Goal: Task Accomplishment & Management: Use online tool/utility

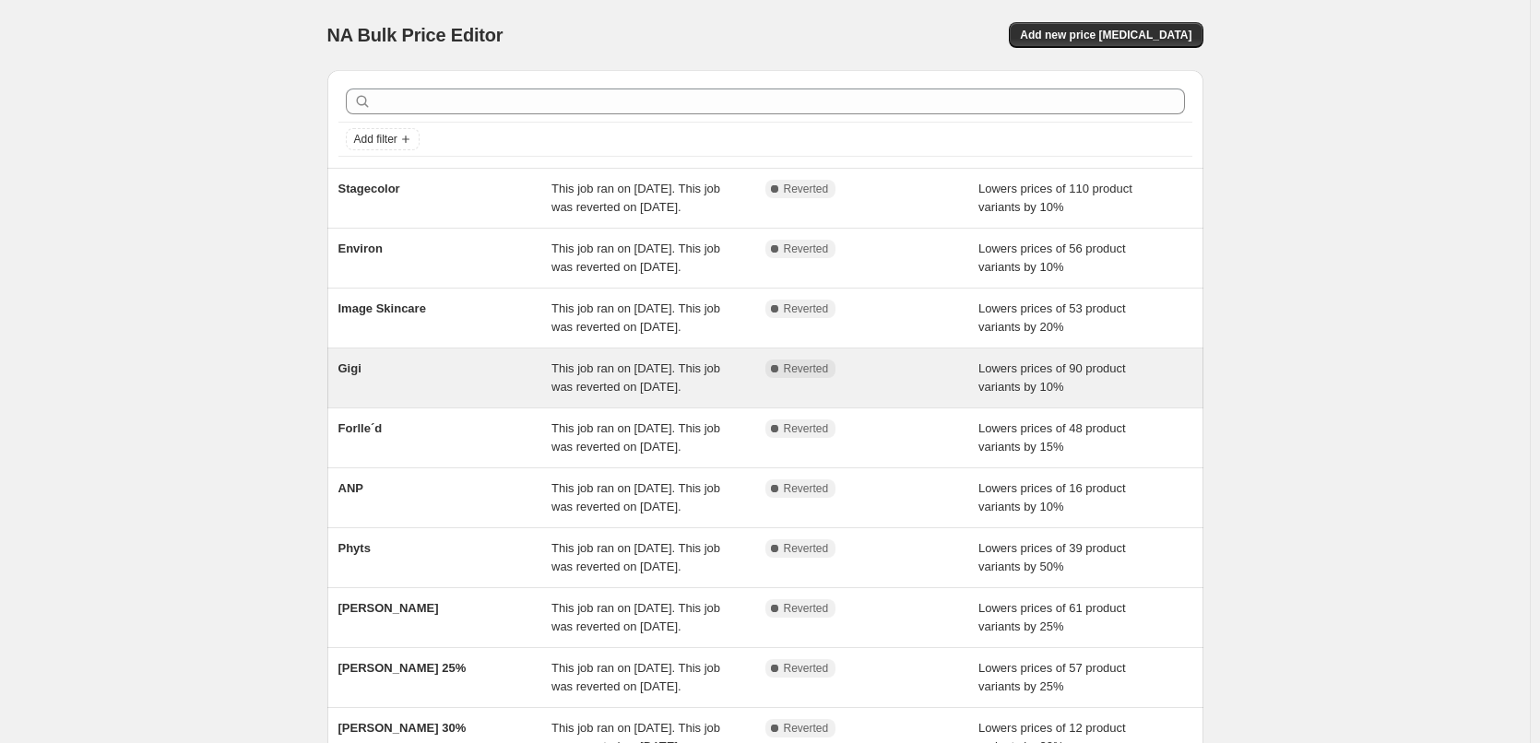
click at [351, 375] on span "Gigi" at bounding box center [350, 369] width 23 height 14
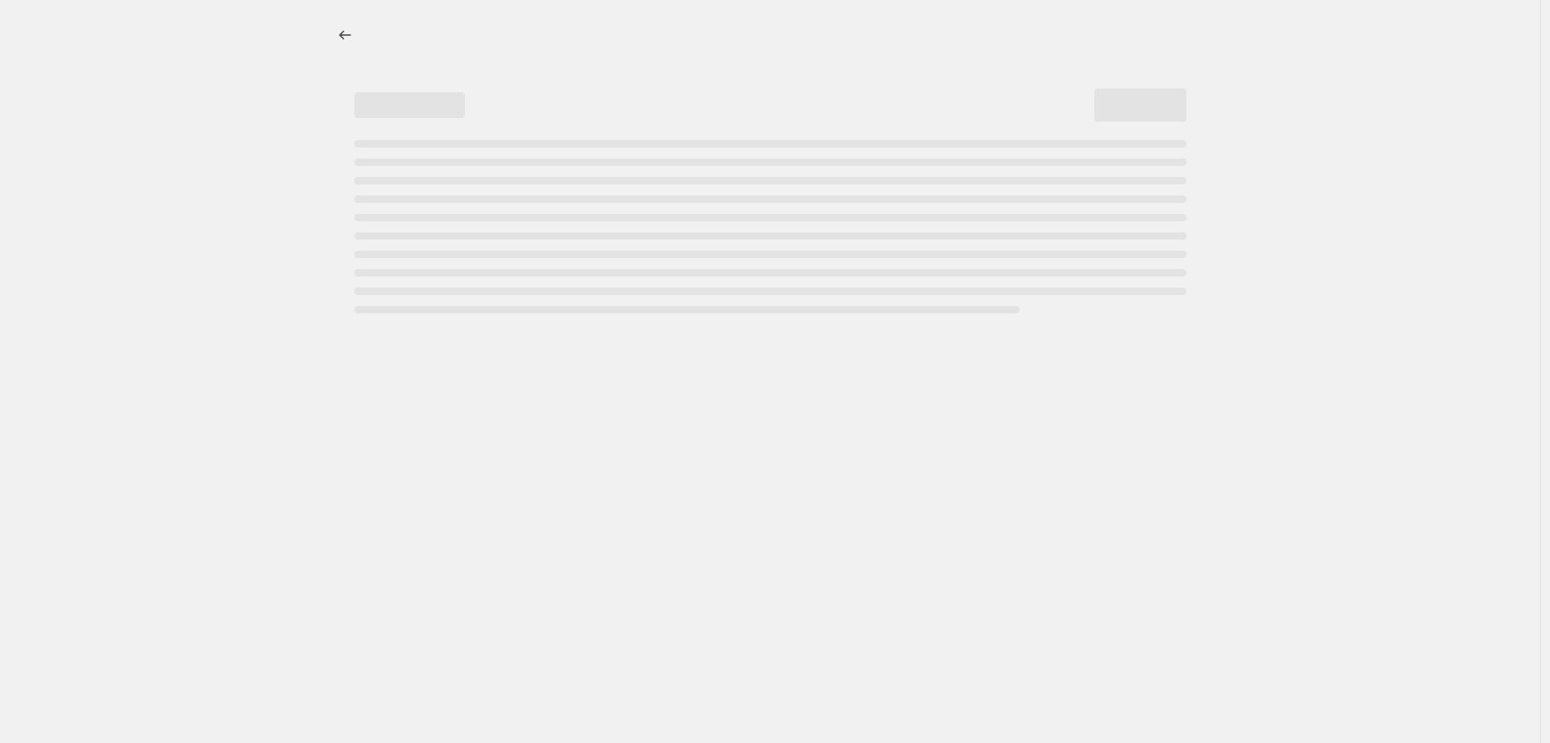
select select "percentage"
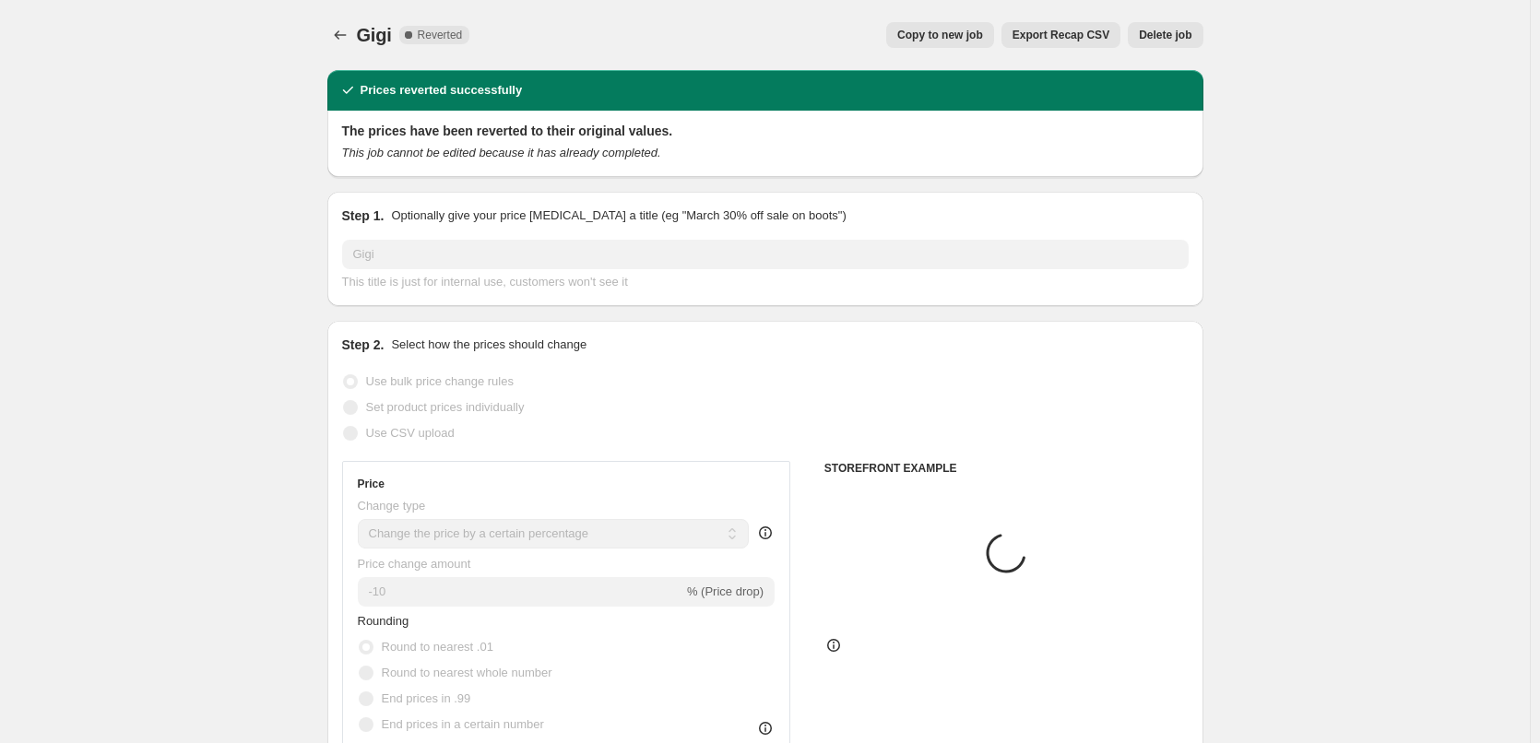
select select "vendor"
click at [973, 36] on span "Copy to new job" at bounding box center [940, 35] width 86 height 15
select select "percentage"
select select "vendor"
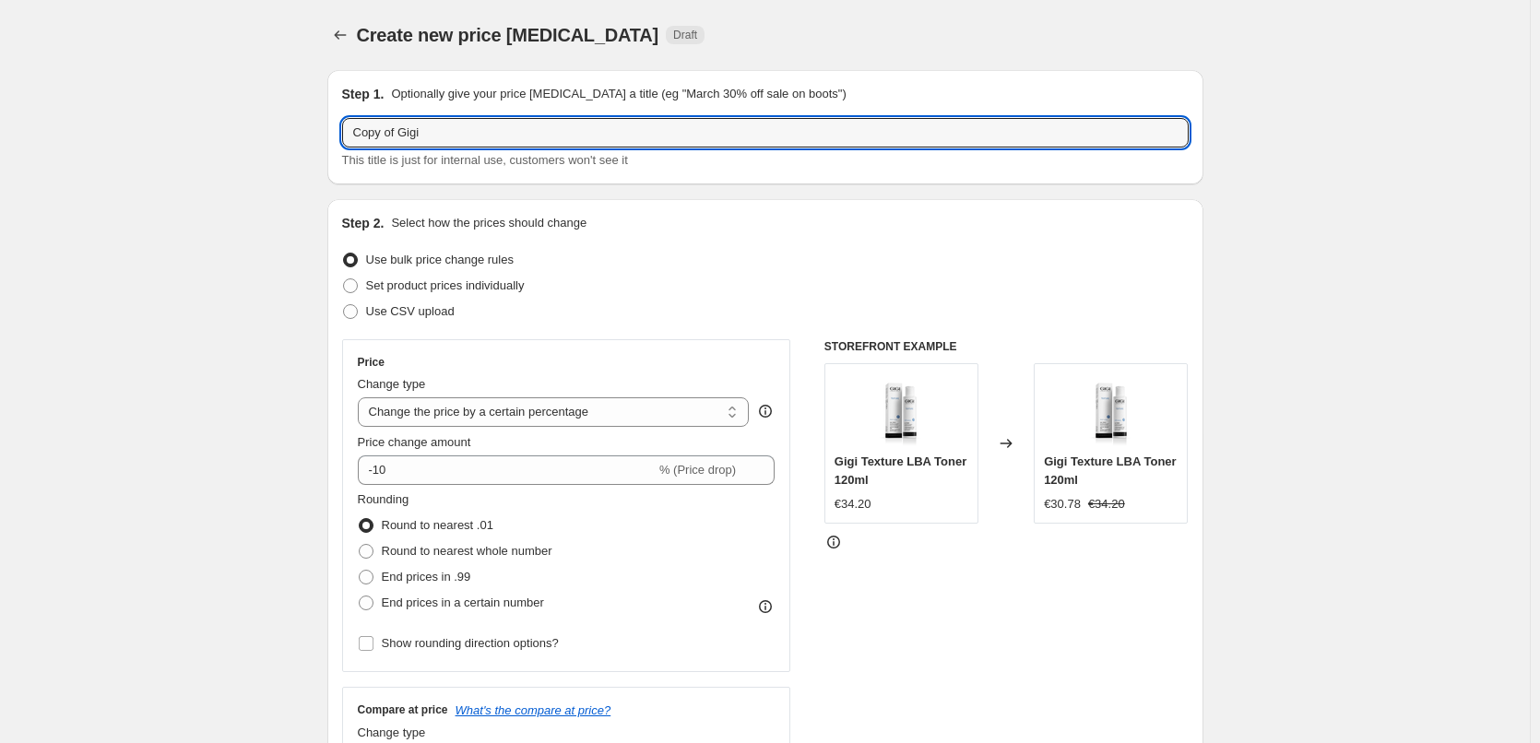
drag, startPoint x: 404, startPoint y: 131, endPoint x: 184, endPoint y: 121, distance: 220.7
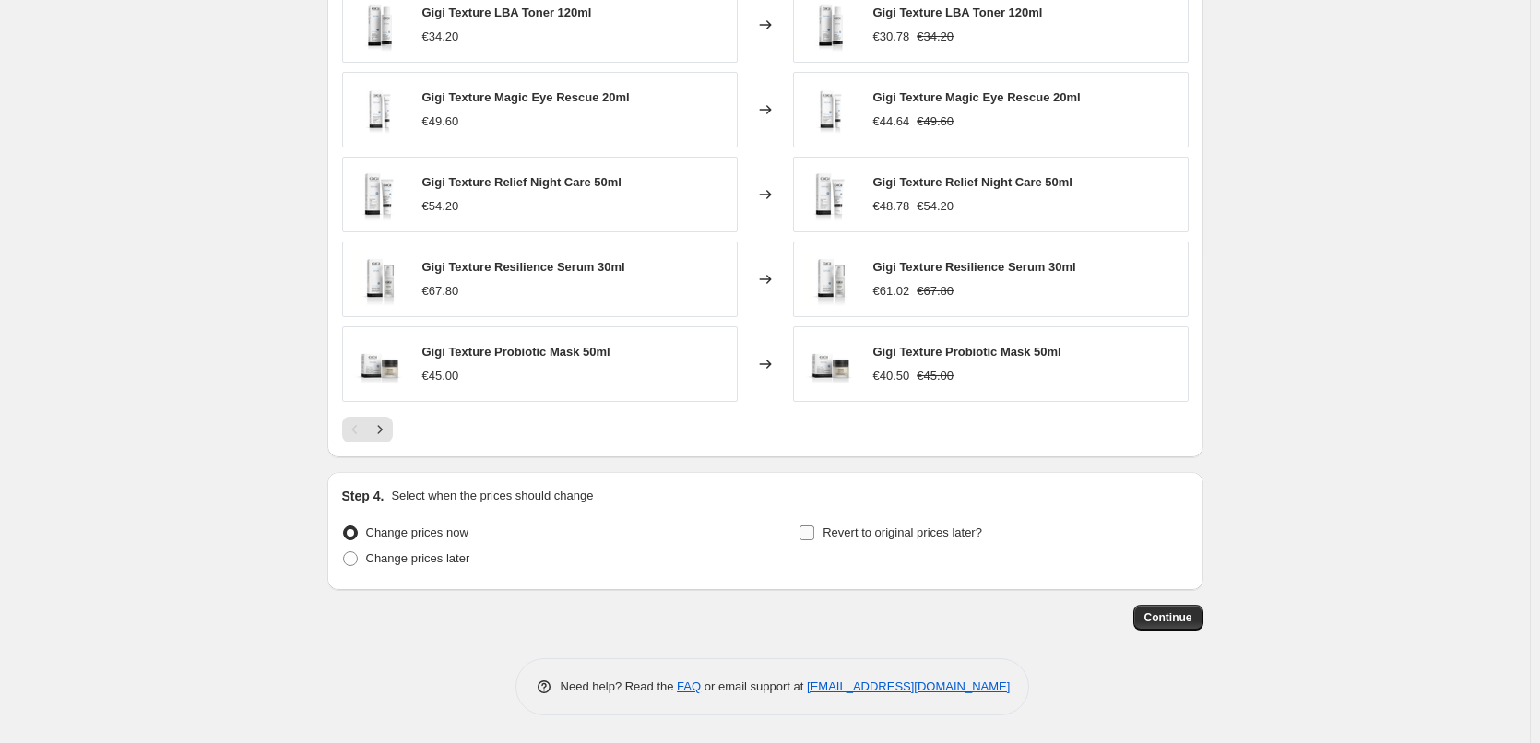
type input "Gigi"
click at [921, 531] on span "Revert to original prices later?" at bounding box center [903, 533] width 160 height 14
click at [814, 531] on input "Revert to original prices later?" at bounding box center [807, 533] width 15 height 15
checkbox input "true"
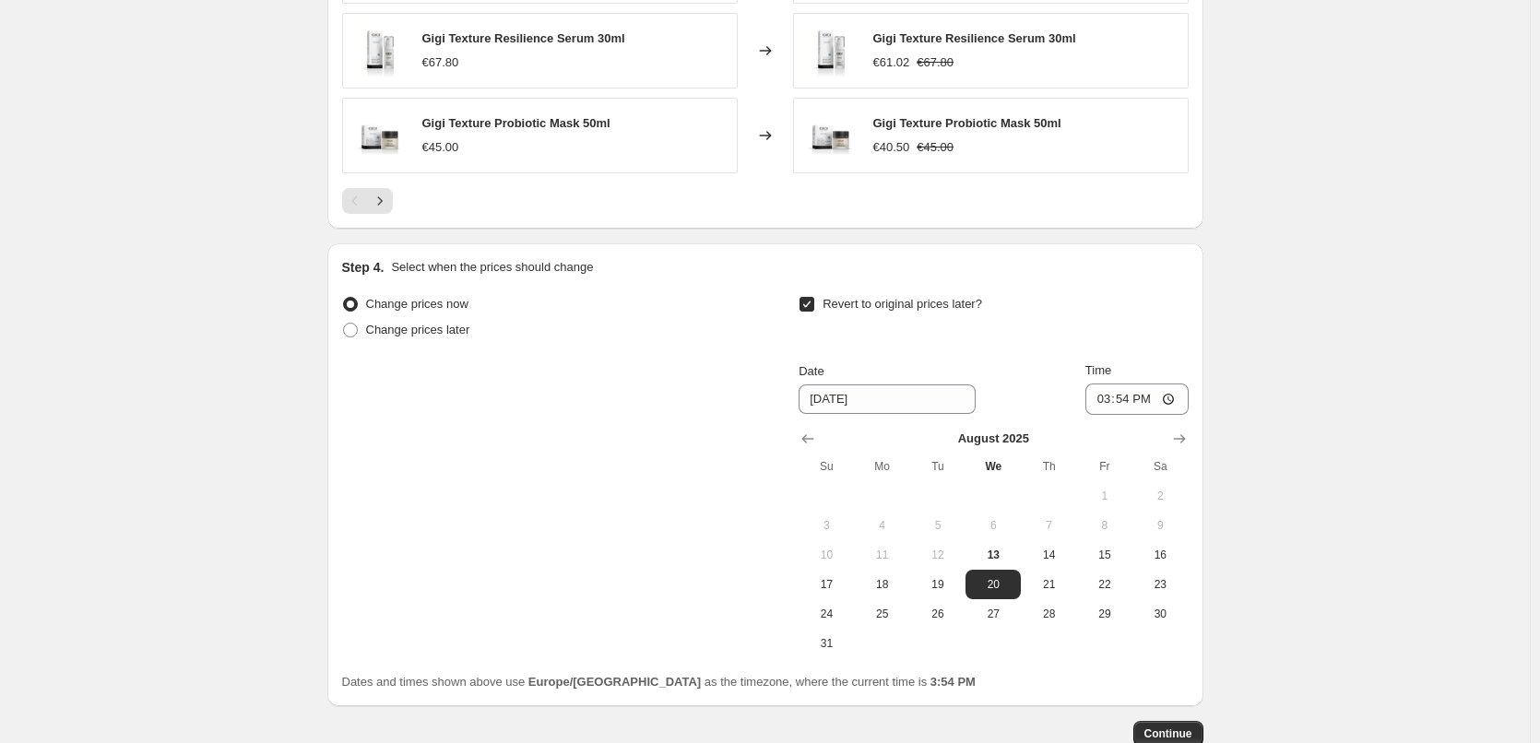
scroll to position [1654, 0]
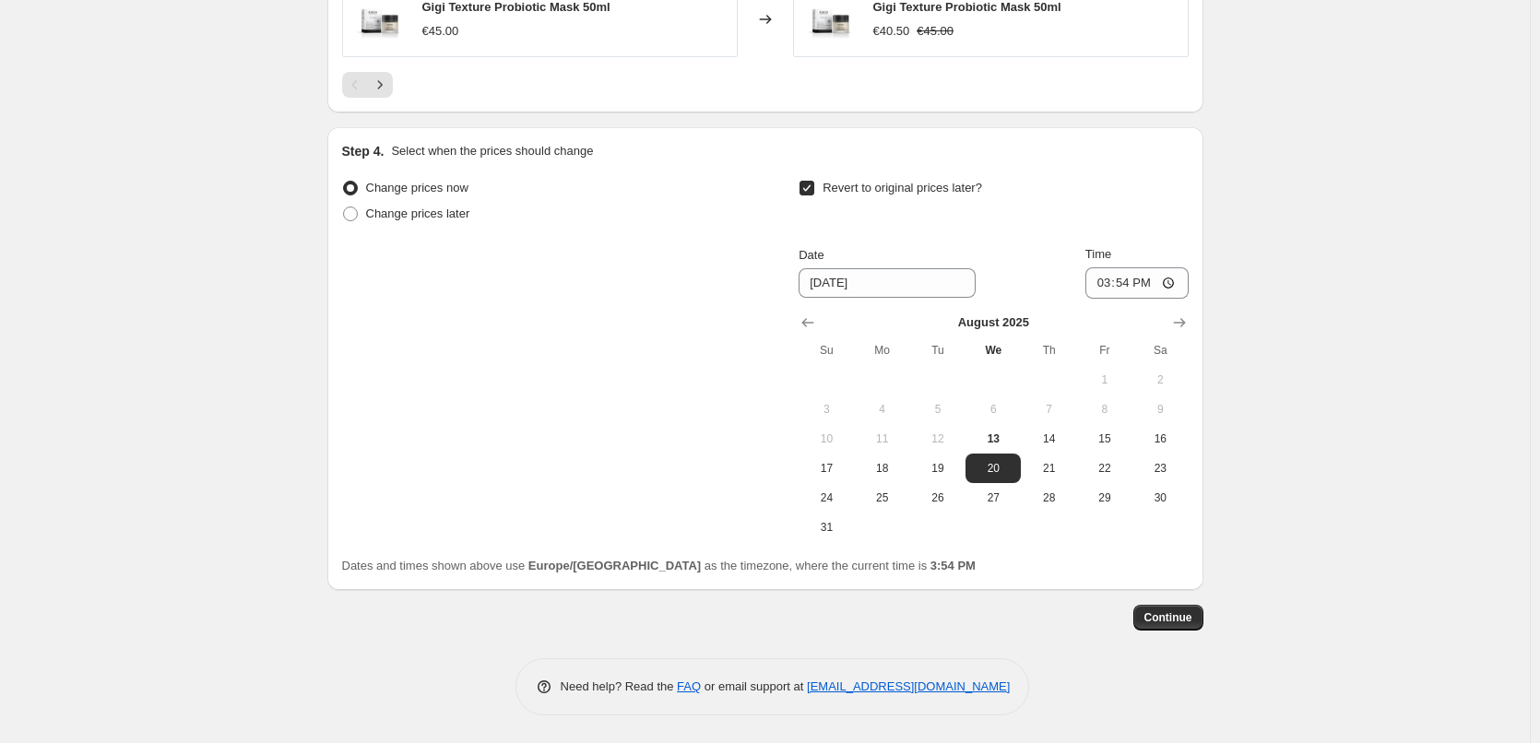
drag, startPoint x: 1042, startPoint y: 434, endPoint x: 1079, endPoint y: 339, distance: 101.1
click at [1043, 434] on span "14" at bounding box center [1048, 439] width 41 height 15
type input "8/14/2025"
click at [1110, 279] on input "15:54" at bounding box center [1137, 282] width 103 height 31
type input "03:00"
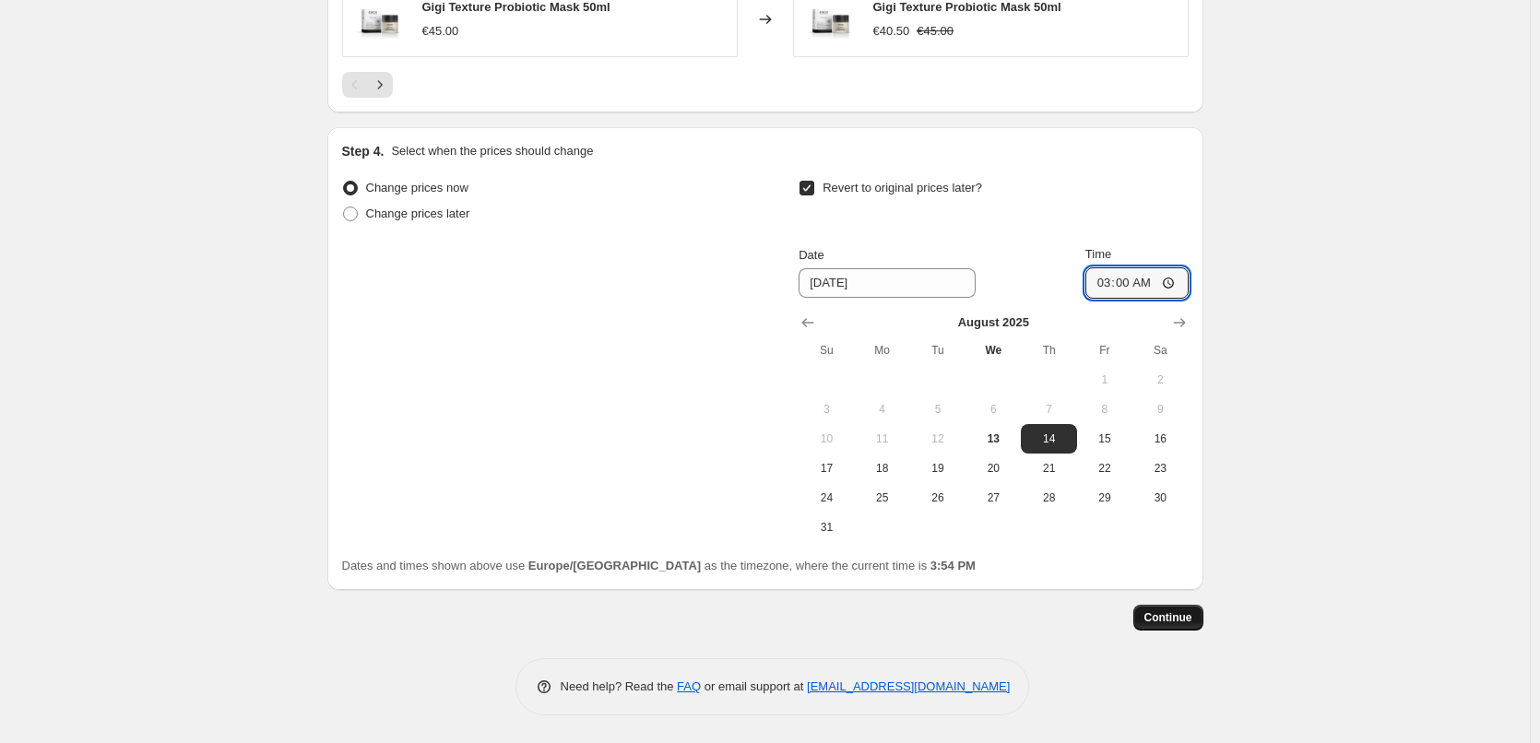
click at [1190, 620] on span "Continue" at bounding box center [1169, 618] width 48 height 15
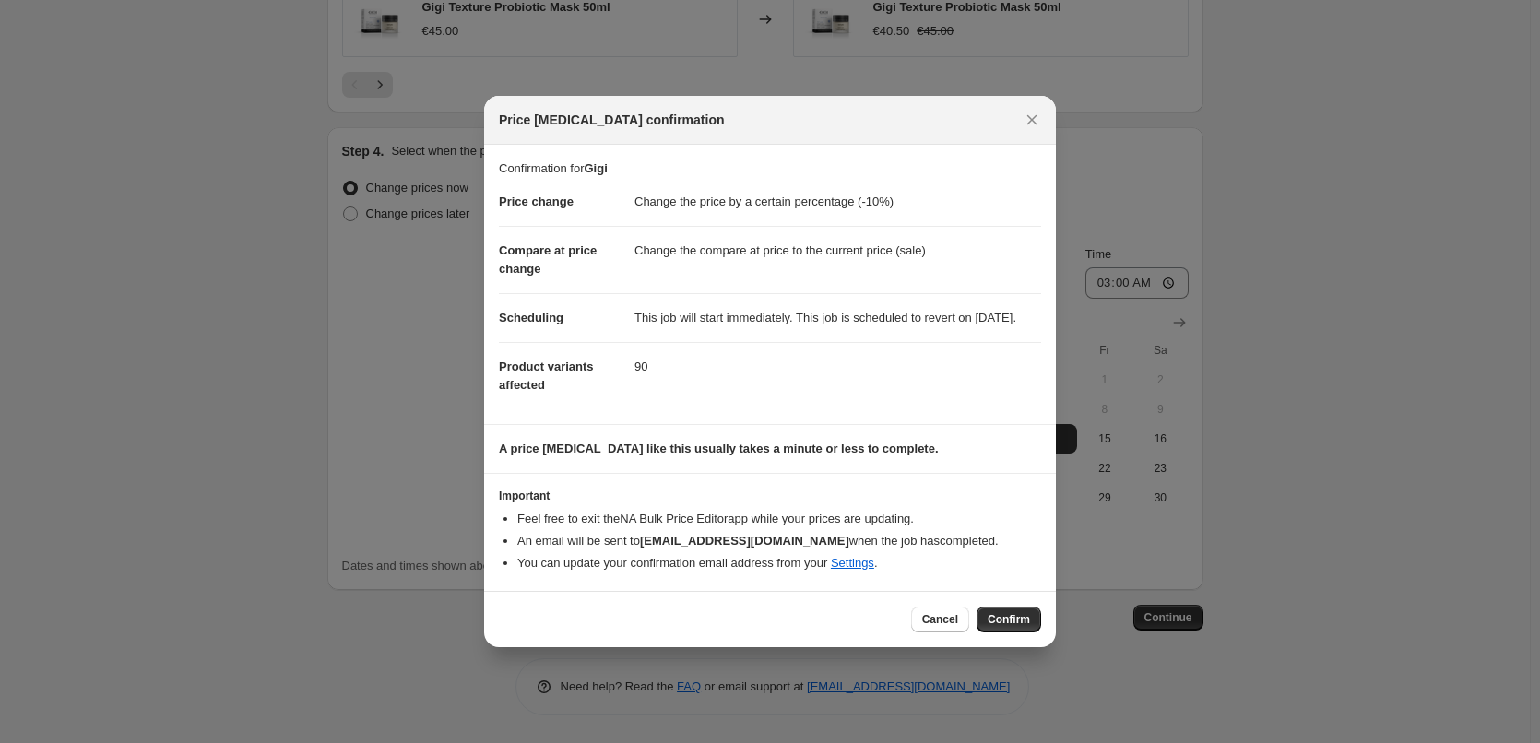
click at [1002, 627] on span "Confirm" at bounding box center [1009, 619] width 42 height 15
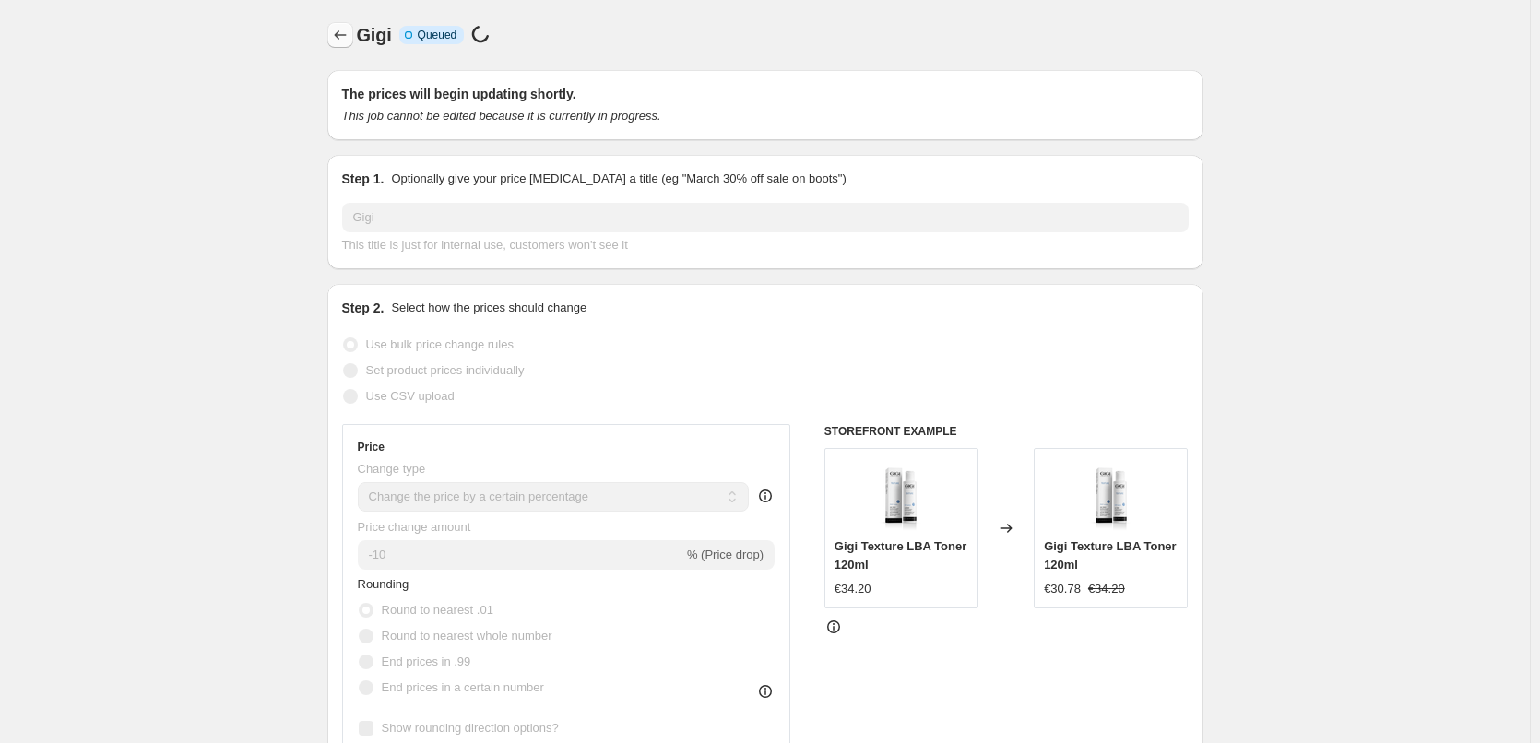
click at [341, 25] on button "Price change jobs" at bounding box center [340, 35] width 26 height 26
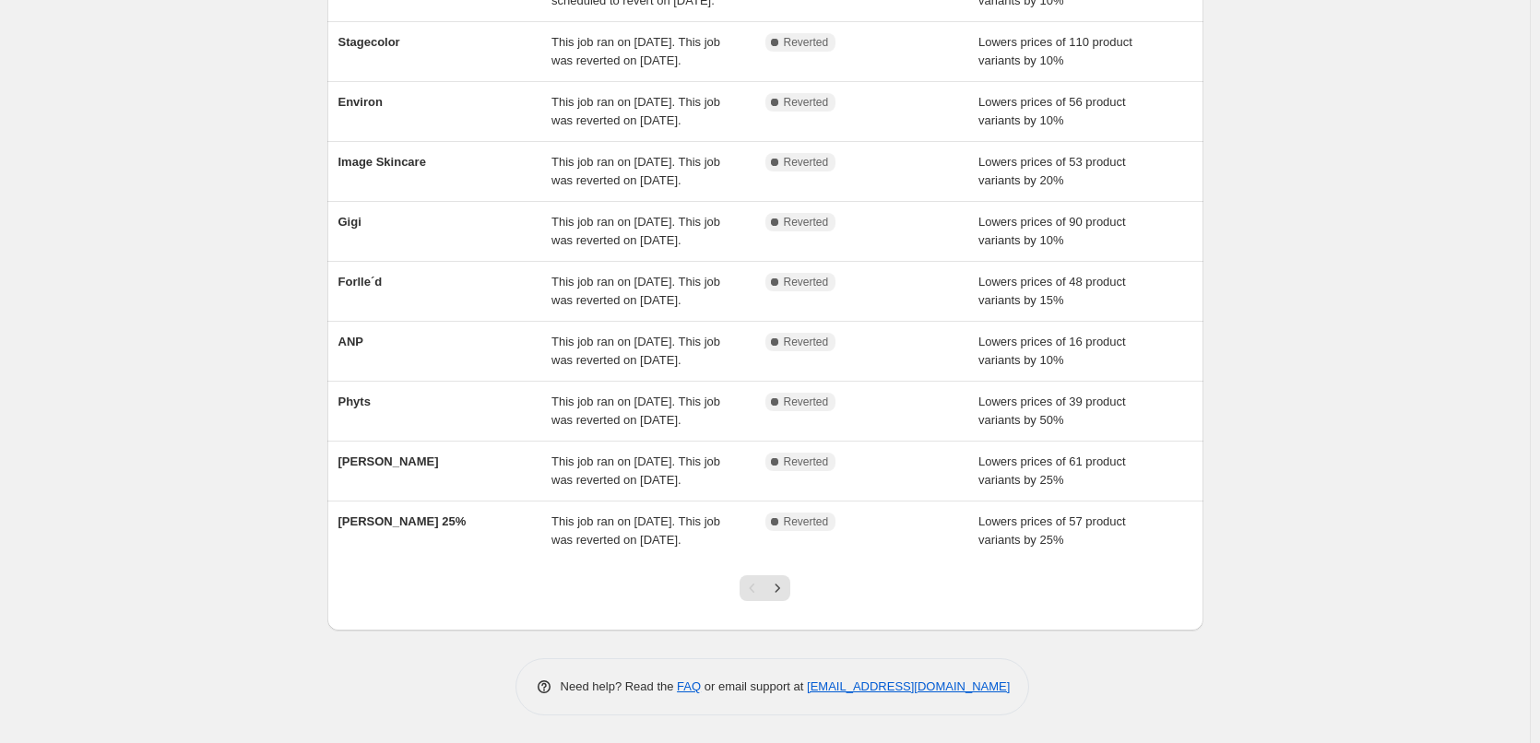
scroll to position [391, 0]
click at [778, 589] on icon "Next" at bounding box center [777, 588] width 18 height 18
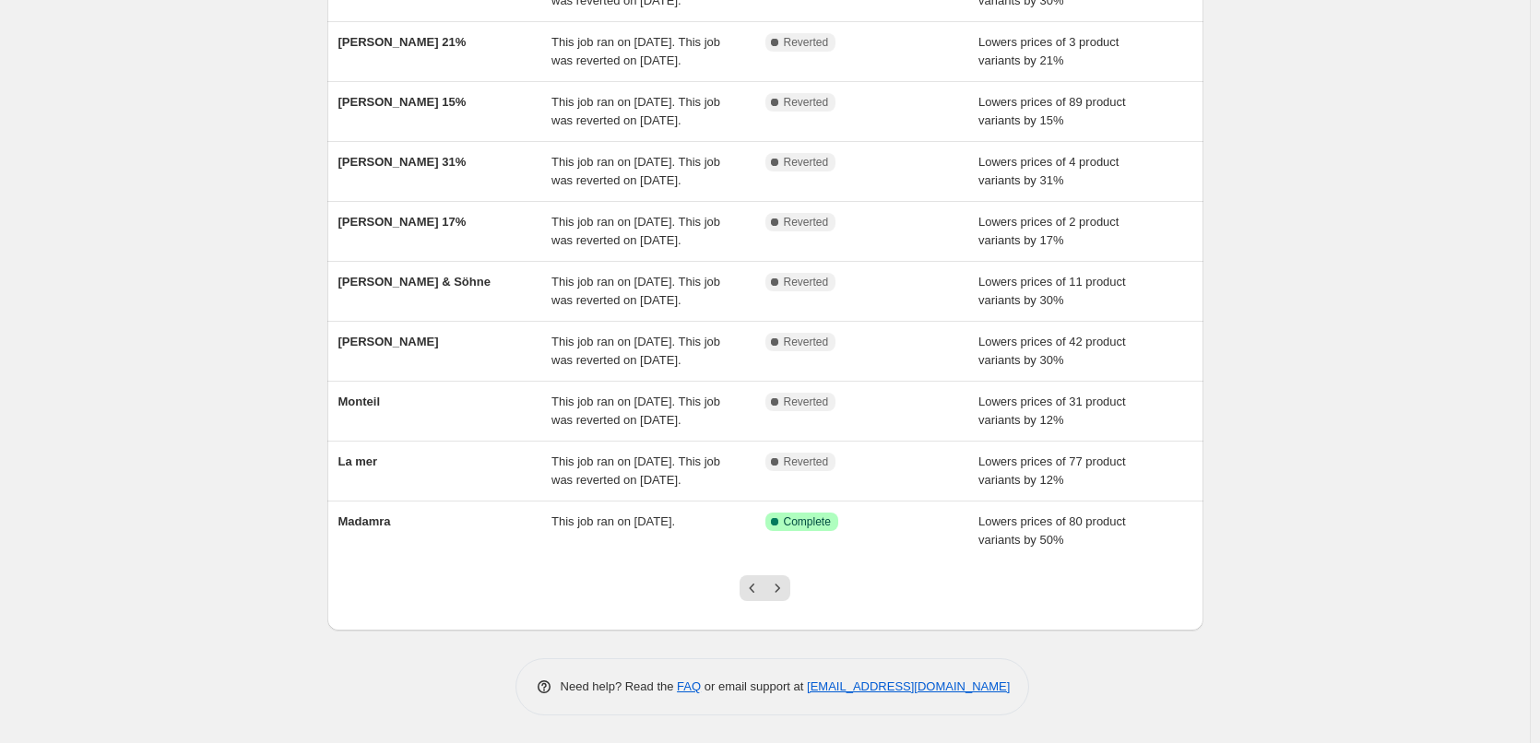
scroll to position [373, 0]
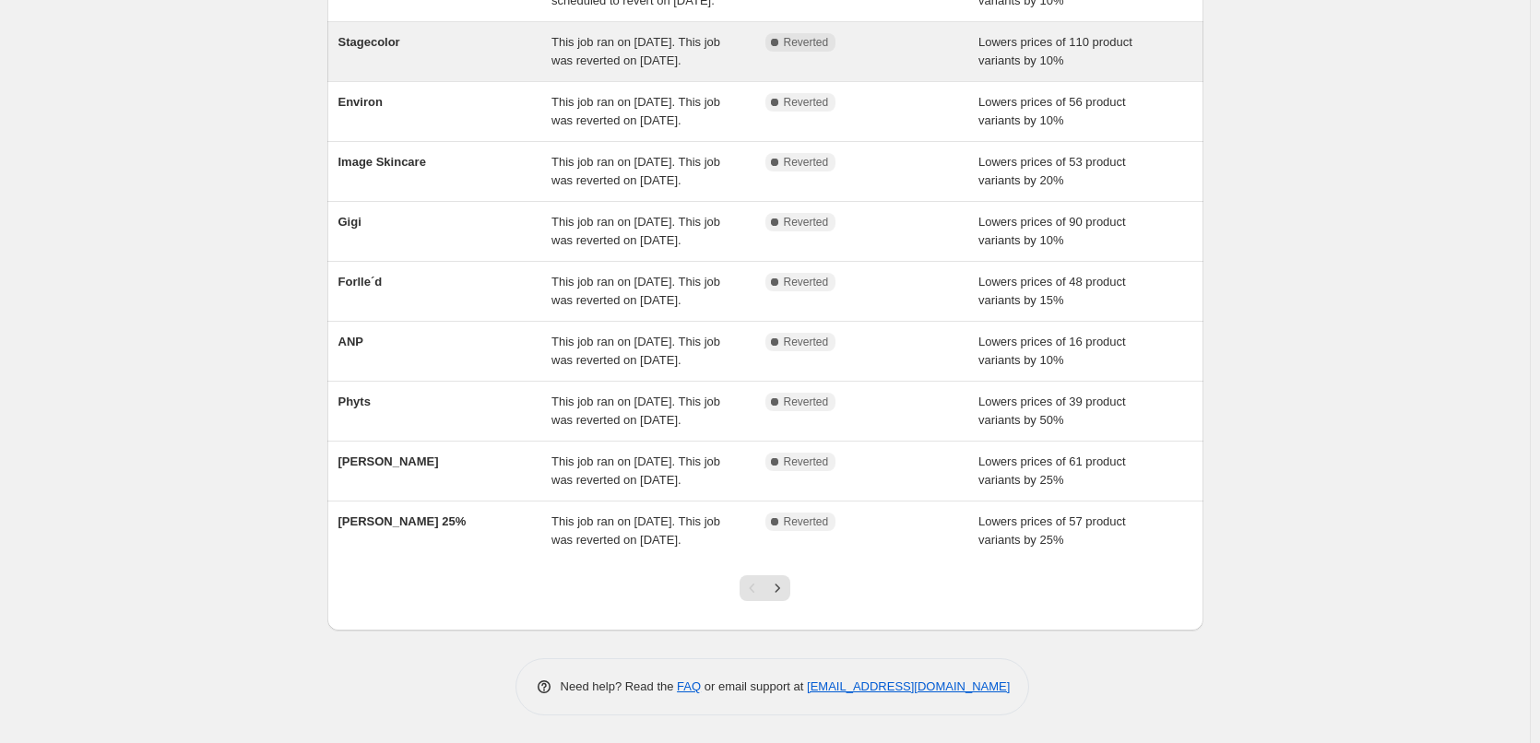
scroll to position [391, 0]
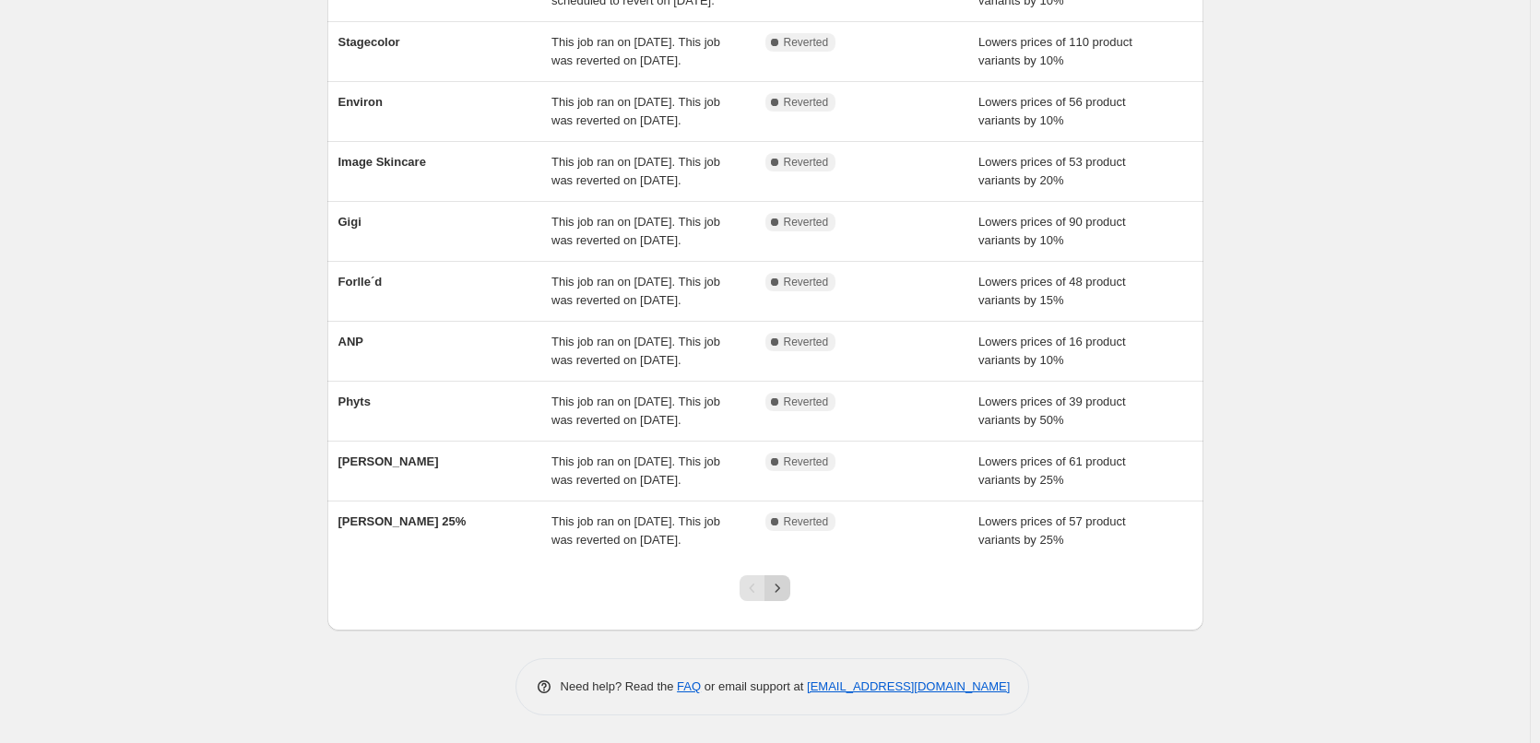
click at [787, 581] on icon "Next" at bounding box center [777, 588] width 18 height 18
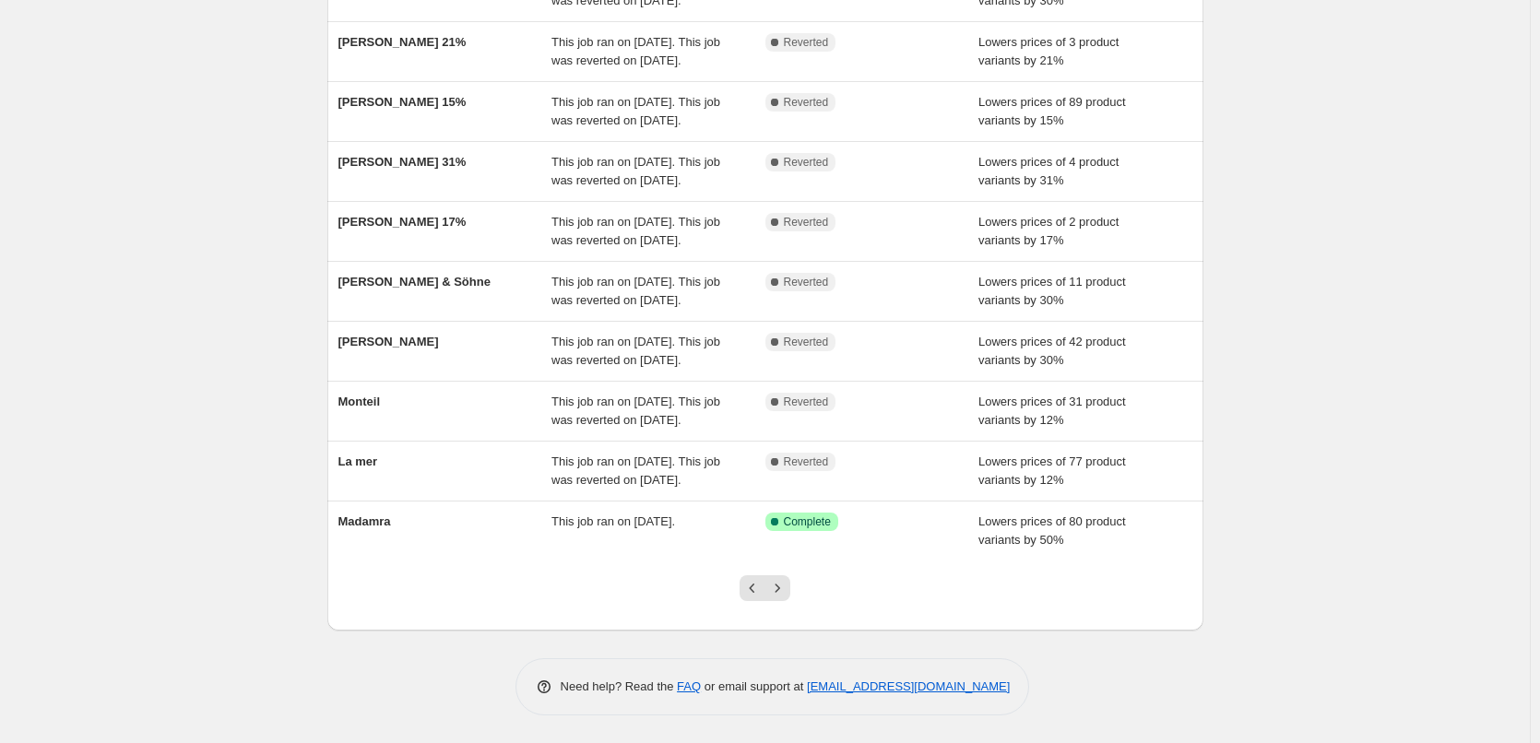
scroll to position [373, 0]
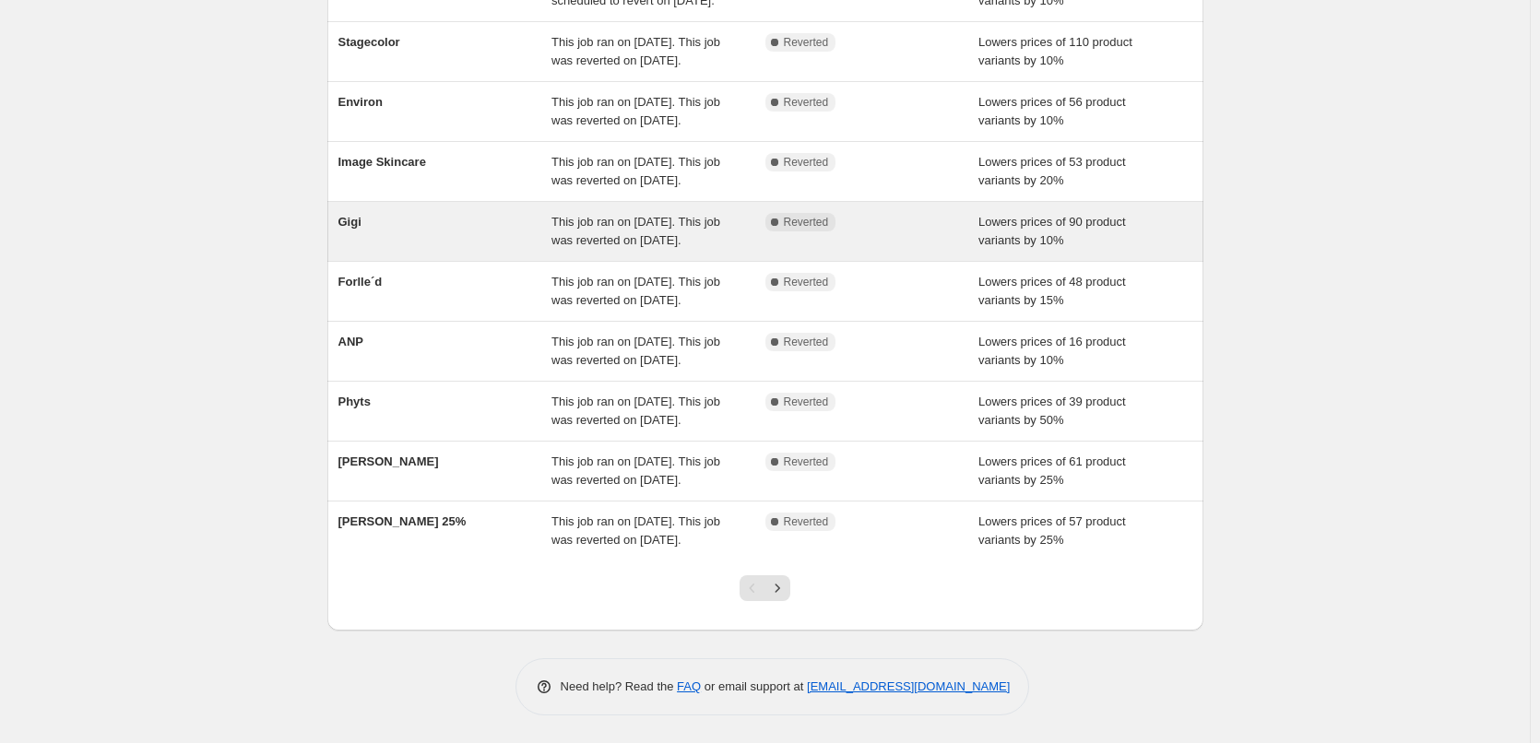
scroll to position [369, 0]
click at [347, 213] on div "Gigi" at bounding box center [446, 231] width 214 height 37
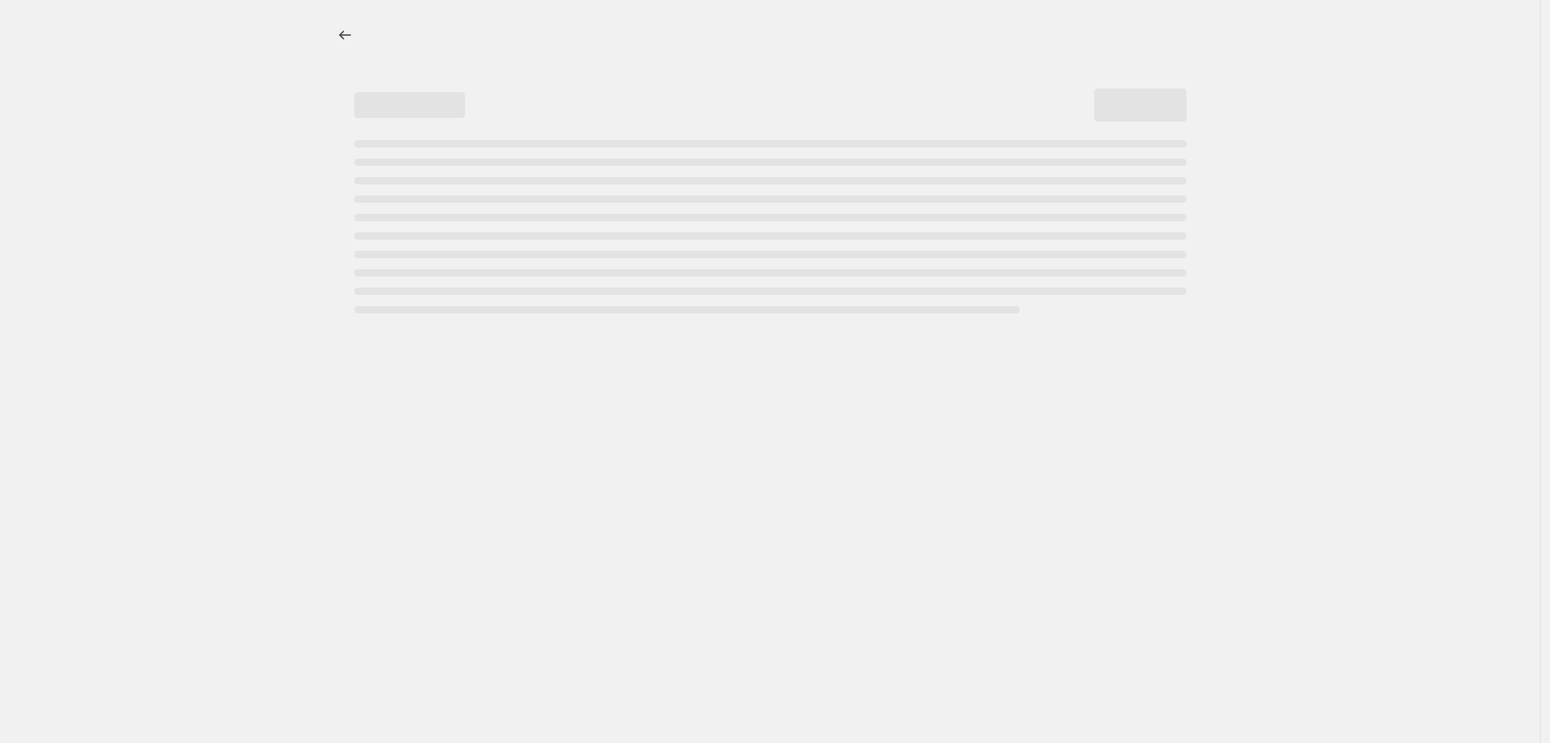
select select "percentage"
select select "vendor"
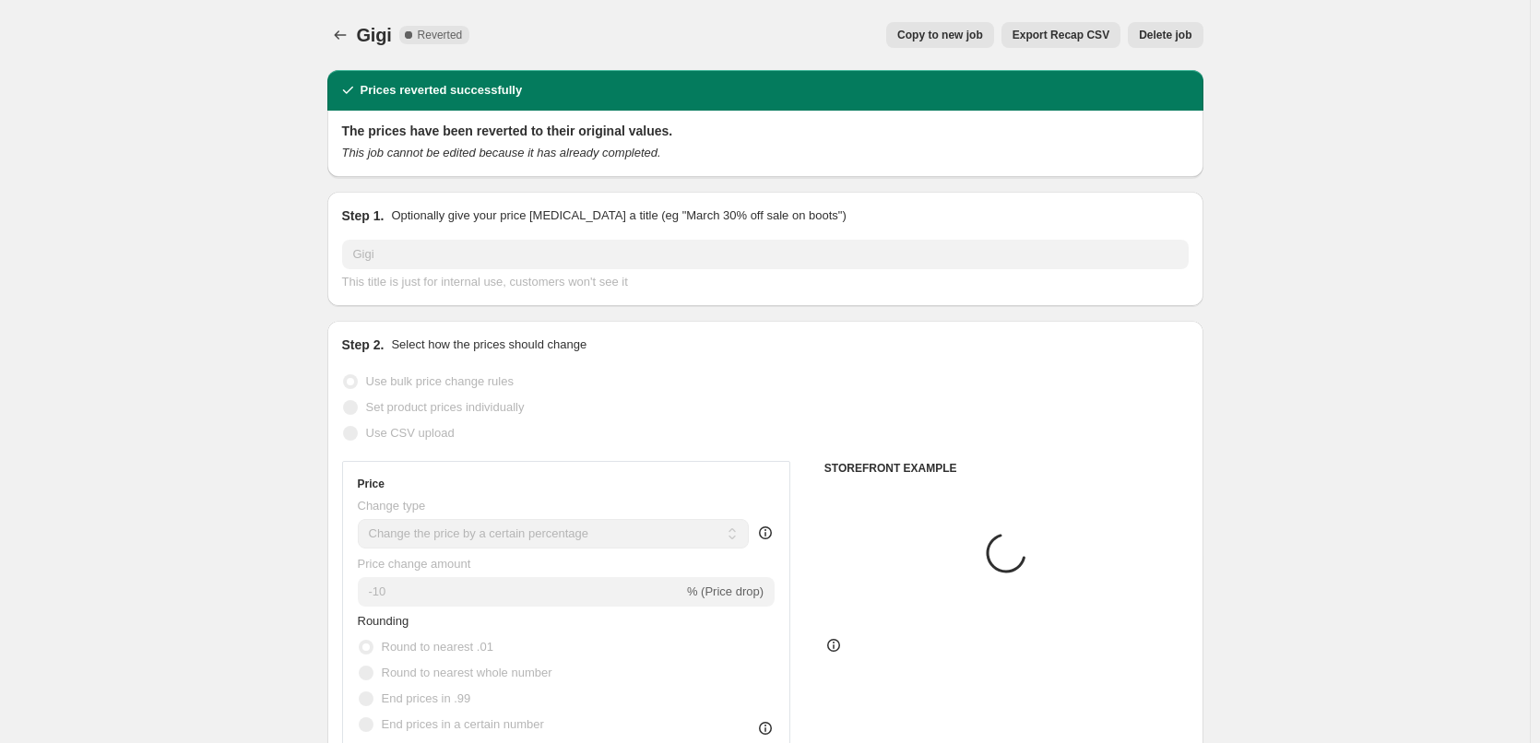
click at [1149, 39] on span "Delete job" at bounding box center [1165, 35] width 53 height 15
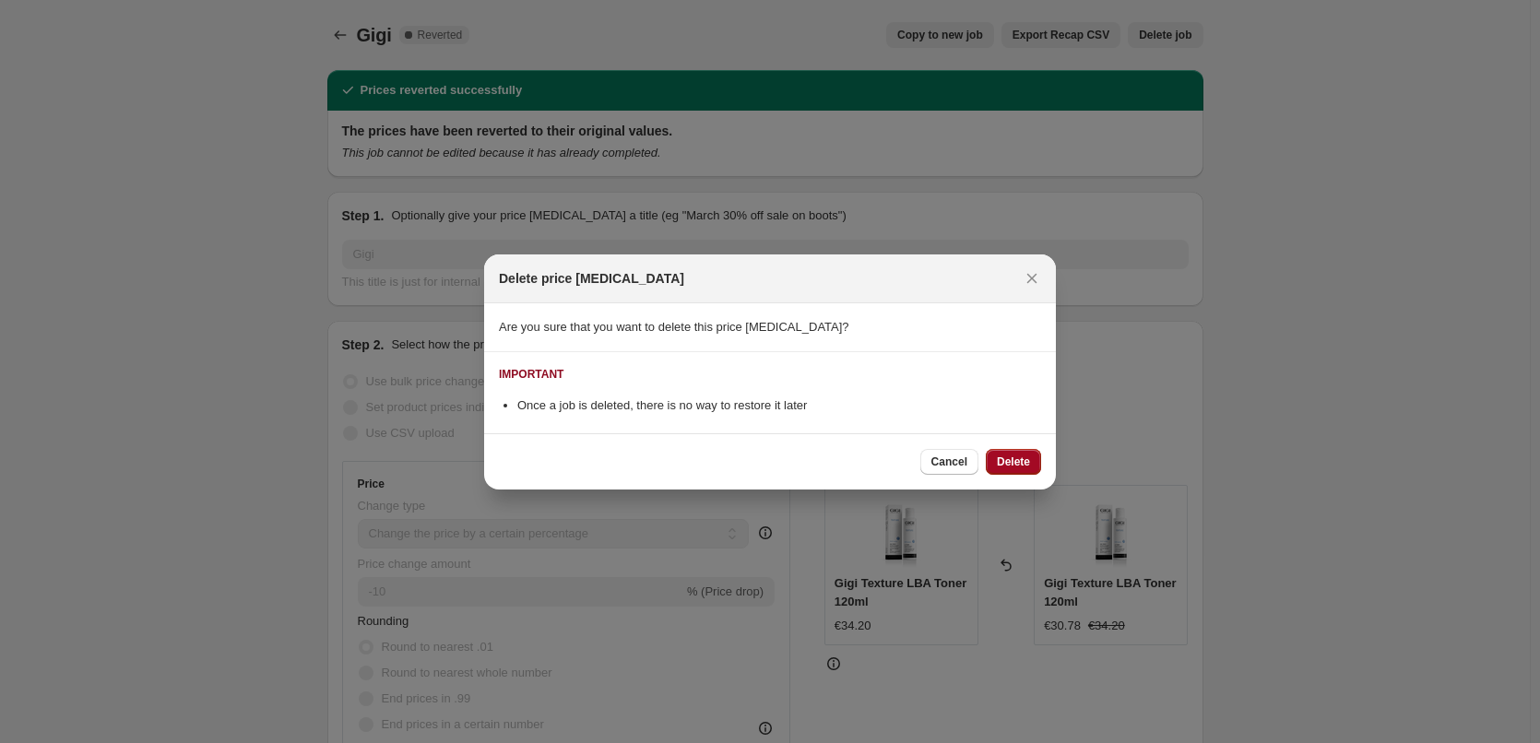
click at [1027, 451] on button "Delete" at bounding box center [1013, 462] width 55 height 26
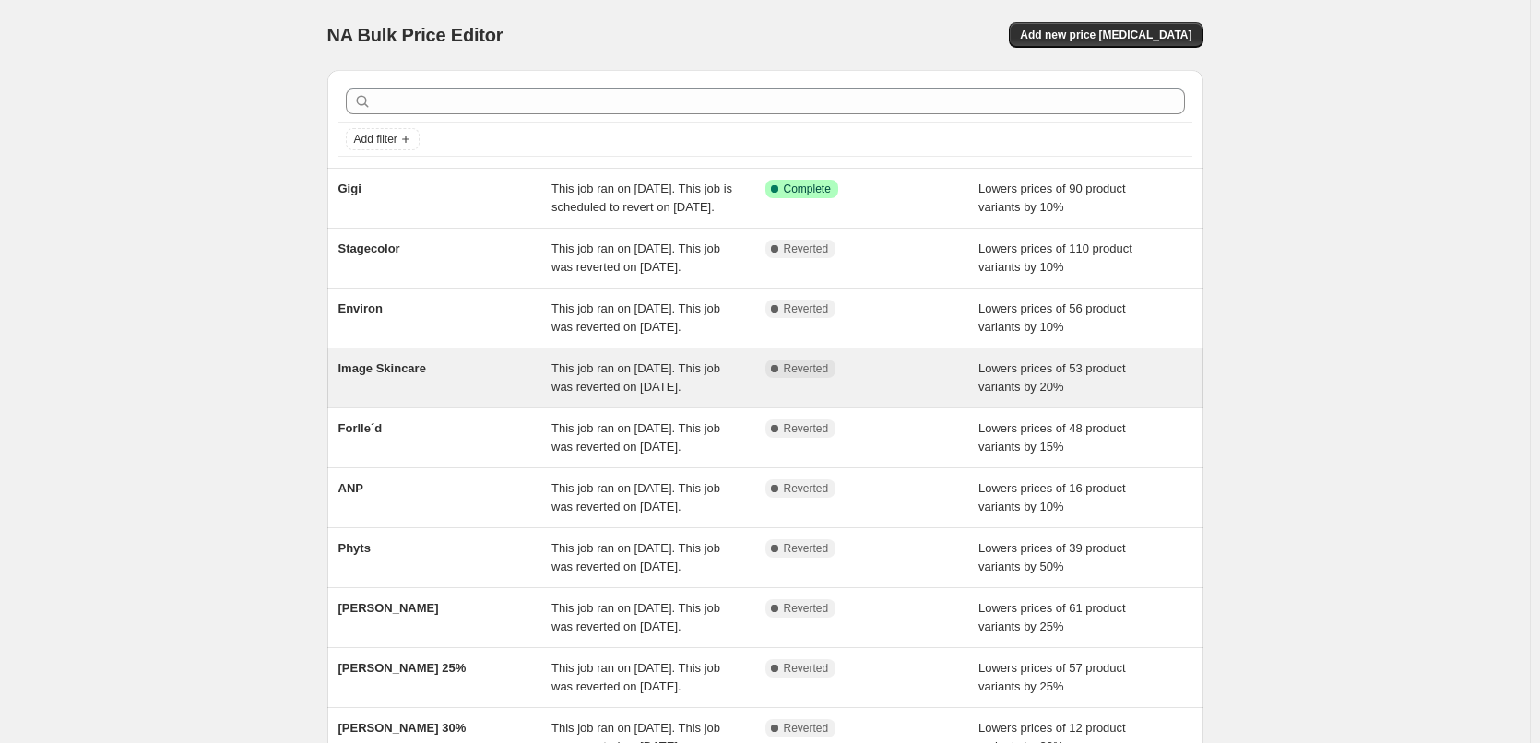
scroll to position [391, 0]
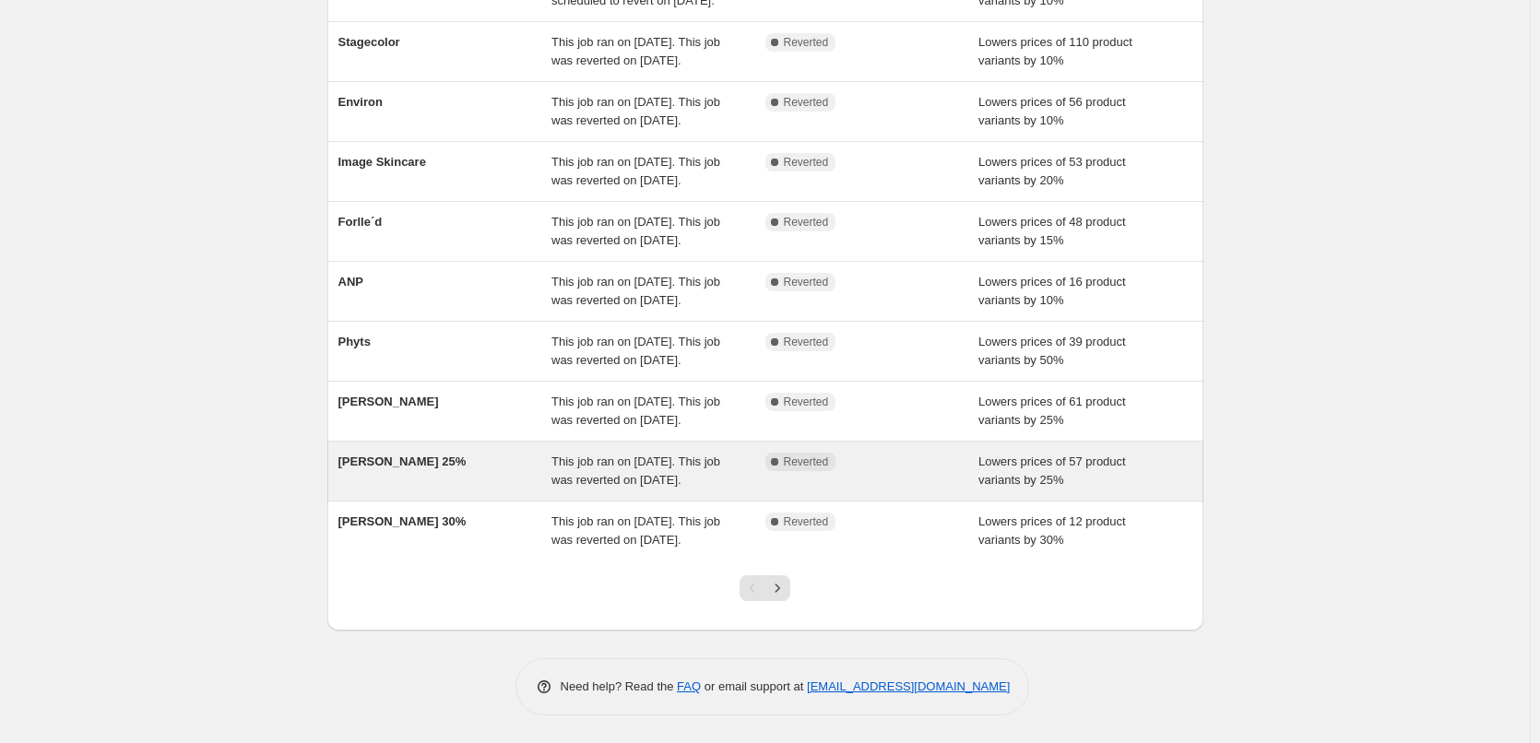
click at [420, 453] on div "[PERSON_NAME] 25%" at bounding box center [446, 471] width 214 height 37
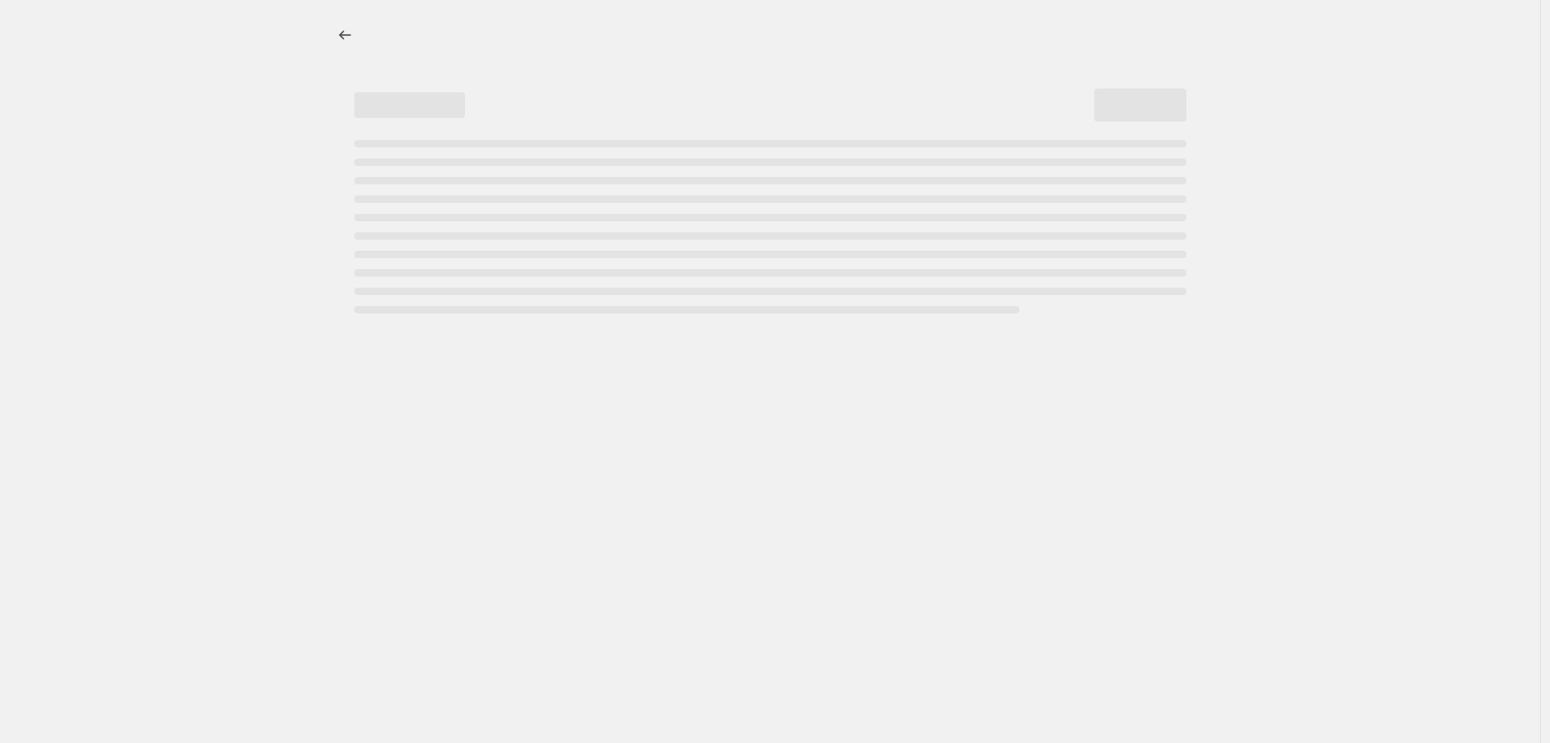
select select "percentage"
select select "vendor"
select select "tag"
select select "not_equal"
select select "tag"
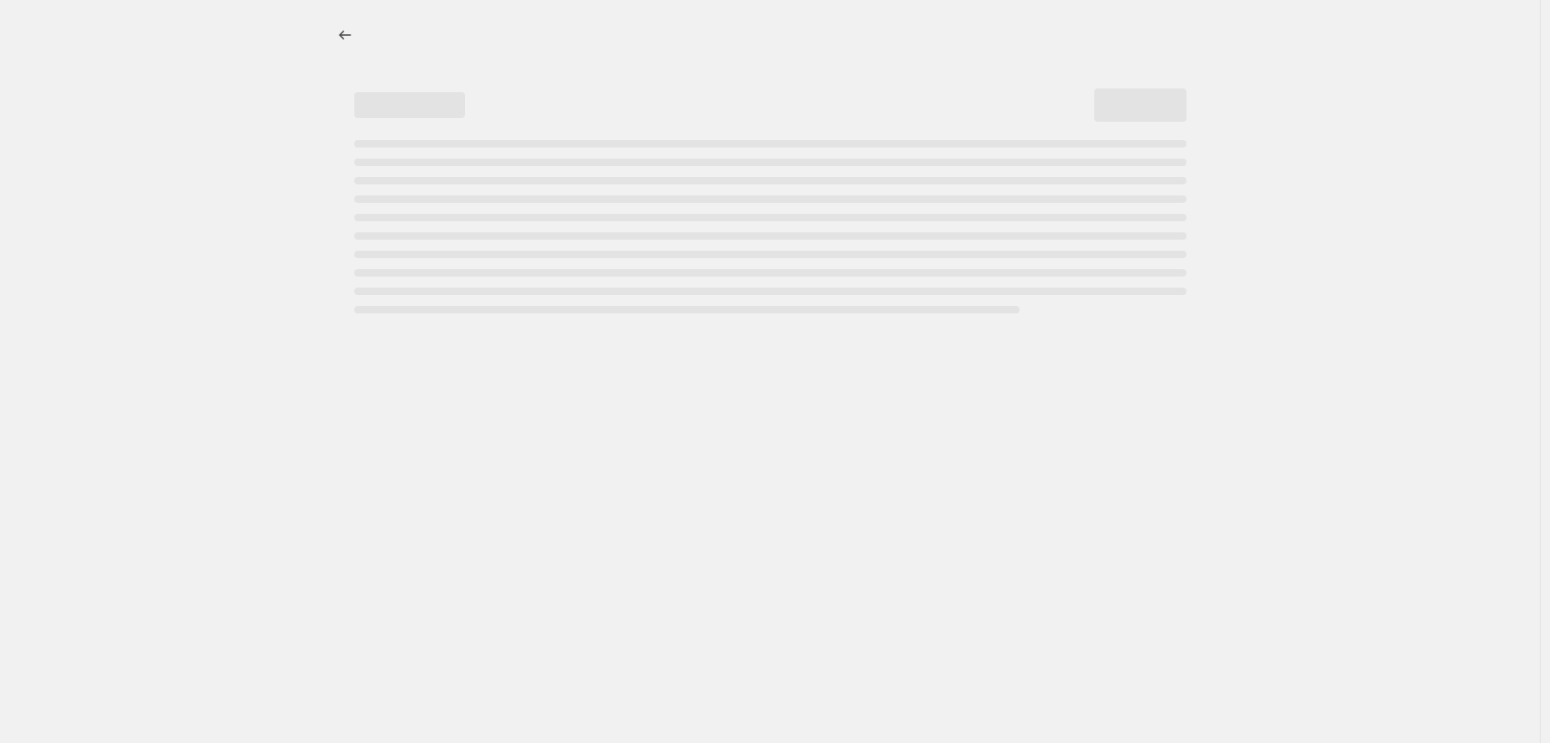
select select "not_equal"
select select "tag"
select select "not_equal"
select select "tag"
select select "not_equal"
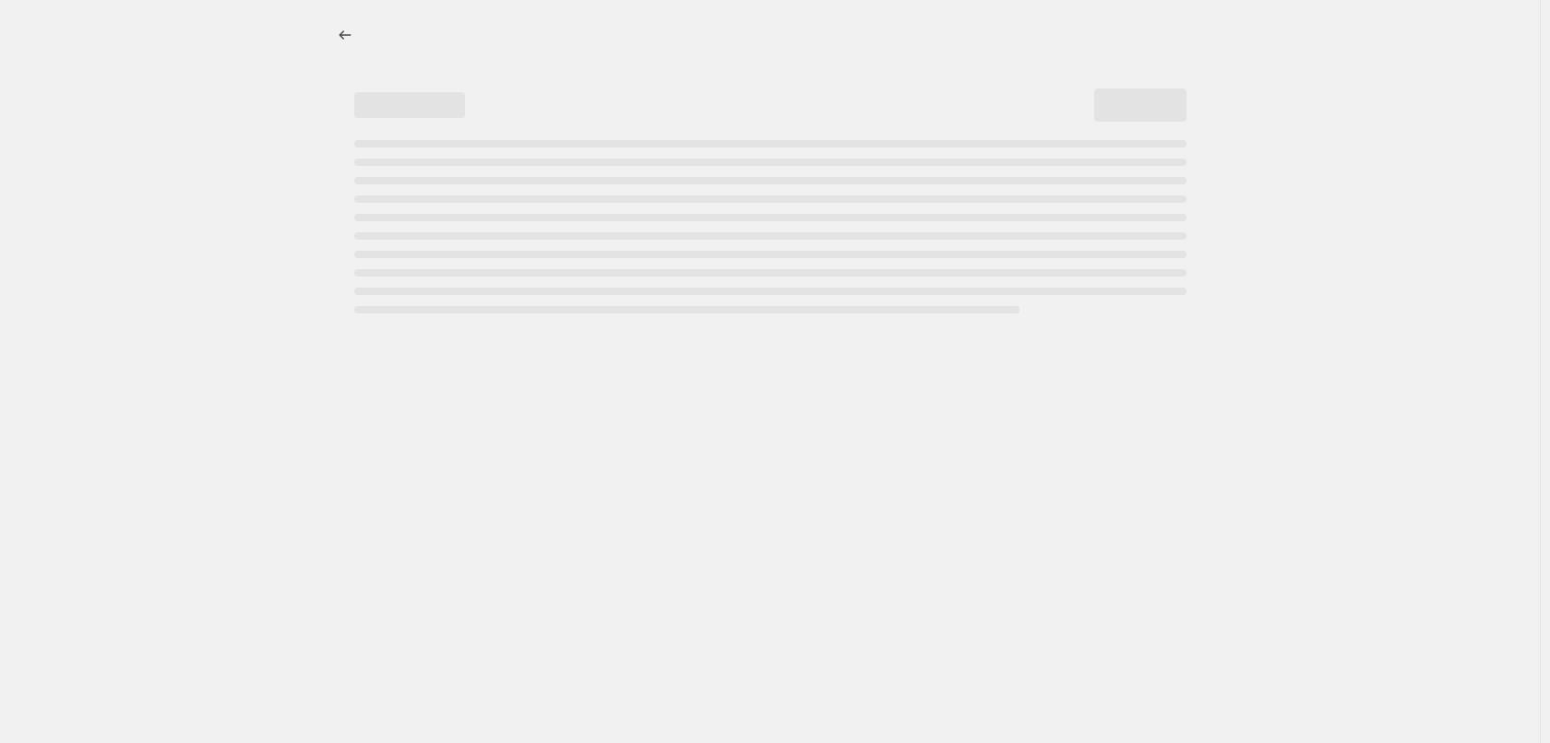
select select "tag"
select select "not_equal"
select select "tag"
select select "not_equal"
select select "tag"
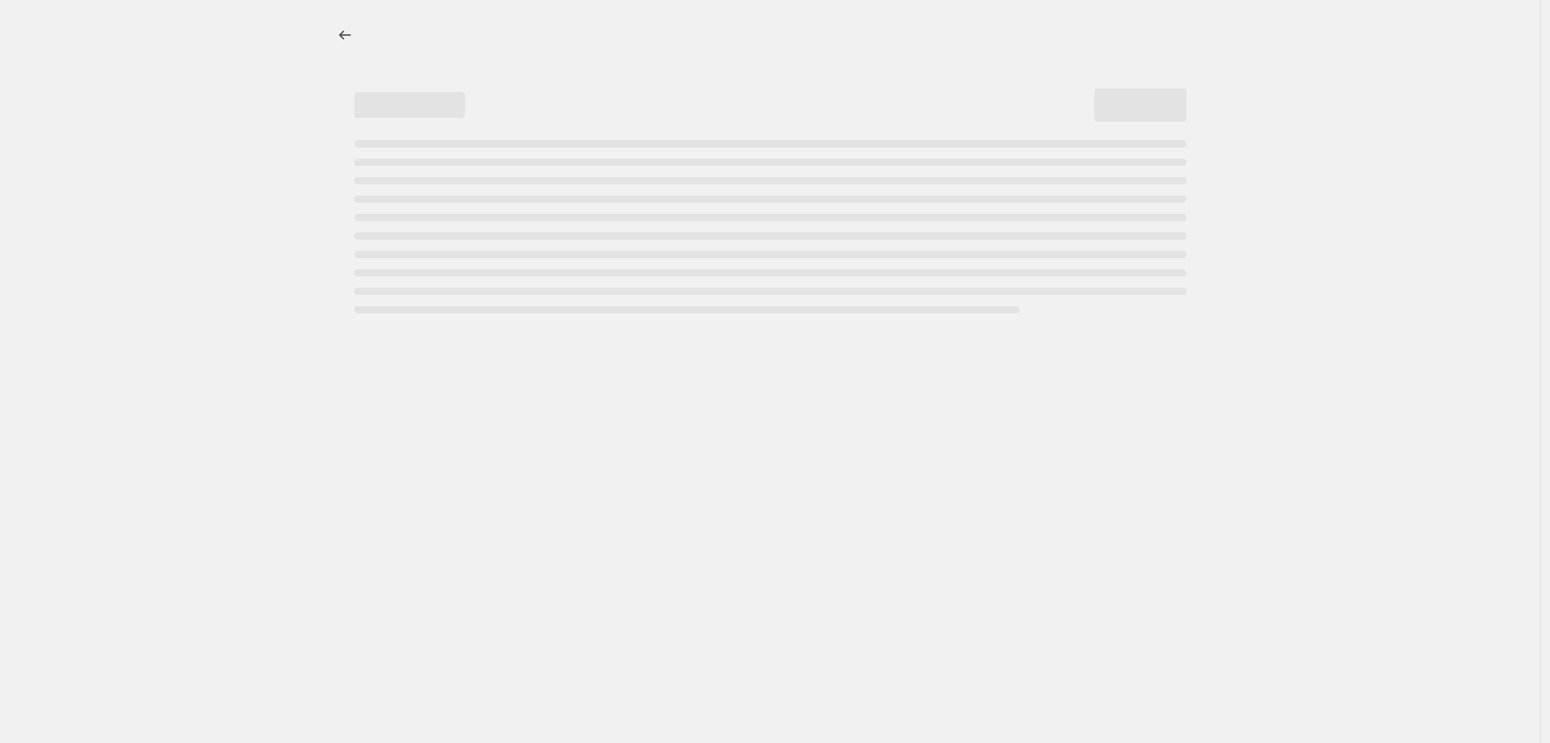
select select "not_equal"
select select "tag"
select select "not_equal"
select select "tag"
select select "not_equal"
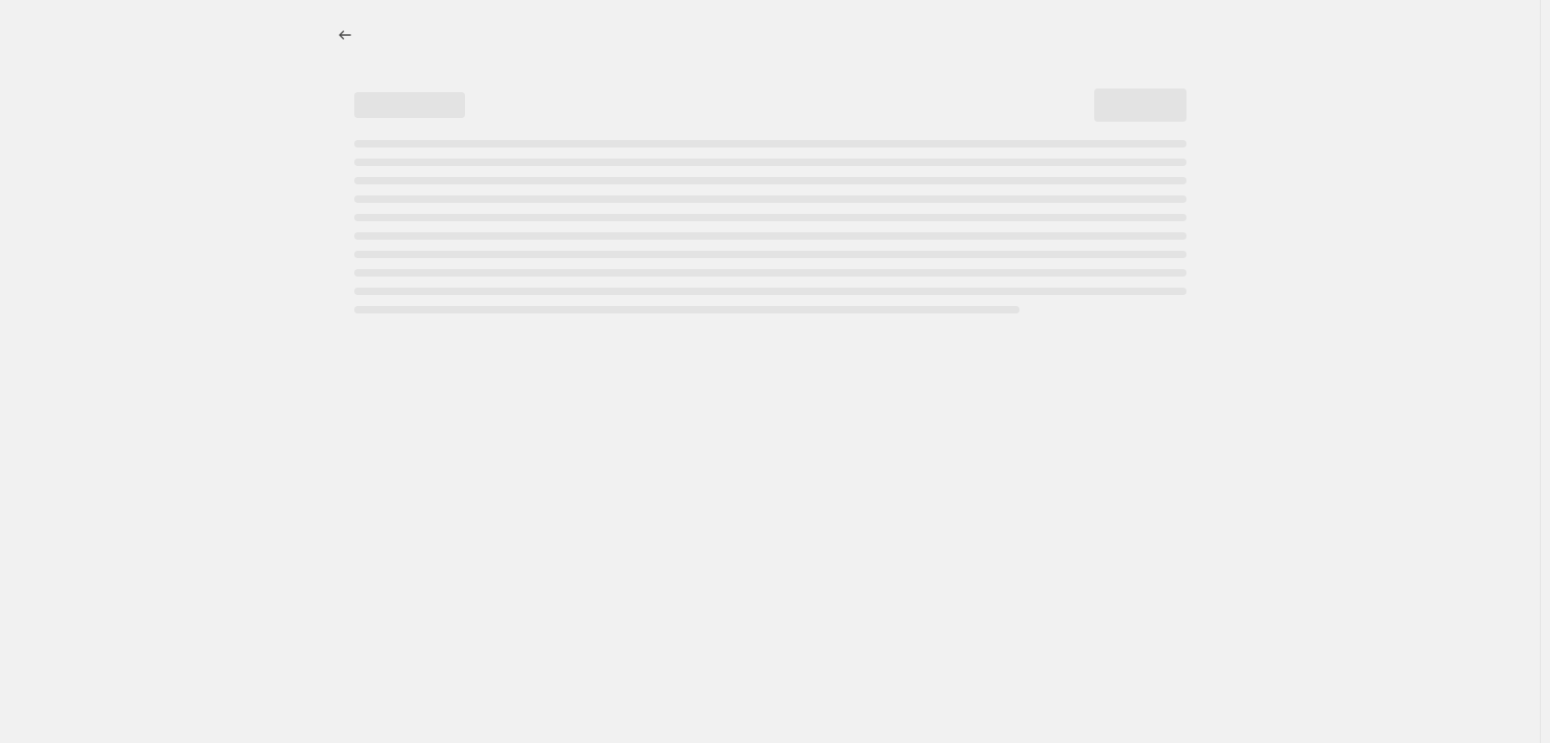
select select "tag"
select select "not_equal"
select select "tag"
select select "not_equal"
select select "tag"
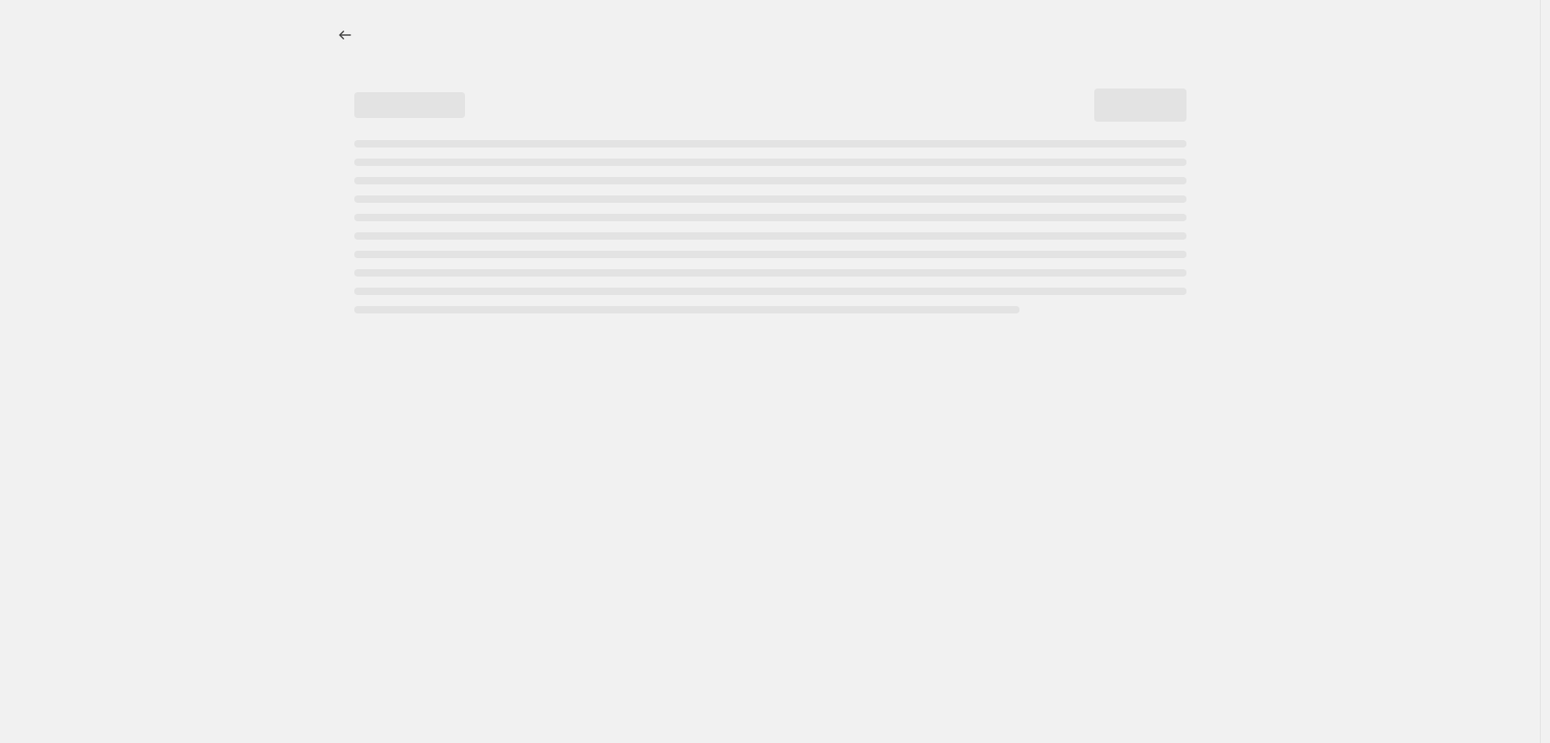
select select "not_equal"
select select "tag"
select select "not_equal"
select select "tag"
select select "not_equal"
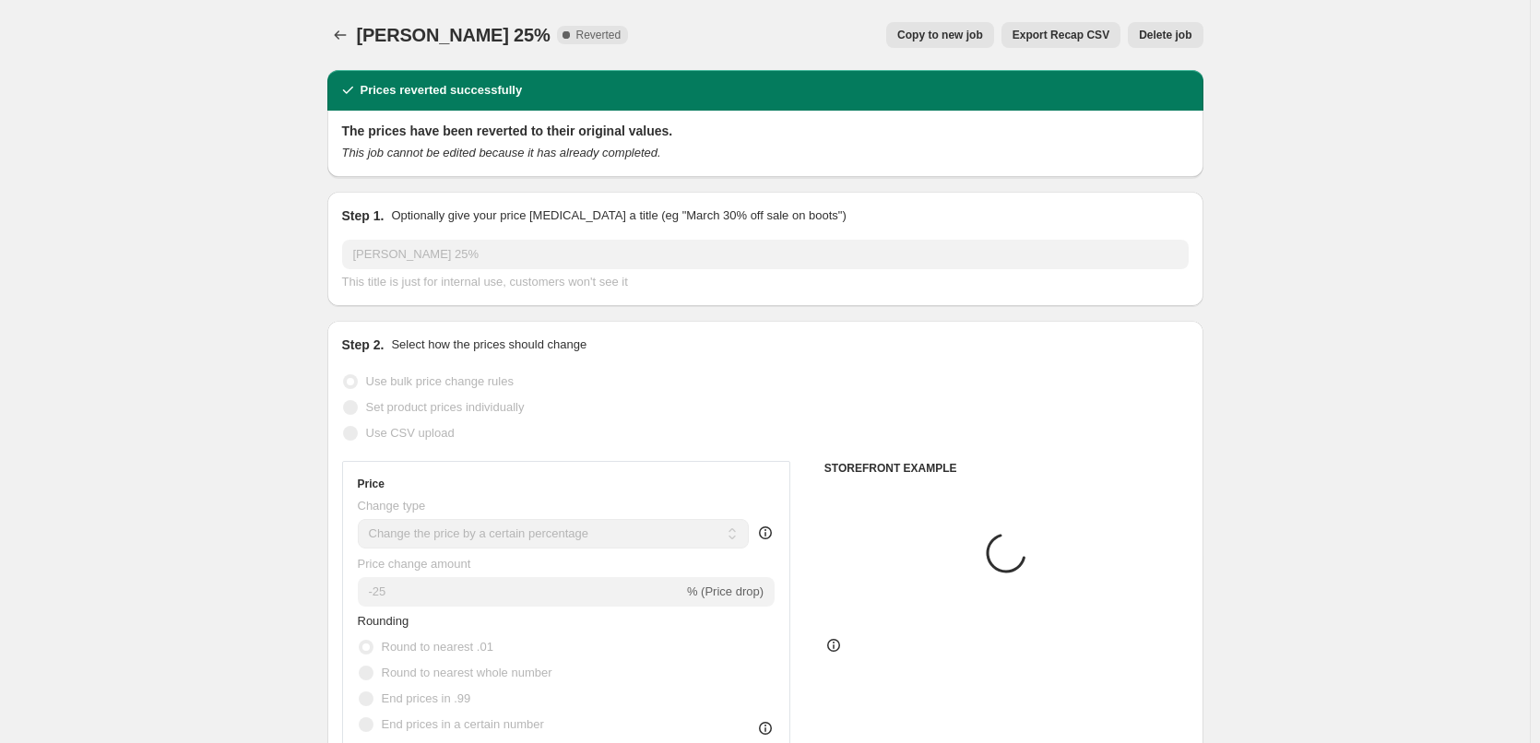
click at [983, 31] on span "Copy to new job" at bounding box center [940, 35] width 86 height 15
select select "percentage"
select select "vendor"
select select "tag"
select select "not_equal"
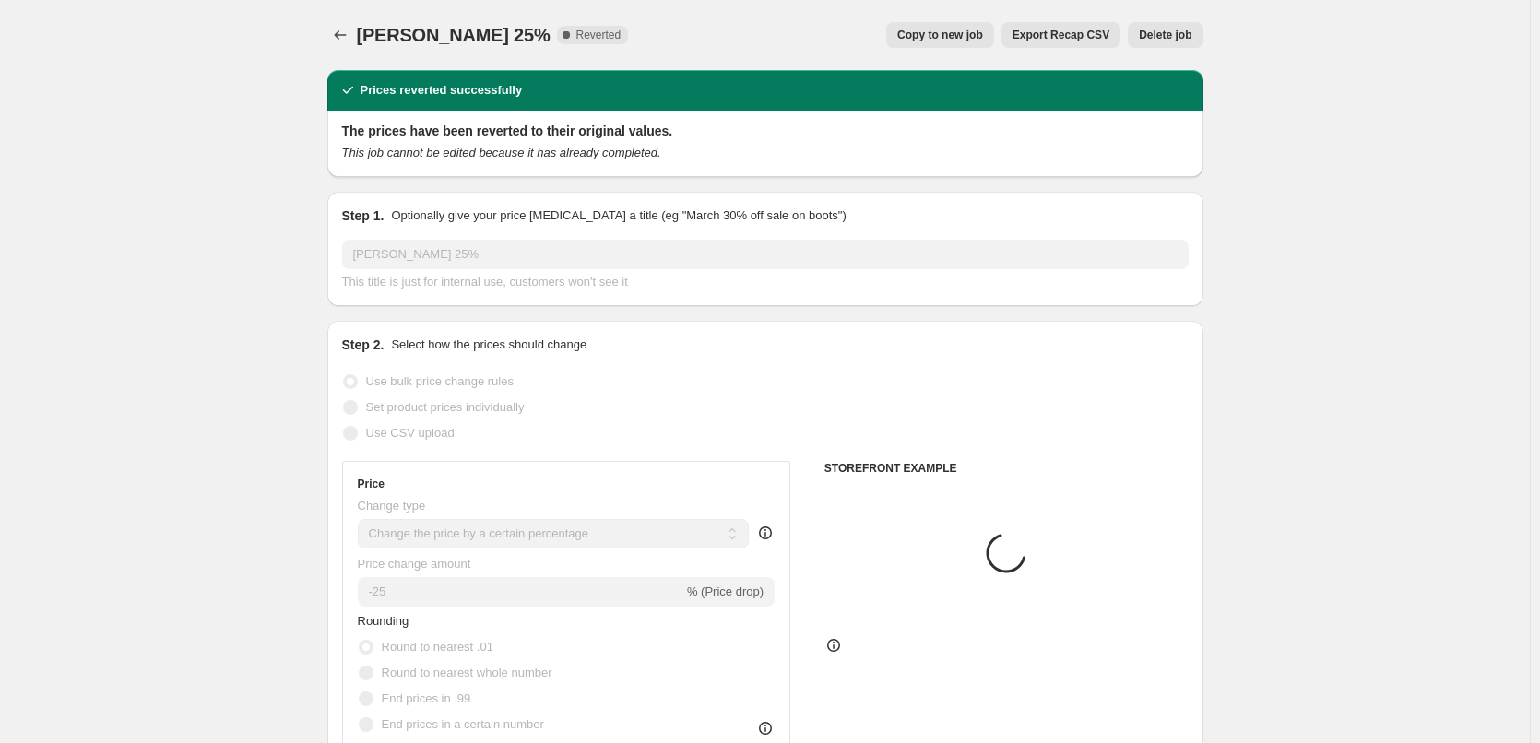
select select "tag"
select select "not_equal"
select select "tag"
select select "not_equal"
select select "tag"
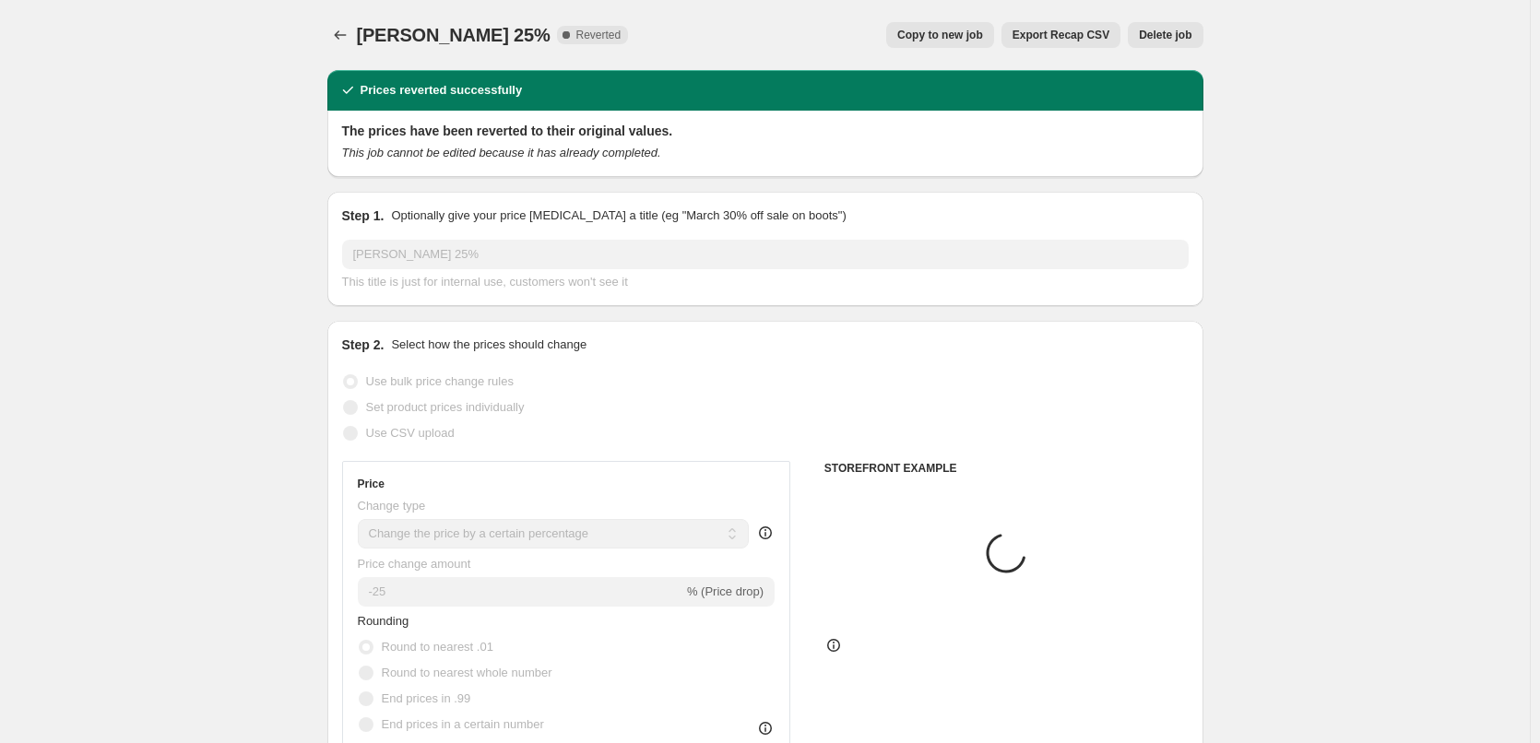
select select "not_equal"
select select "tag"
select select "not_equal"
select select "tag"
select select "not_equal"
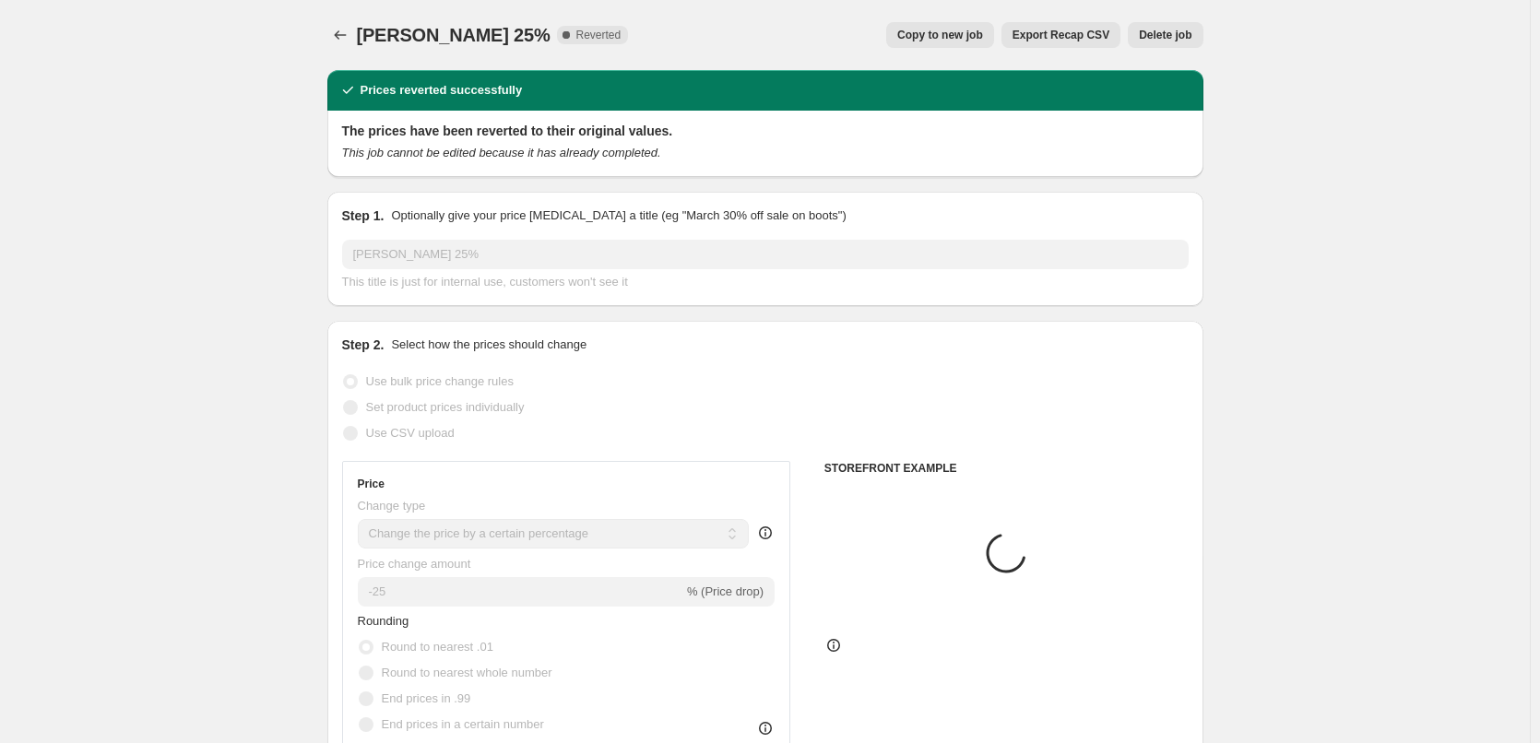
select select "tag"
select select "not_equal"
select select "tag"
select select "not_equal"
select select "tag"
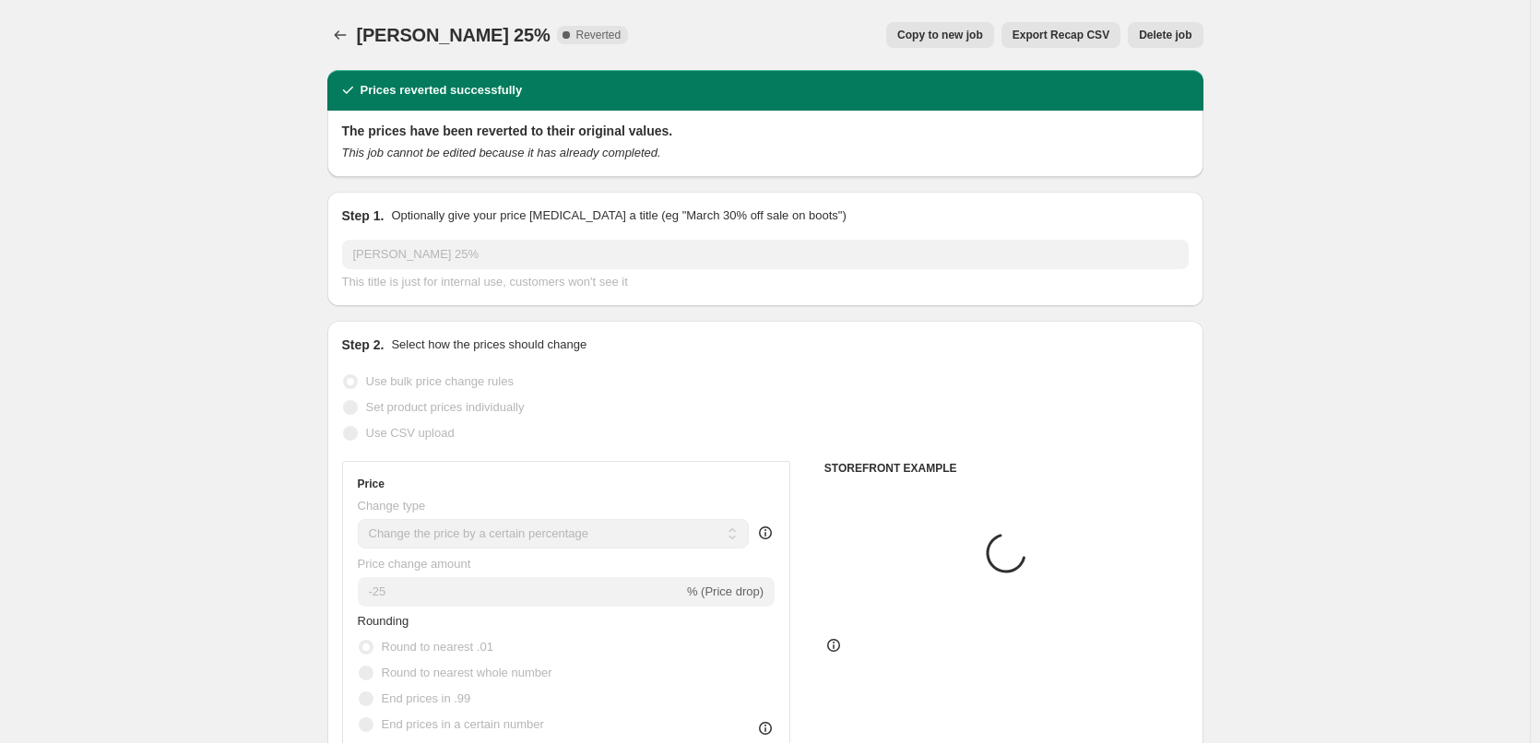
select select "not_equal"
select select "tag"
select select "not_equal"
select select "tag"
select select "not_equal"
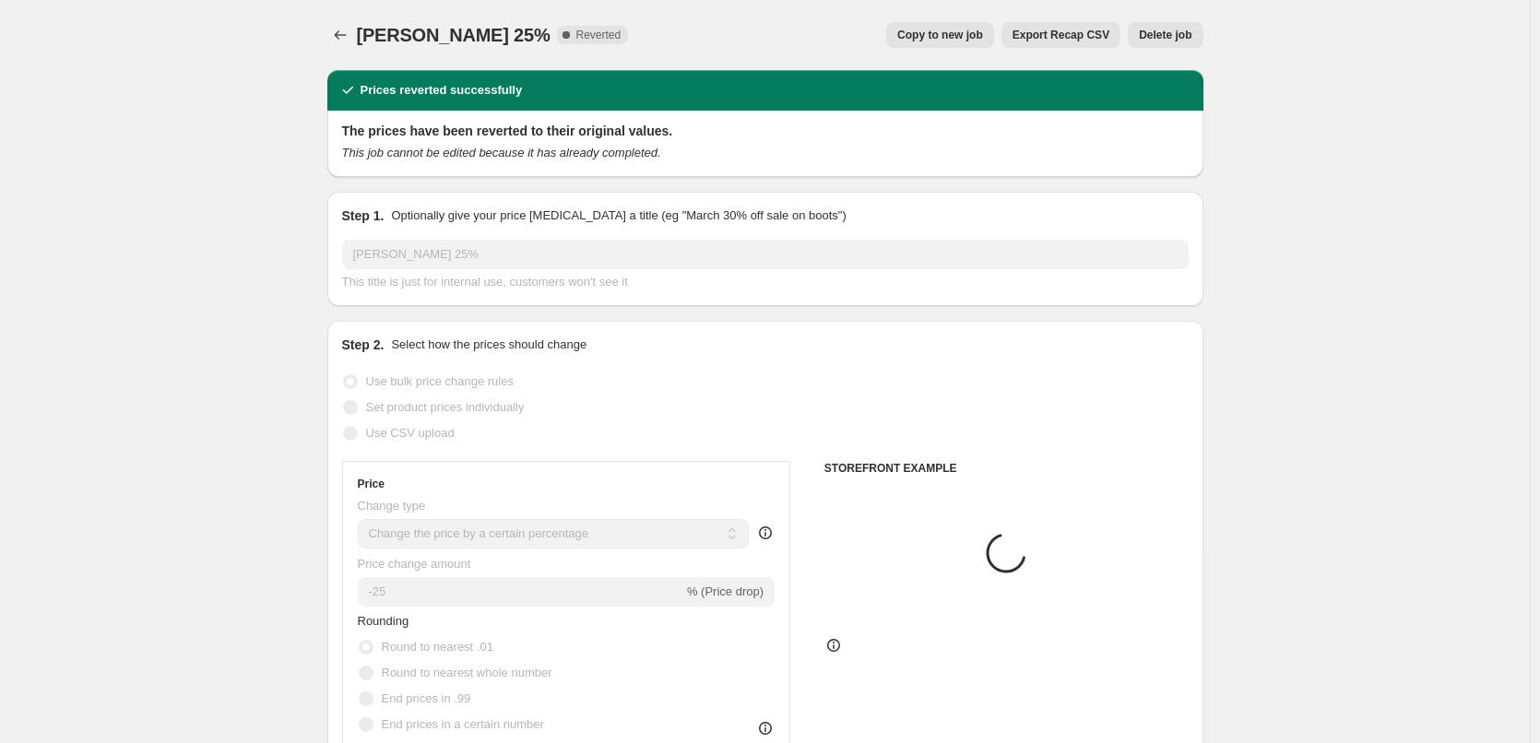
select select "tag"
select select "not_equal"
select select "tag"
select select "not_equal"
select select "tag"
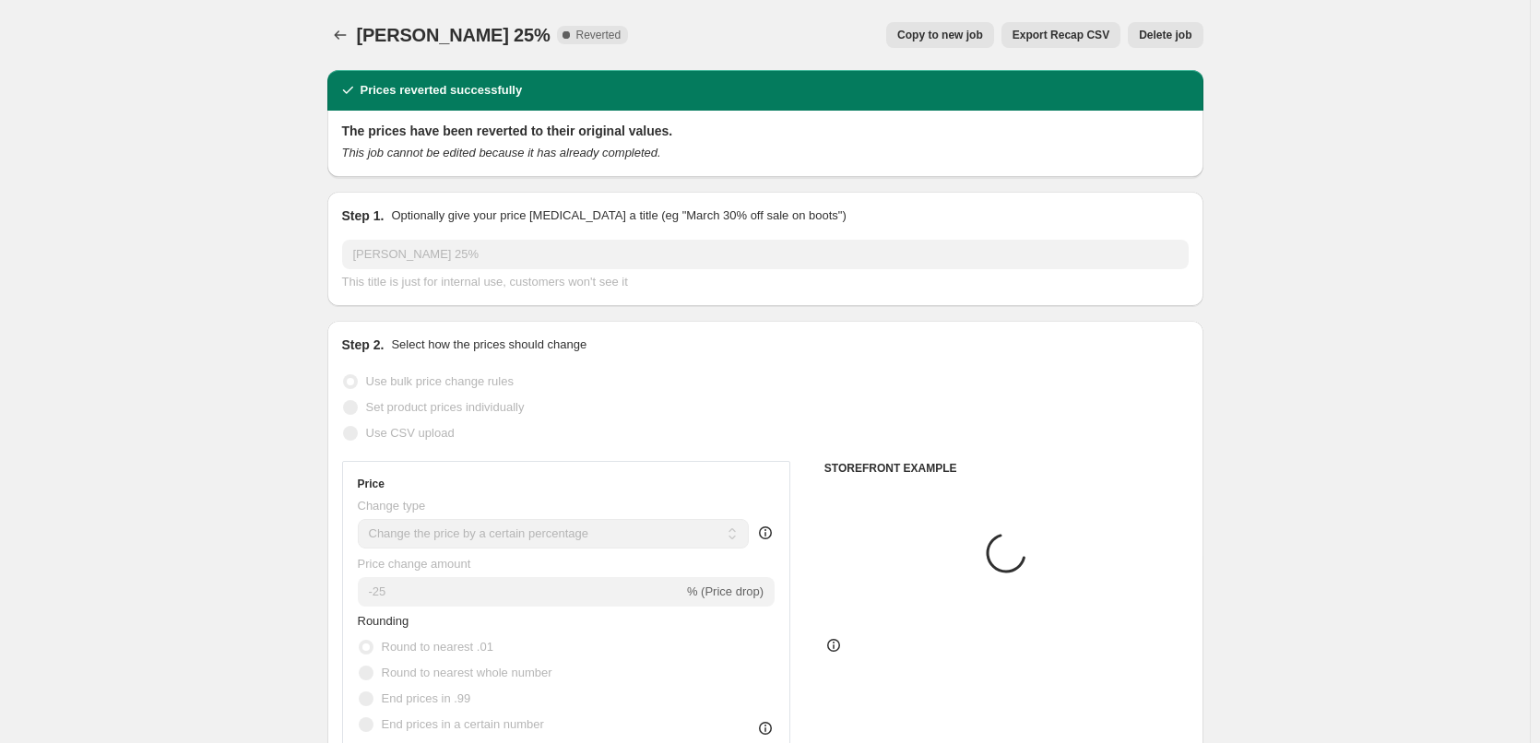
select select "not_equal"
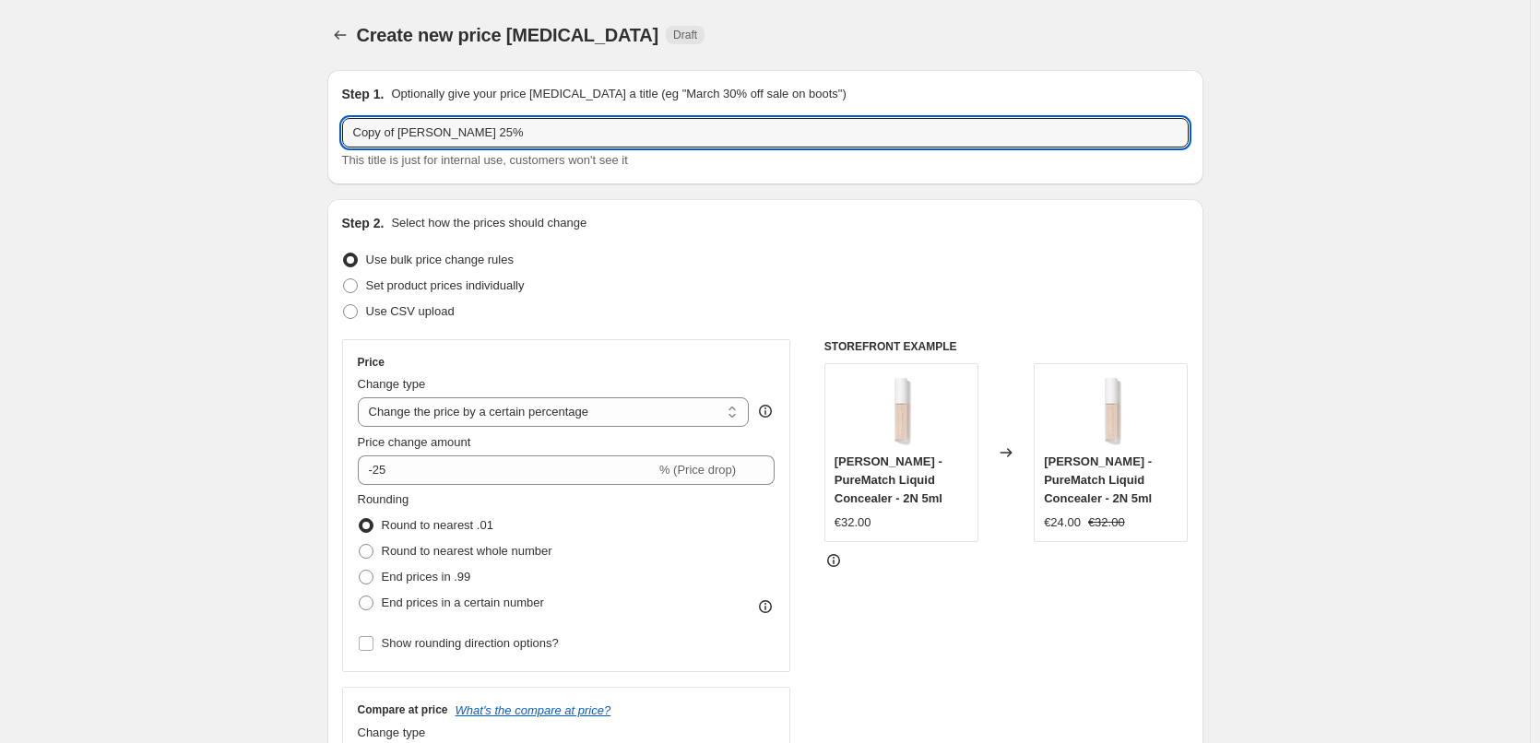
drag, startPoint x: 401, startPoint y: 134, endPoint x: 205, endPoint y: 135, distance: 196.5
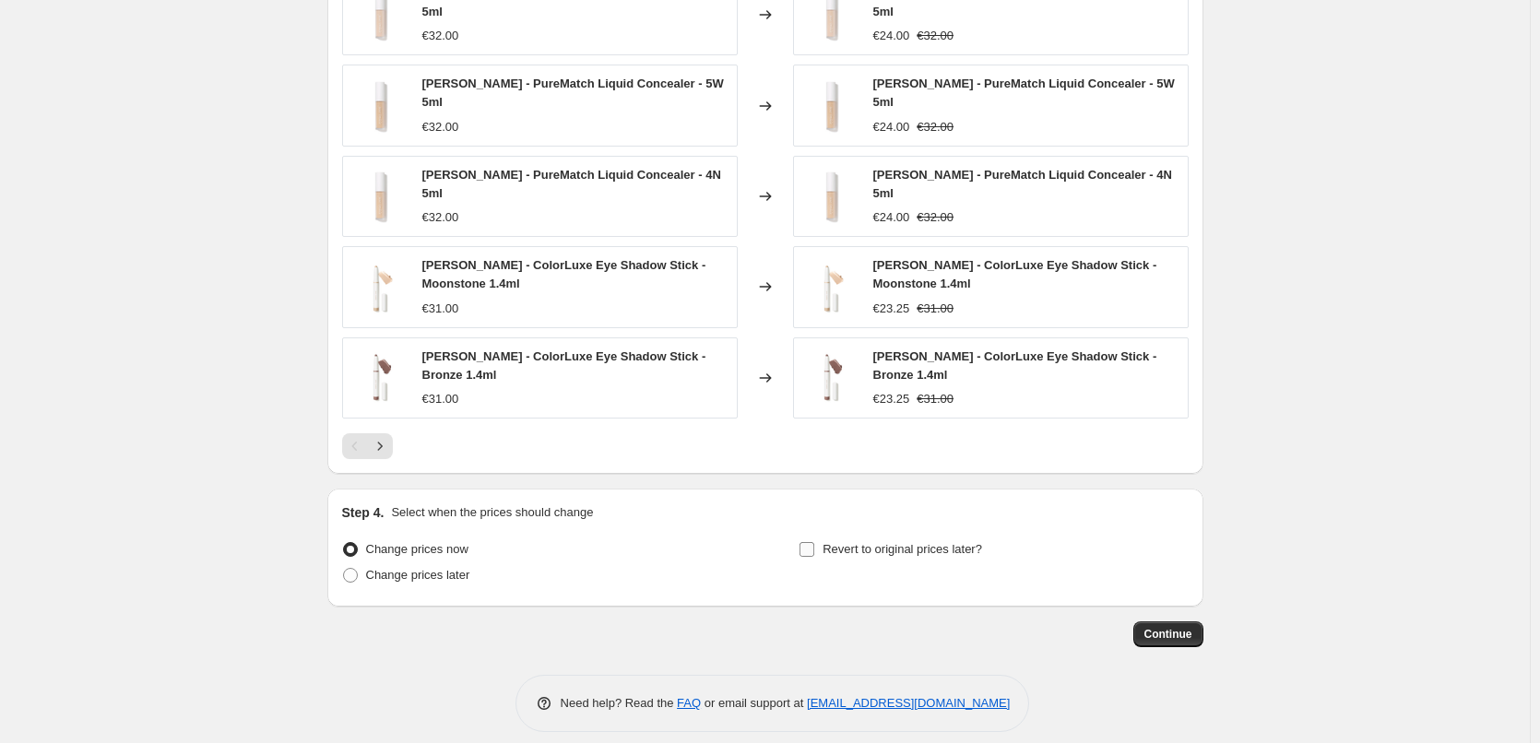
type input "[PERSON_NAME] 25%"
click at [950, 542] on span "Revert to original prices later?" at bounding box center [903, 549] width 160 height 14
click at [814, 542] on input "Revert to original prices later?" at bounding box center [807, 549] width 15 height 15
checkbox input "true"
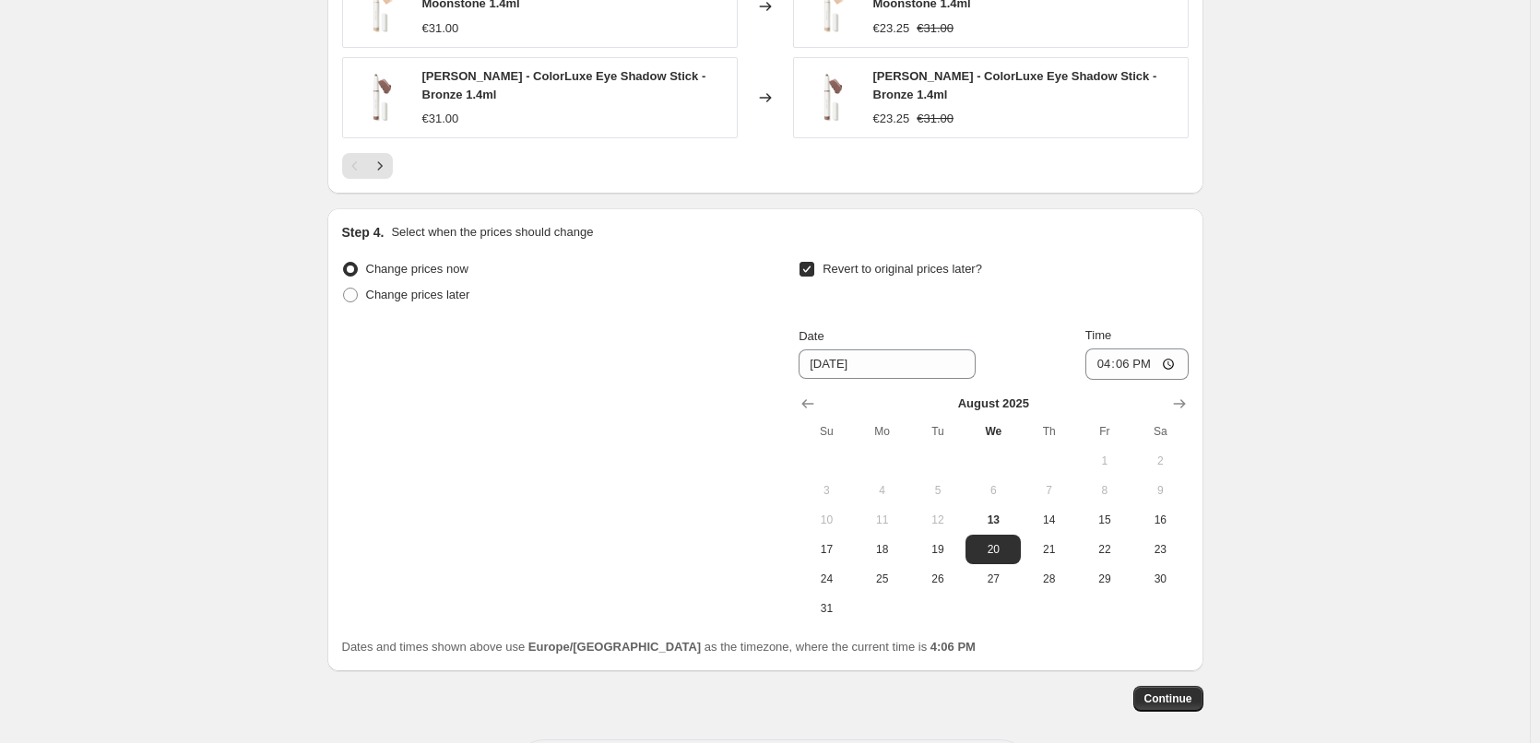
scroll to position [2234, 0]
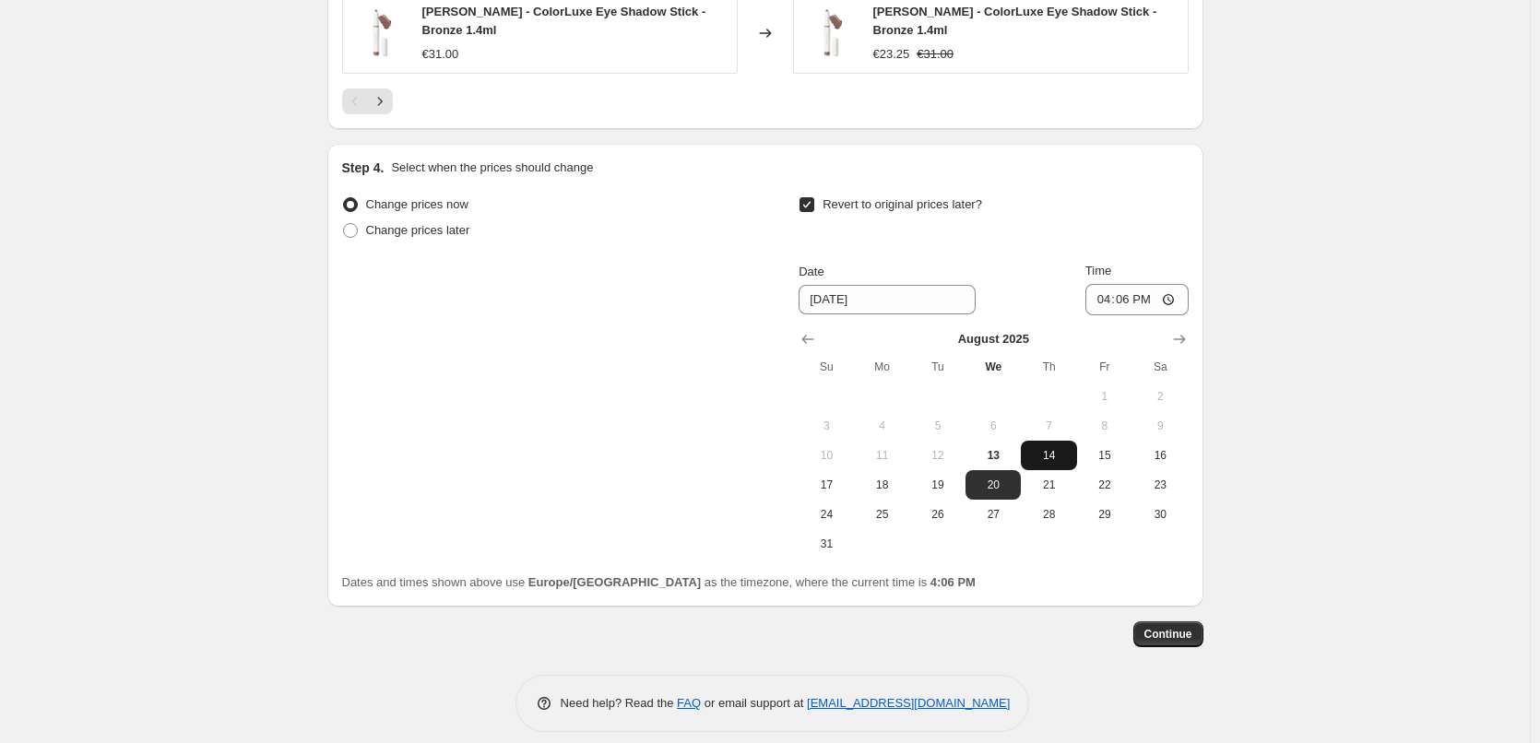
click at [1054, 470] on button "21" at bounding box center [1048, 485] width 55 height 30
click at [1056, 448] on span "14" at bounding box center [1048, 455] width 41 height 15
type input "8/14/2025"
click at [1109, 285] on input "16:06" at bounding box center [1137, 299] width 103 height 31
type input "03:00"
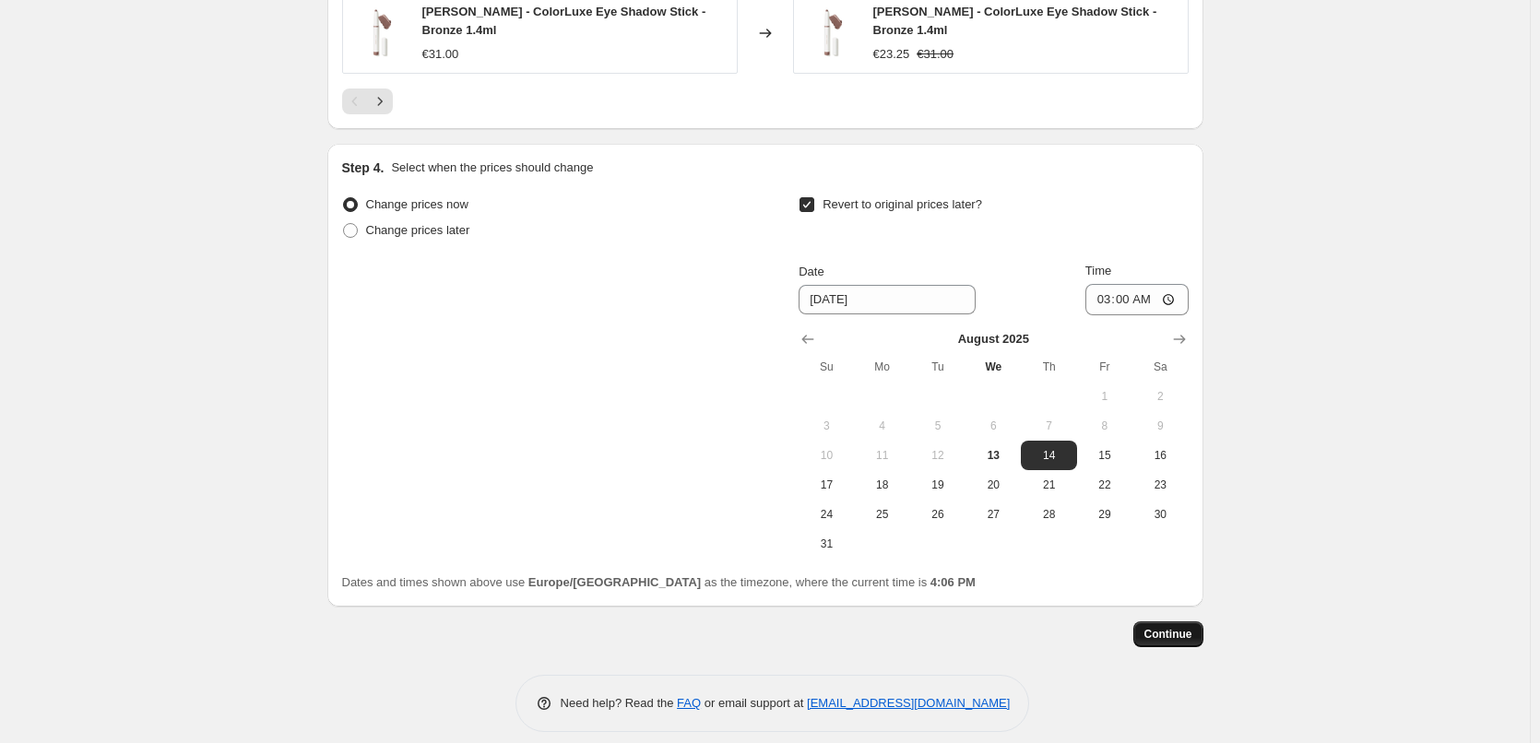
click at [1177, 627] on span "Continue" at bounding box center [1169, 634] width 48 height 15
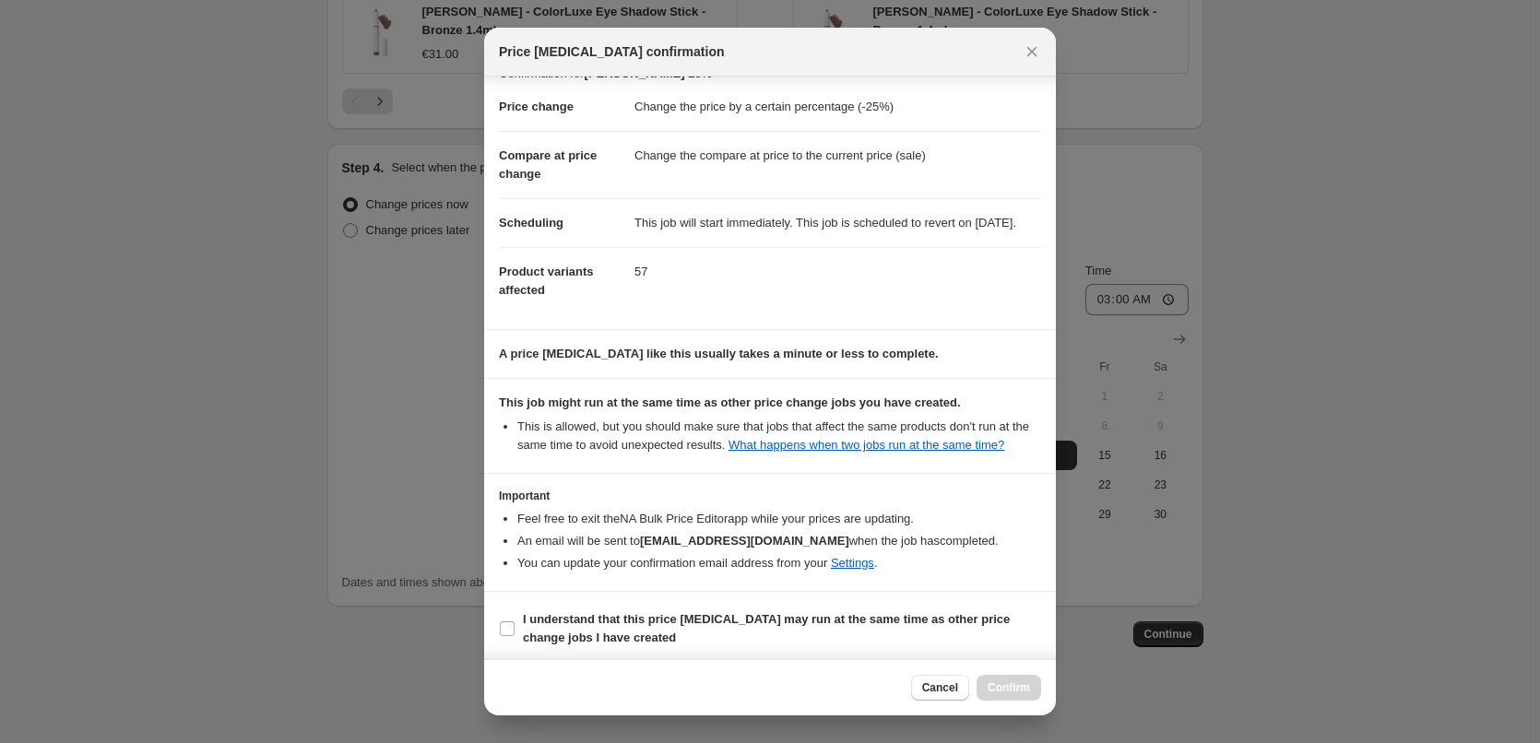
scroll to position [52, 0]
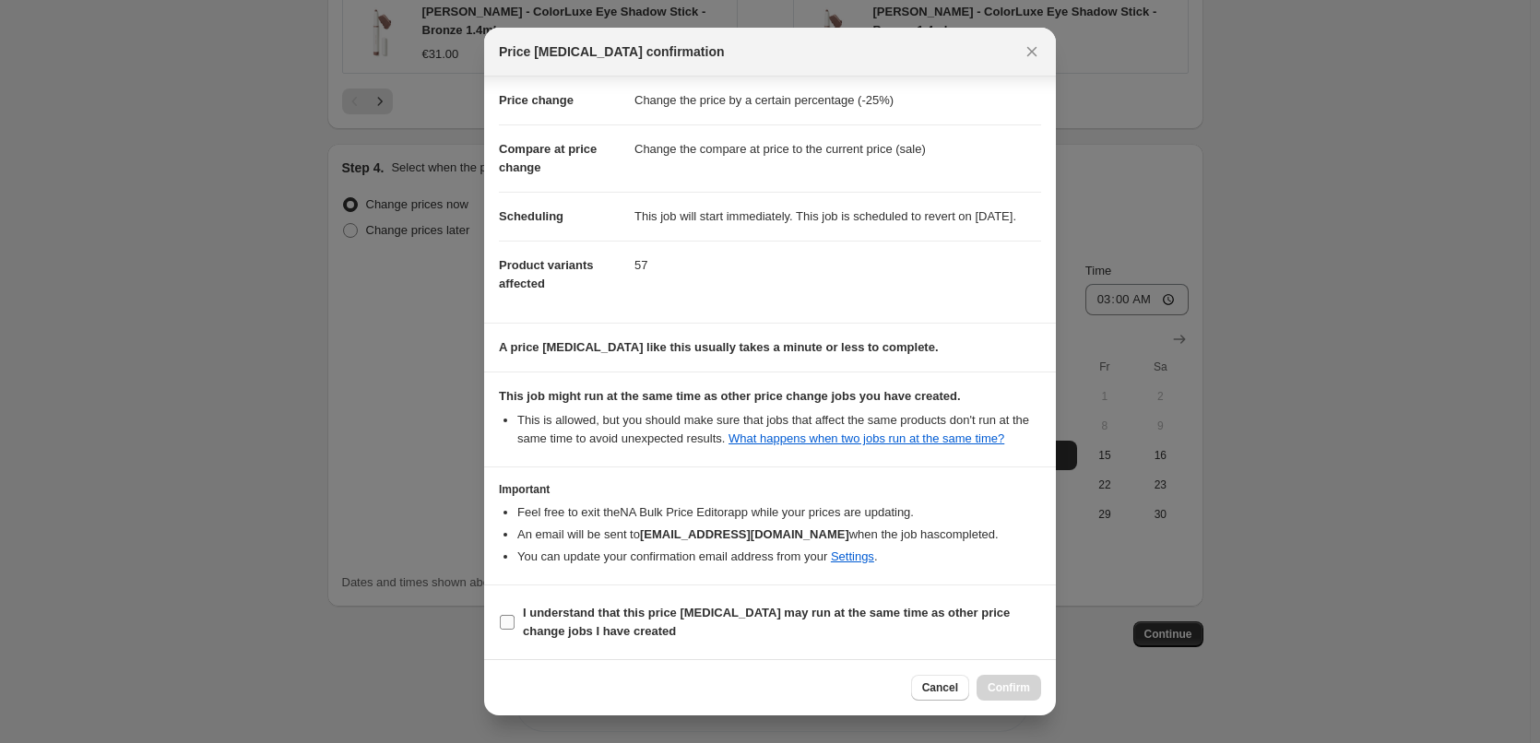
click at [608, 613] on b "I understand that this price change job may run at the same time as other price…" at bounding box center [766, 622] width 487 height 32
click at [515, 615] on input "I understand that this price change job may run at the same time as other price…" at bounding box center [507, 622] width 15 height 15
checkbox input "true"
click at [1020, 686] on span "Confirm" at bounding box center [1009, 688] width 42 height 15
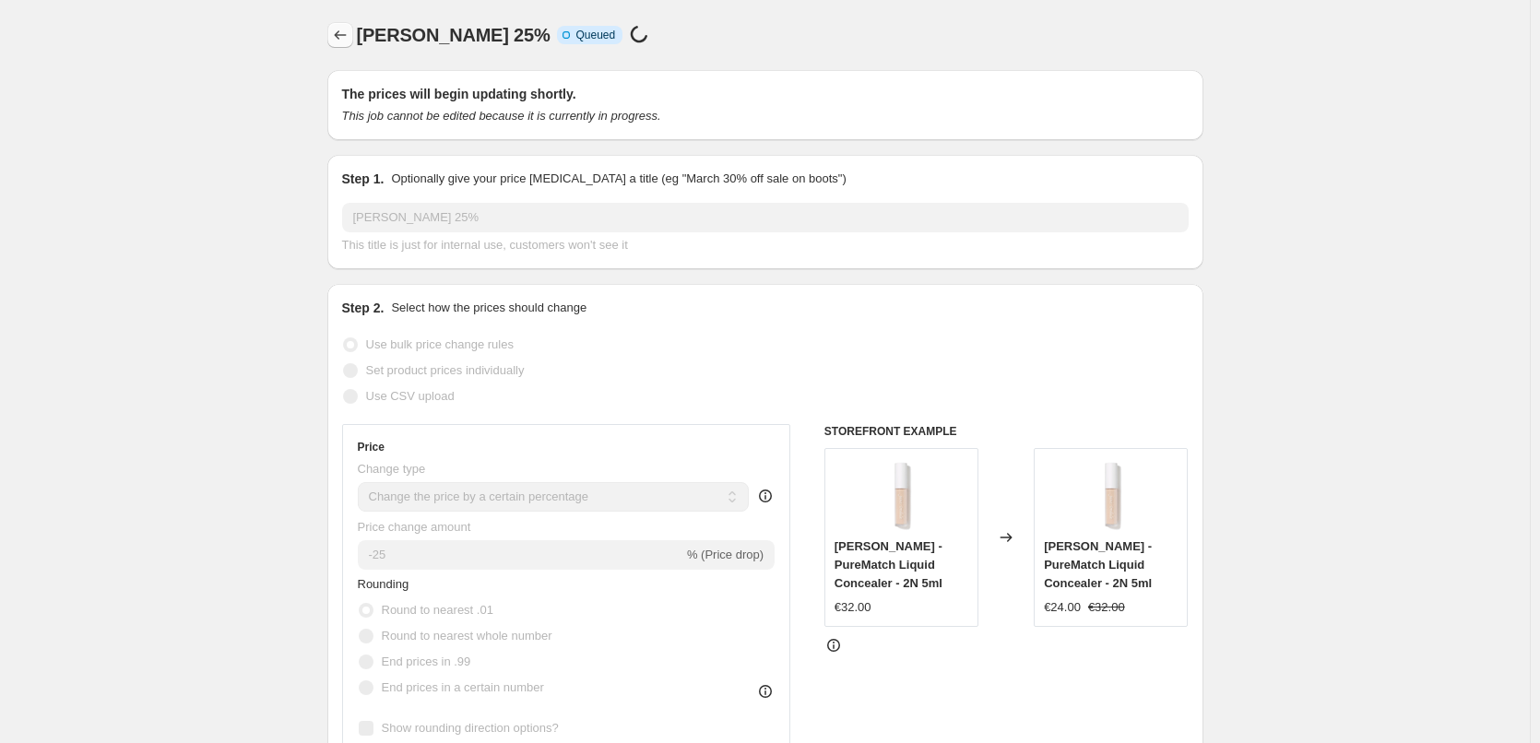
click at [345, 36] on icon "Price change jobs" at bounding box center [340, 35] width 18 height 18
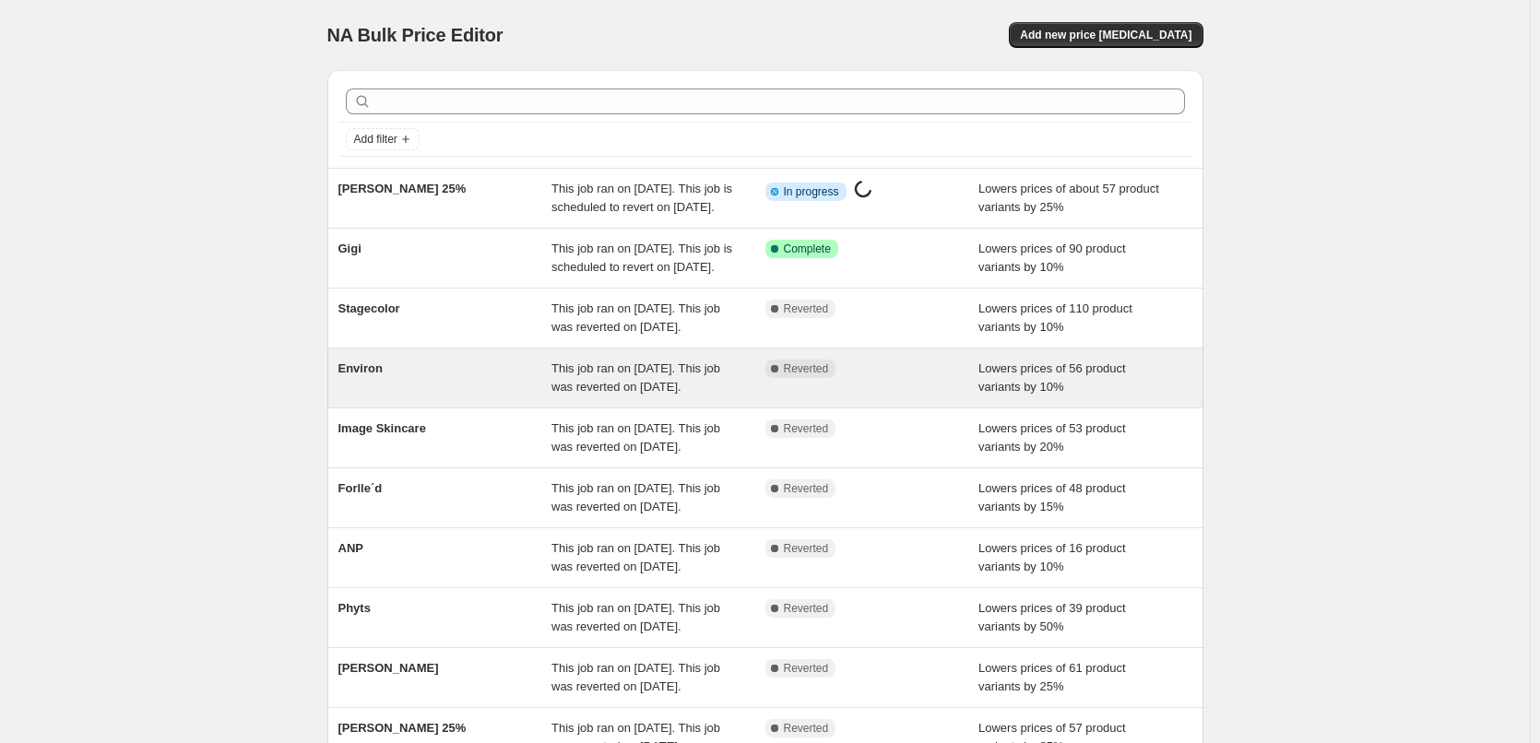
scroll to position [391, 0]
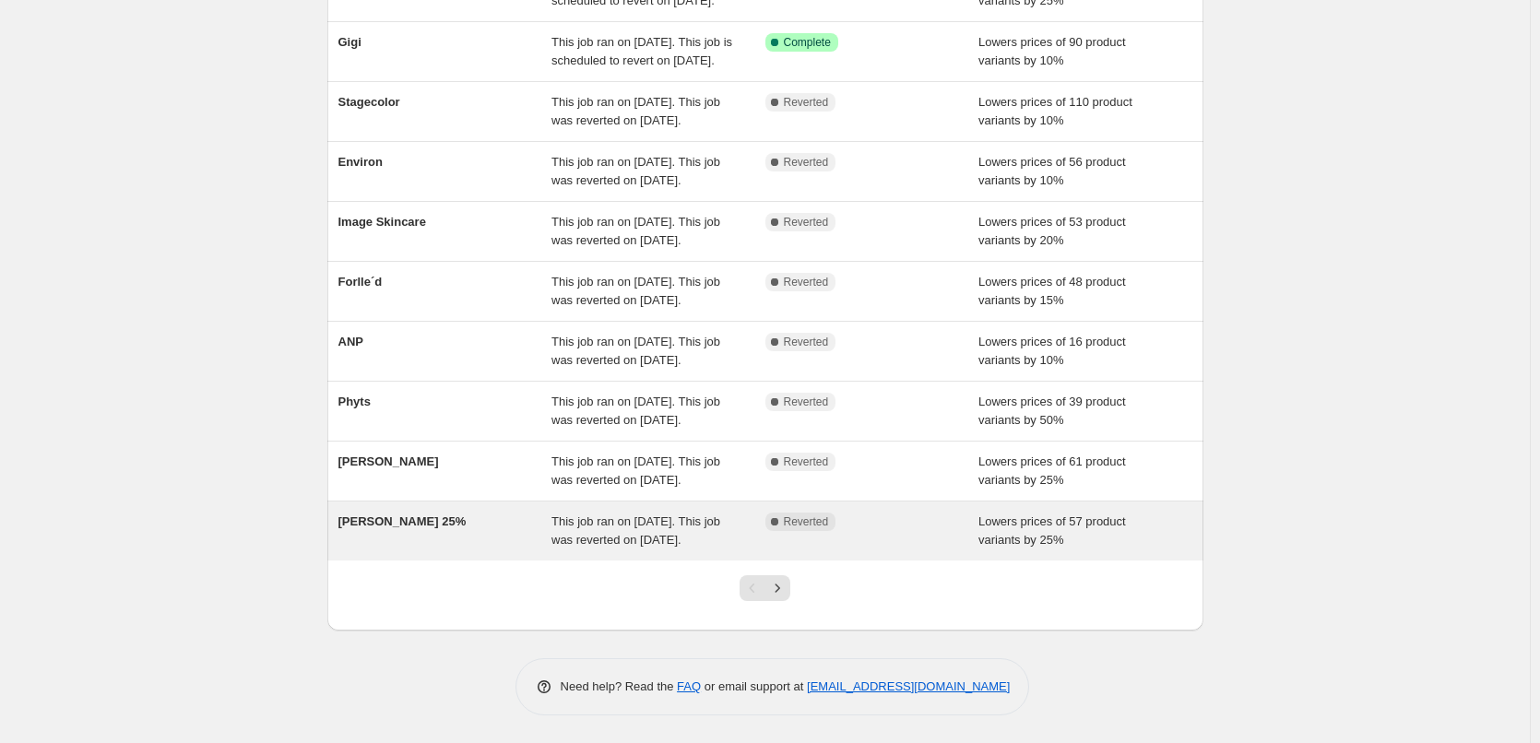
click at [402, 502] on div "Jane Iredale 25% This job ran on August 12, 2025. This job was reverted on Augu…" at bounding box center [765, 531] width 876 height 59
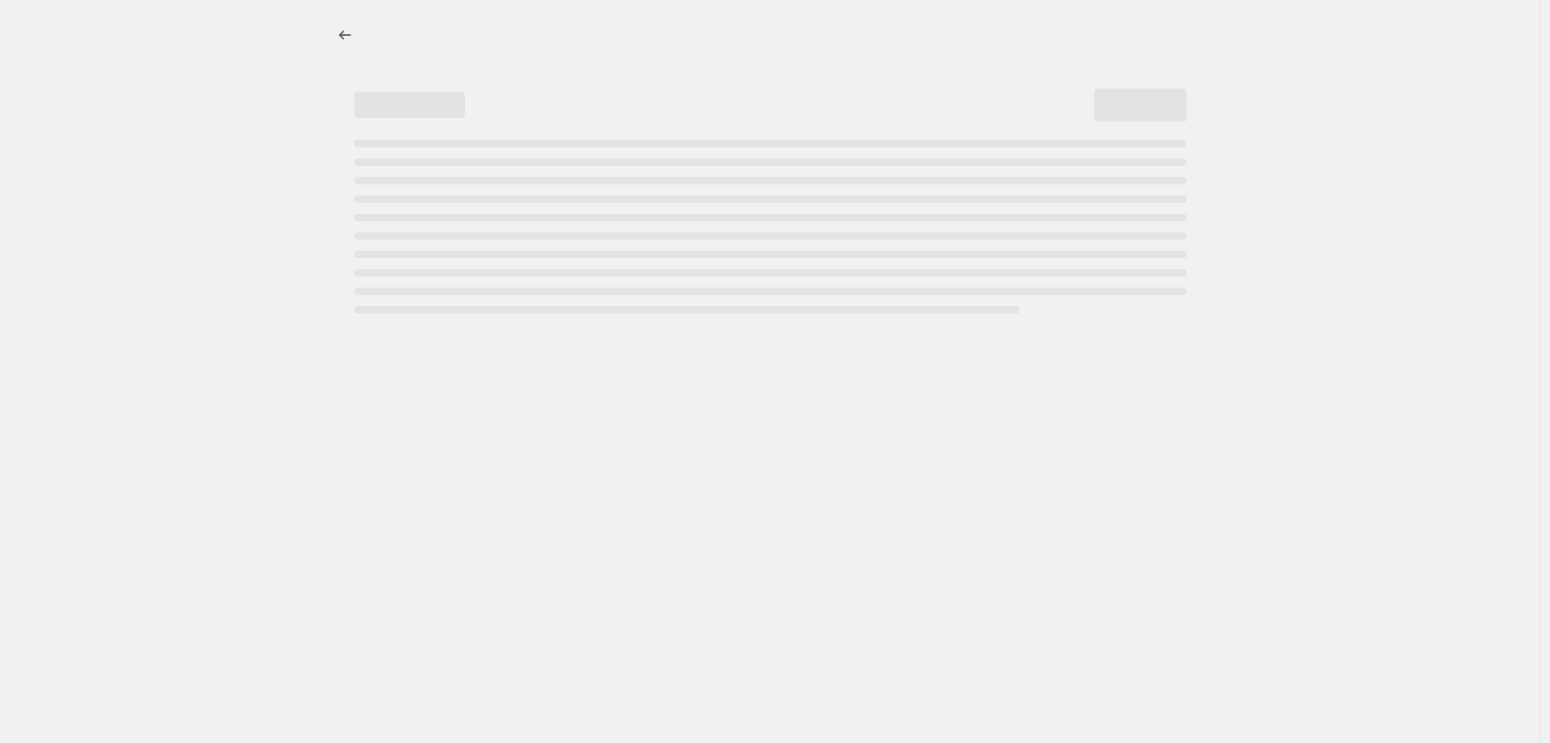
select select "percentage"
select select "vendor"
select select "tag"
select select "not_equal"
select select "tag"
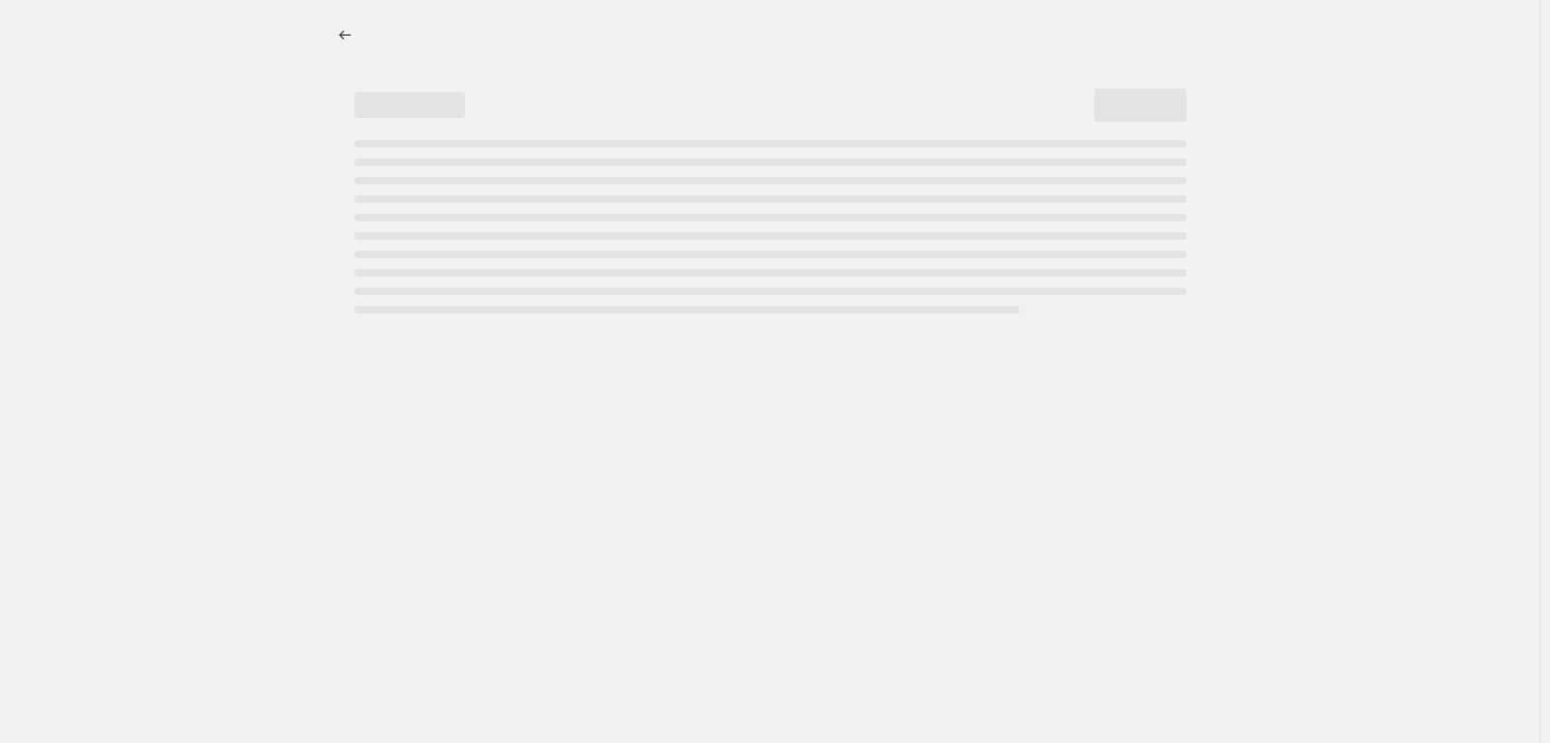
select select "not_equal"
select select "tag"
select select "not_equal"
select select "tag"
select select "not_equal"
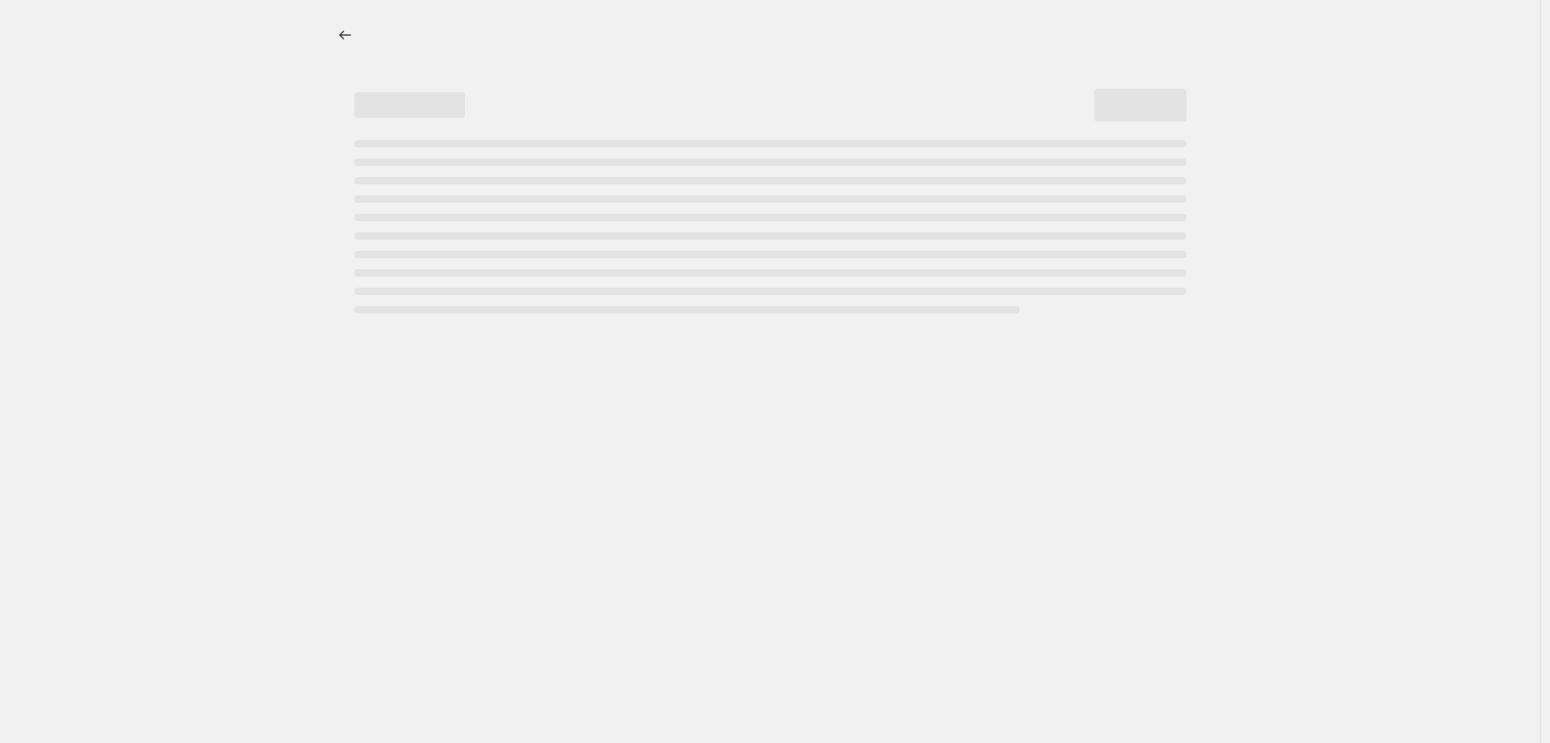
select select "tag"
select select "not_equal"
select select "tag"
select select "not_equal"
select select "tag"
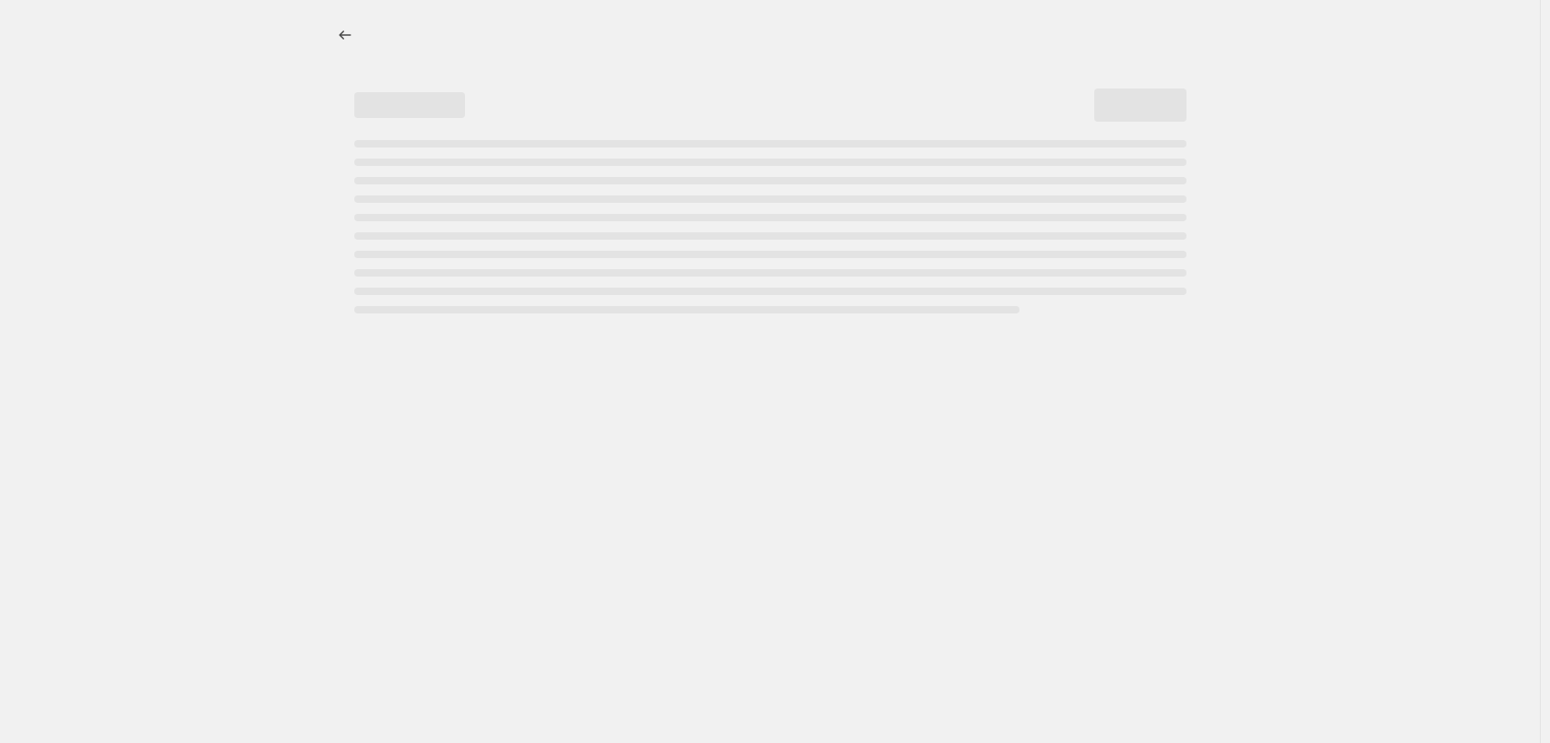
select select "not_equal"
select select "tag"
select select "not_equal"
select select "tag"
select select "not_equal"
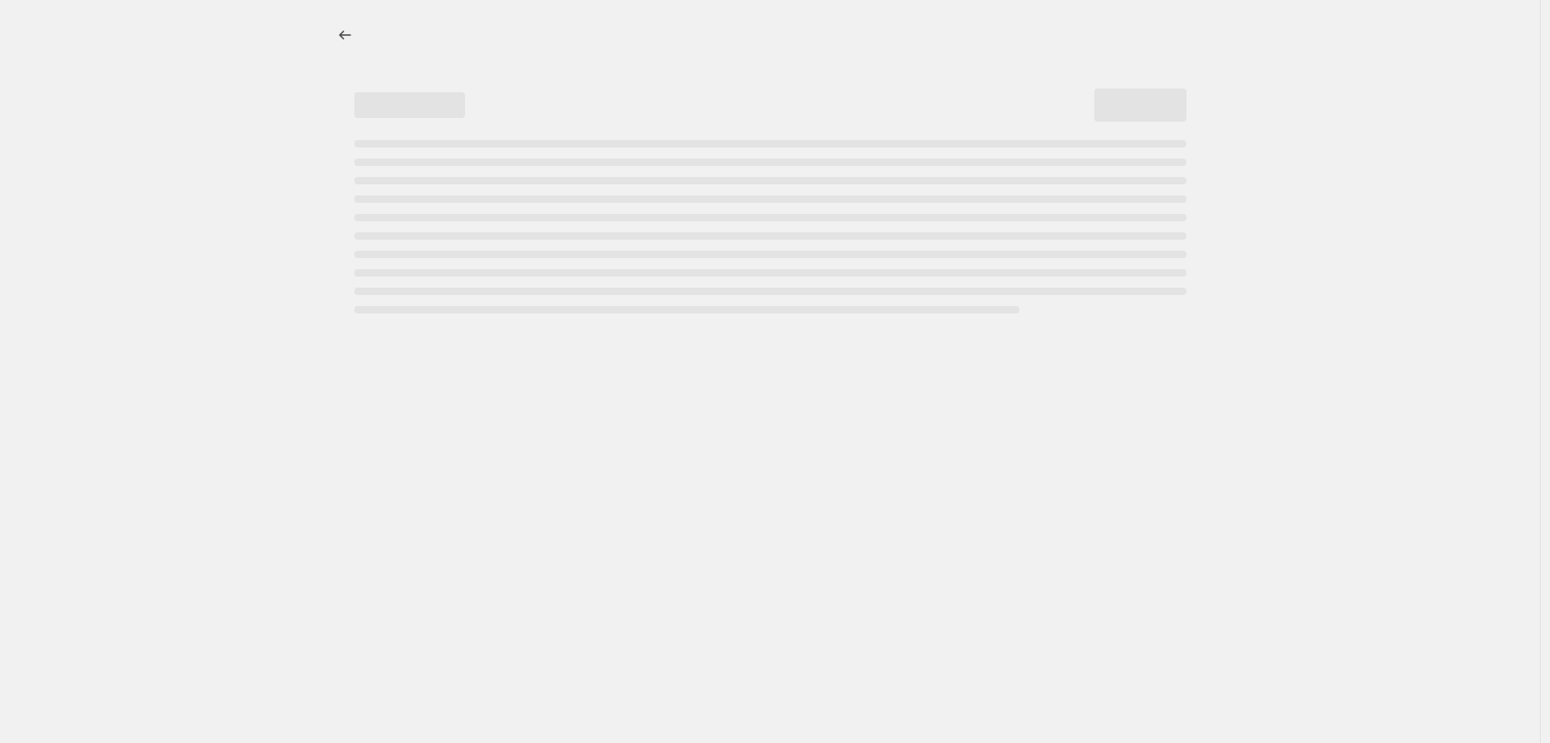
select select "tag"
select select "not_equal"
select select "tag"
select select "not_equal"
select select "tag"
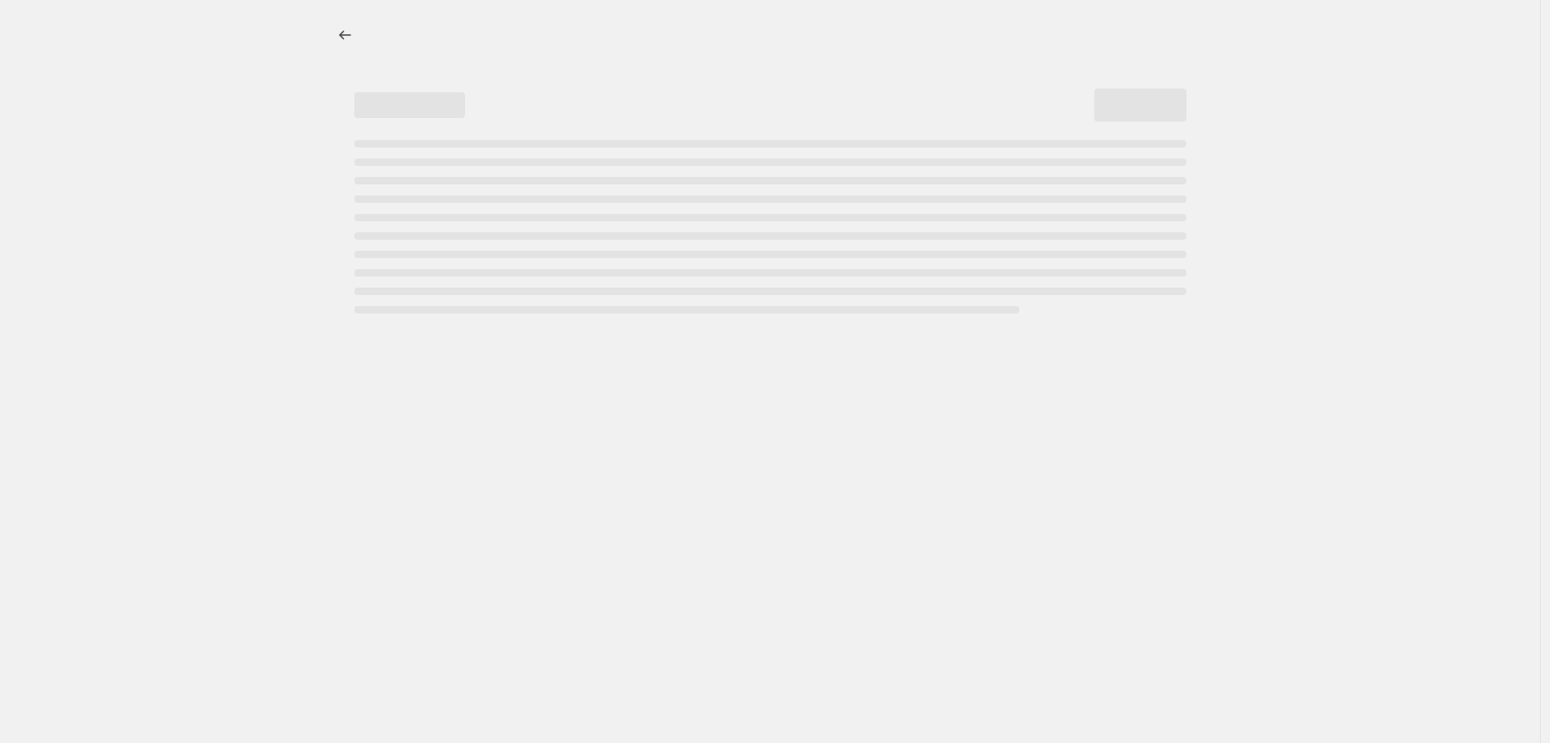
select select "not_equal"
select select "tag"
select select "not_equal"
select select "tag"
select select "not_equal"
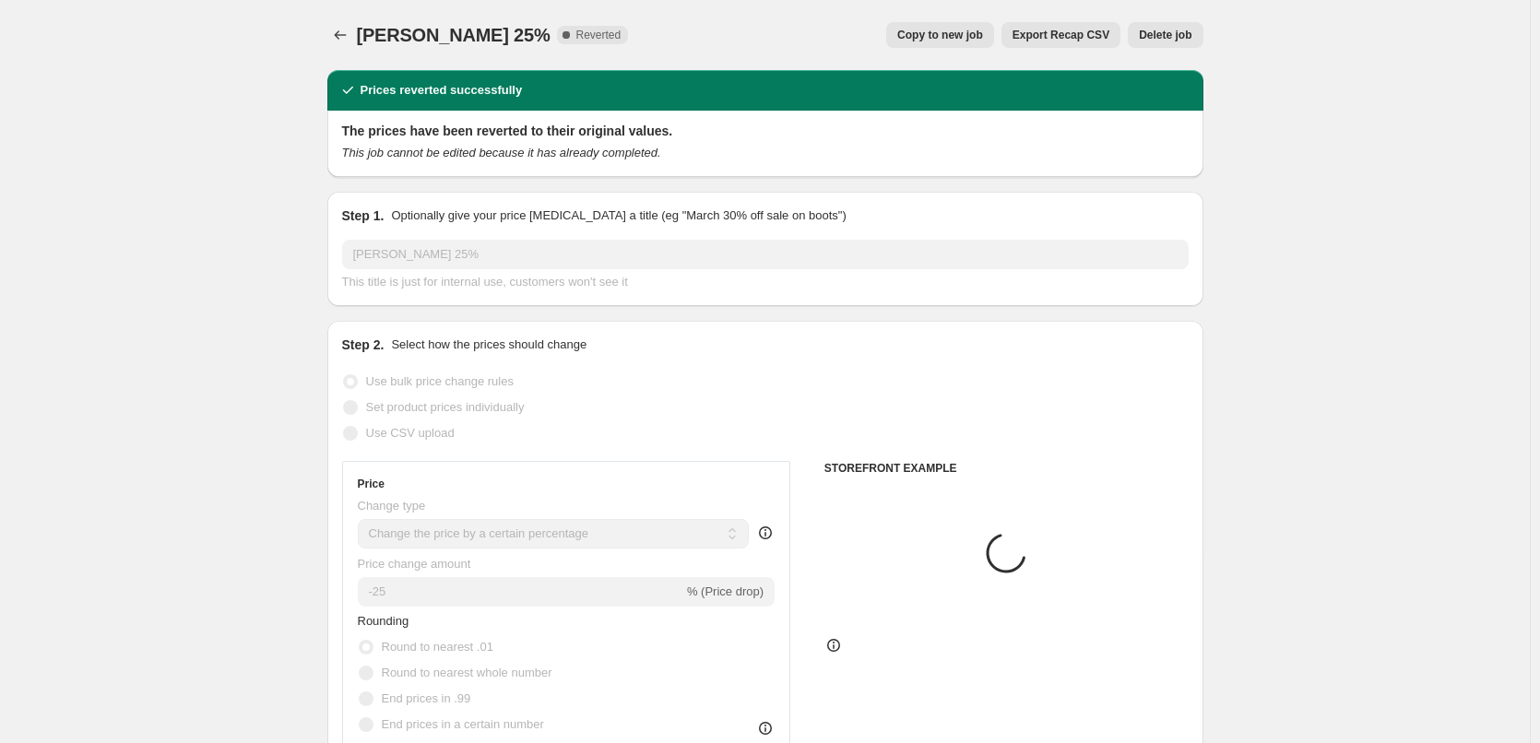
click at [1181, 36] on span "Delete job" at bounding box center [1165, 35] width 53 height 15
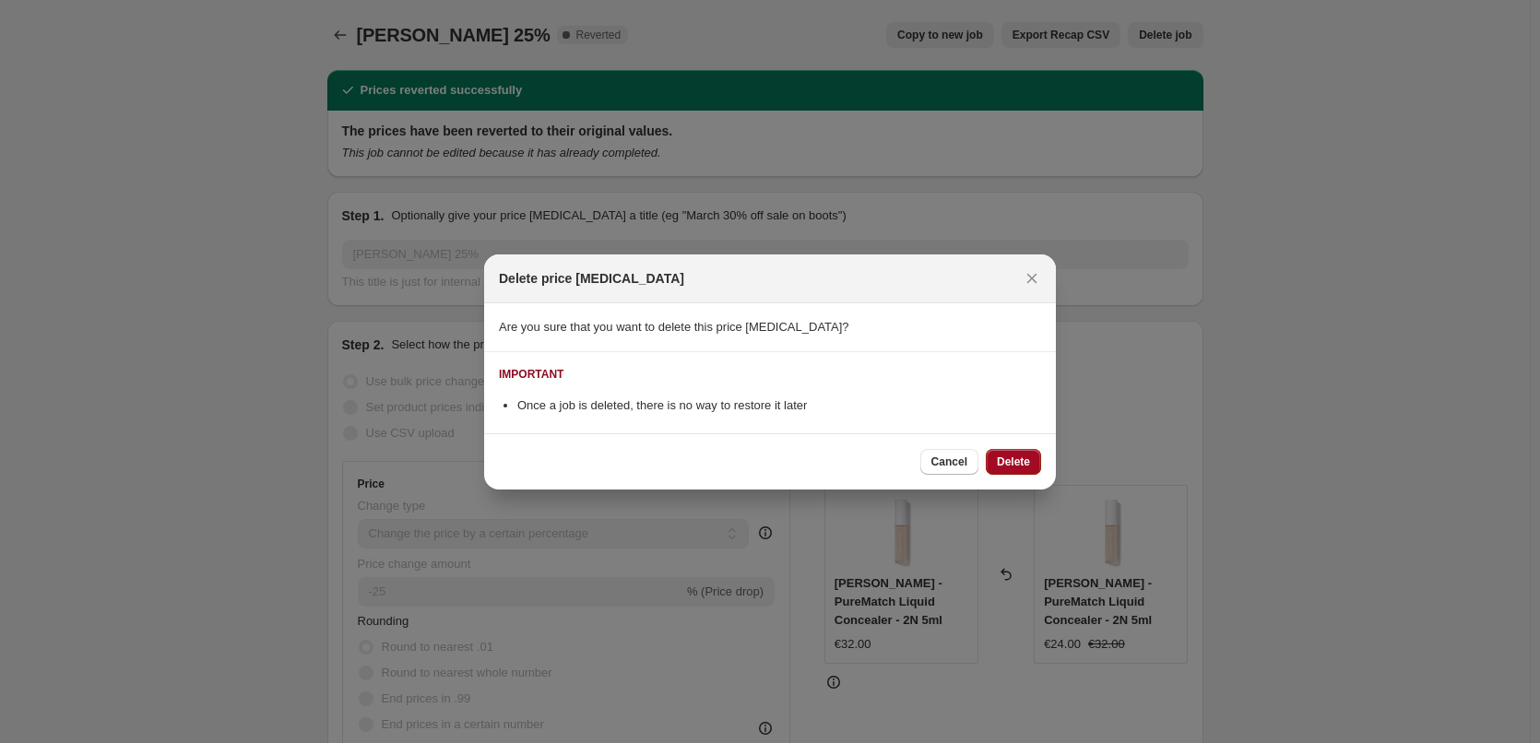
click at [993, 459] on button "Delete" at bounding box center [1013, 462] width 55 height 26
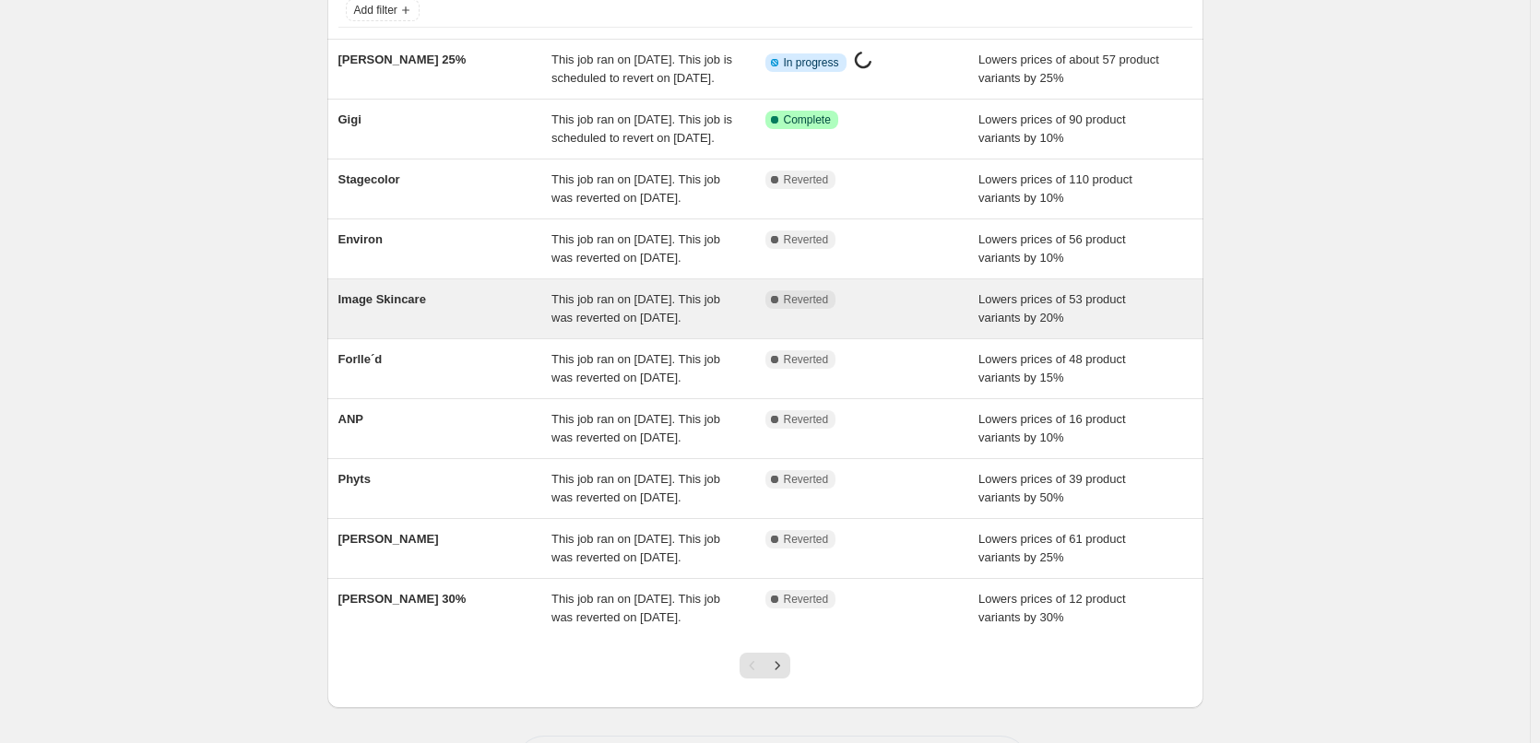
scroll to position [391, 0]
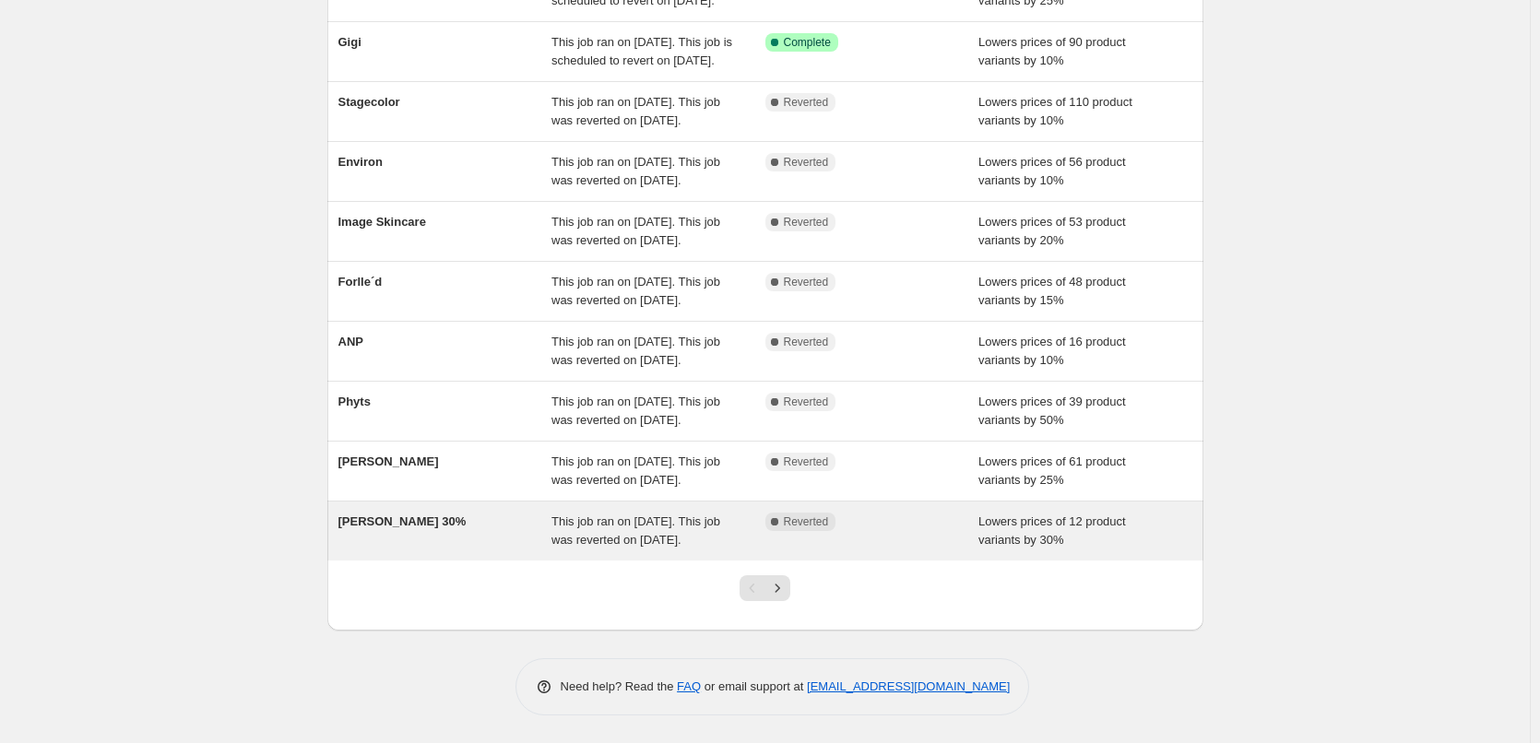
click at [404, 513] on div "[PERSON_NAME] 30%" at bounding box center [446, 531] width 214 height 37
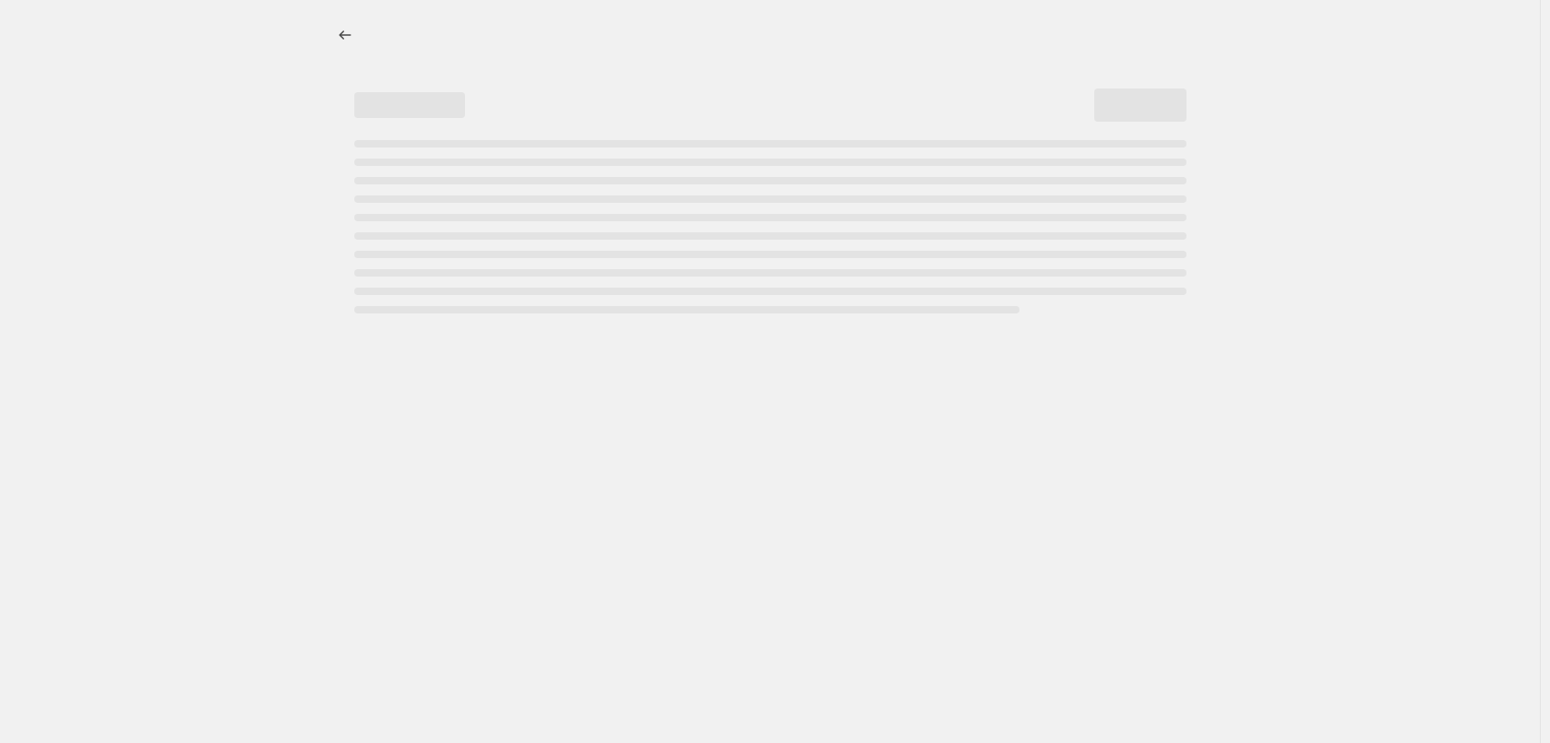
select select "percentage"
select select "vendor"
select select "tag"
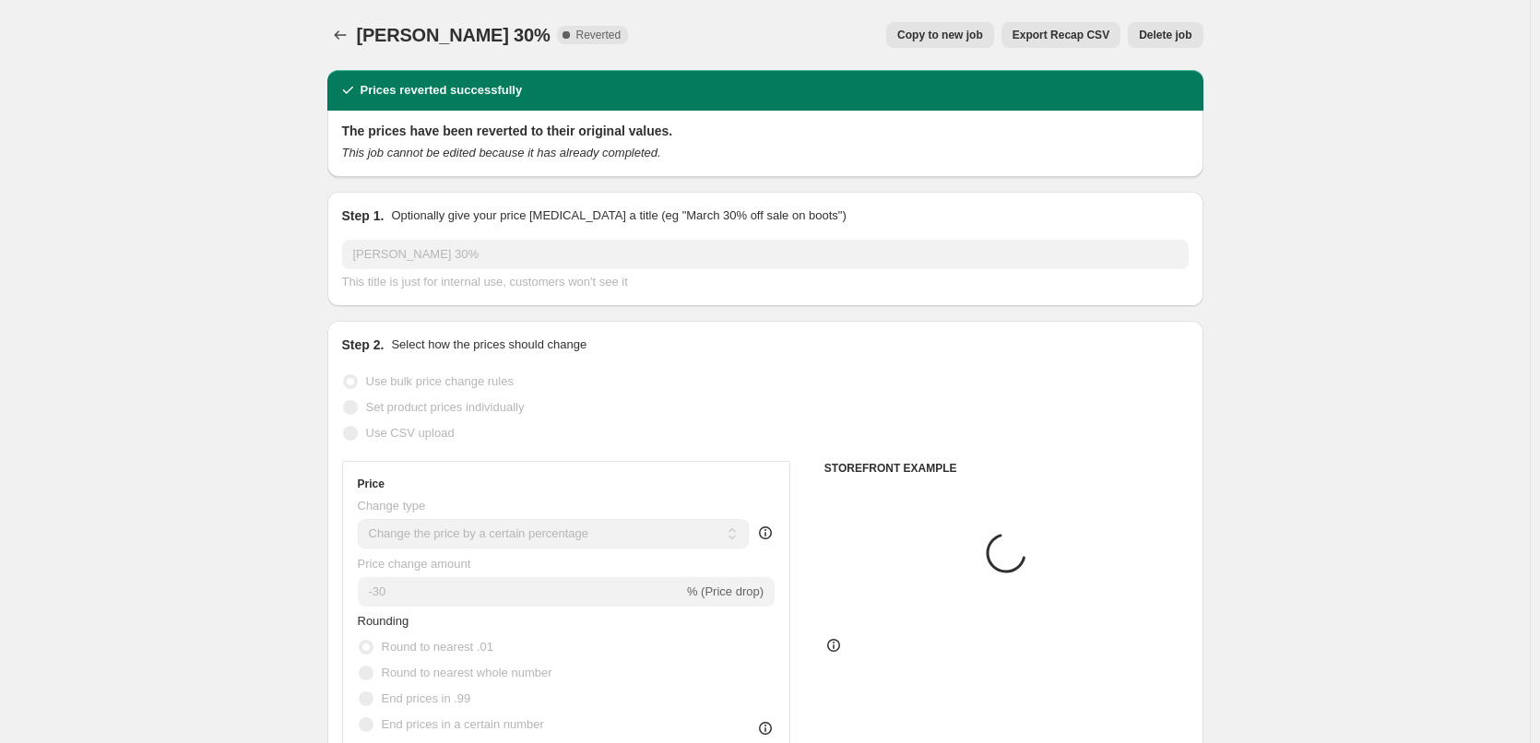
click at [969, 51] on div "Jane Iredale 30%. This page is ready Jane Iredale 30% Complete Reverted Copy to…" at bounding box center [765, 35] width 876 height 70
click at [966, 45] on button "Copy to new job" at bounding box center [940, 35] width 108 height 26
select select "percentage"
select select "vendor"
select select "tag"
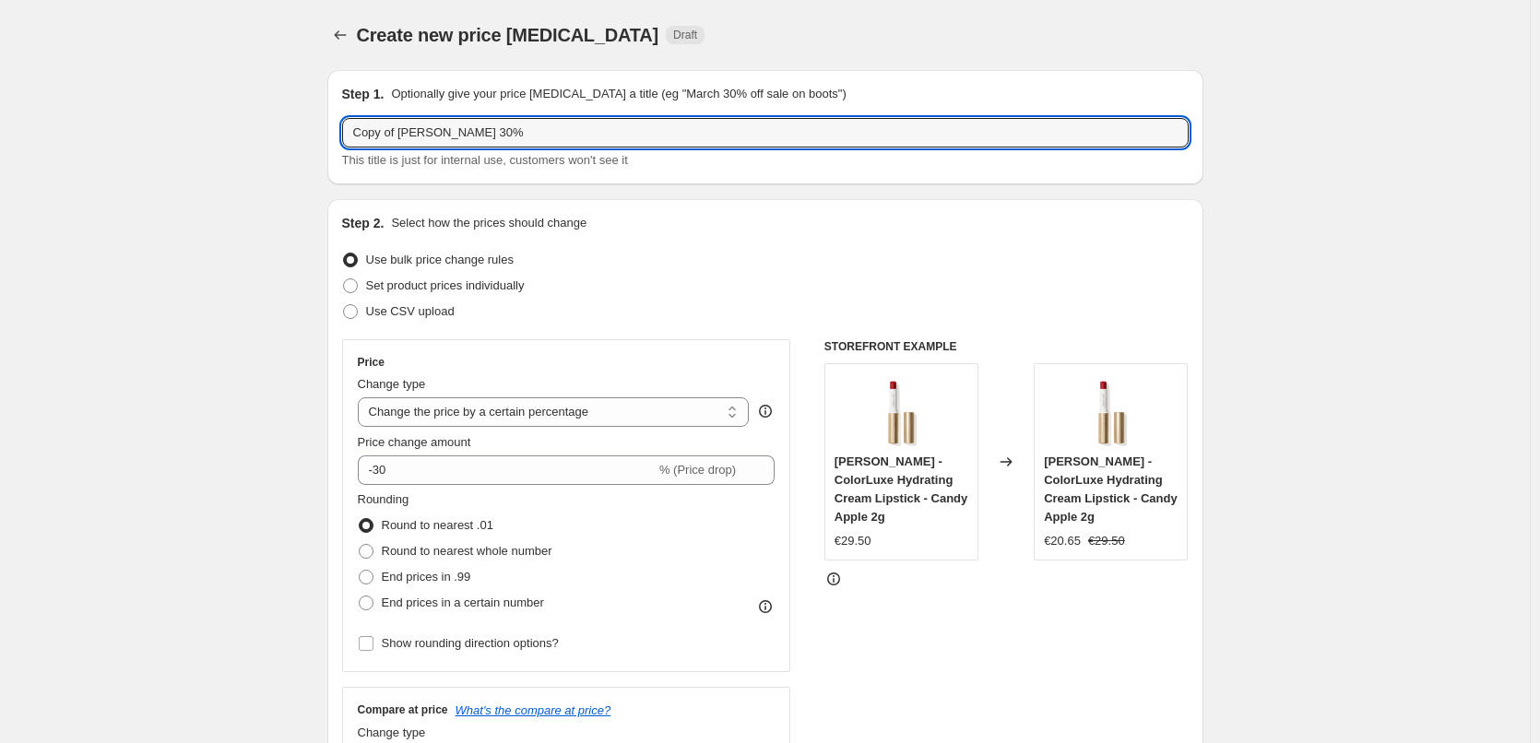
drag, startPoint x: 404, startPoint y: 135, endPoint x: 267, endPoint y: 128, distance: 136.7
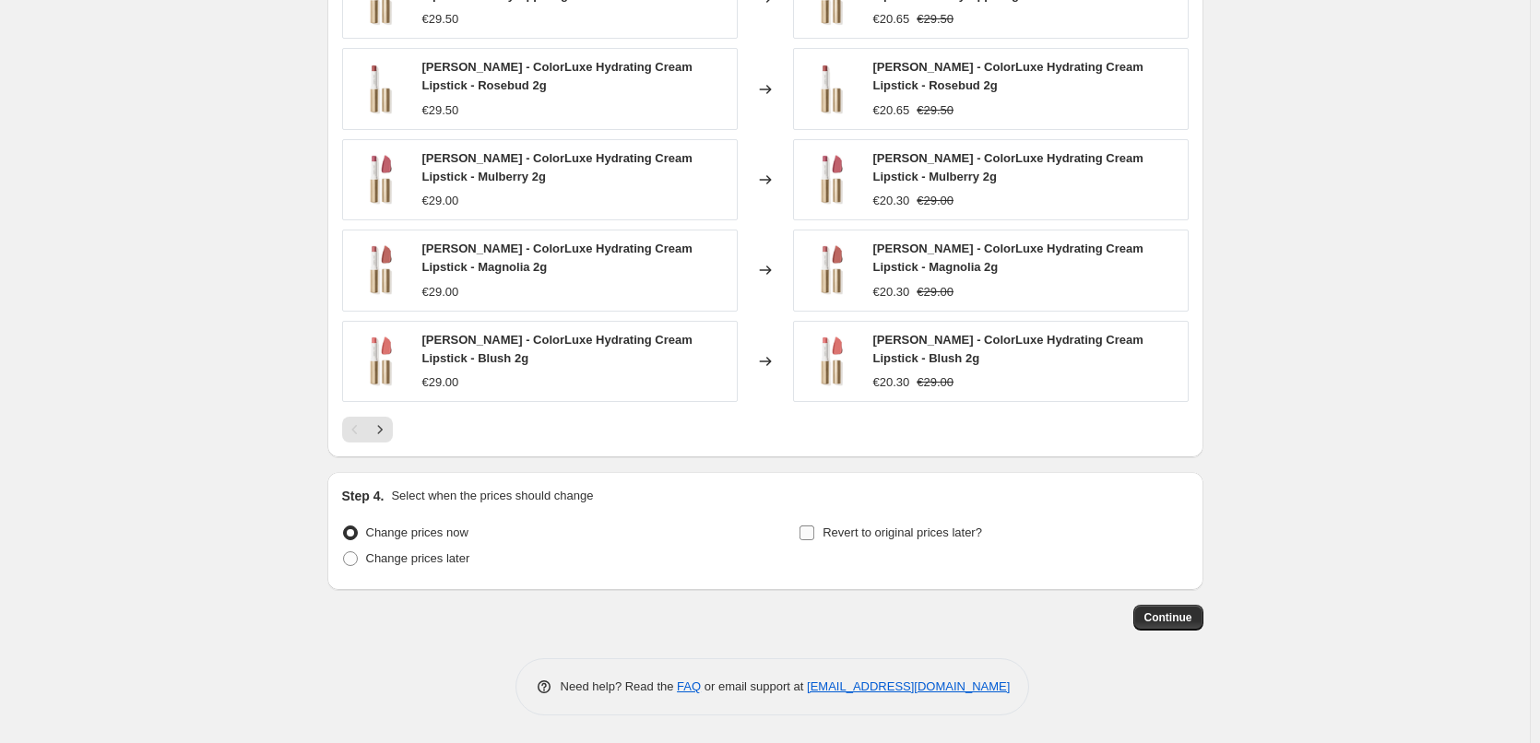
type input "[PERSON_NAME] 30%"
click at [864, 524] on span "Revert to original prices later?" at bounding box center [903, 533] width 160 height 18
click at [814, 526] on input "Revert to original prices later?" at bounding box center [807, 533] width 15 height 15
checkbox input "true"
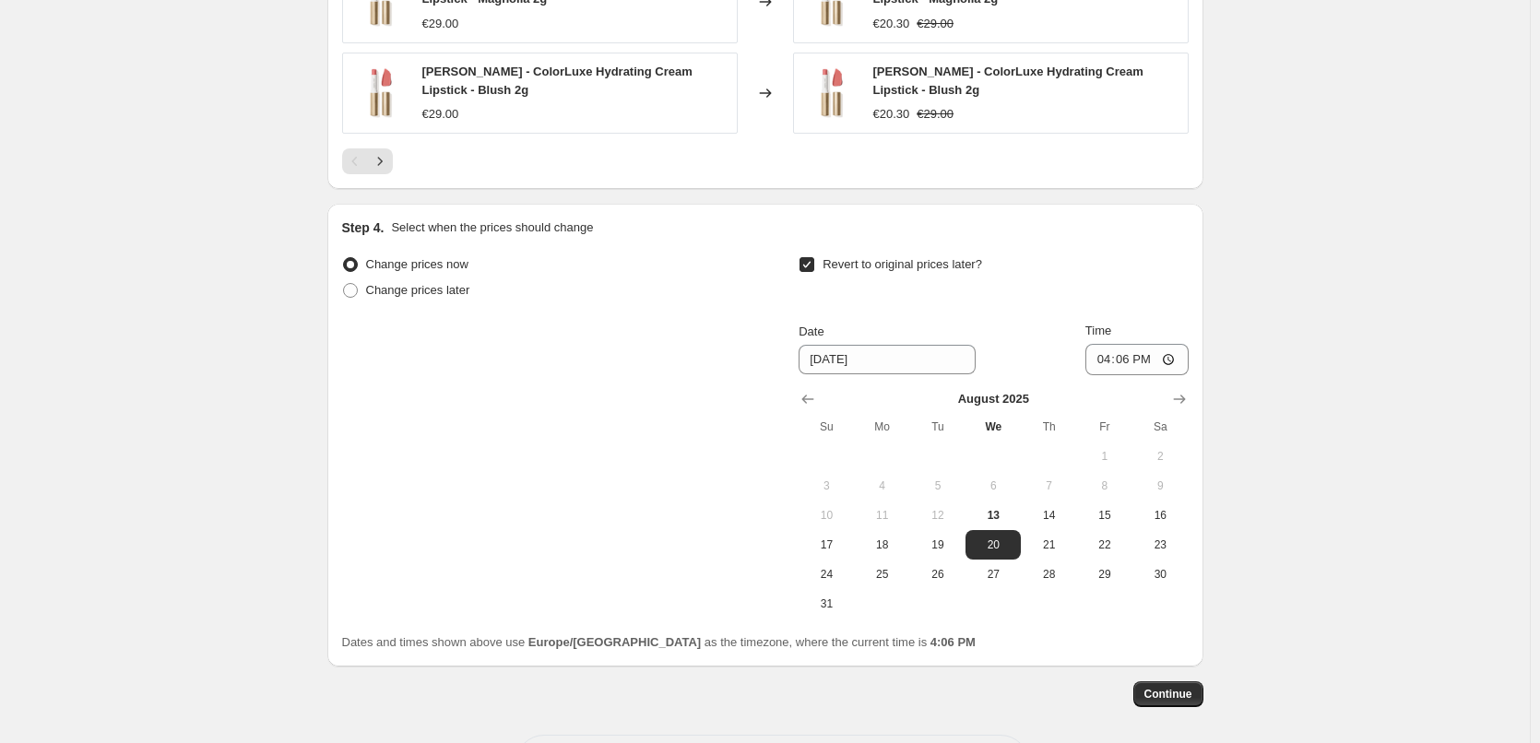
scroll to position [1724, 0]
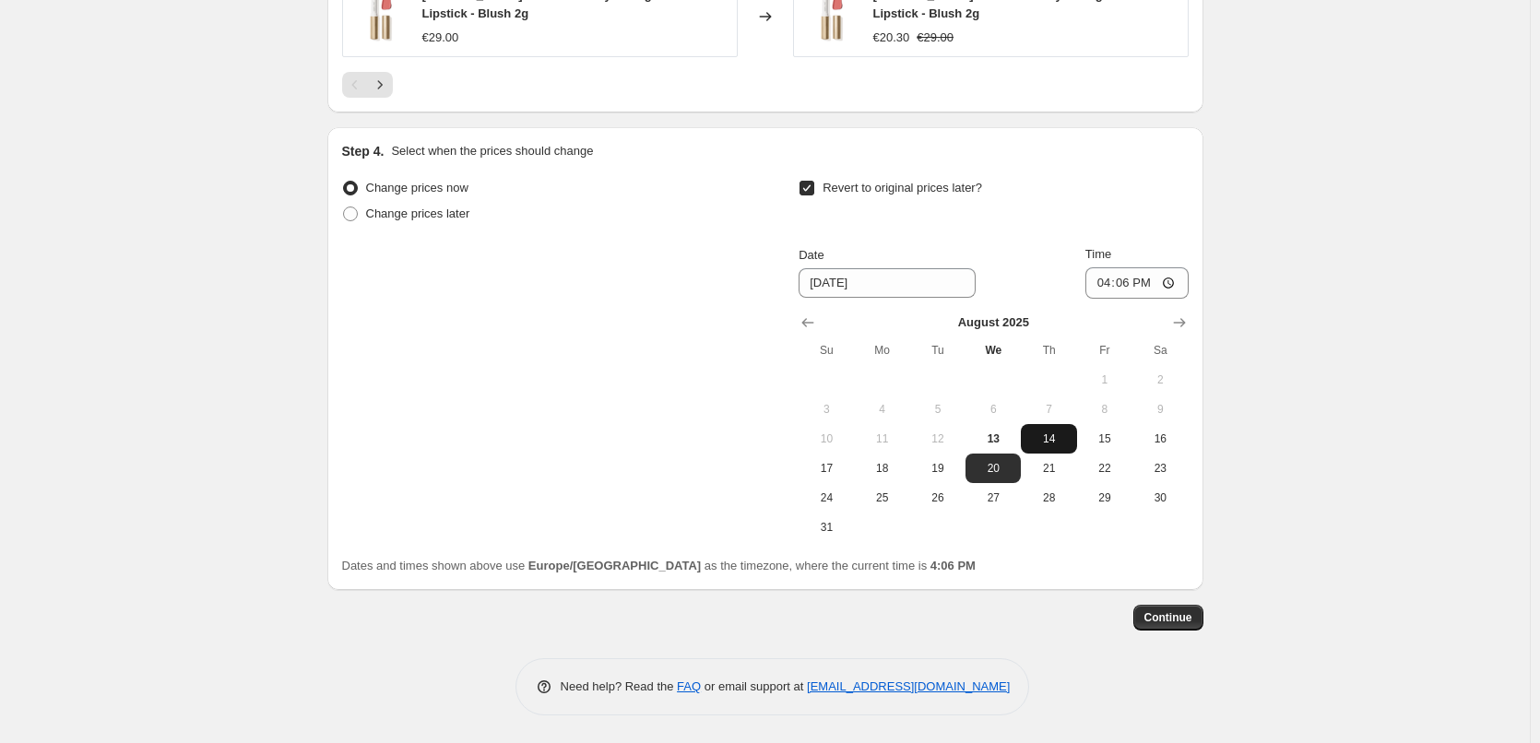
click at [1069, 439] on span "14" at bounding box center [1048, 439] width 41 height 15
type input "8/14/2025"
click at [1105, 279] on input "16:06" at bounding box center [1137, 282] width 103 height 31
type input "03:00"
click at [1181, 620] on span "Continue" at bounding box center [1169, 618] width 48 height 15
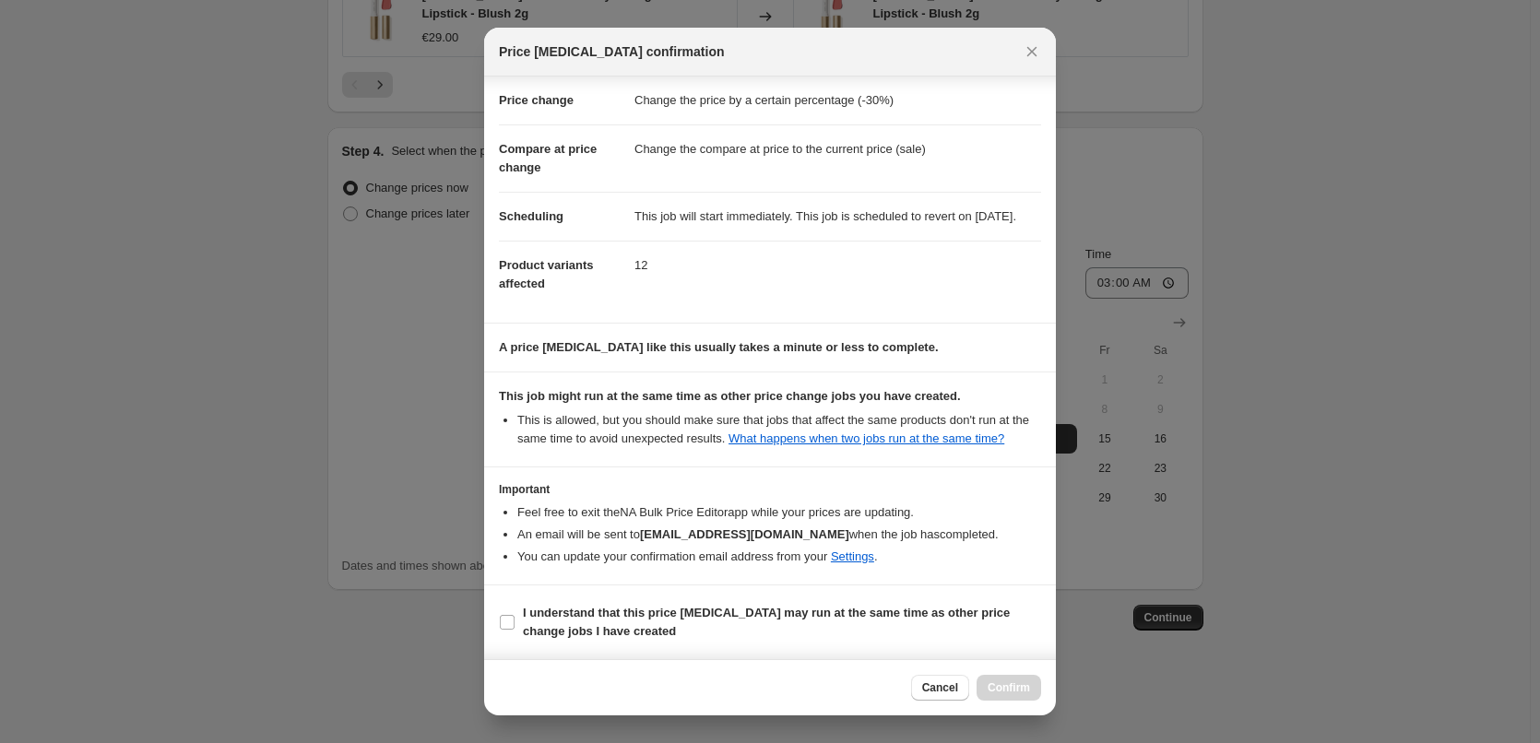
scroll to position [52, 0]
click at [654, 606] on b "I understand that this price change job may run at the same time as other price…" at bounding box center [766, 622] width 487 height 32
click at [515, 615] on input "I understand that this price change job may run at the same time as other price…" at bounding box center [507, 622] width 15 height 15
checkbox input "true"
click at [1028, 682] on span "Confirm" at bounding box center [1009, 688] width 42 height 15
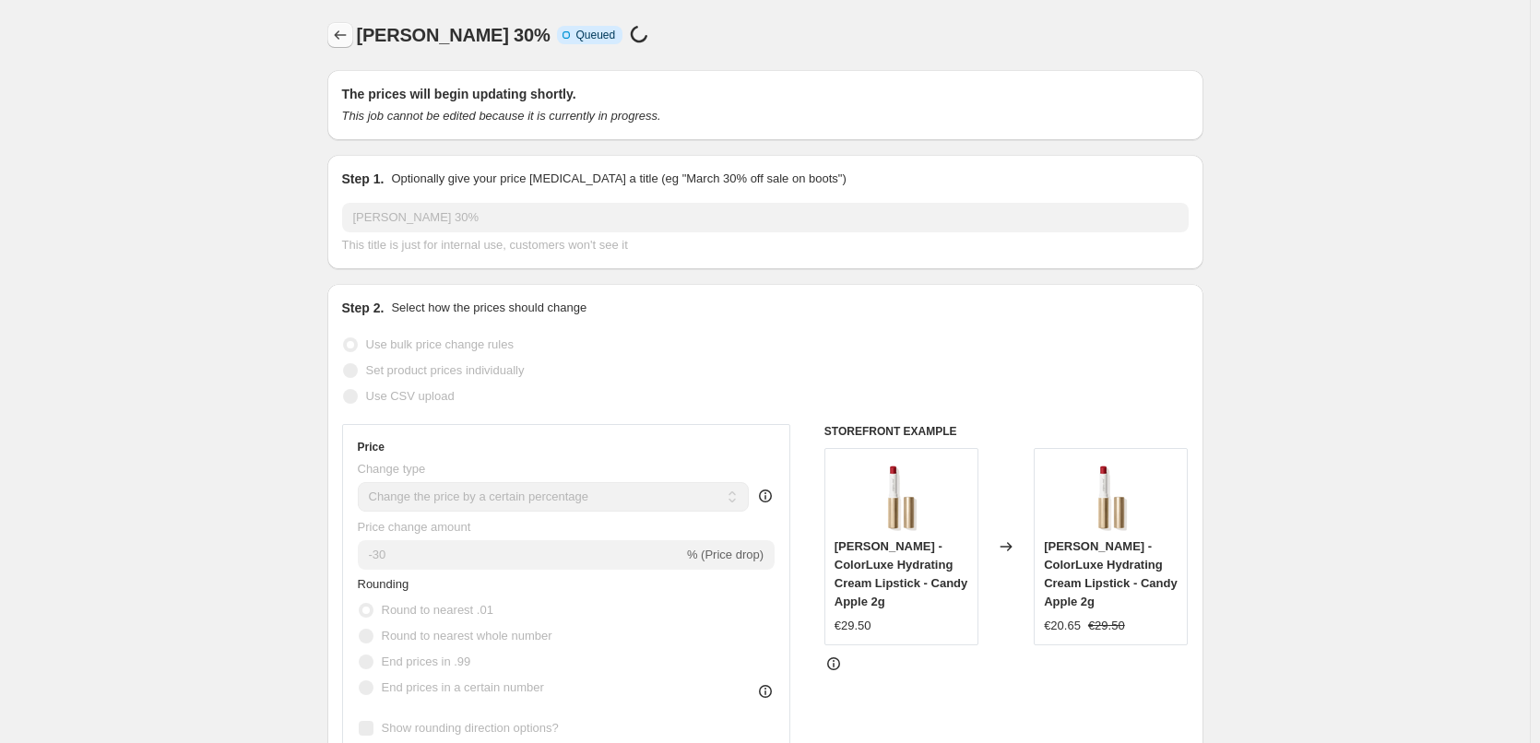
click at [357, 45] on div at bounding box center [342, 35] width 30 height 26
click at [350, 42] on icon "Price change jobs" at bounding box center [340, 35] width 18 height 18
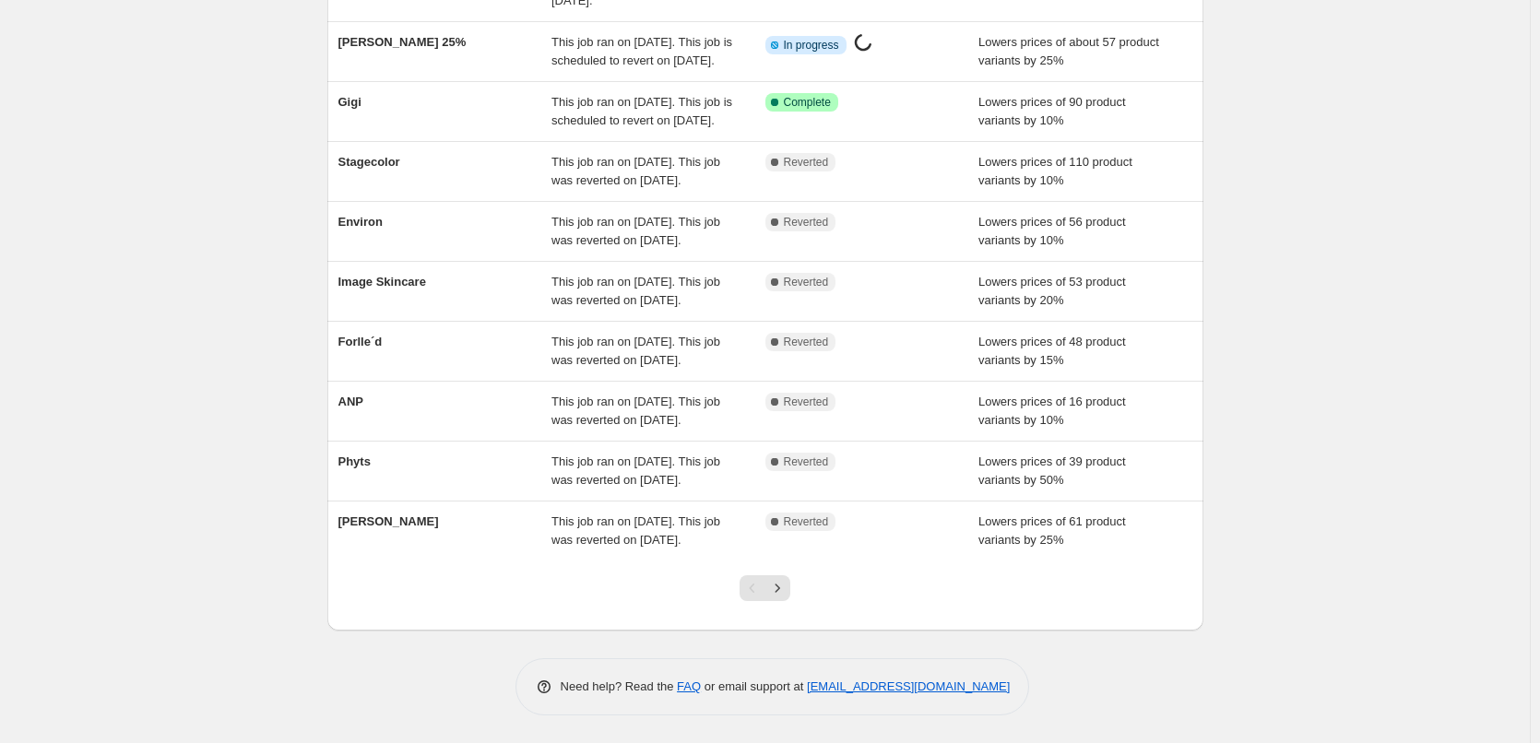
scroll to position [391, 0]
click at [779, 584] on icon "Next" at bounding box center [777, 588] width 18 height 18
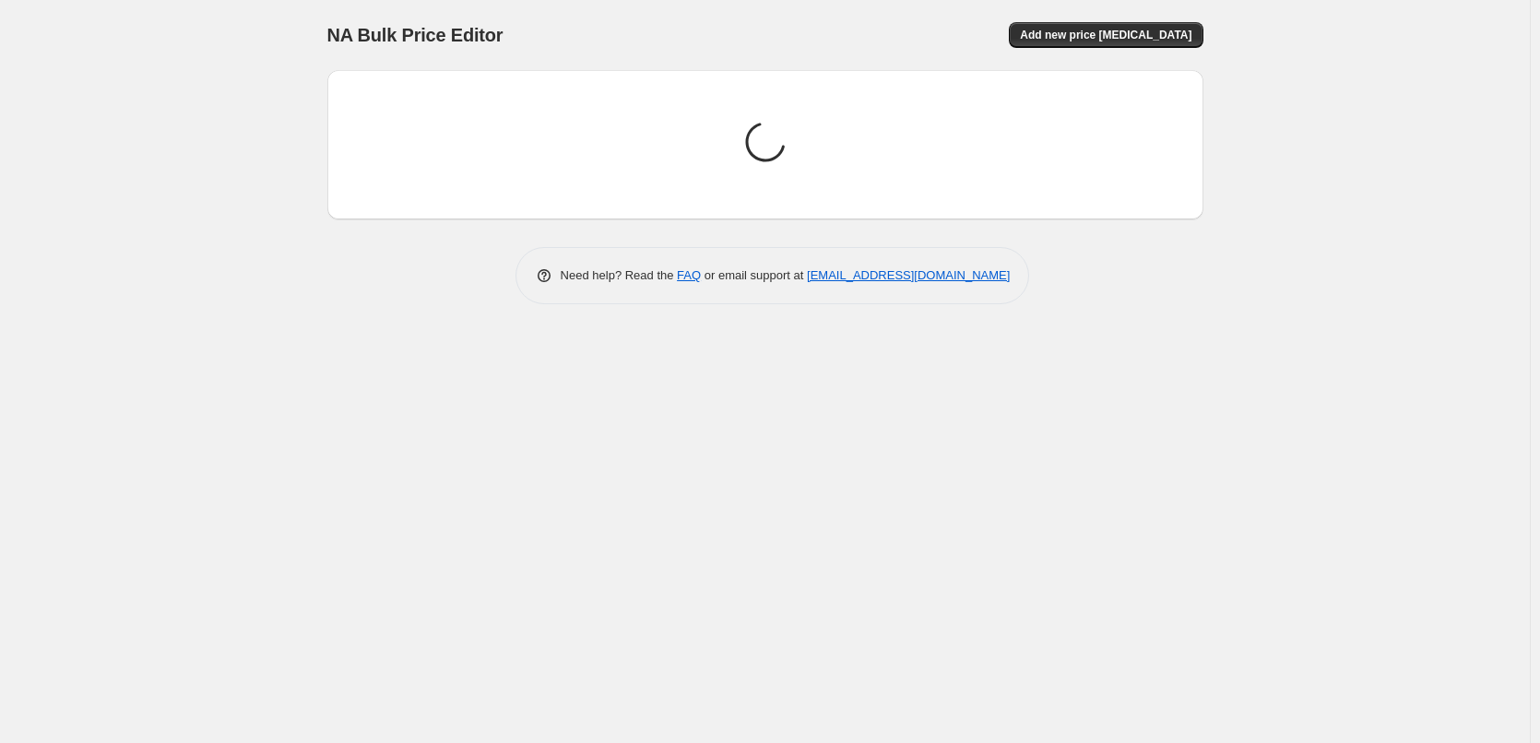
scroll to position [0, 0]
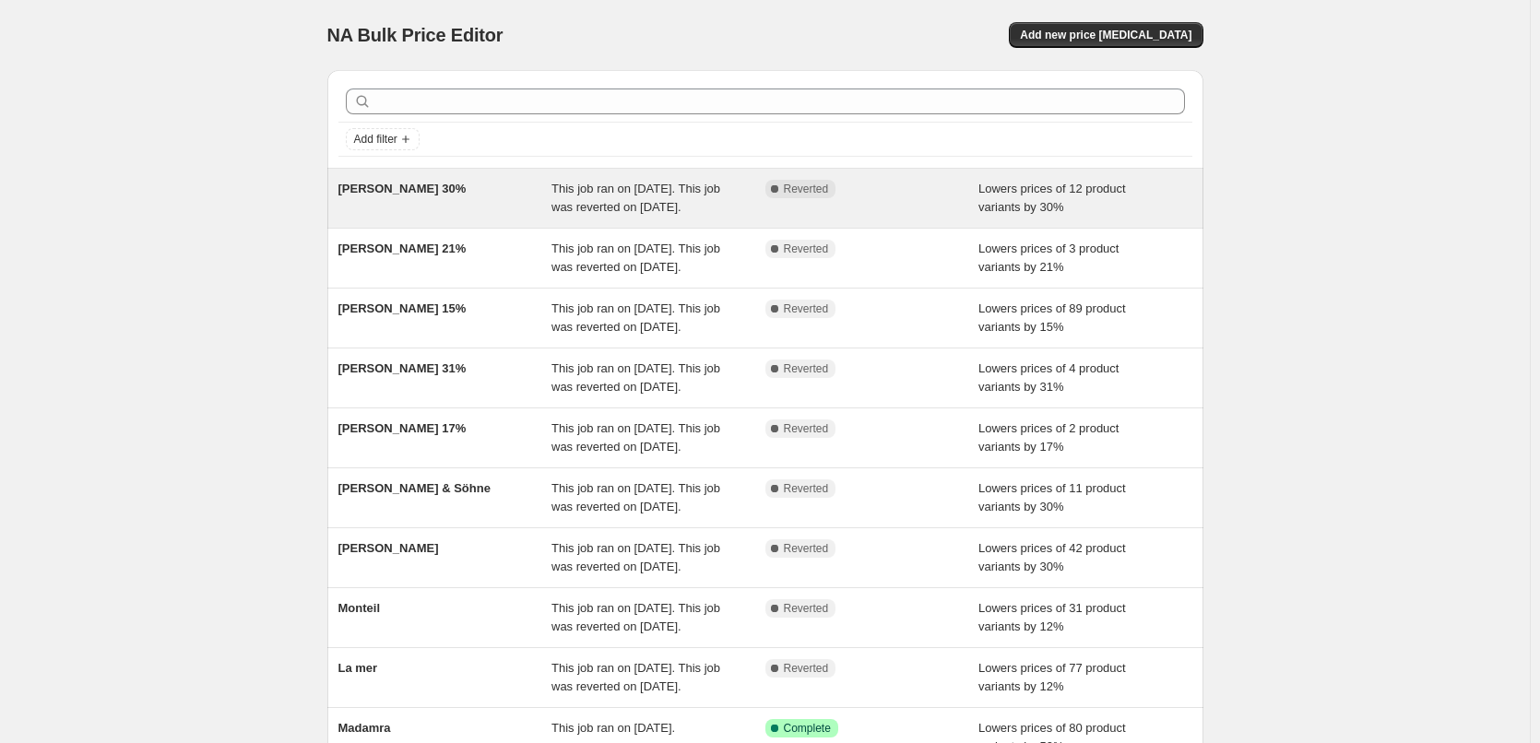
click at [417, 192] on span "[PERSON_NAME] 30%" at bounding box center [403, 189] width 128 height 14
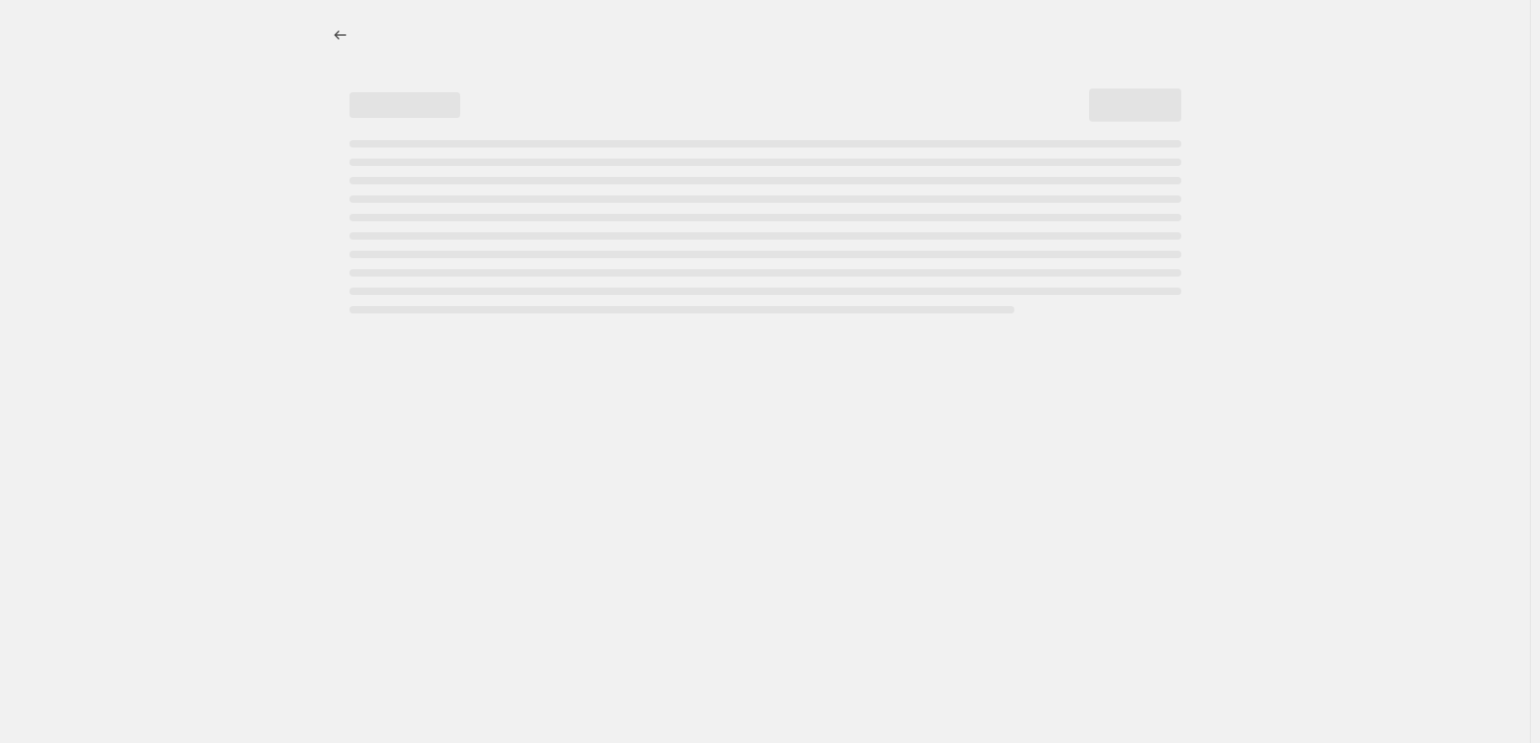
select select "percentage"
select select "vendor"
select select "tag"
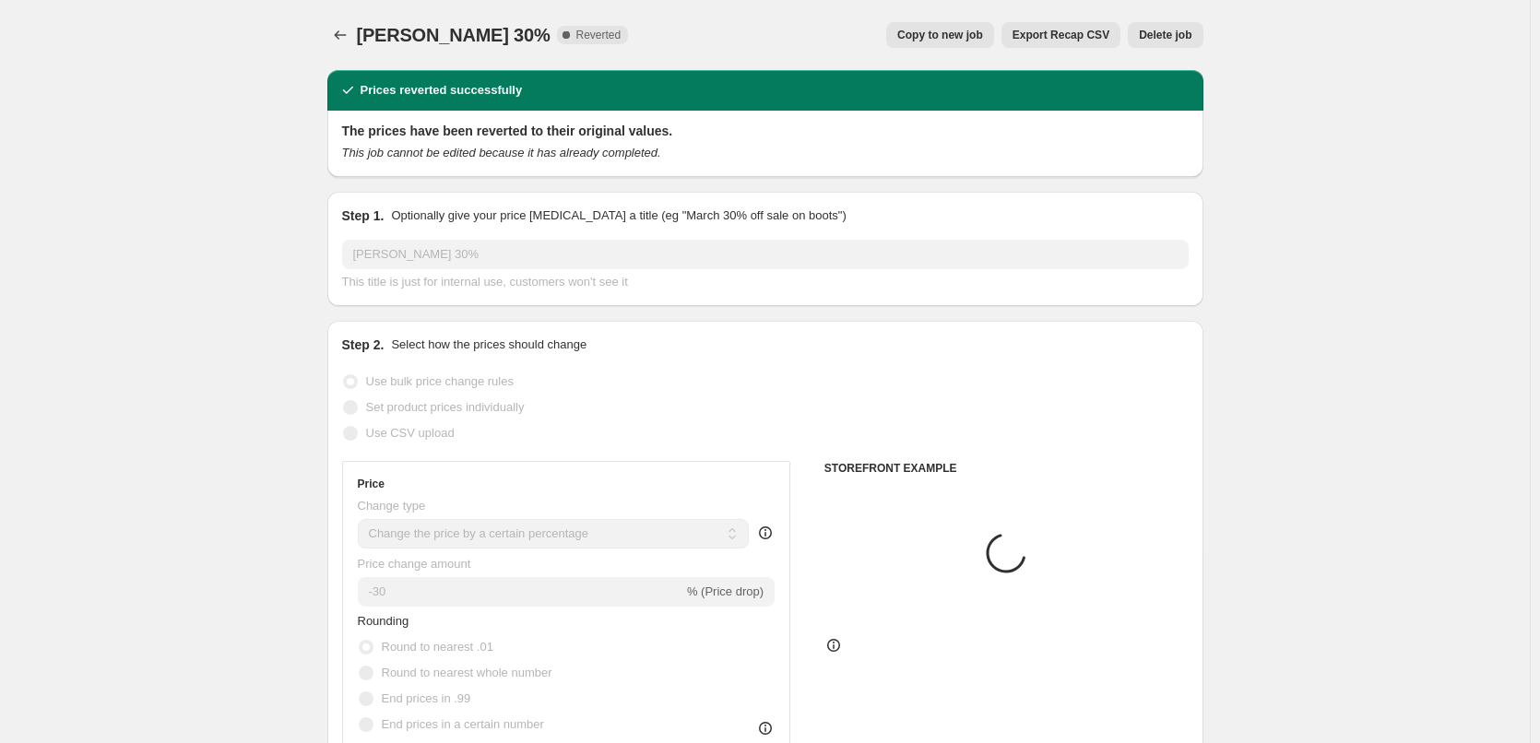
click at [1195, 42] on button "Delete job" at bounding box center [1165, 35] width 75 height 26
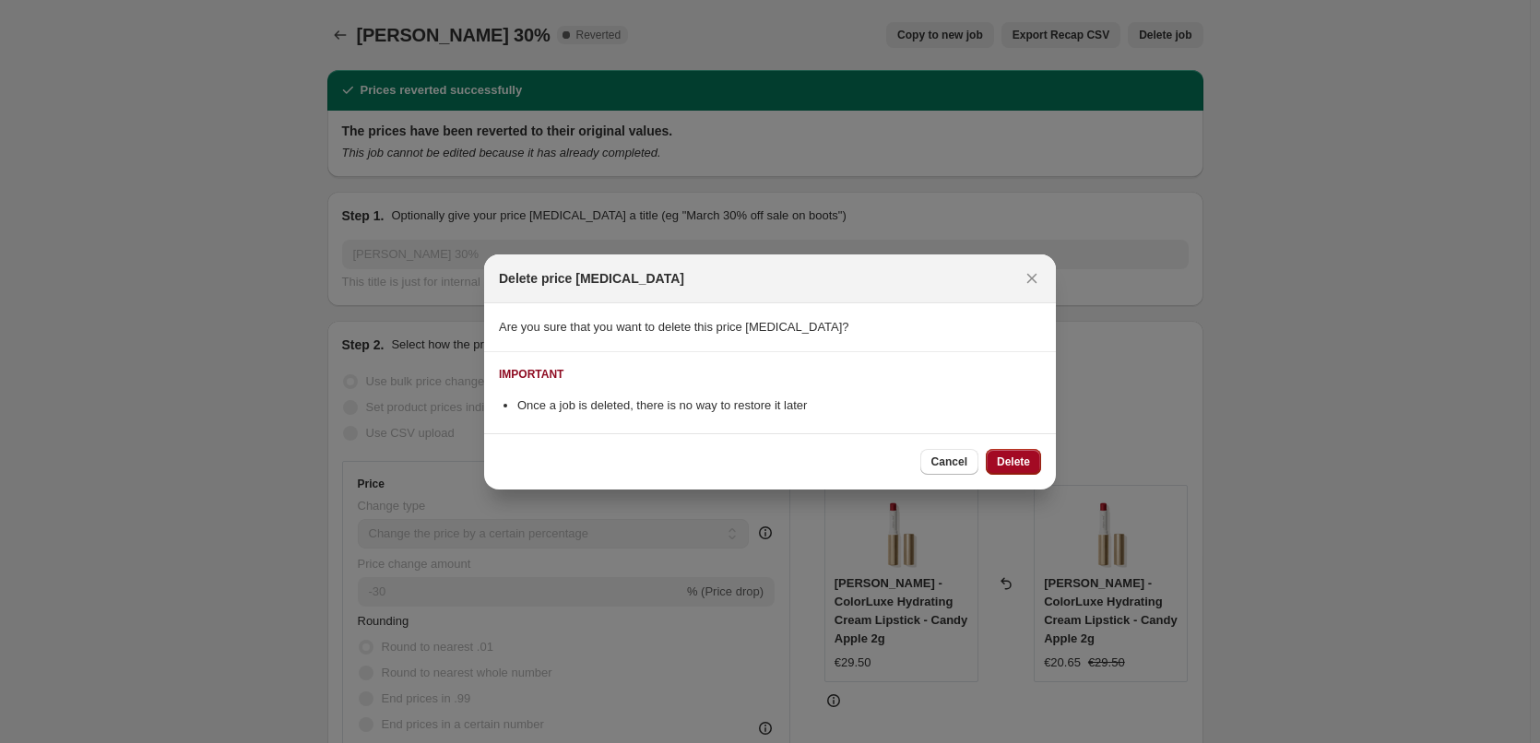
click at [1030, 449] on button "Delete" at bounding box center [1013, 462] width 55 height 26
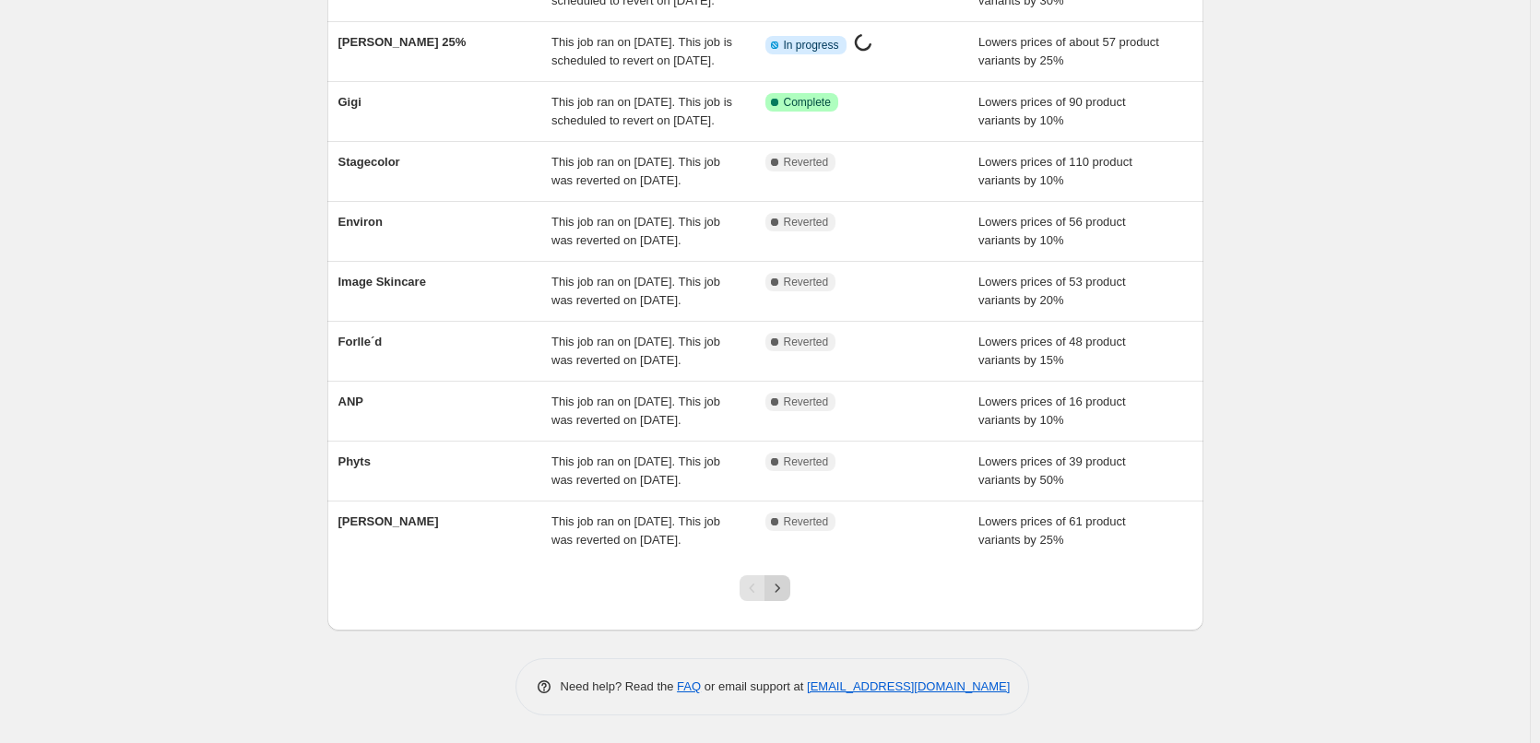
scroll to position [391, 0]
click at [790, 595] on button "Next" at bounding box center [778, 589] width 26 height 26
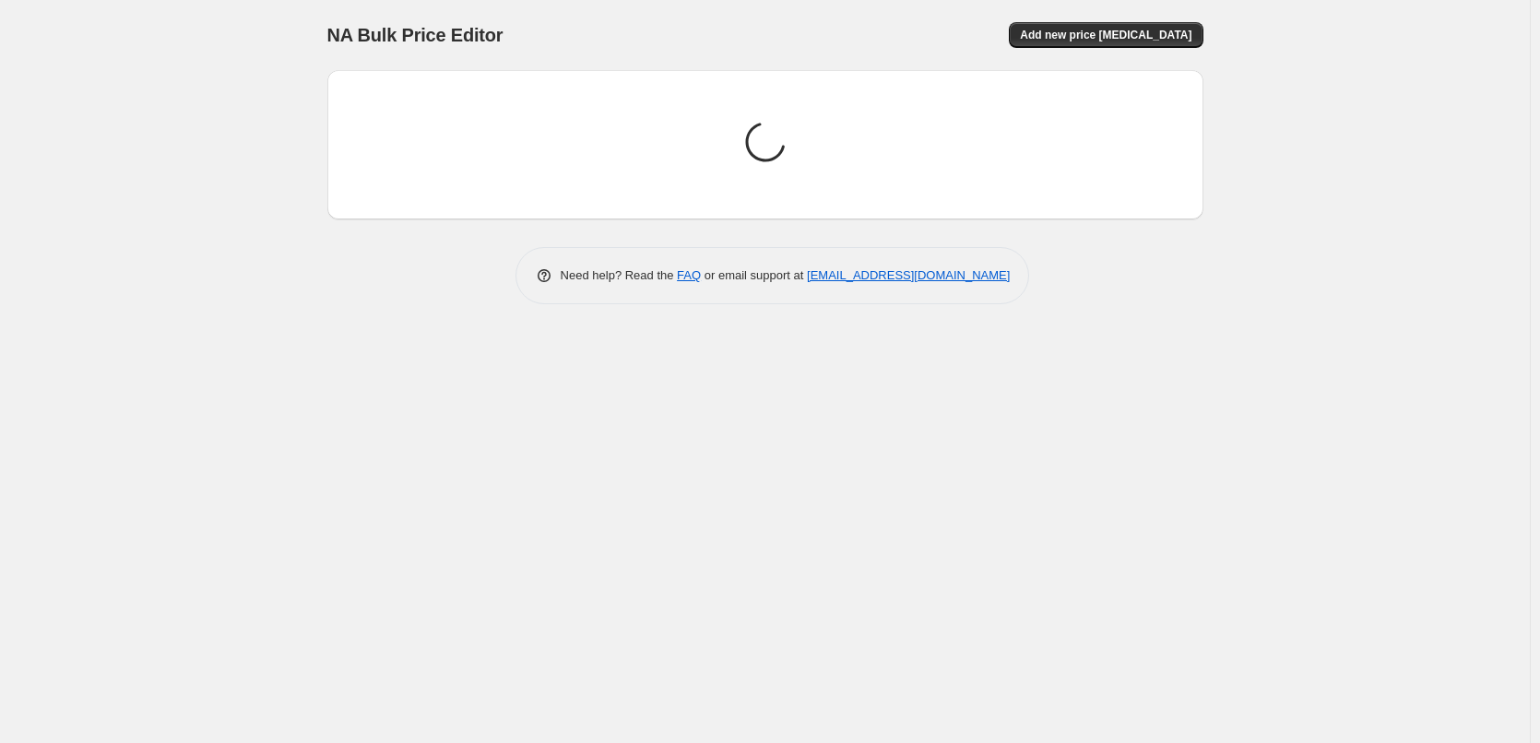
scroll to position [0, 0]
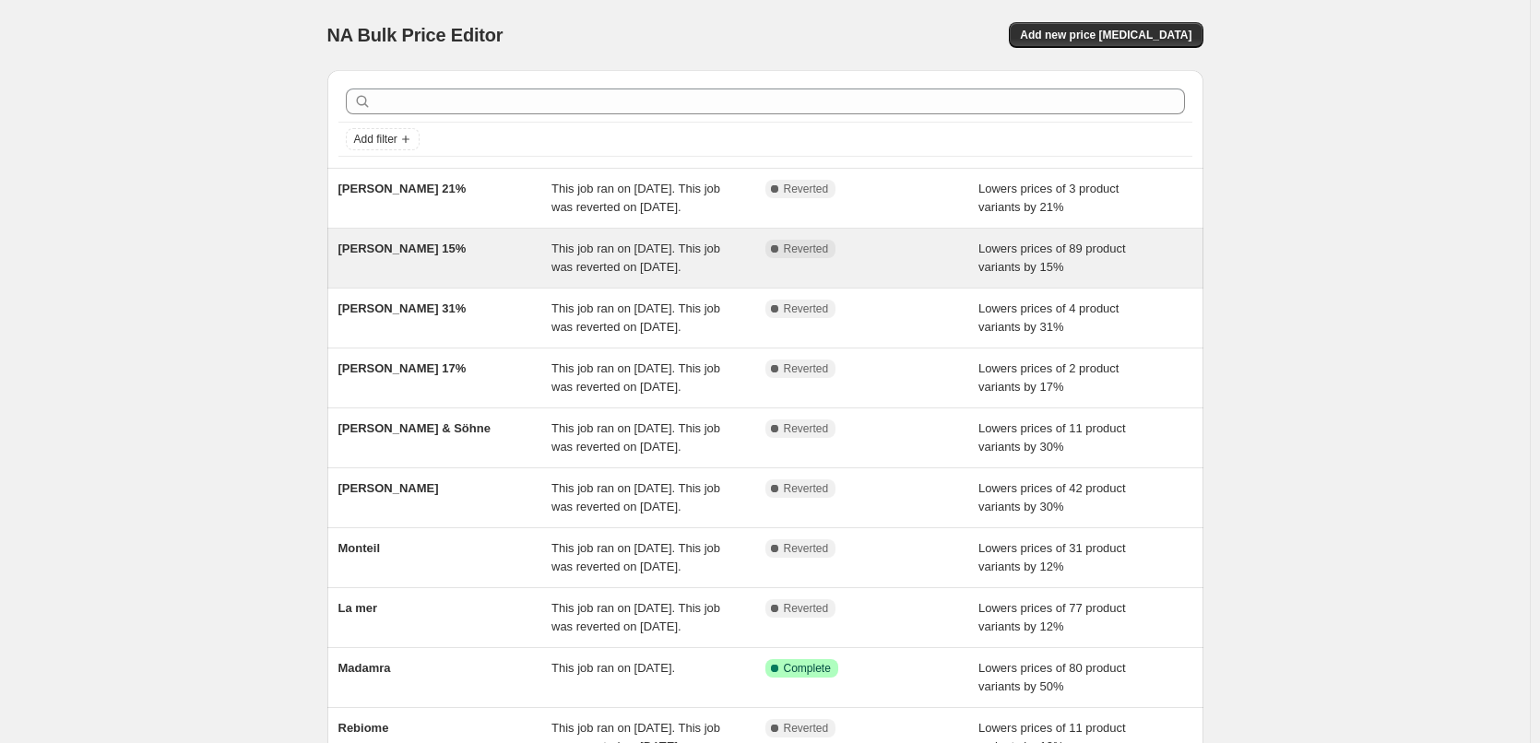
click at [409, 256] on span "[PERSON_NAME] 15%" at bounding box center [403, 249] width 128 height 14
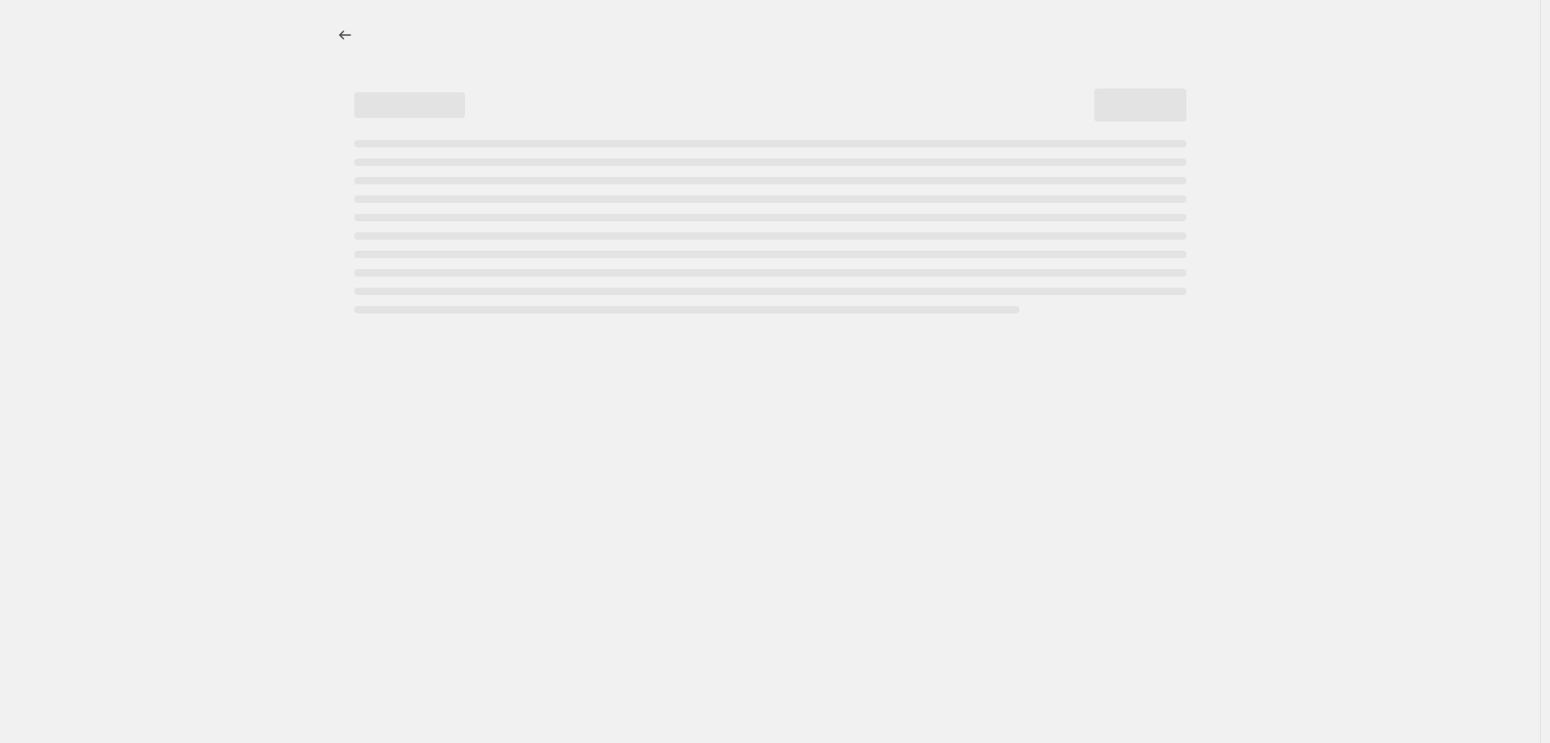
select select "percentage"
select select "vendor"
select select "tag"
select select "not_equal"
select select "tag"
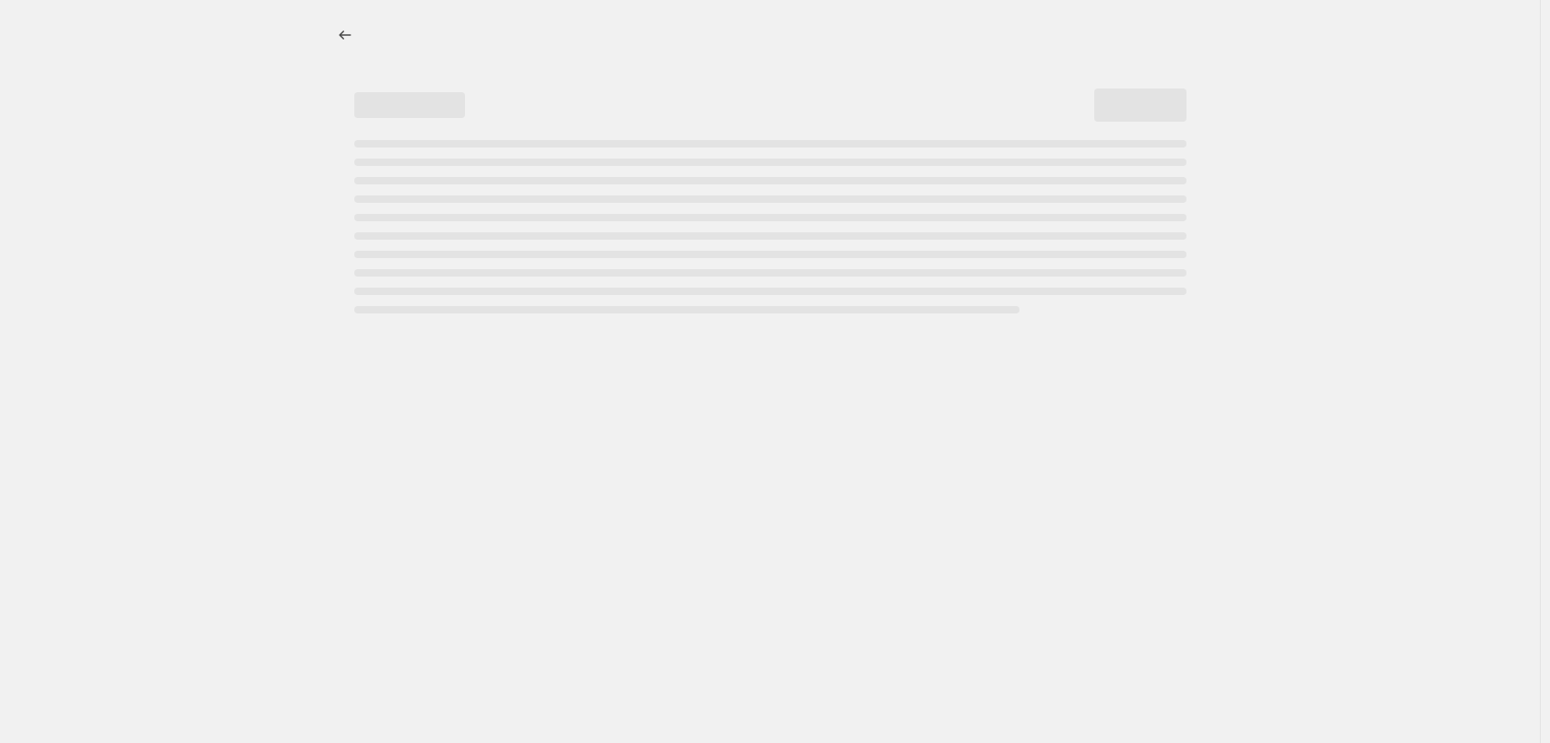
select select "not_equal"
select select "tag"
select select "not_equal"
select select "tag"
select select "not_equal"
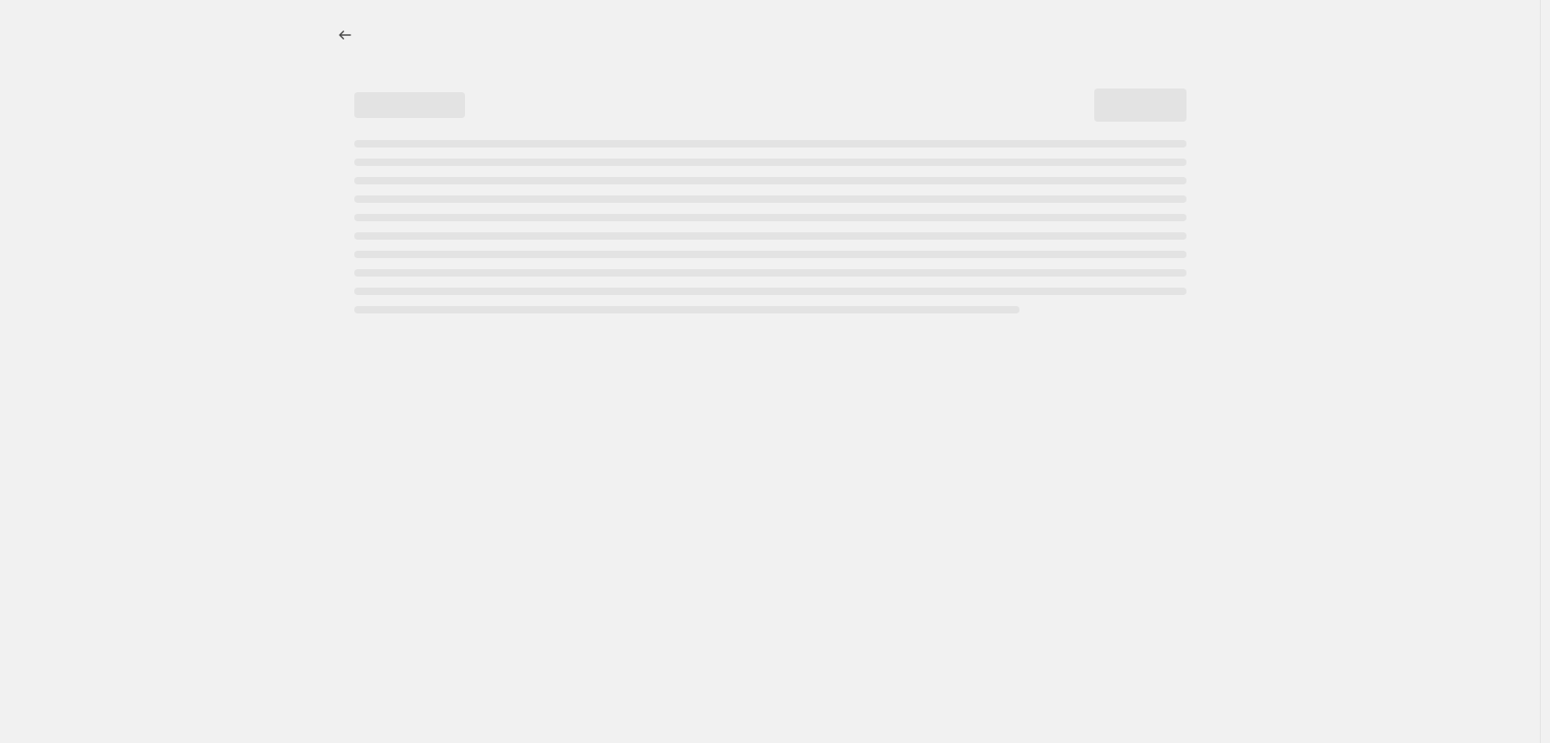
select select "tag"
select select "not_equal"
select select "tag"
select select "not_equal"
select select "tag"
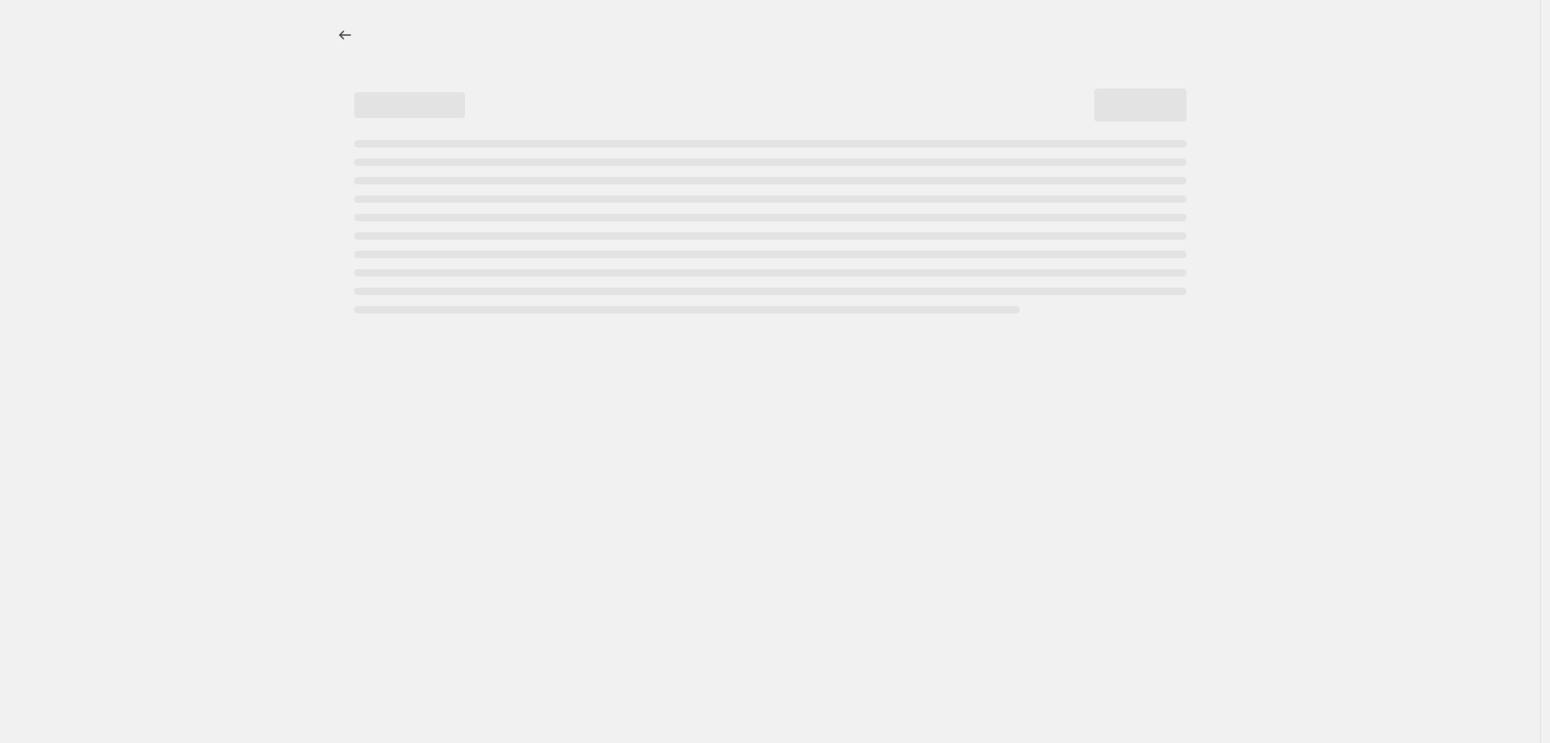
select select "not_equal"
select select "tag"
select select "not_equal"
select select "tag"
select select "not_equal"
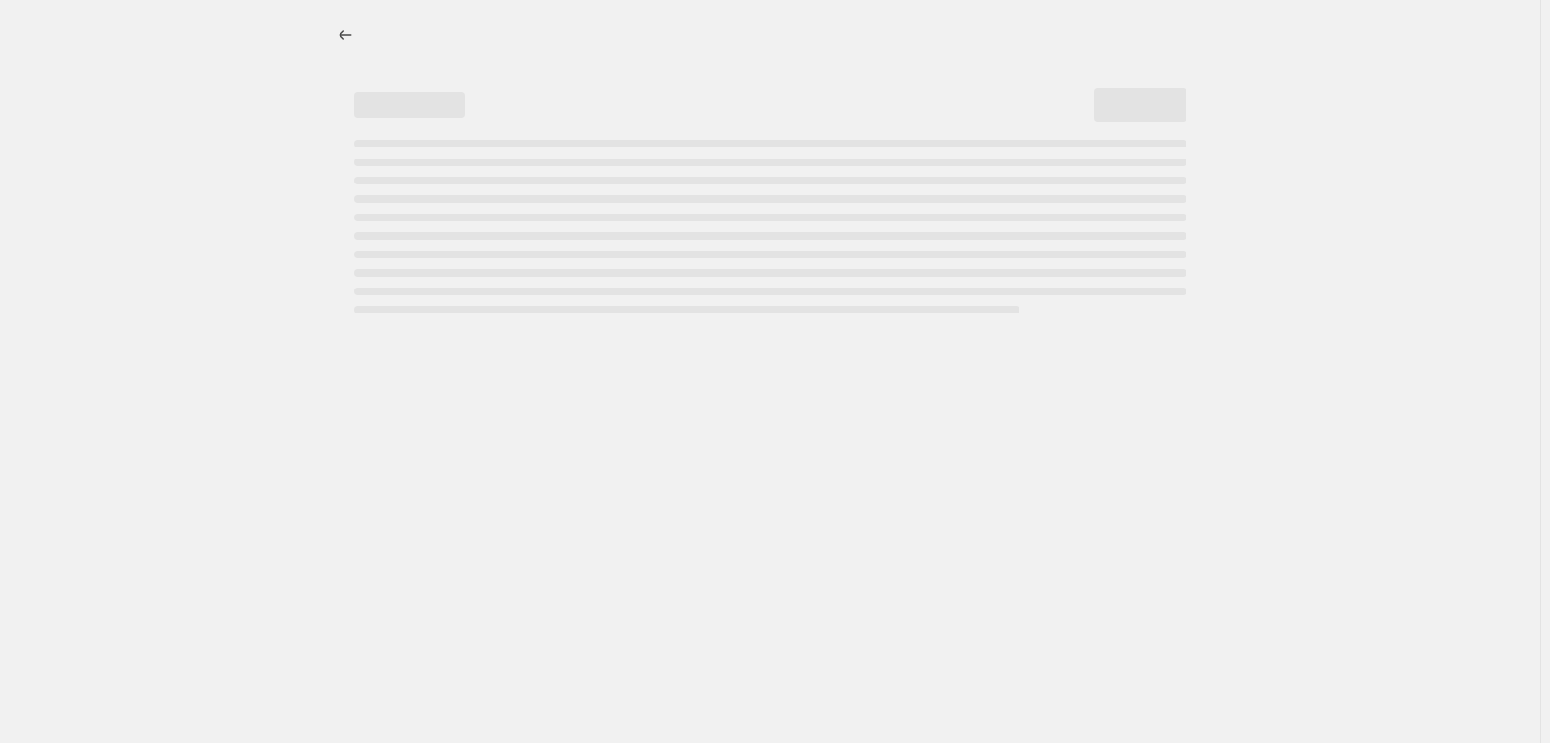
select select "tag"
select select "not_equal"
select select "tag"
select select "not_equal"
select select "tag"
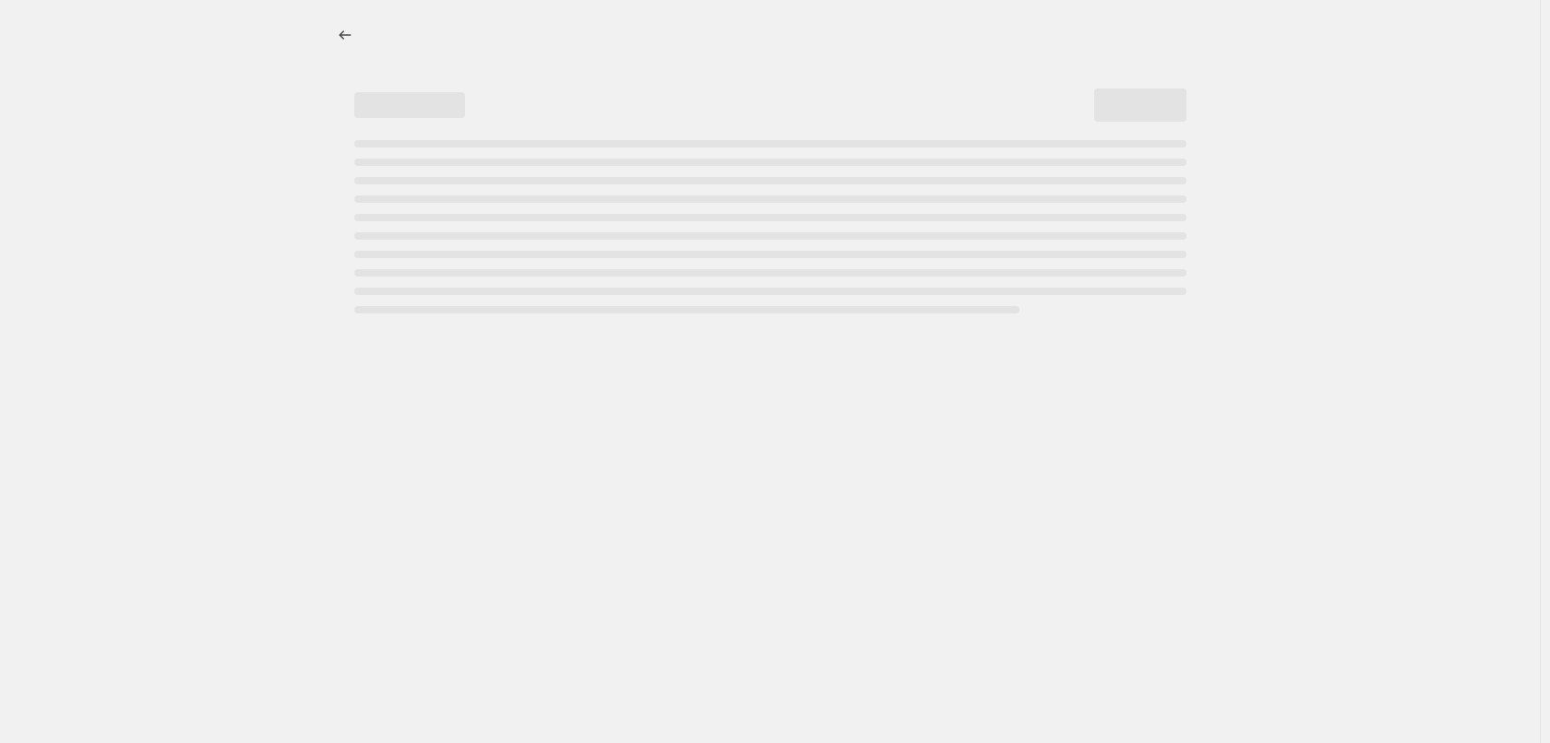
select select "not_equal"
select select "tag"
select select "not_equal"
select select "tag"
select select "not_equal"
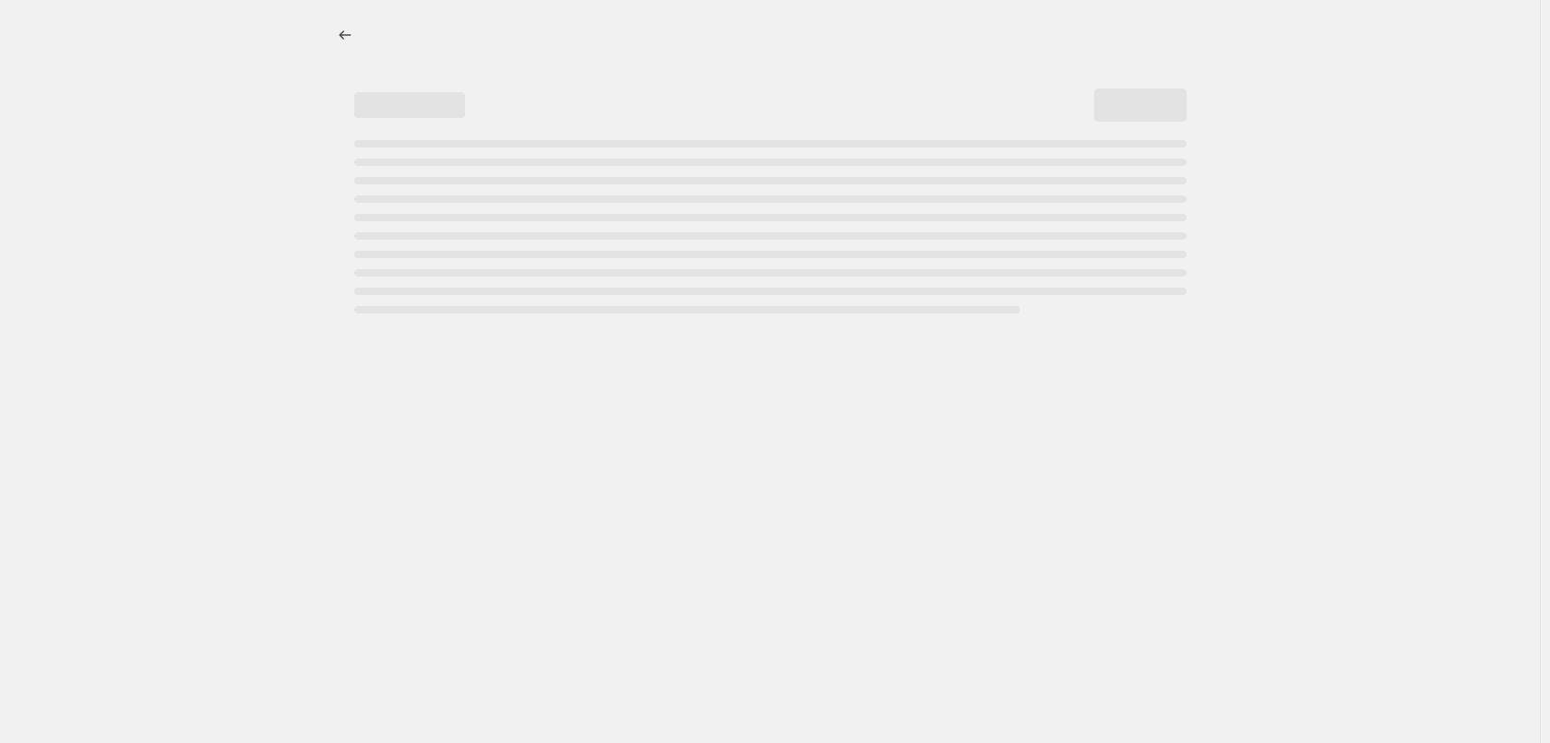
select select "tag"
select select "not_equal"
select select "tag"
select select "not_equal"
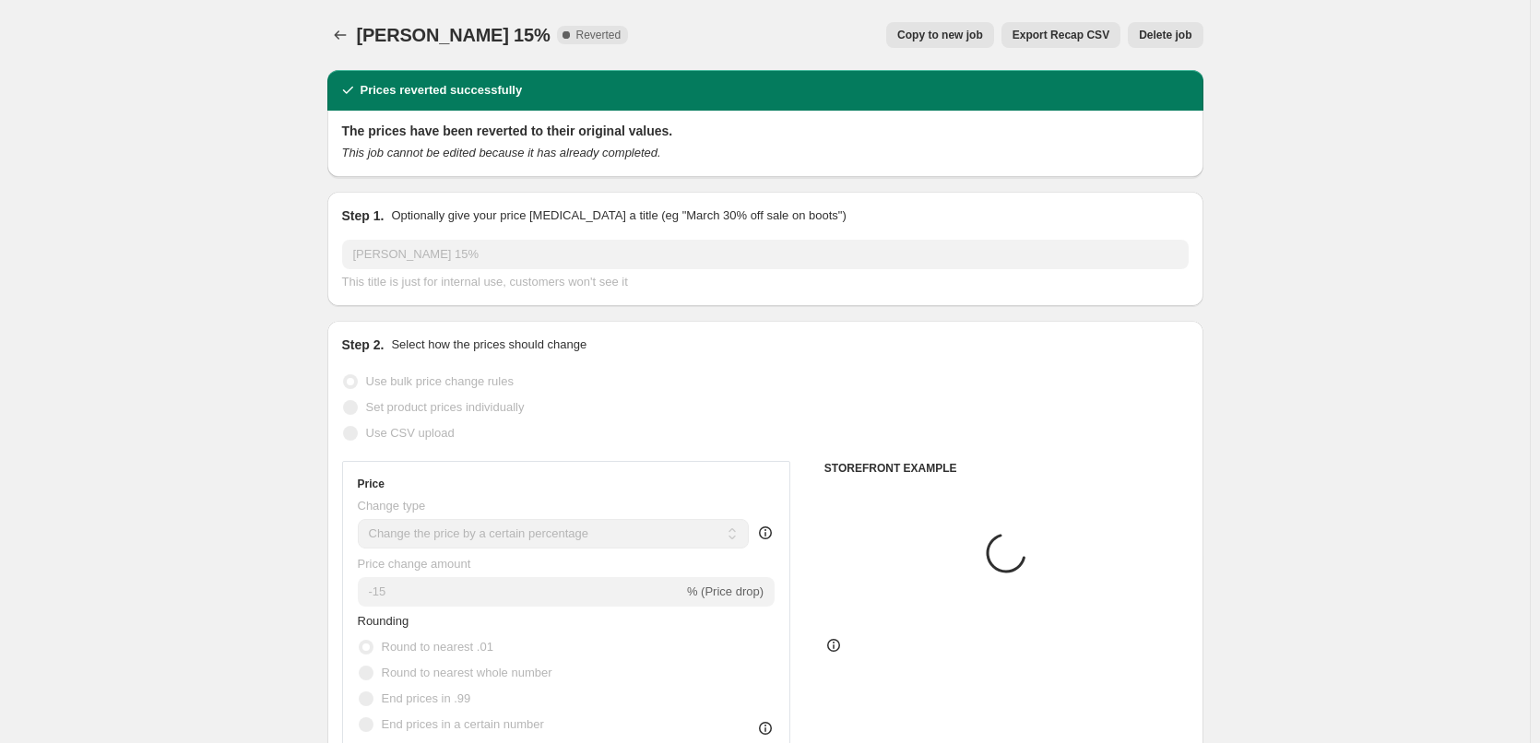
click at [978, 40] on span "Copy to new job" at bounding box center [940, 35] width 86 height 15
select select "percentage"
select select "vendor"
select select "tag"
select select "not_equal"
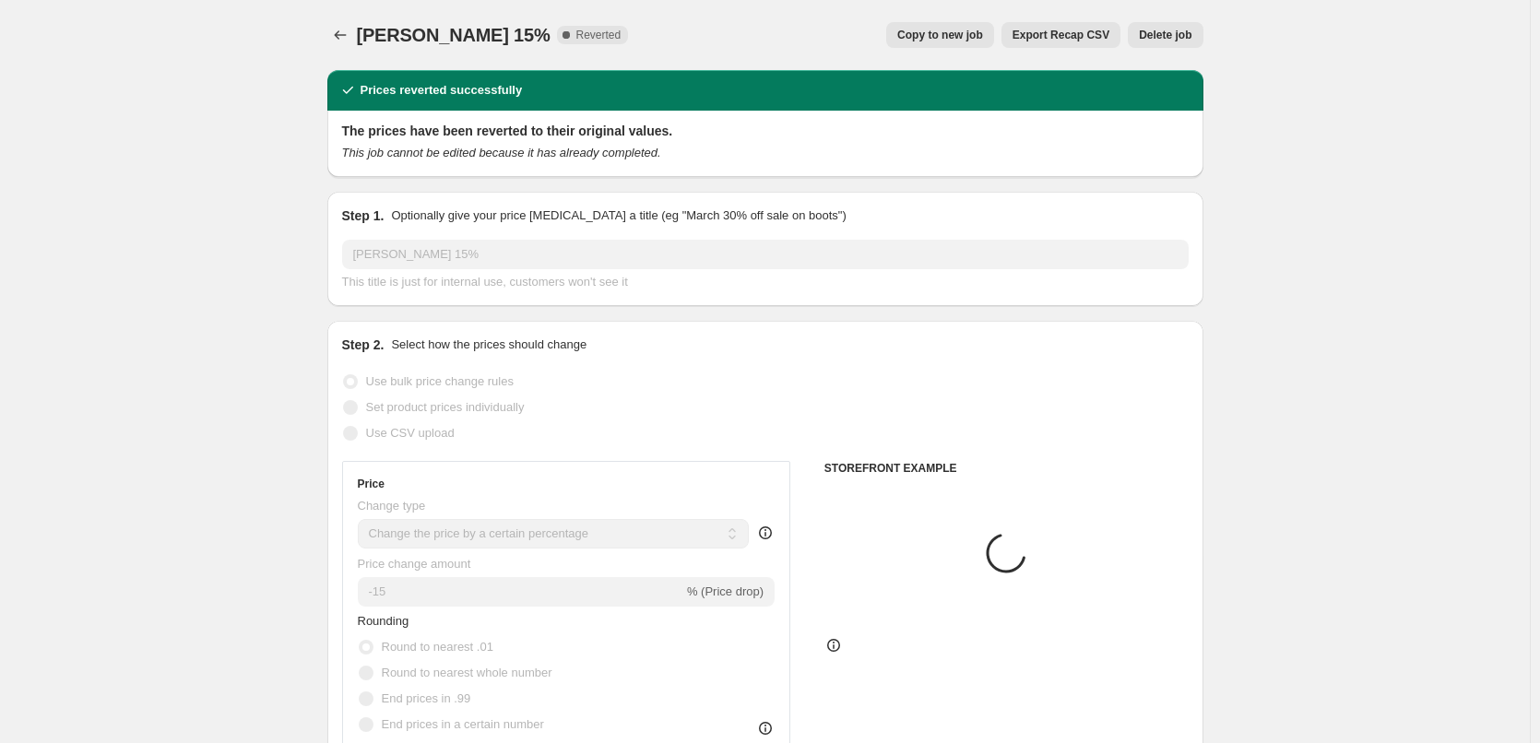
select select "tag"
select select "not_equal"
select select "tag"
select select "not_equal"
select select "tag"
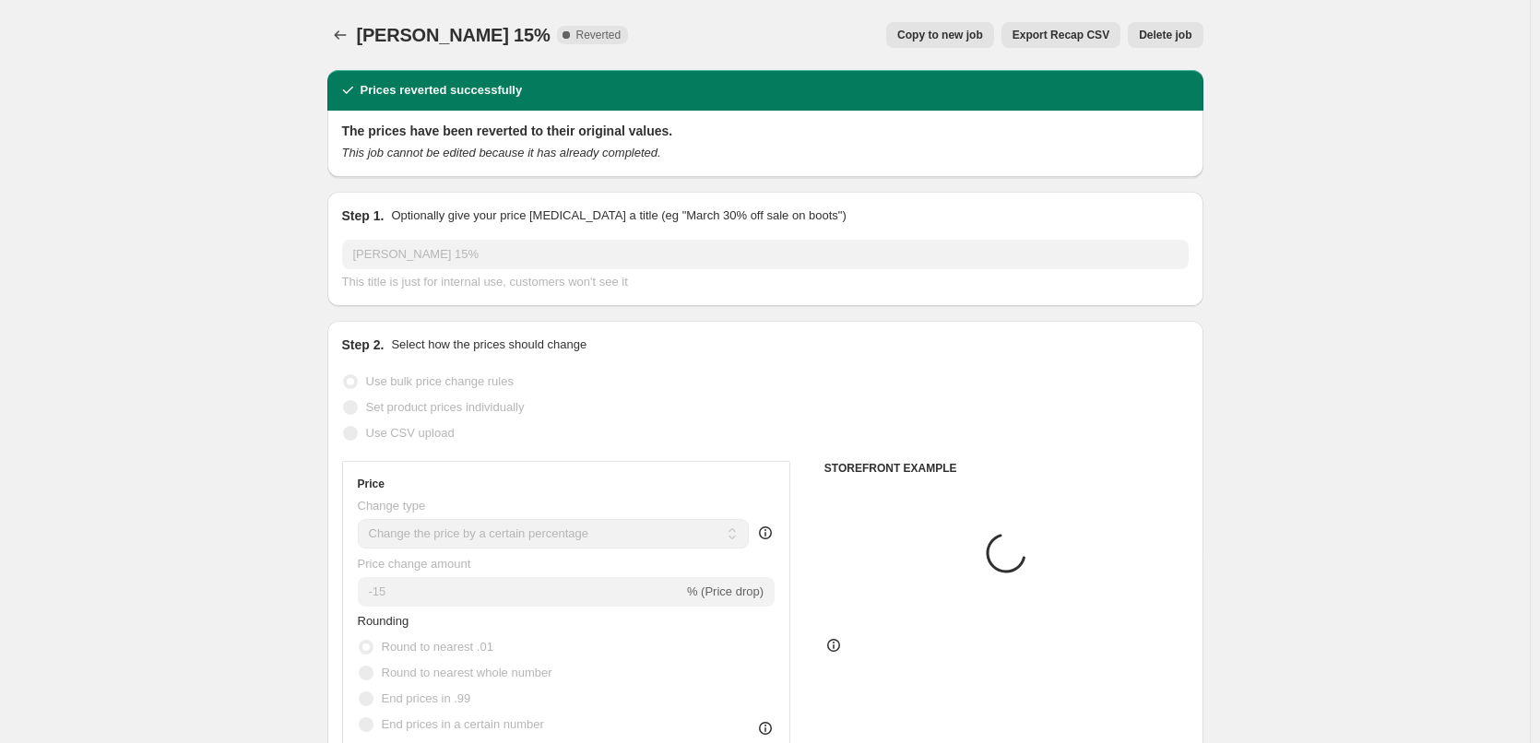
select select "not_equal"
select select "tag"
select select "not_equal"
select select "tag"
select select "not_equal"
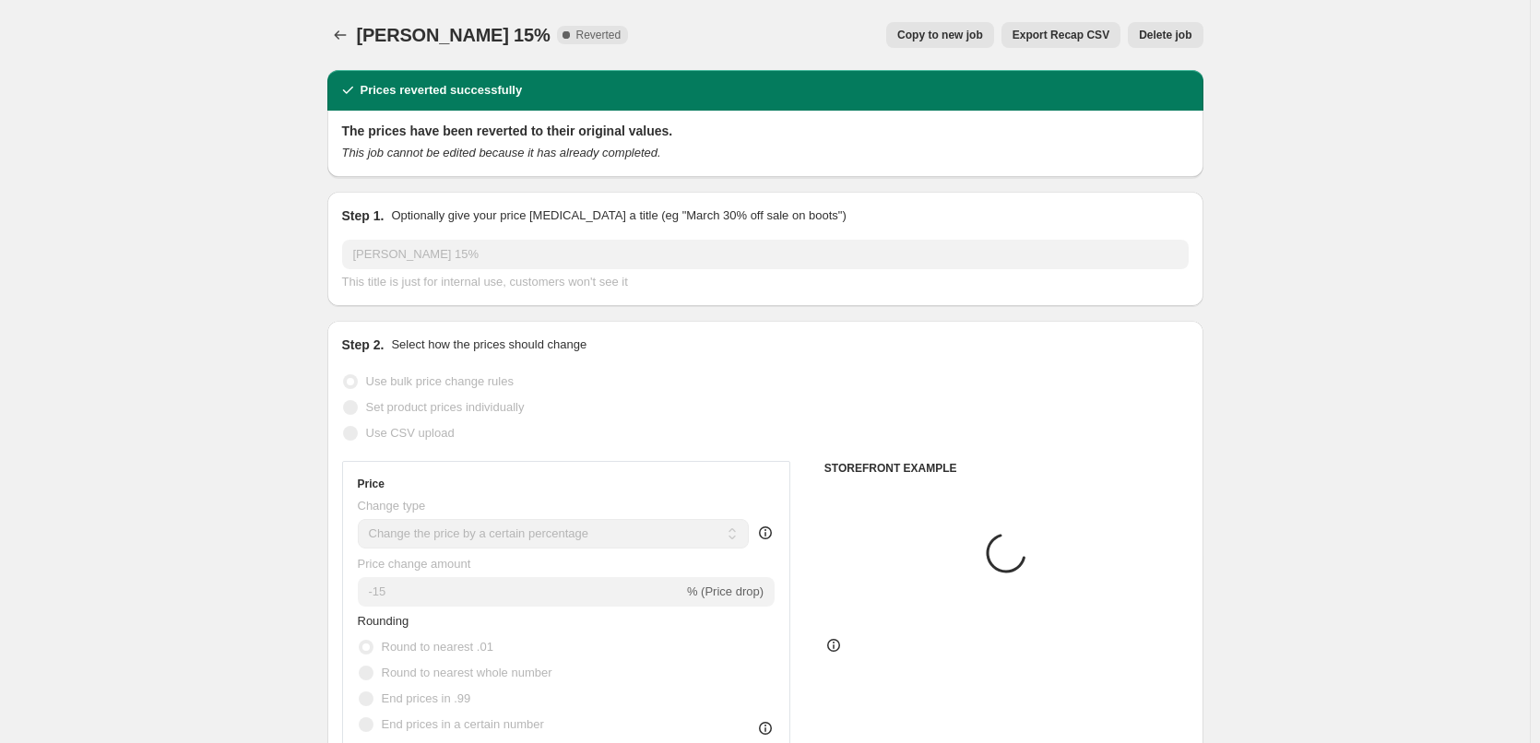
select select "tag"
select select "not_equal"
select select "tag"
select select "not_equal"
select select "tag"
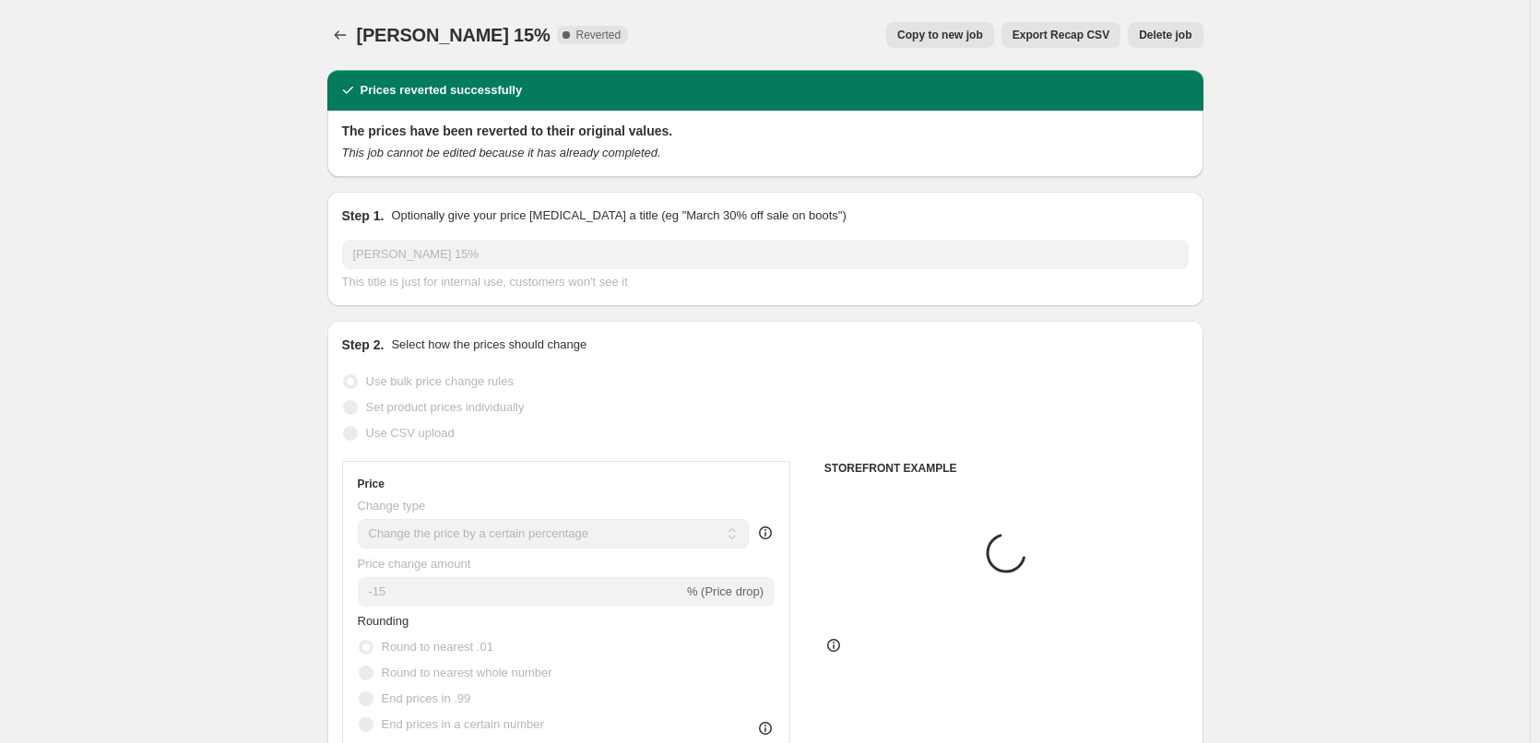
select select "not_equal"
select select "tag"
select select "not_equal"
select select "tag"
select select "not_equal"
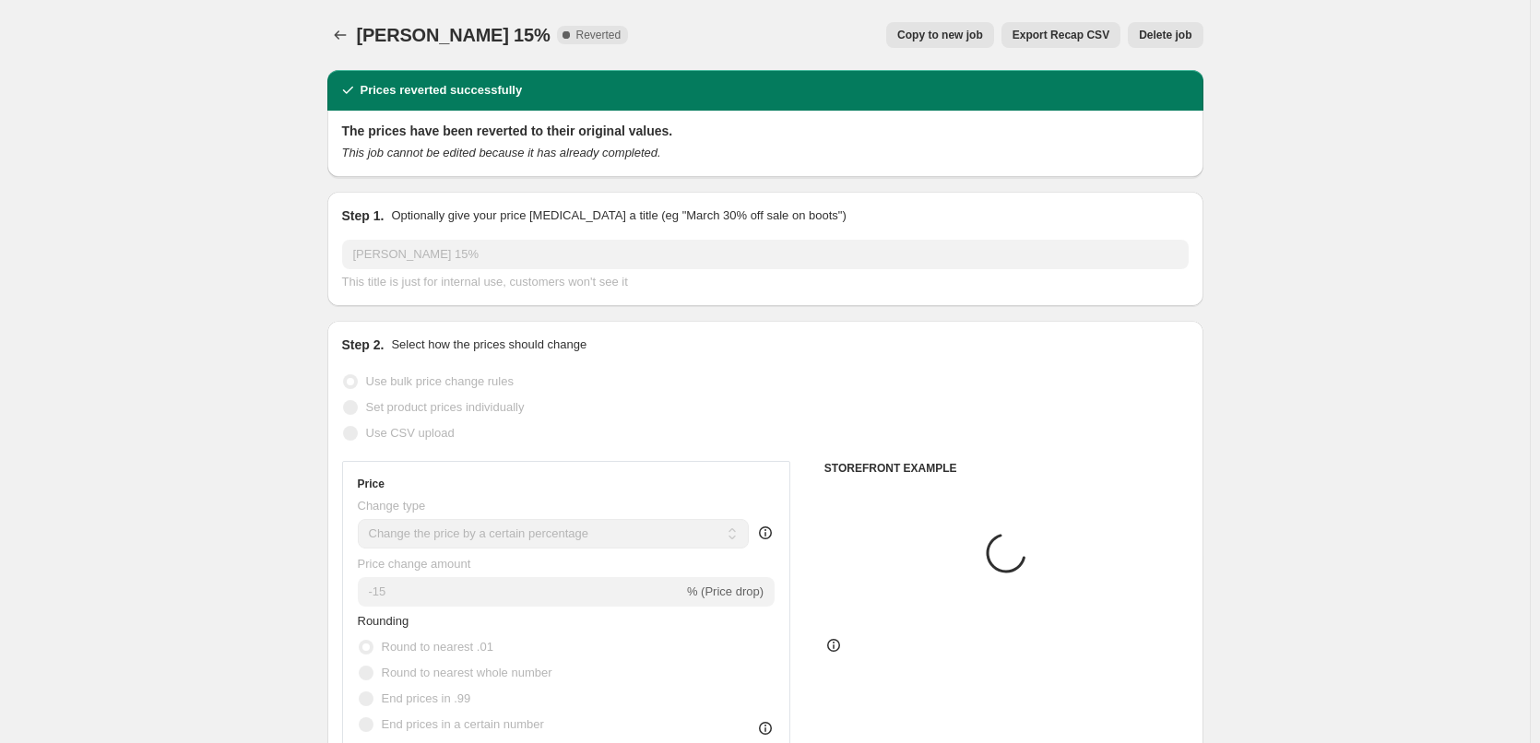
select select "tag"
select select "not_equal"
select select "tag"
select select "not_equal"
select select "tag"
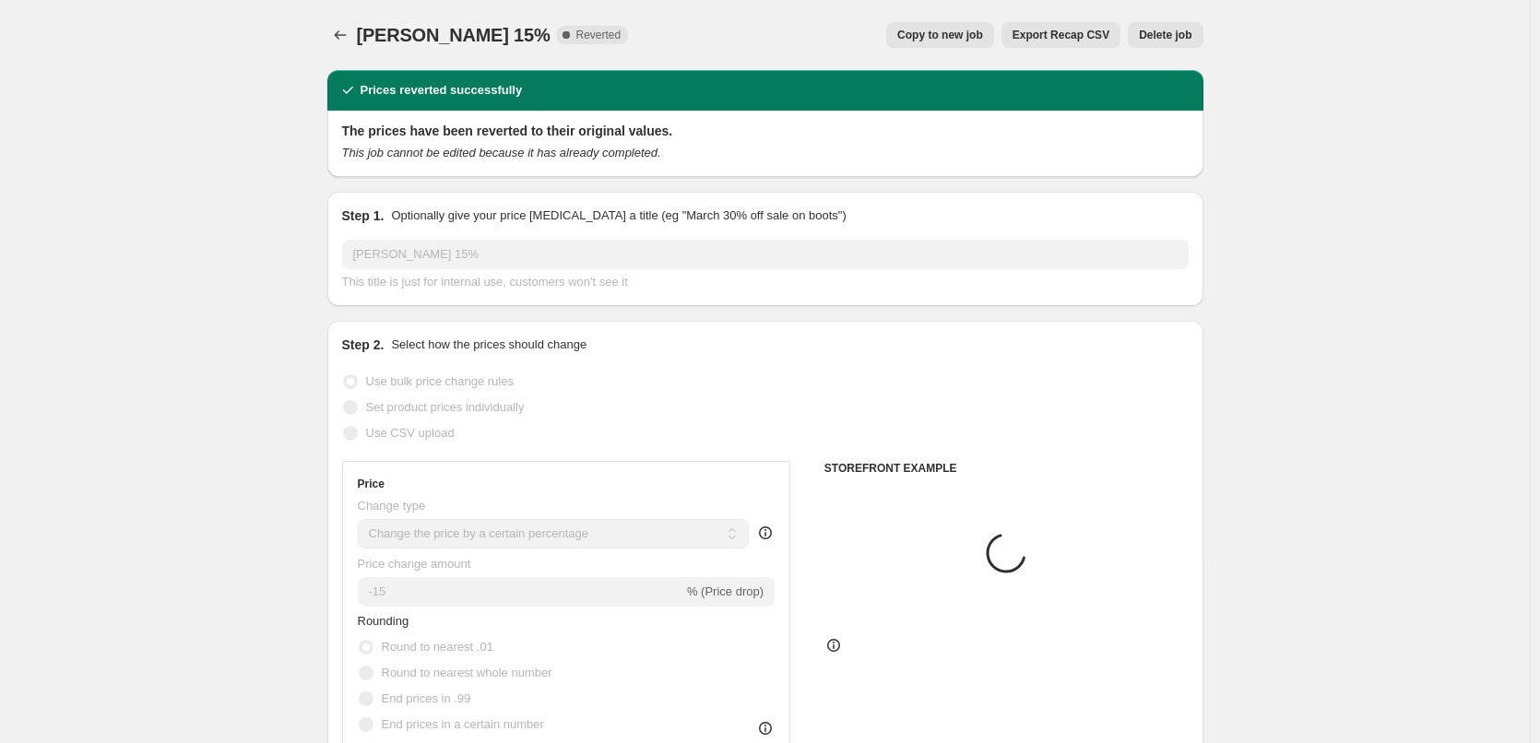
select select "not_equal"
select select "tag"
select select "not_equal"
select select "tag"
select select "not_equal"
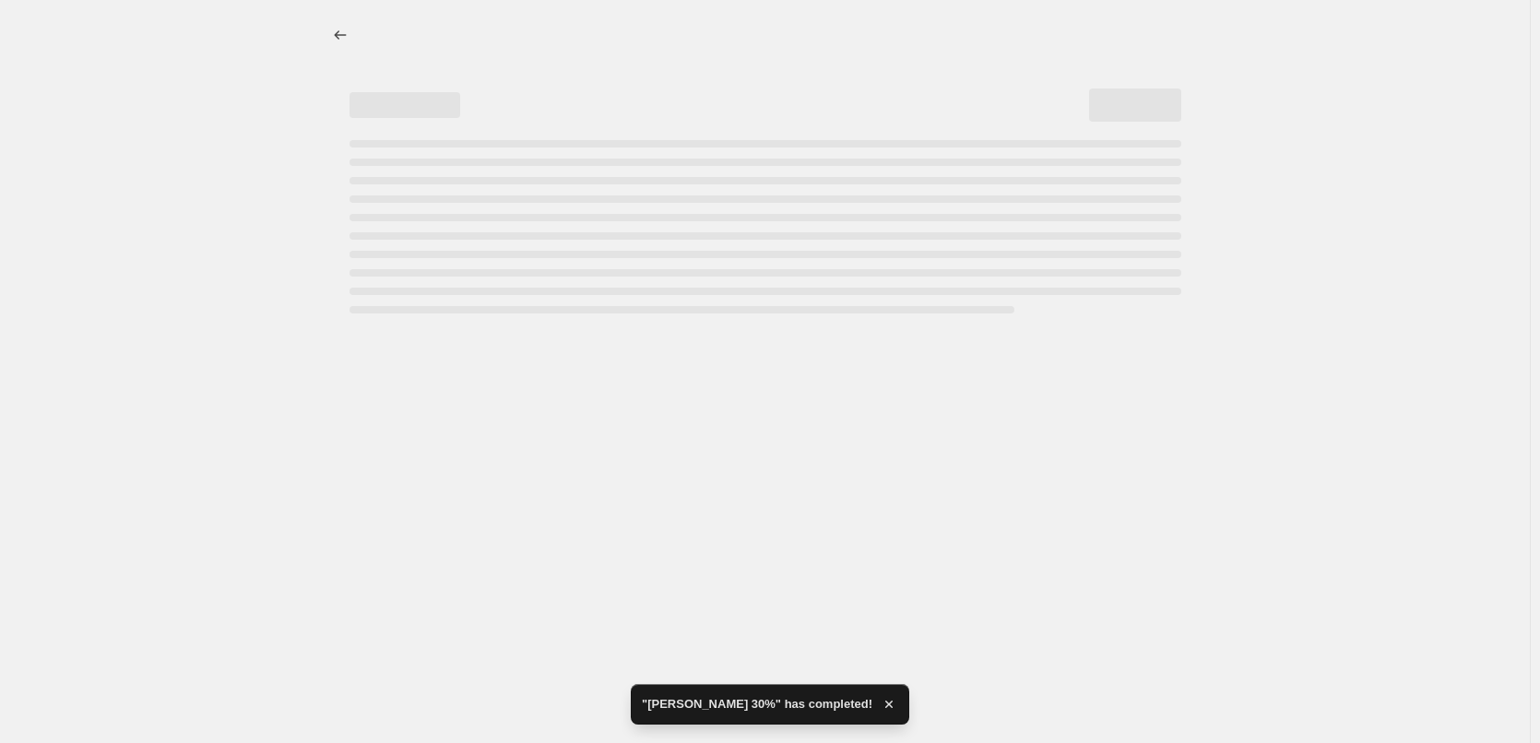
select select "percentage"
select select "vendor"
select select "tag"
select select "not_equal"
select select "tag"
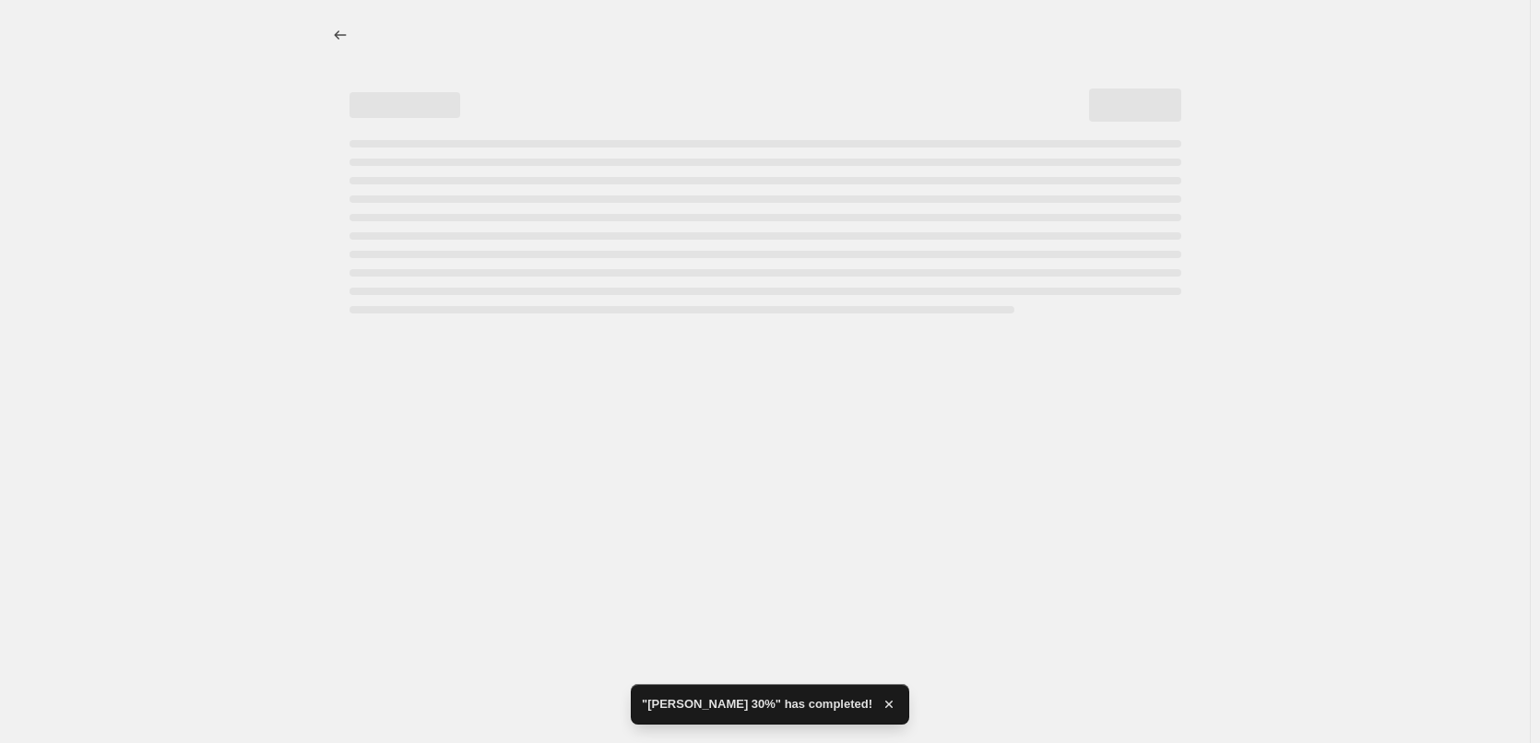
select select "not_equal"
select select "tag"
select select "not_equal"
select select "tag"
select select "not_equal"
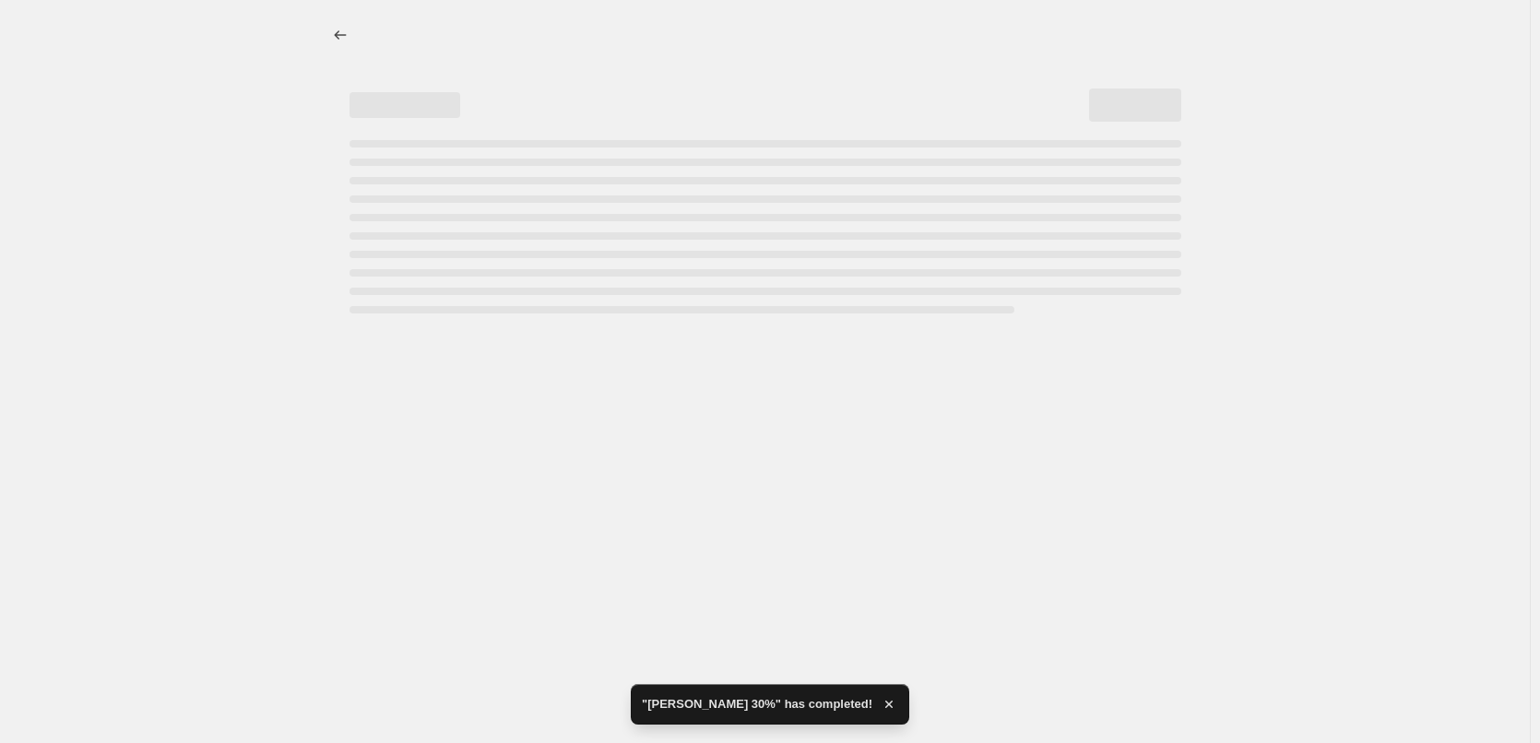
select select "tag"
select select "not_equal"
select select "tag"
select select "not_equal"
select select "tag"
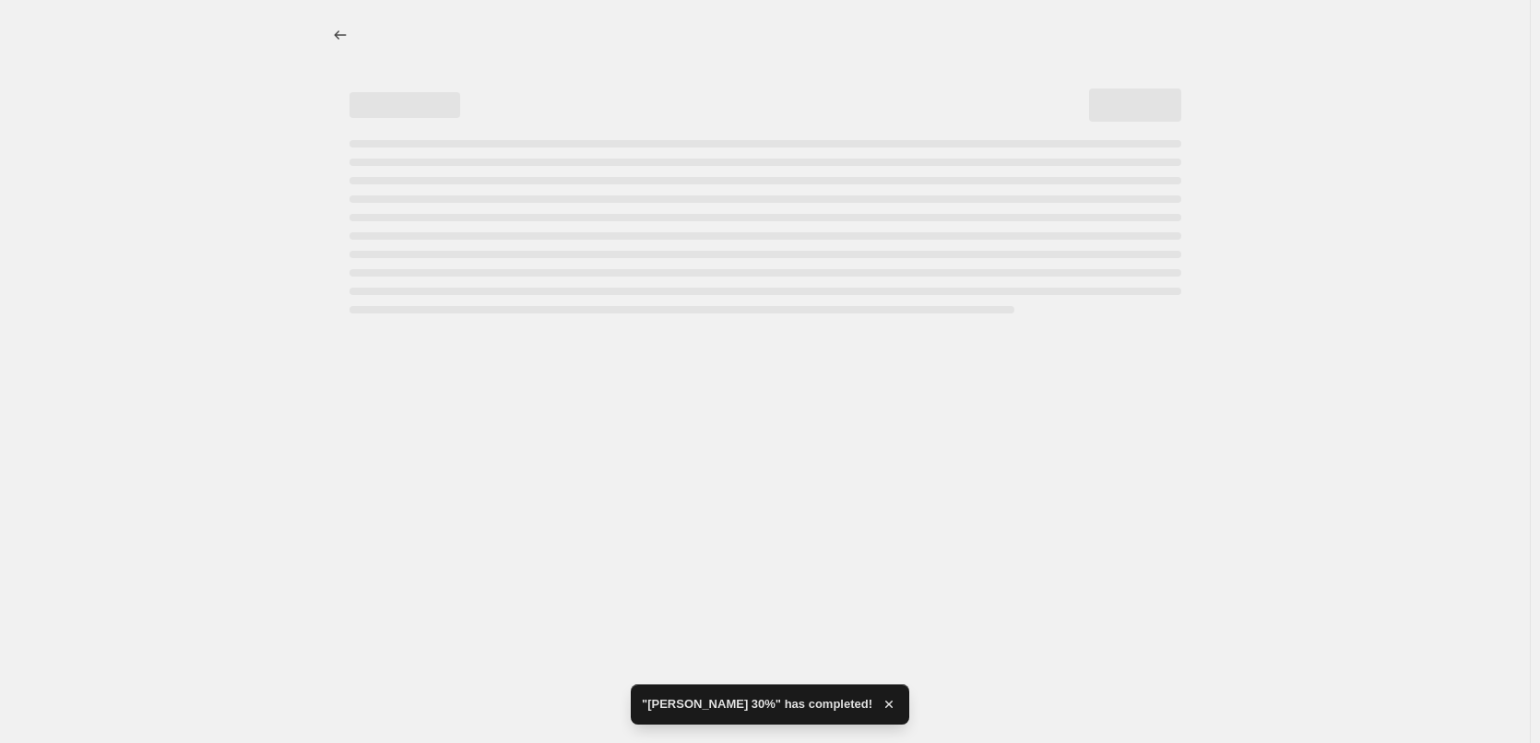
select select "not_equal"
select select "tag"
select select "not_equal"
select select "tag"
select select "not_equal"
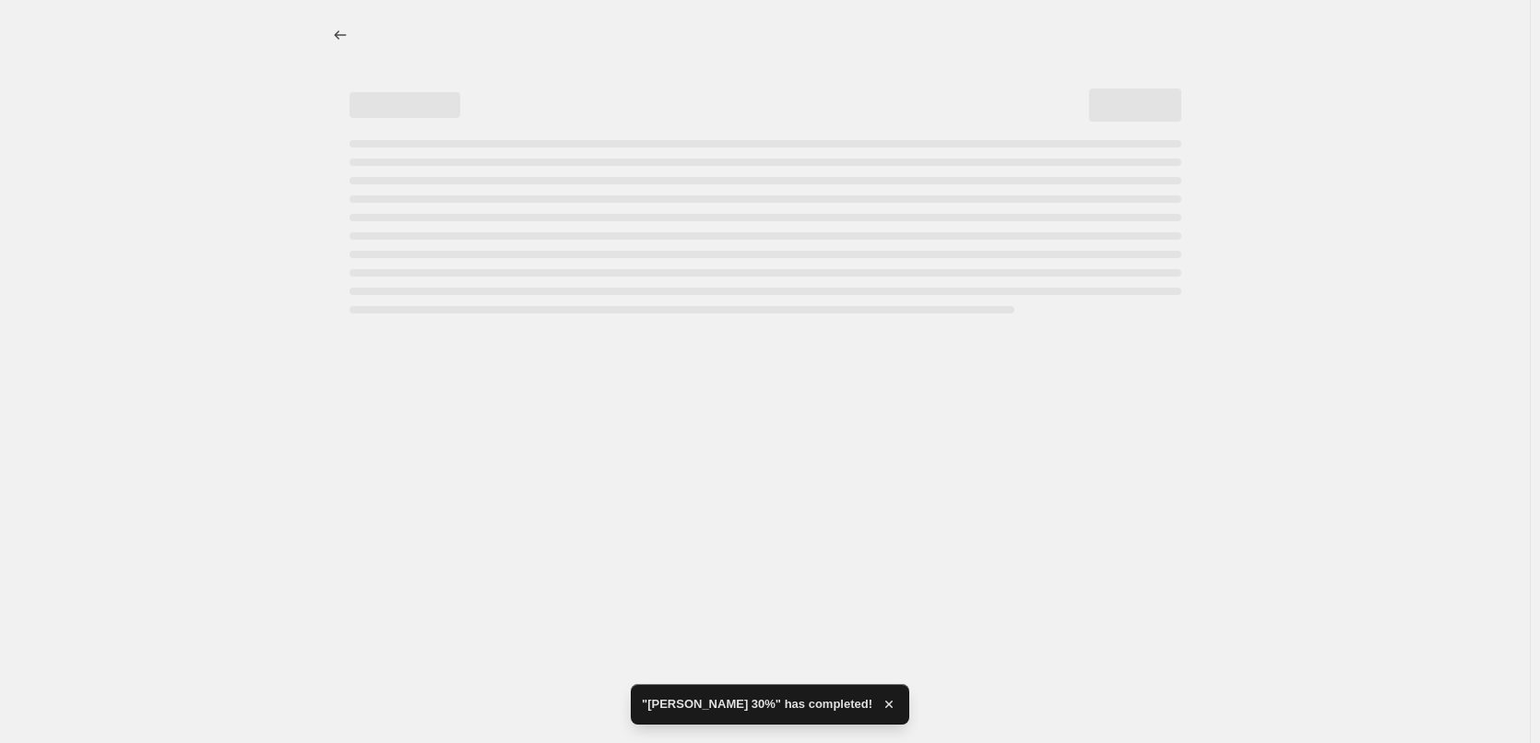
select select "tag"
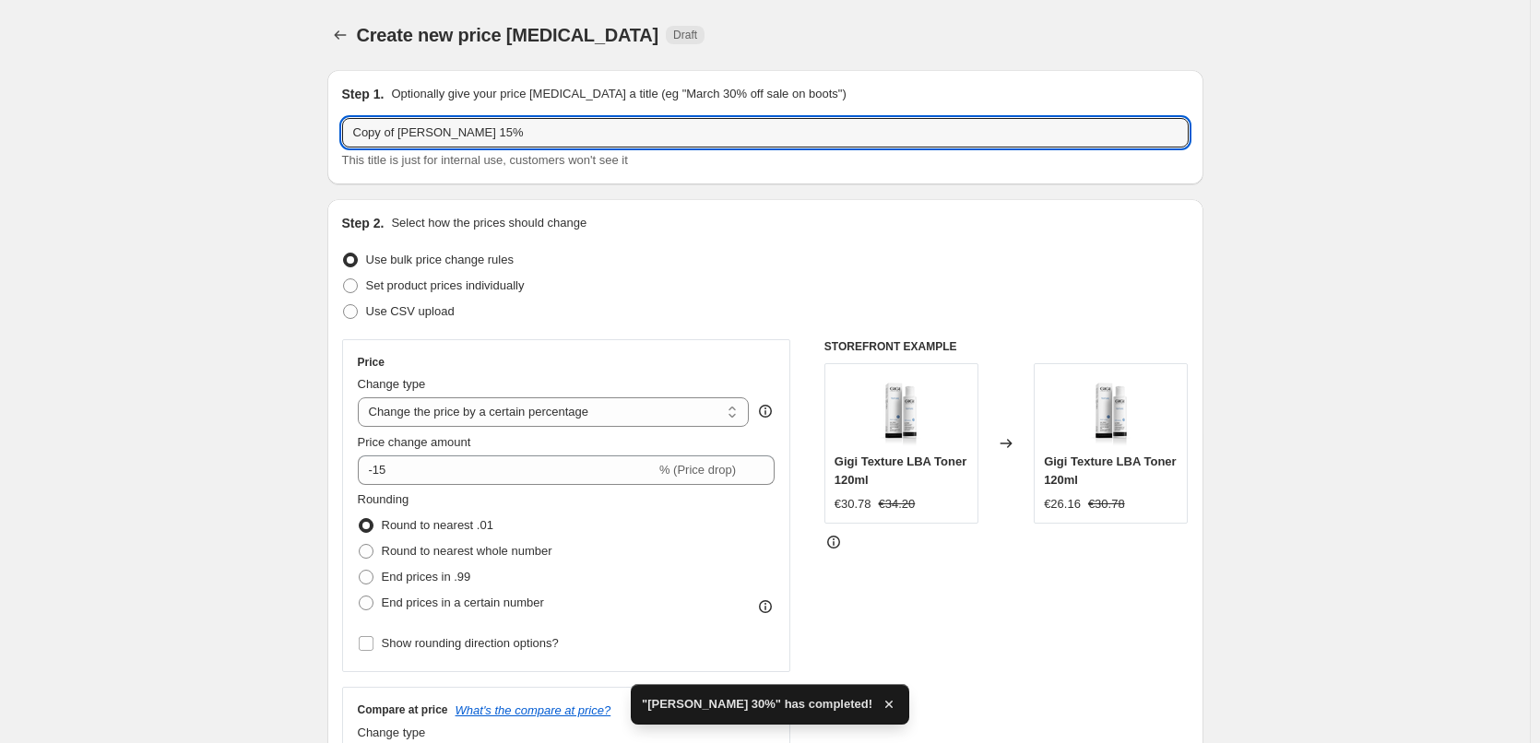
drag, startPoint x: 402, startPoint y: 135, endPoint x: 278, endPoint y: 134, distance: 124.5
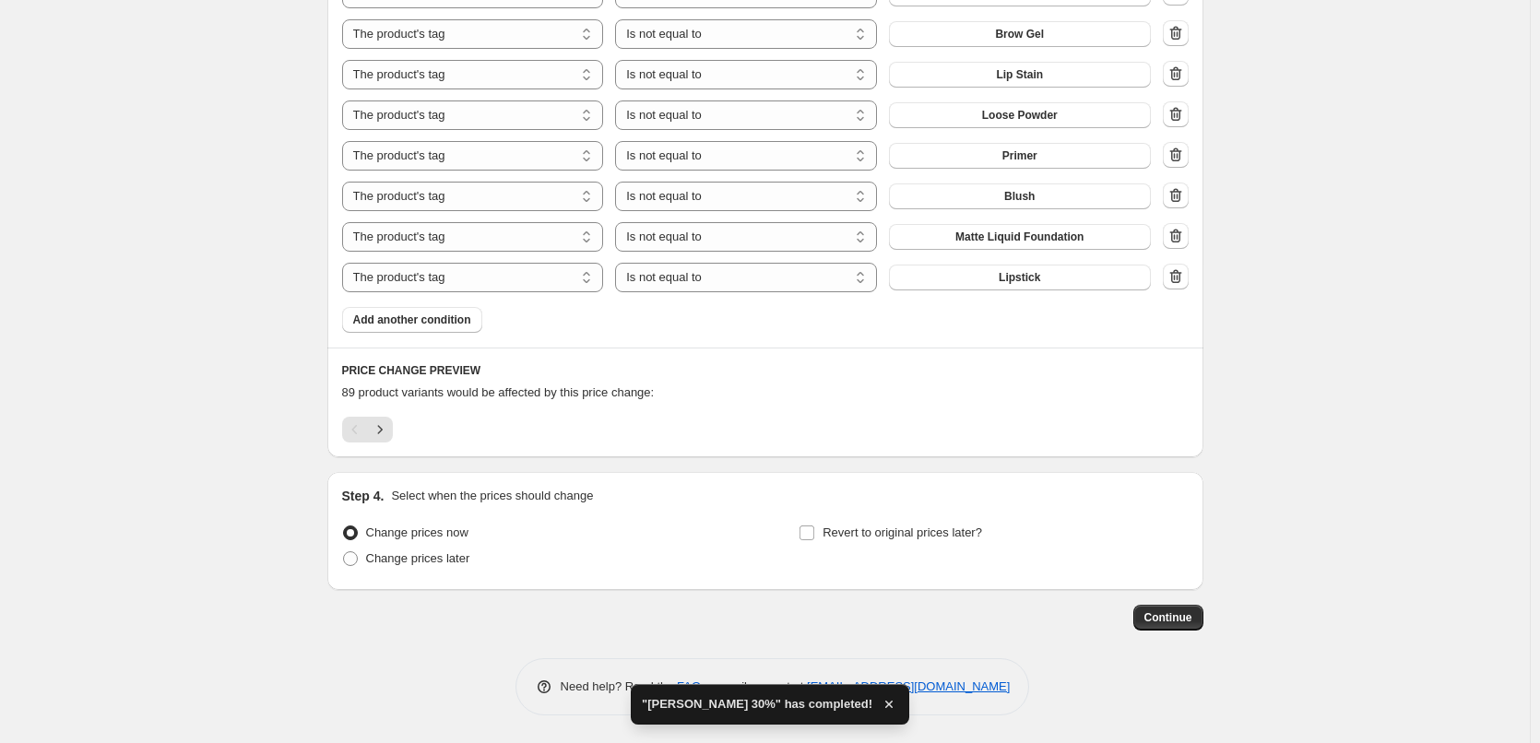
click at [916, 518] on div "Step 4. Select when the prices should change Change prices now Change prices la…" at bounding box center [765, 531] width 847 height 89
click at [916, 526] on span "Revert to original prices later?" at bounding box center [903, 533] width 160 height 14
click at [814, 526] on input "Revert to original prices later?" at bounding box center [807, 533] width 15 height 15
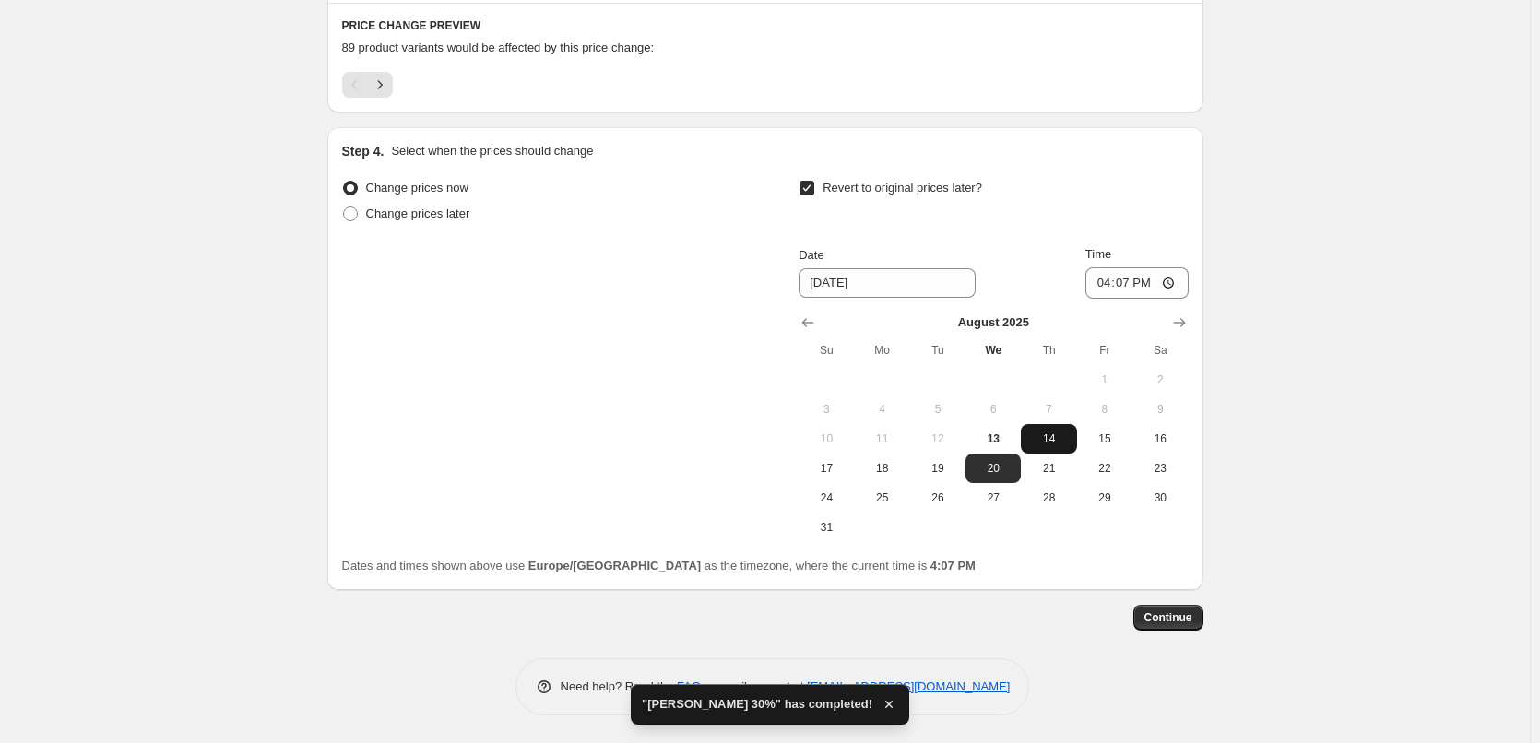
click at [1046, 437] on span "14" at bounding box center [1048, 439] width 41 height 15
click at [1108, 283] on input "16:07" at bounding box center [1137, 282] width 103 height 31
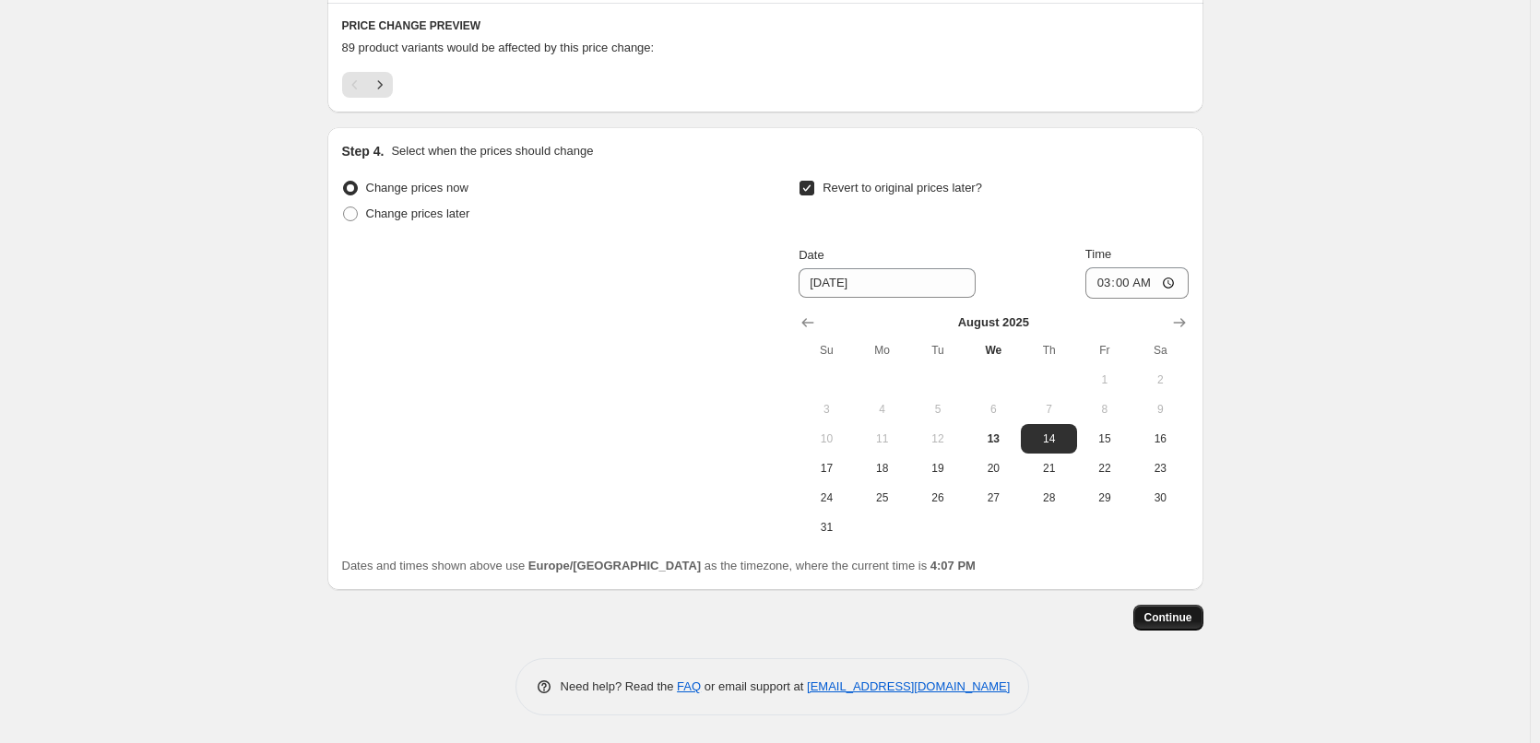
click at [1187, 626] on button "Continue" at bounding box center [1169, 618] width 70 height 26
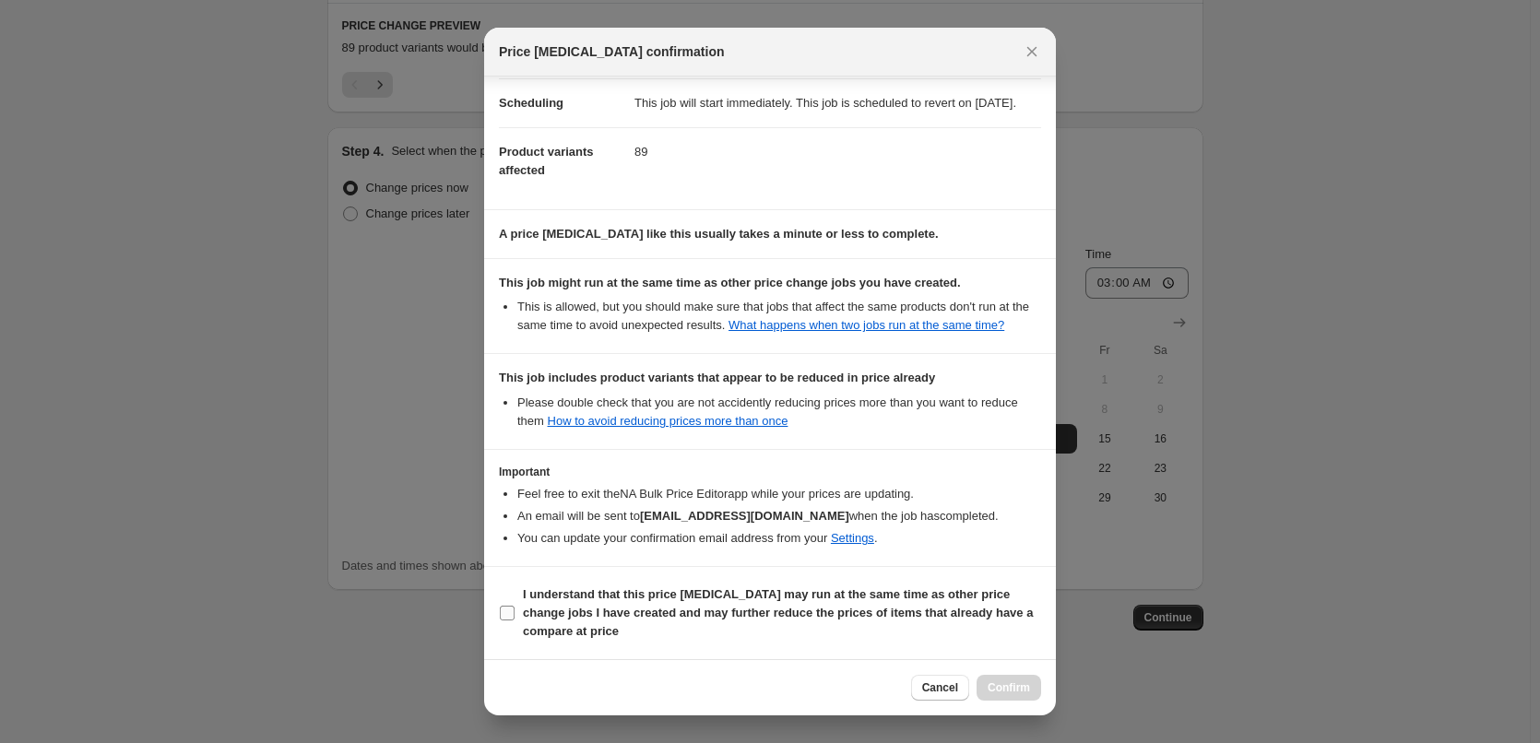
click at [626, 600] on b "I understand that this price change job may run at the same time as other price…" at bounding box center [778, 613] width 510 height 51
click at [515, 606] on input "I understand that this price change job may run at the same time as other price…" at bounding box center [507, 613] width 15 height 15
click at [1043, 680] on div "Cancel Confirm" at bounding box center [770, 688] width 572 height 56
click at [1022, 683] on span "Confirm" at bounding box center [1009, 688] width 42 height 15
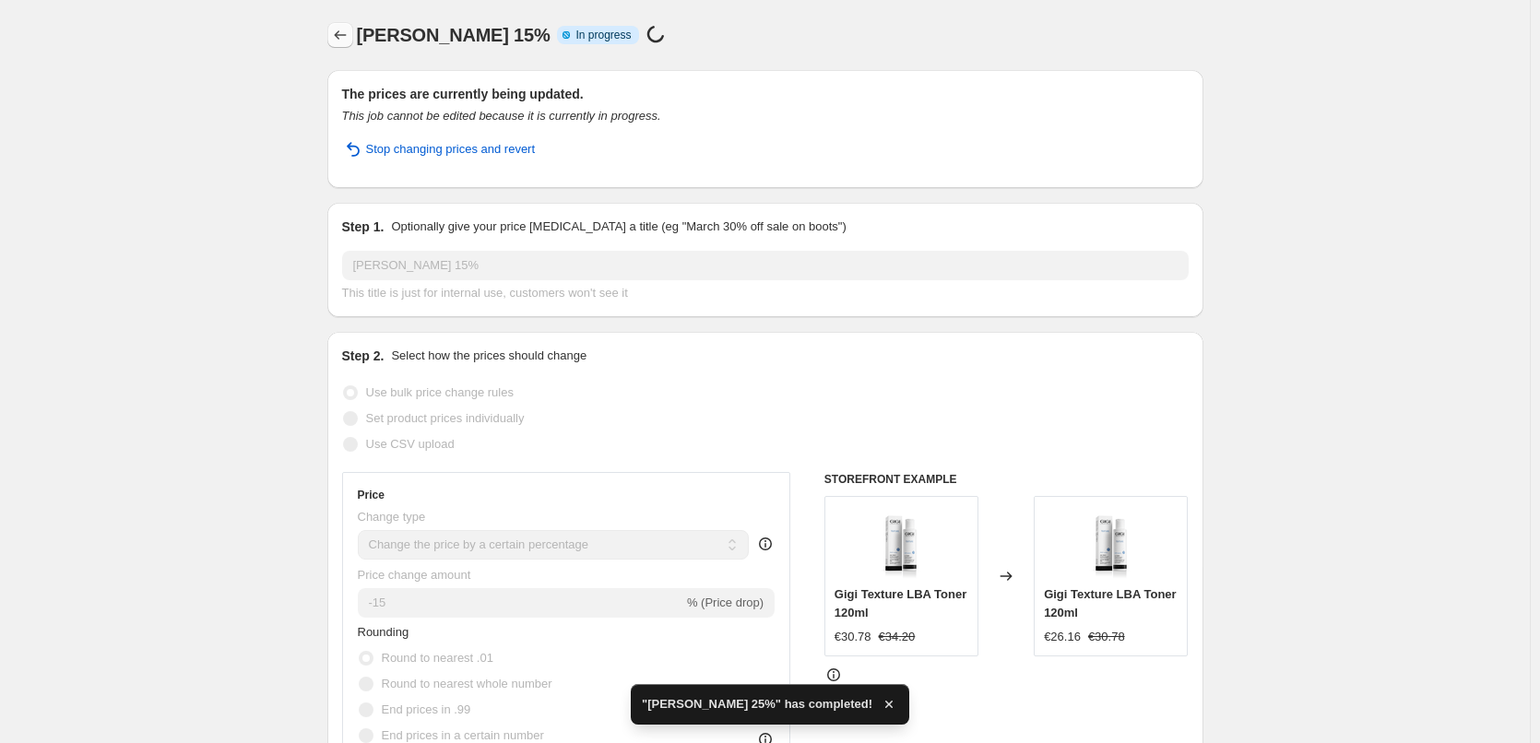
click at [347, 37] on icon "Price change jobs" at bounding box center [340, 35] width 18 height 18
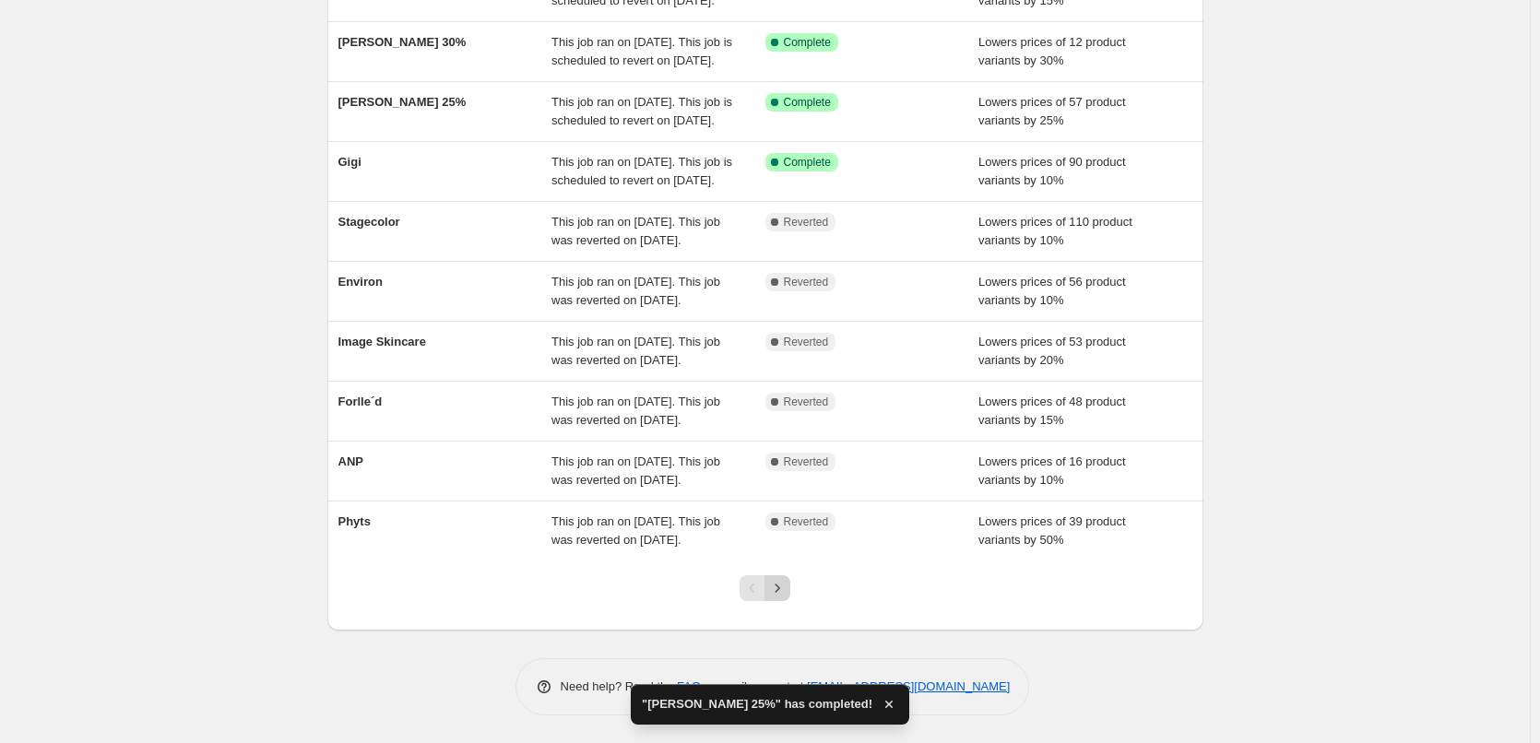
click at [779, 593] on icon "Next" at bounding box center [777, 588] width 18 height 18
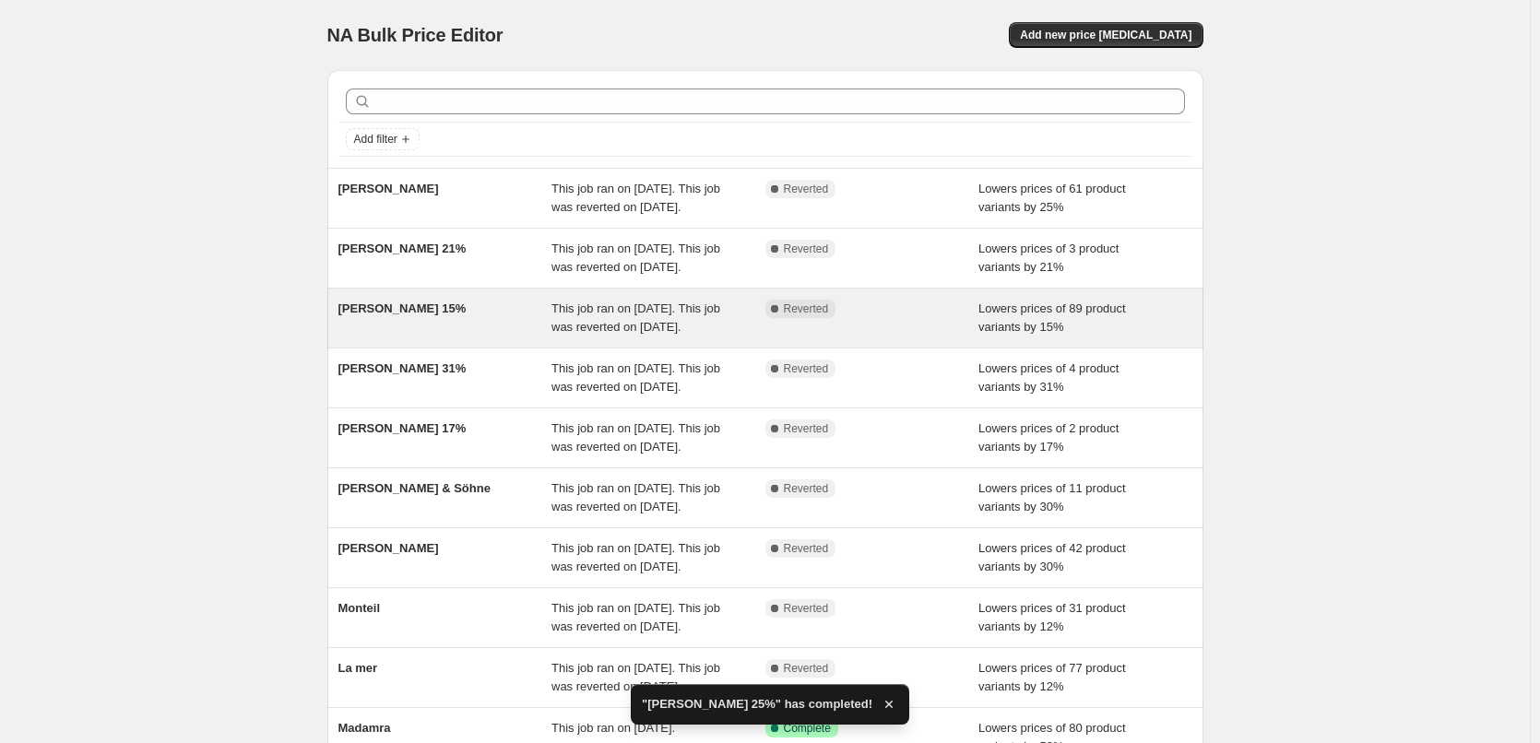
click at [383, 315] on span "[PERSON_NAME] 15%" at bounding box center [403, 309] width 128 height 14
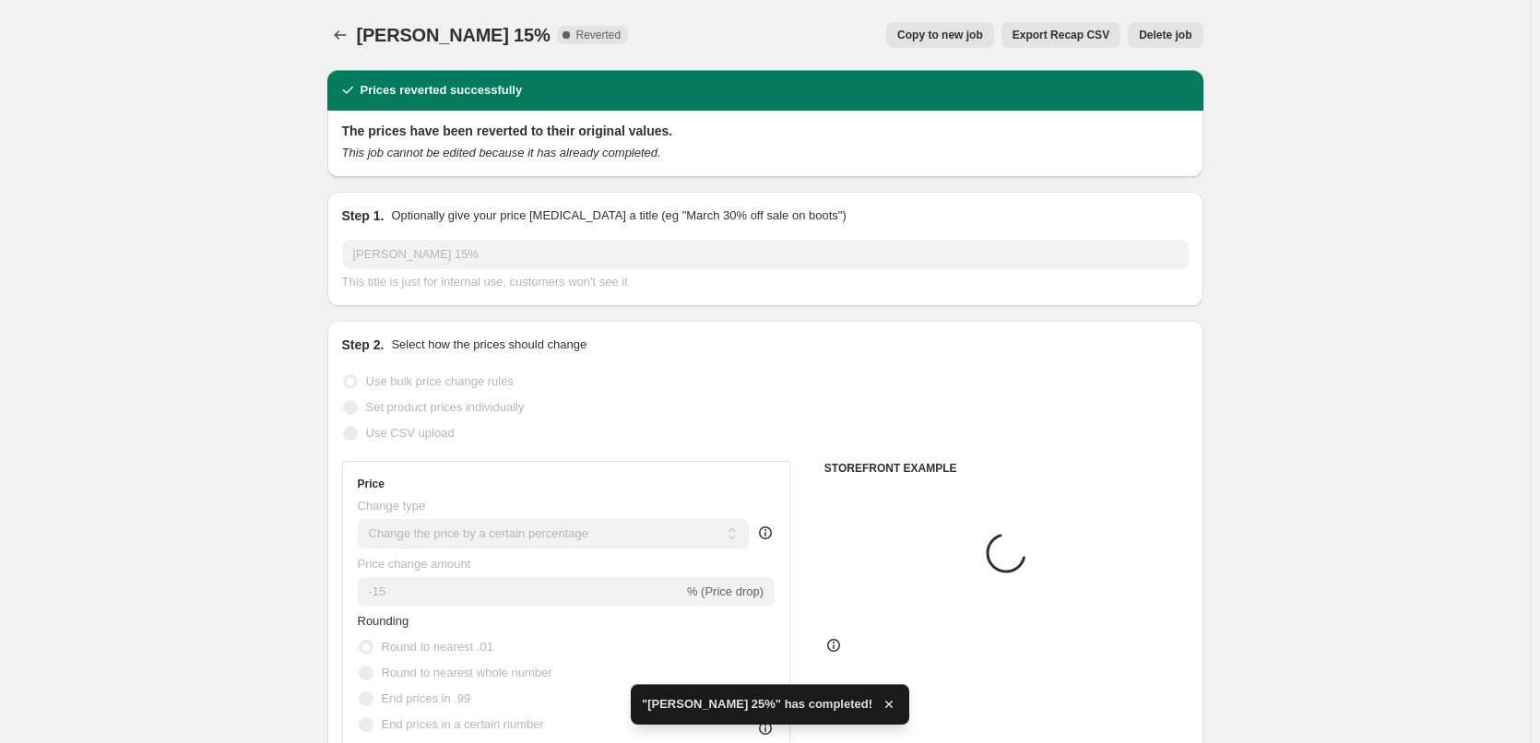
click at [1171, 35] on span "Delete job" at bounding box center [1165, 35] width 53 height 15
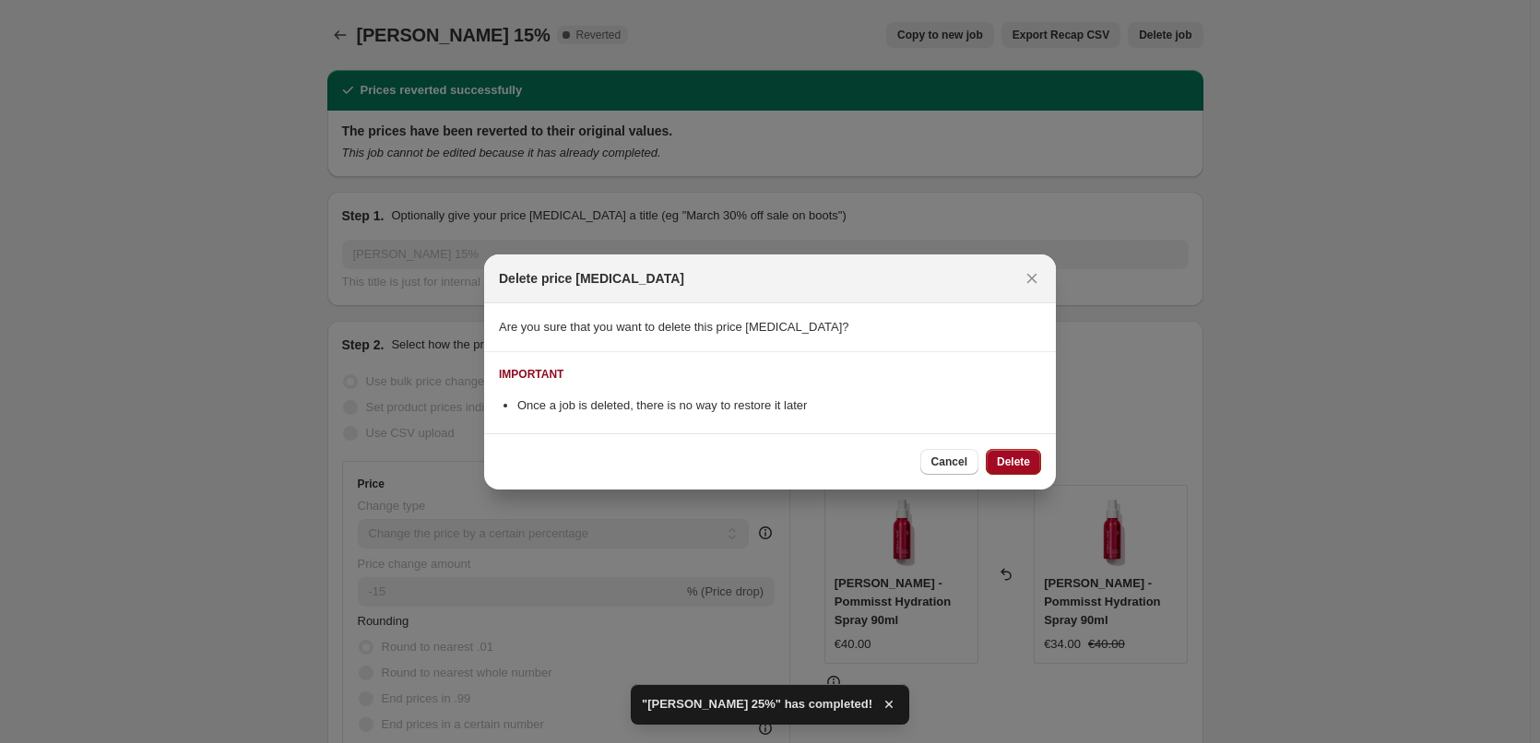
click at [1033, 458] on button "Delete" at bounding box center [1013, 462] width 55 height 26
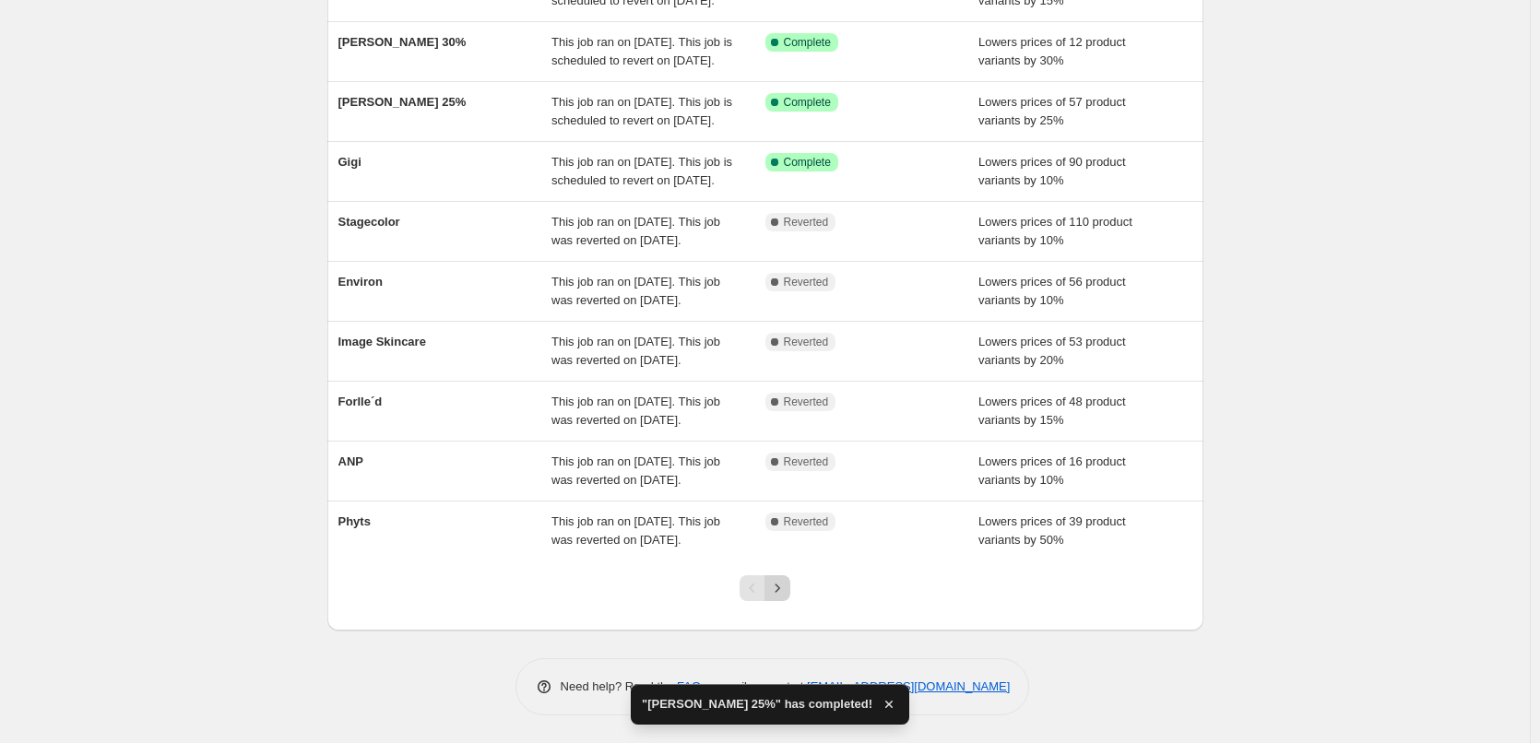
click at [784, 599] on button "Next" at bounding box center [778, 589] width 26 height 26
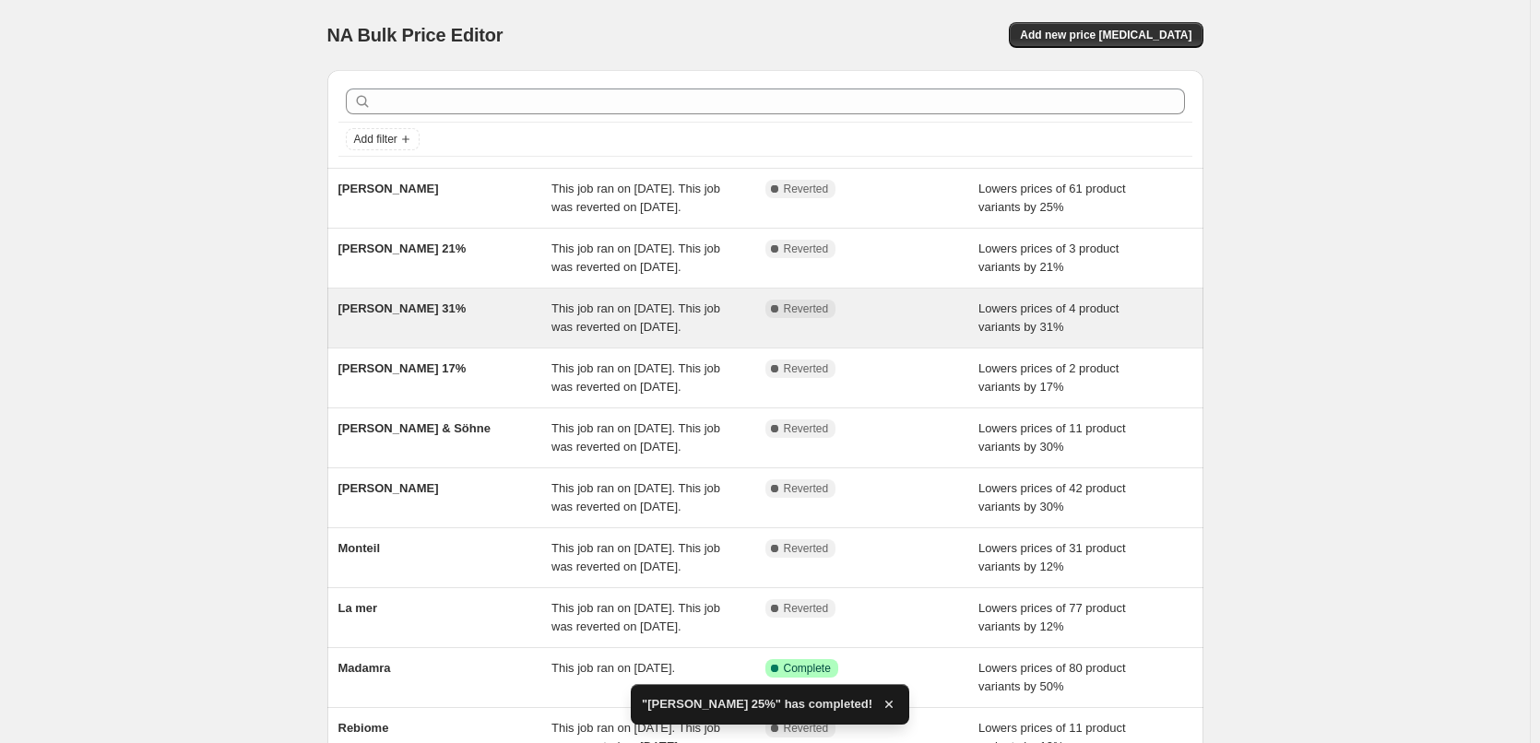
click at [433, 337] on div "[PERSON_NAME] 31%" at bounding box center [446, 318] width 214 height 37
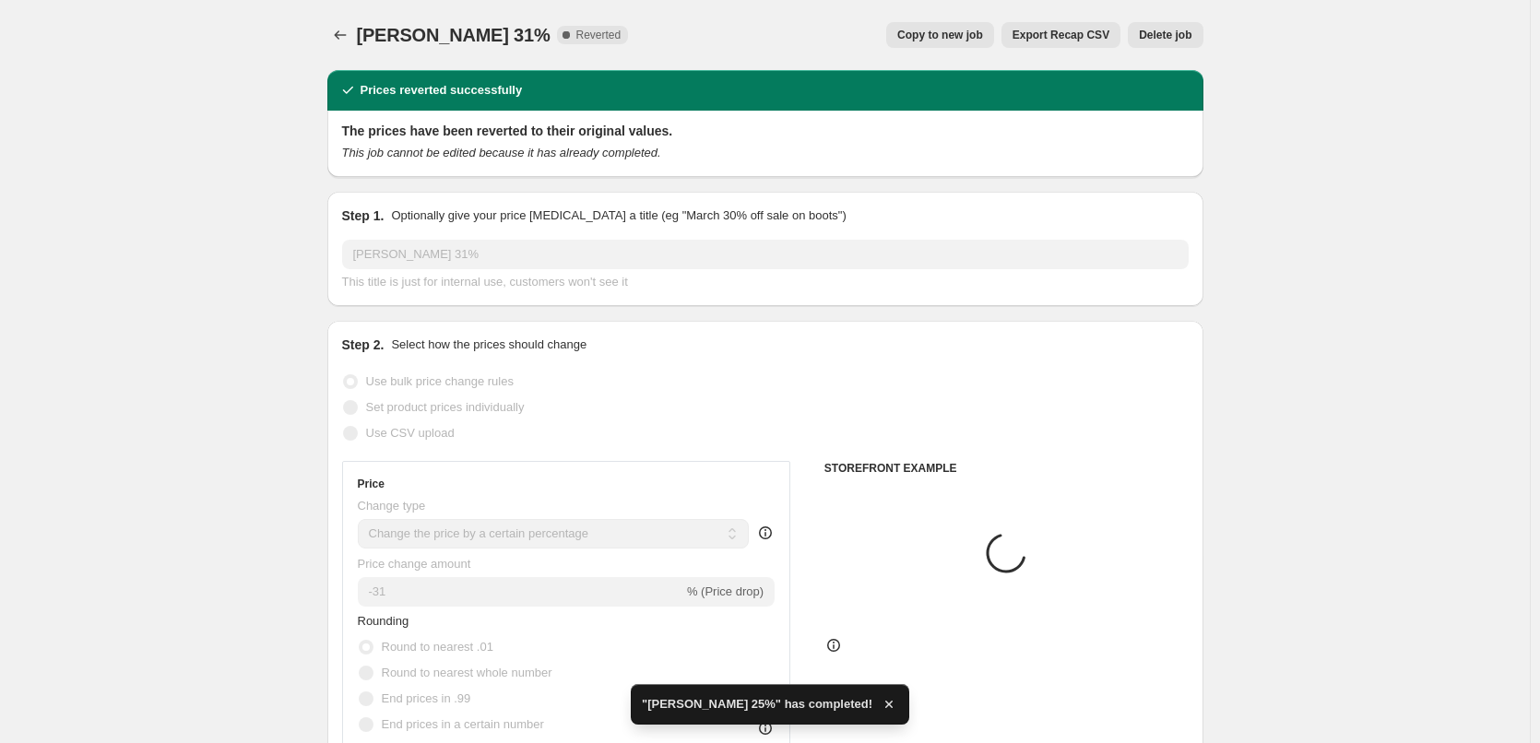
click at [1033, 36] on span "Export Recap CSV" at bounding box center [1061, 35] width 97 height 15
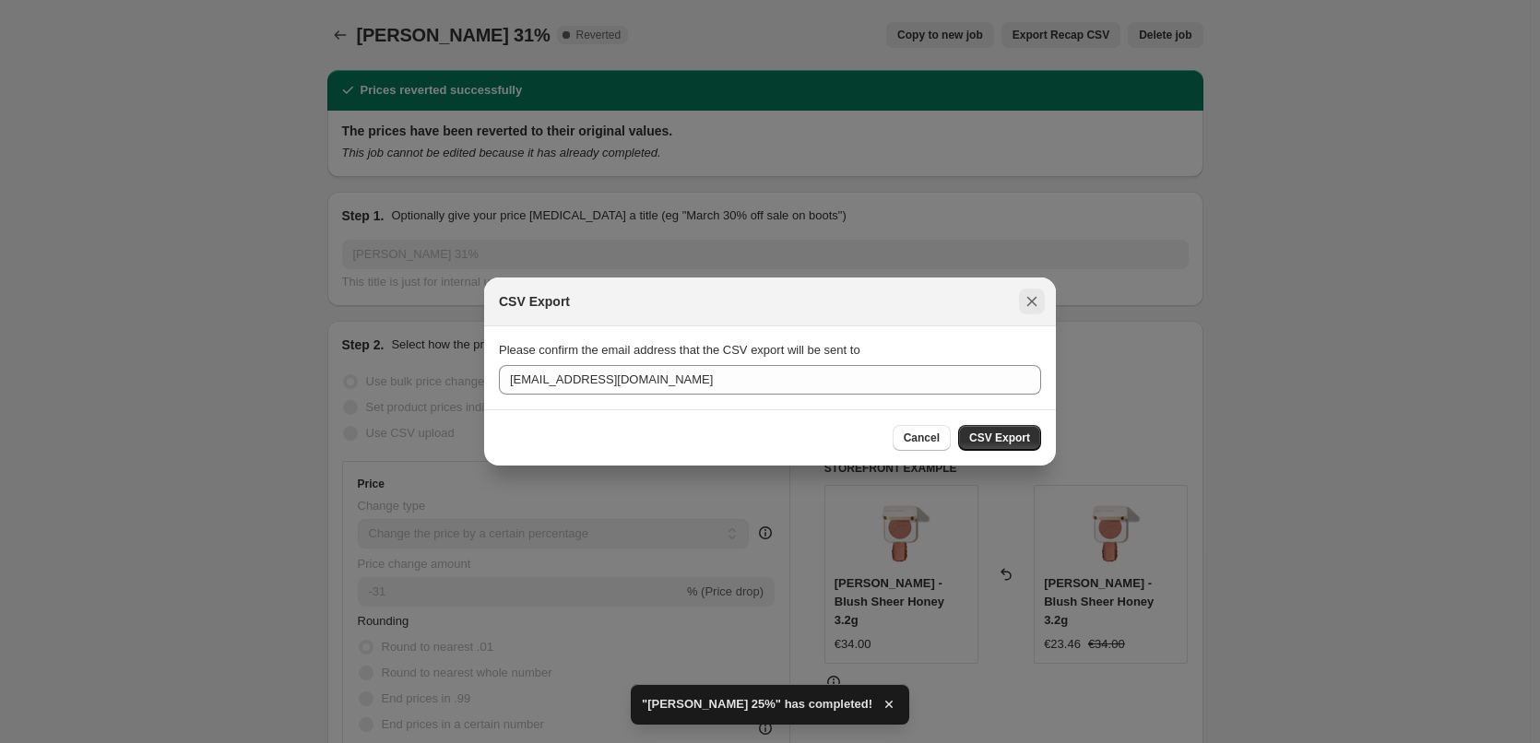
click at [1030, 307] on icon "Close" at bounding box center [1032, 301] width 18 height 18
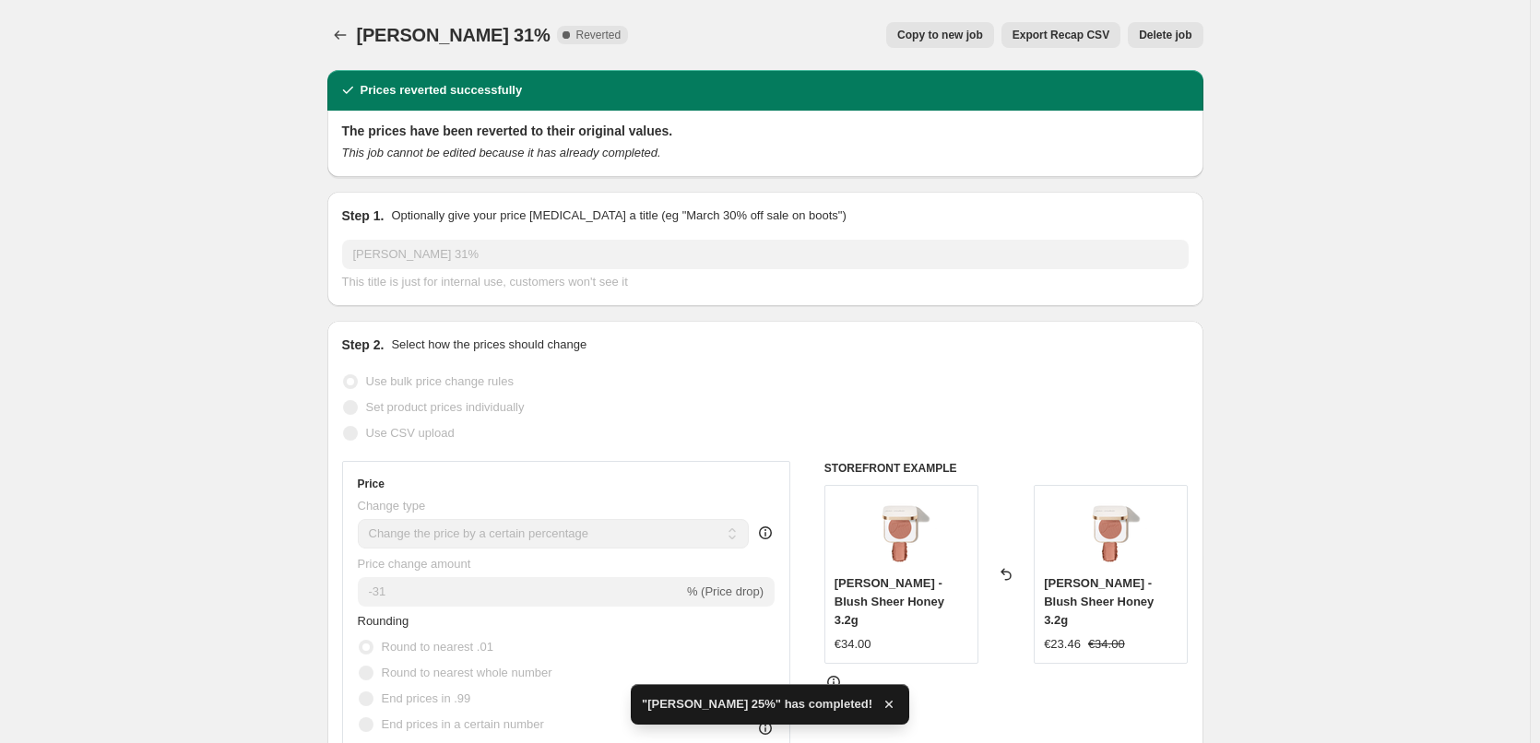
click at [968, 33] on span "Copy to new job" at bounding box center [940, 35] width 86 height 15
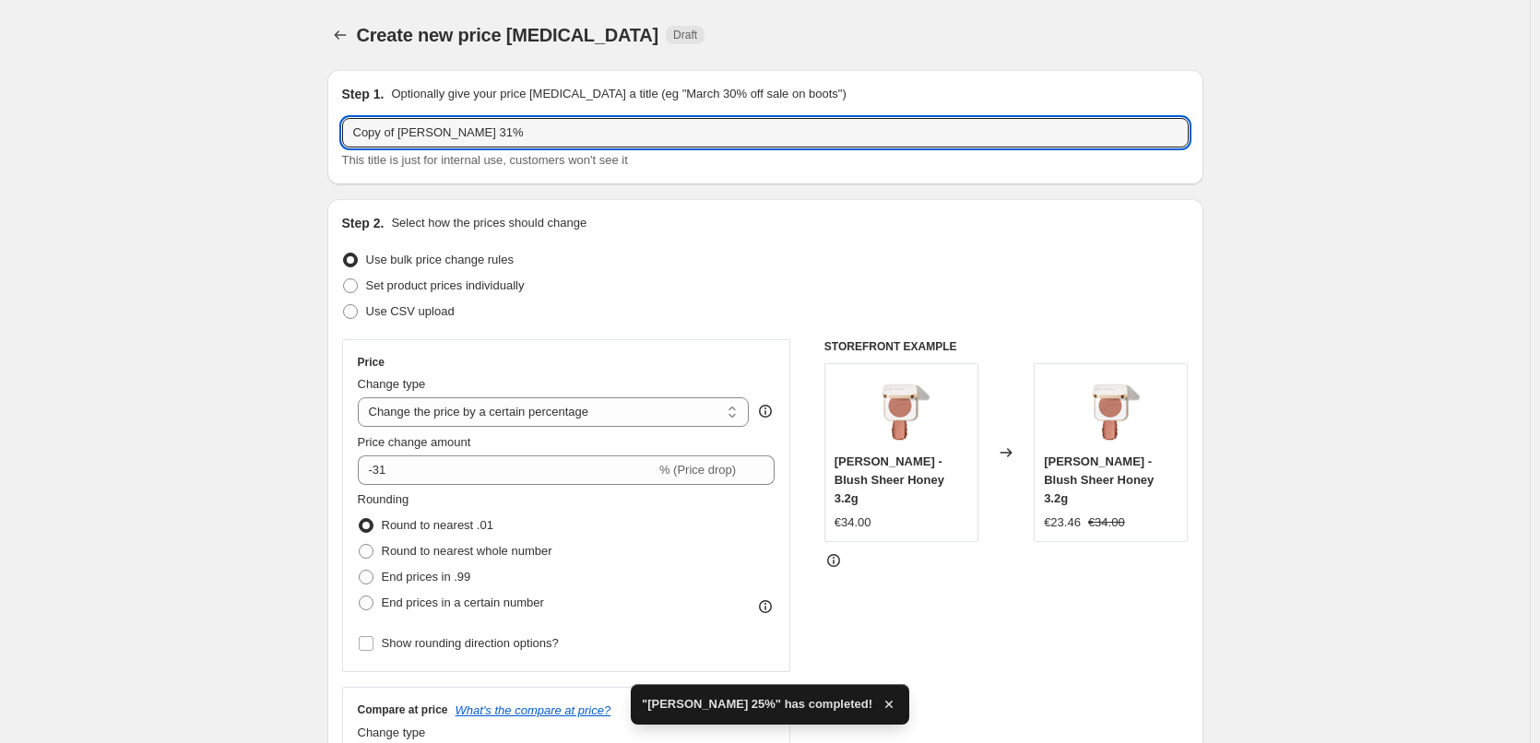
drag, startPoint x: 404, startPoint y: 137, endPoint x: 253, endPoint y: 160, distance: 153.2
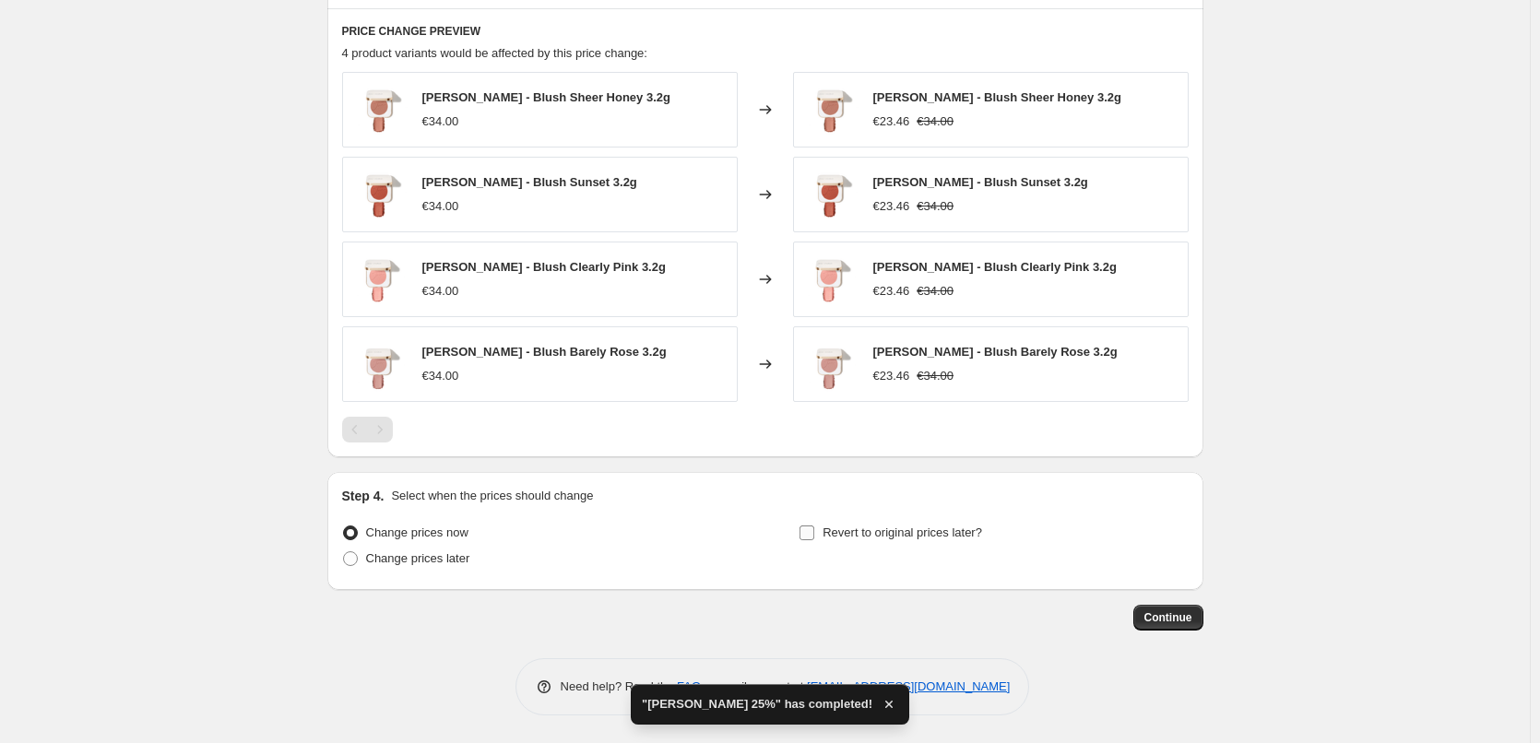
click at [892, 528] on span "Revert to original prices later?" at bounding box center [903, 533] width 160 height 14
click at [814, 528] on input "Revert to original prices later?" at bounding box center [807, 533] width 15 height 15
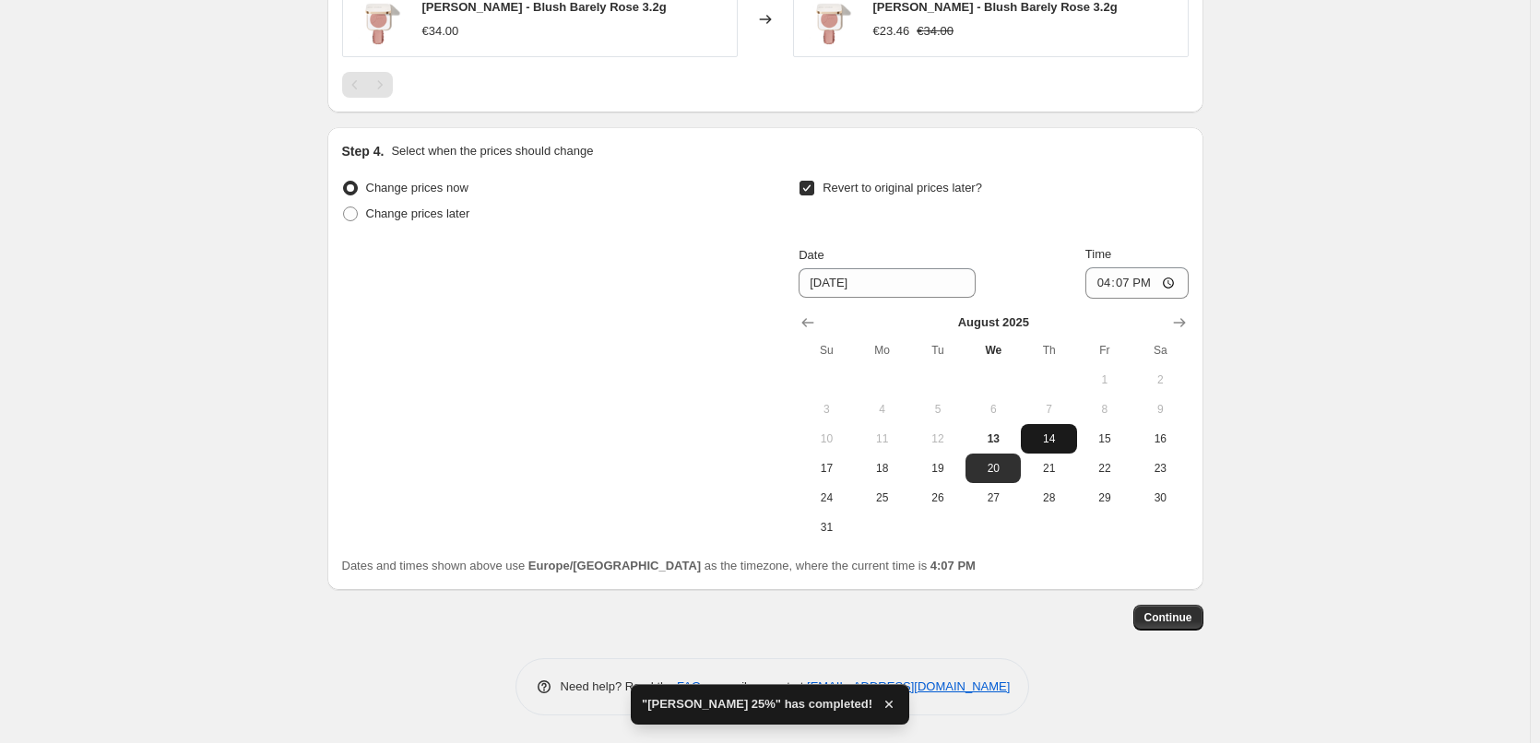
click at [1063, 434] on span "14" at bounding box center [1048, 439] width 41 height 15
click at [1101, 281] on input "16:07" at bounding box center [1137, 282] width 103 height 31
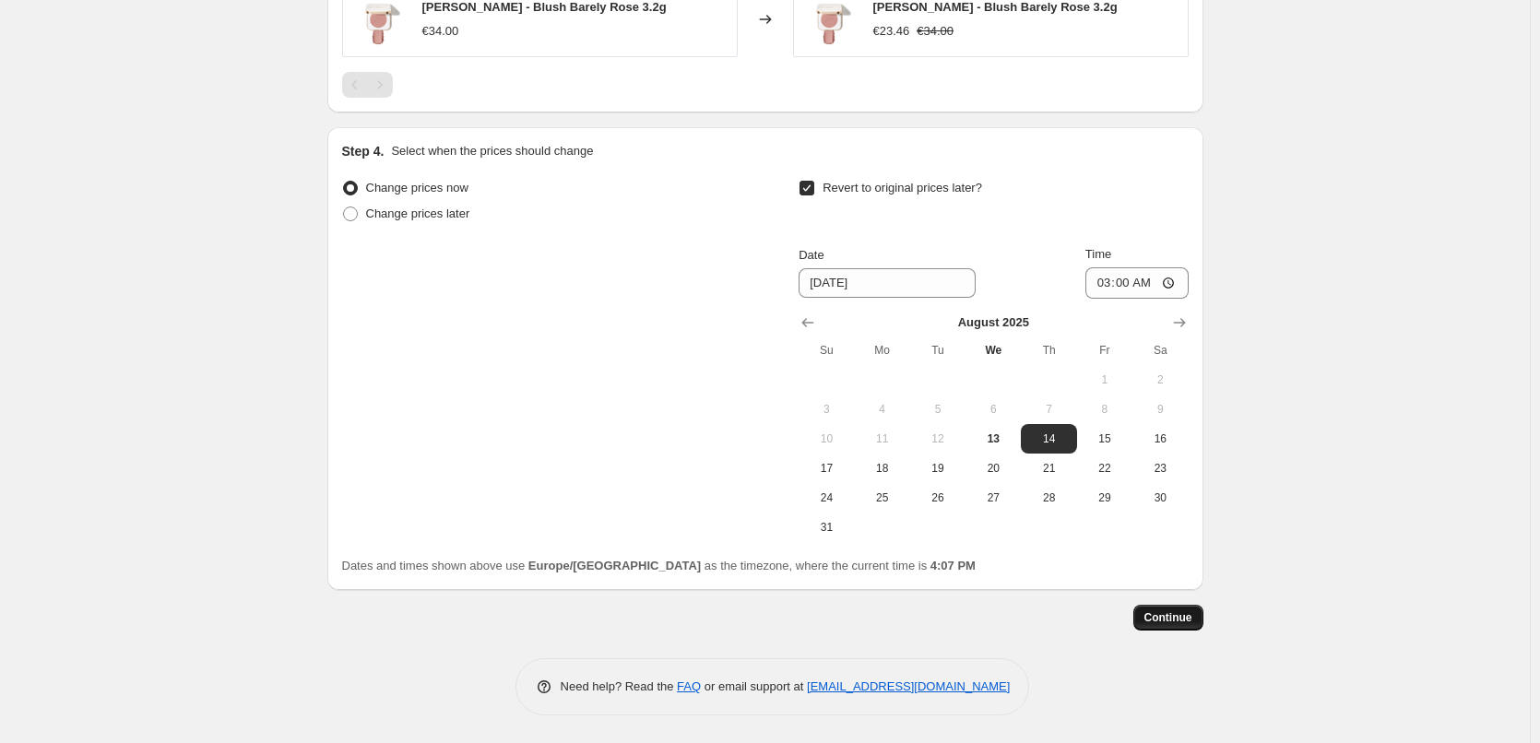
click at [1188, 630] on button "Continue" at bounding box center [1169, 618] width 70 height 26
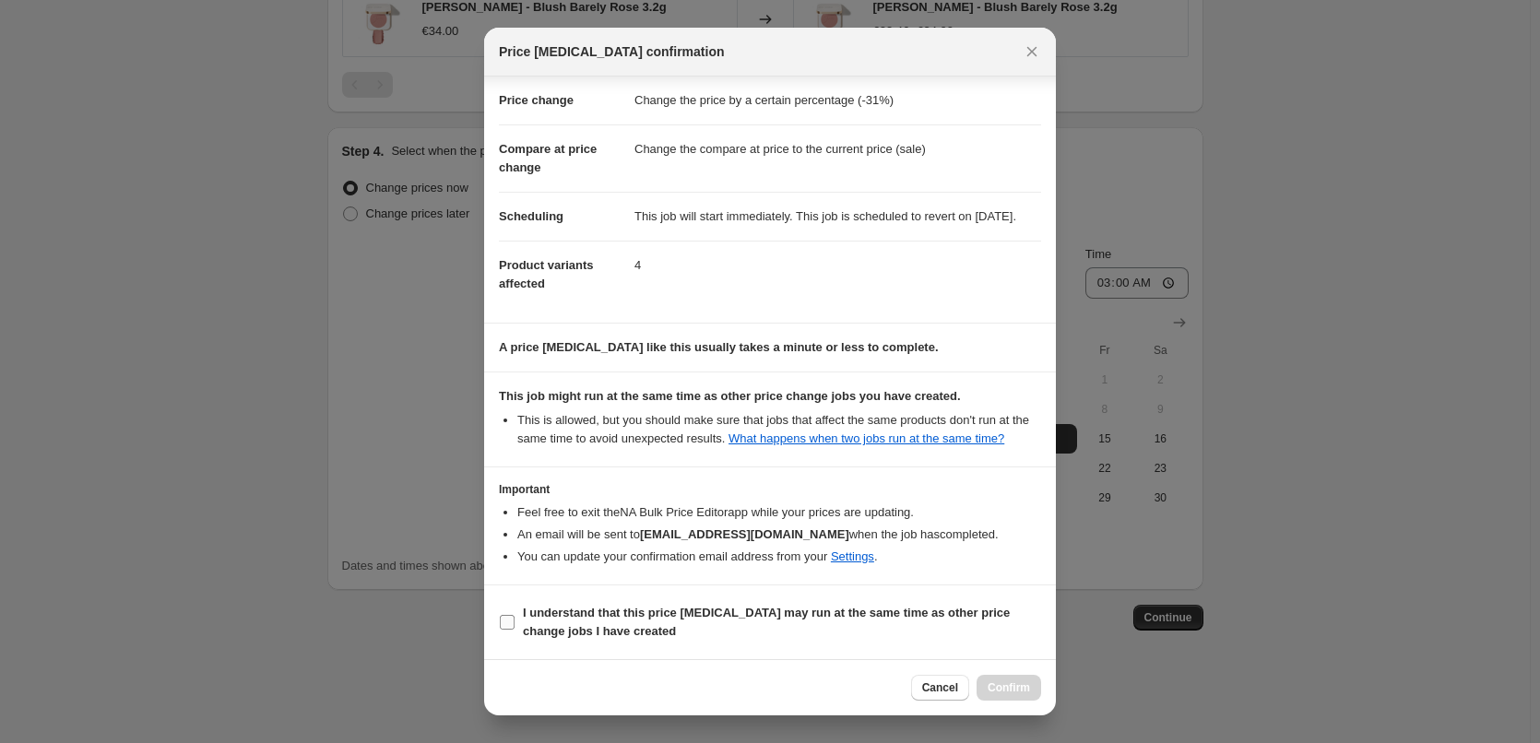
click at [580, 623] on b "I understand that this price change job may run at the same time as other price…" at bounding box center [766, 622] width 487 height 32
click at [515, 623] on input "I understand that this price change job may run at the same time as other price…" at bounding box center [507, 622] width 15 height 15
click at [999, 688] on span "Confirm" at bounding box center [1009, 688] width 42 height 15
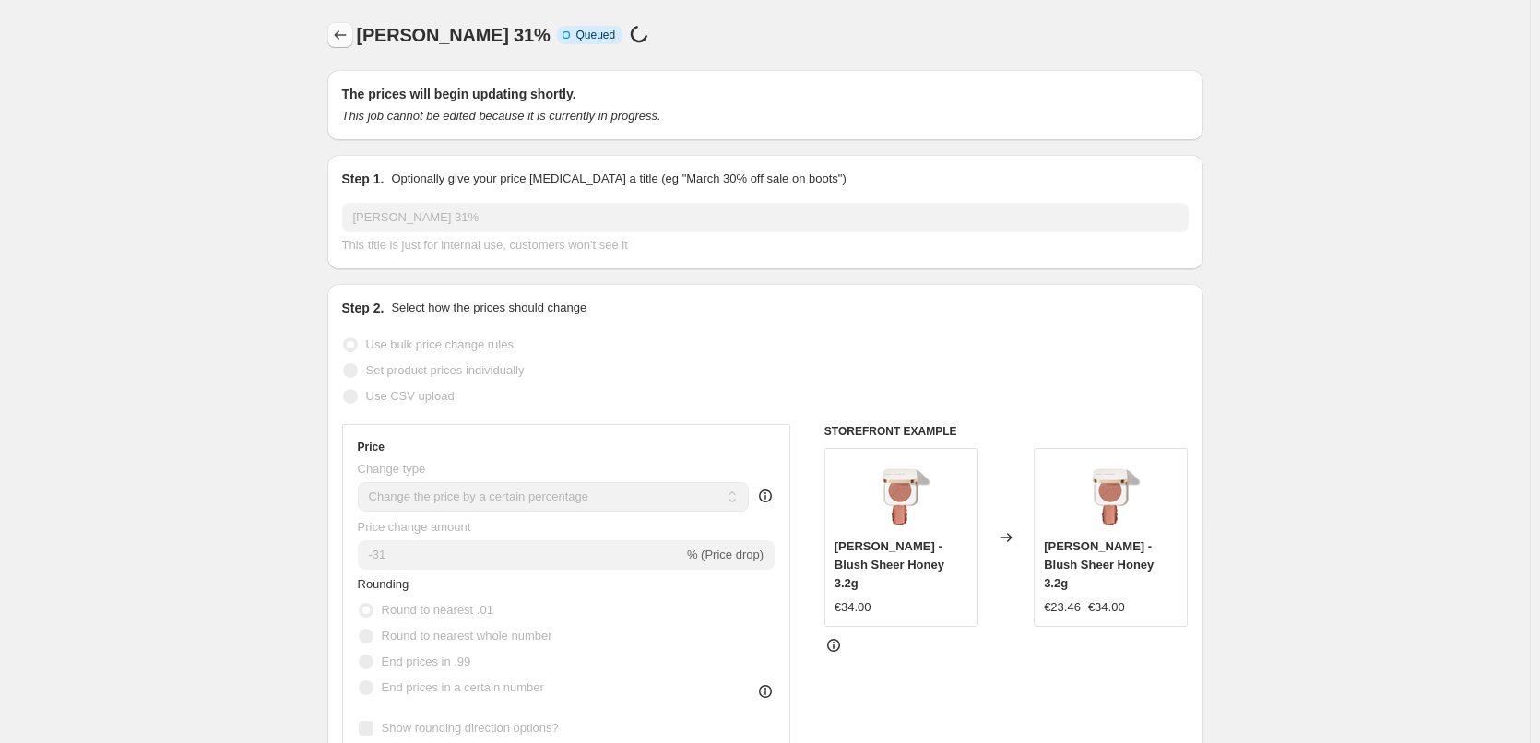
click at [350, 43] on icon "Price change jobs" at bounding box center [340, 35] width 18 height 18
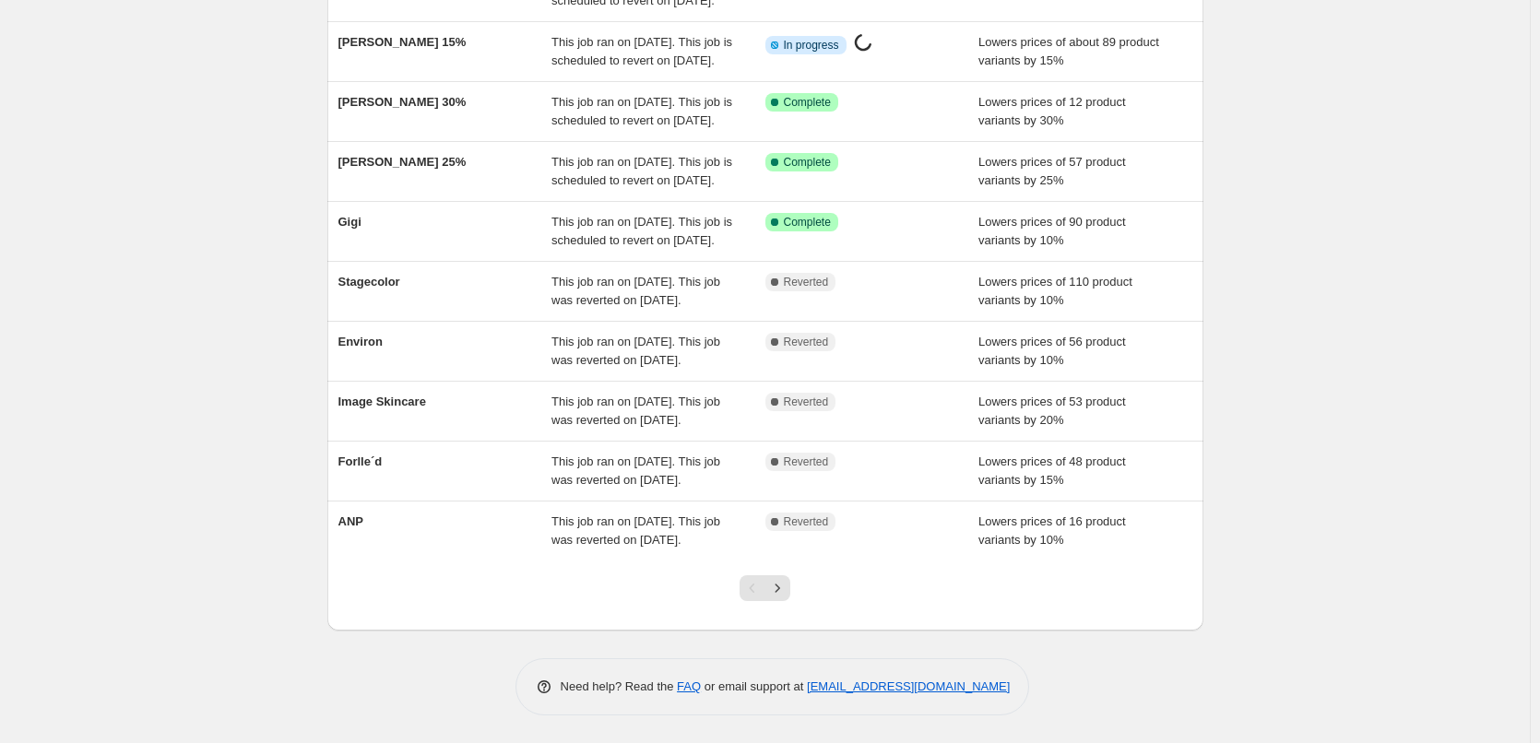
click at [782, 603] on div at bounding box center [765, 596] width 75 height 70
click at [783, 598] on button "Next" at bounding box center [778, 589] width 26 height 26
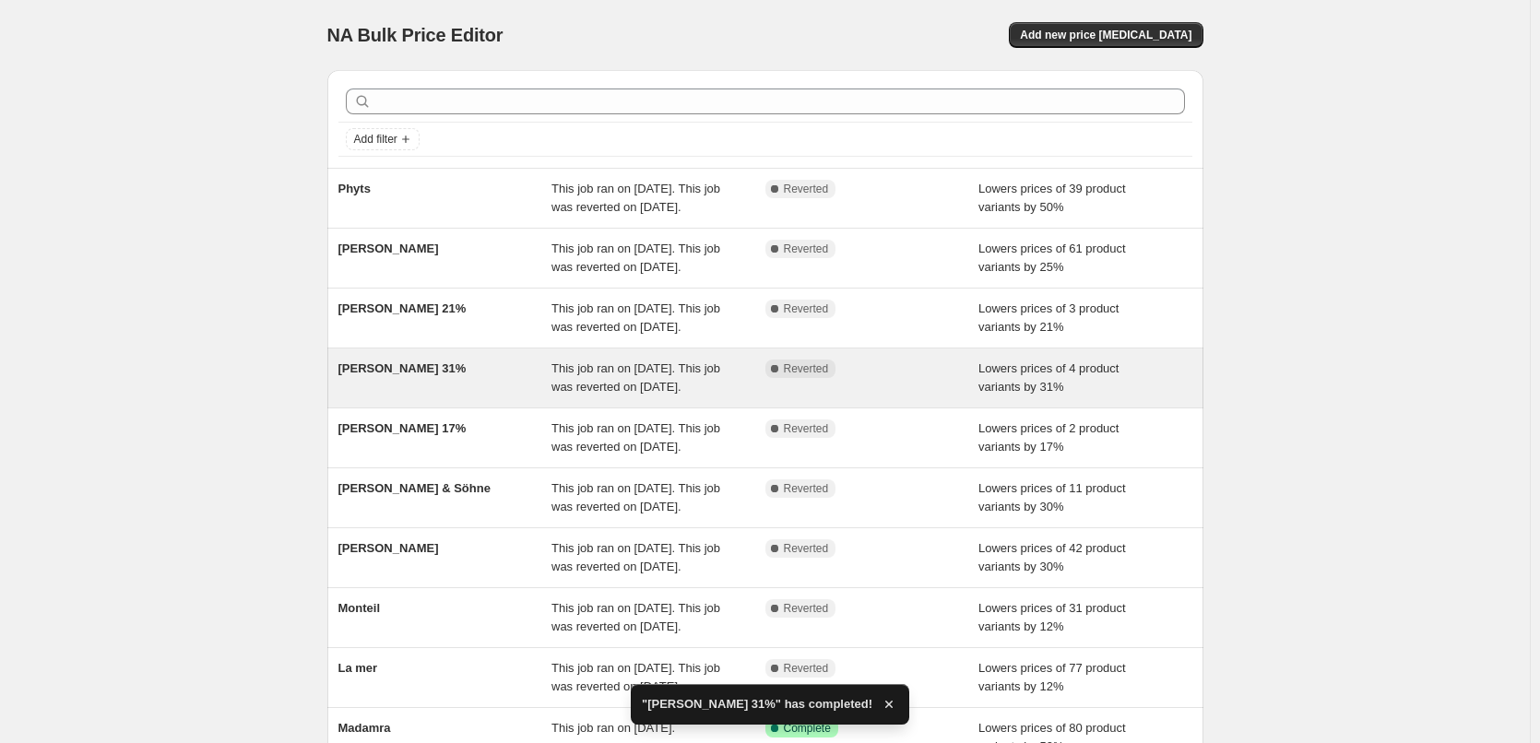
click at [421, 397] on div "[PERSON_NAME] 31%" at bounding box center [446, 378] width 214 height 37
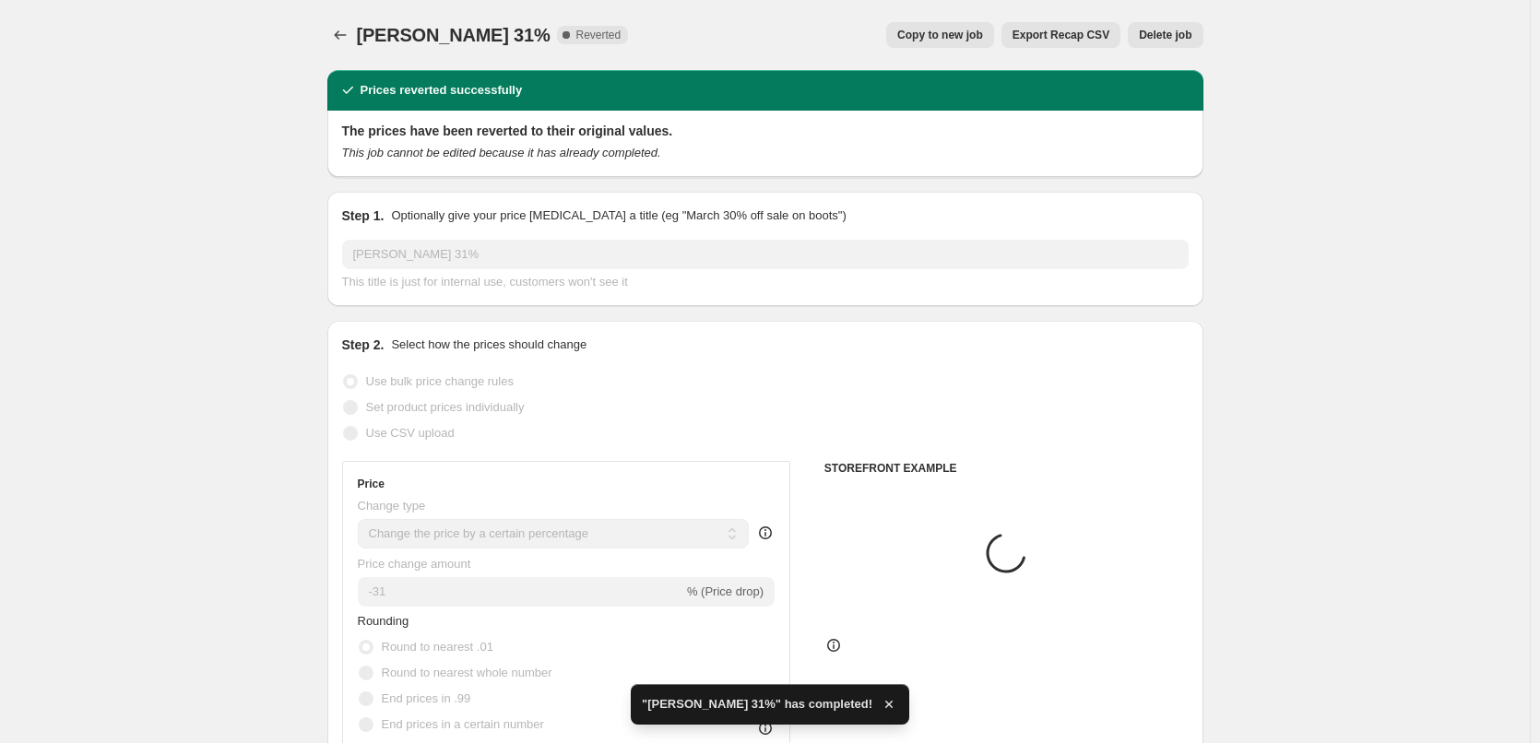
click at [1168, 42] on button "Delete job" at bounding box center [1165, 35] width 75 height 26
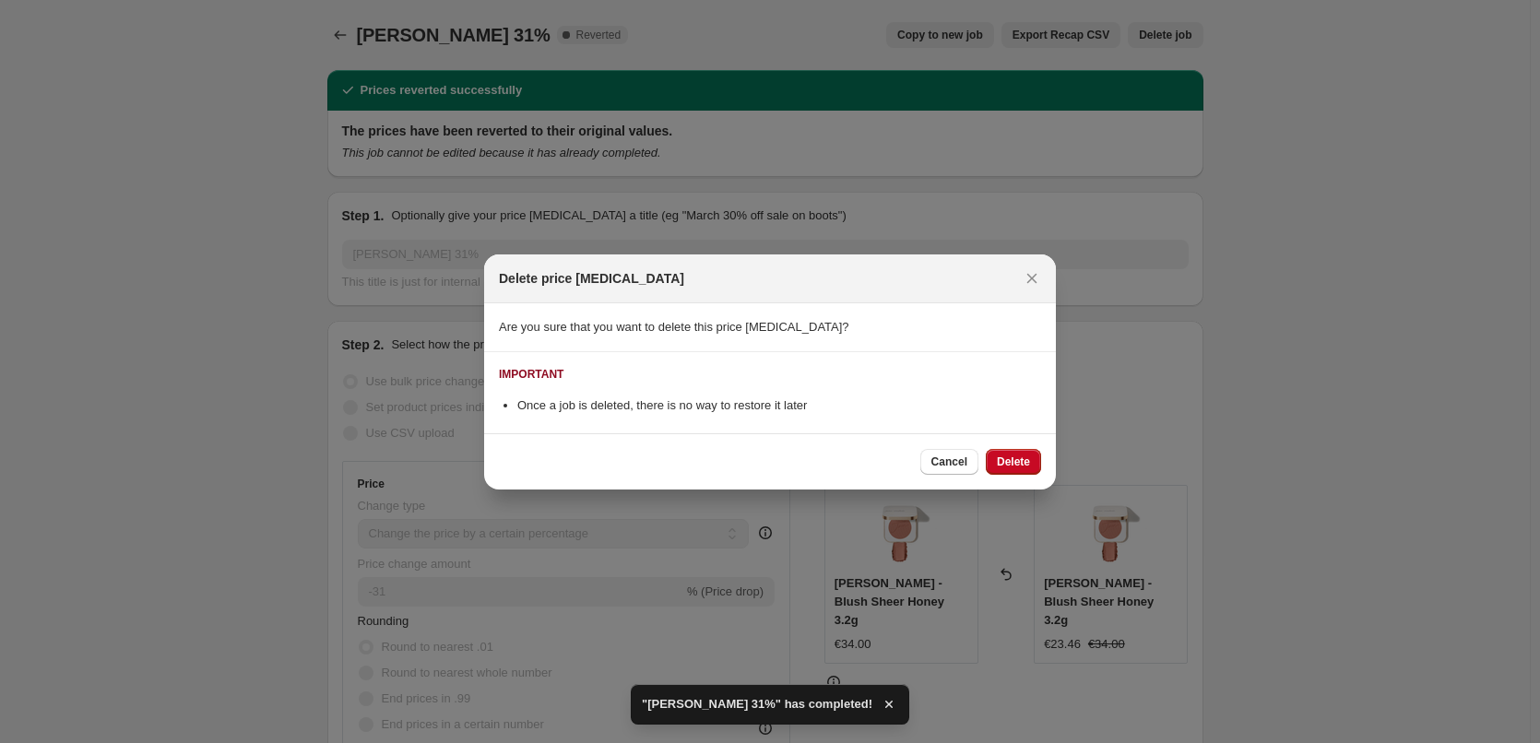
click at [1004, 447] on div "Cancel Delete" at bounding box center [770, 462] width 572 height 56
click at [1004, 456] on span "Delete" at bounding box center [1013, 462] width 33 height 15
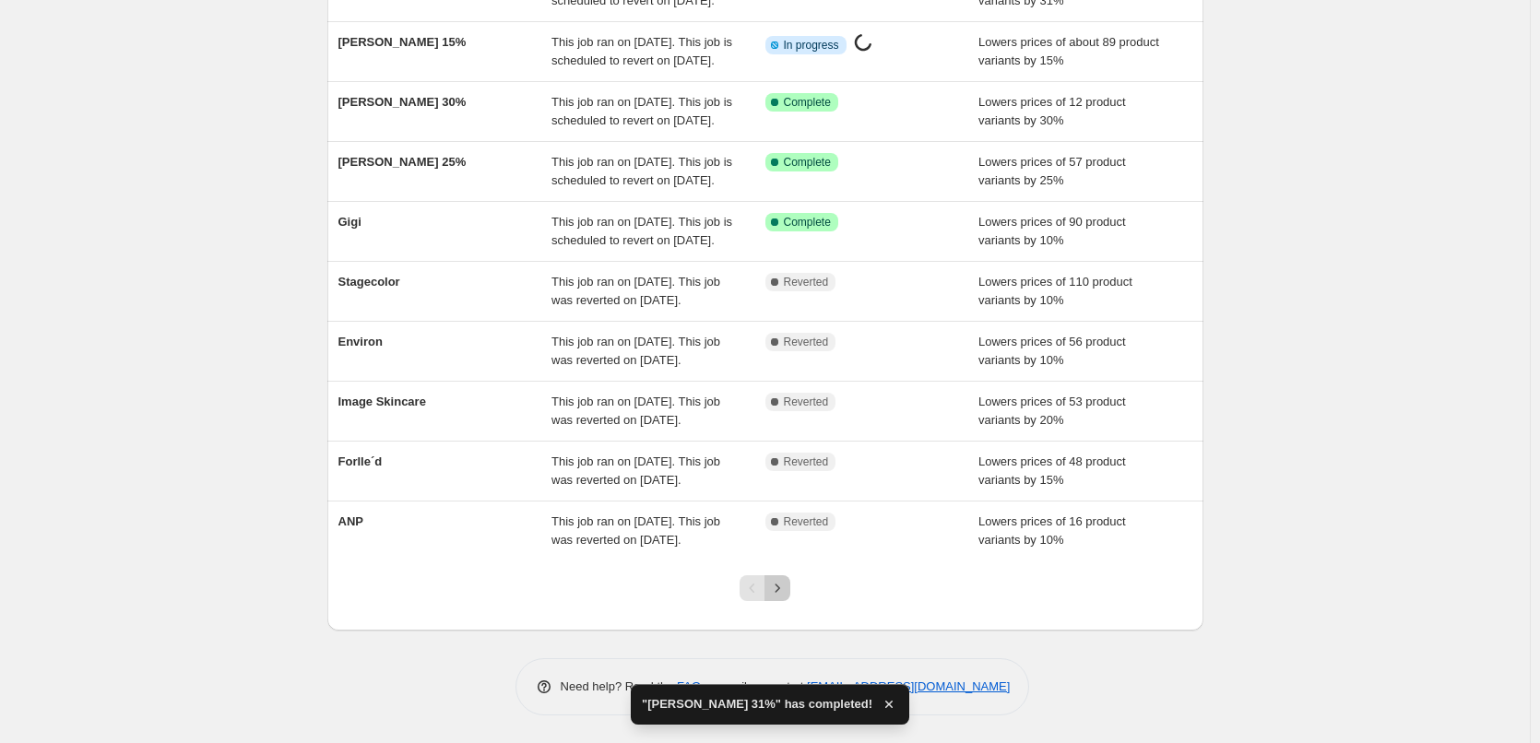
click at [783, 592] on icon "Next" at bounding box center [777, 588] width 18 height 18
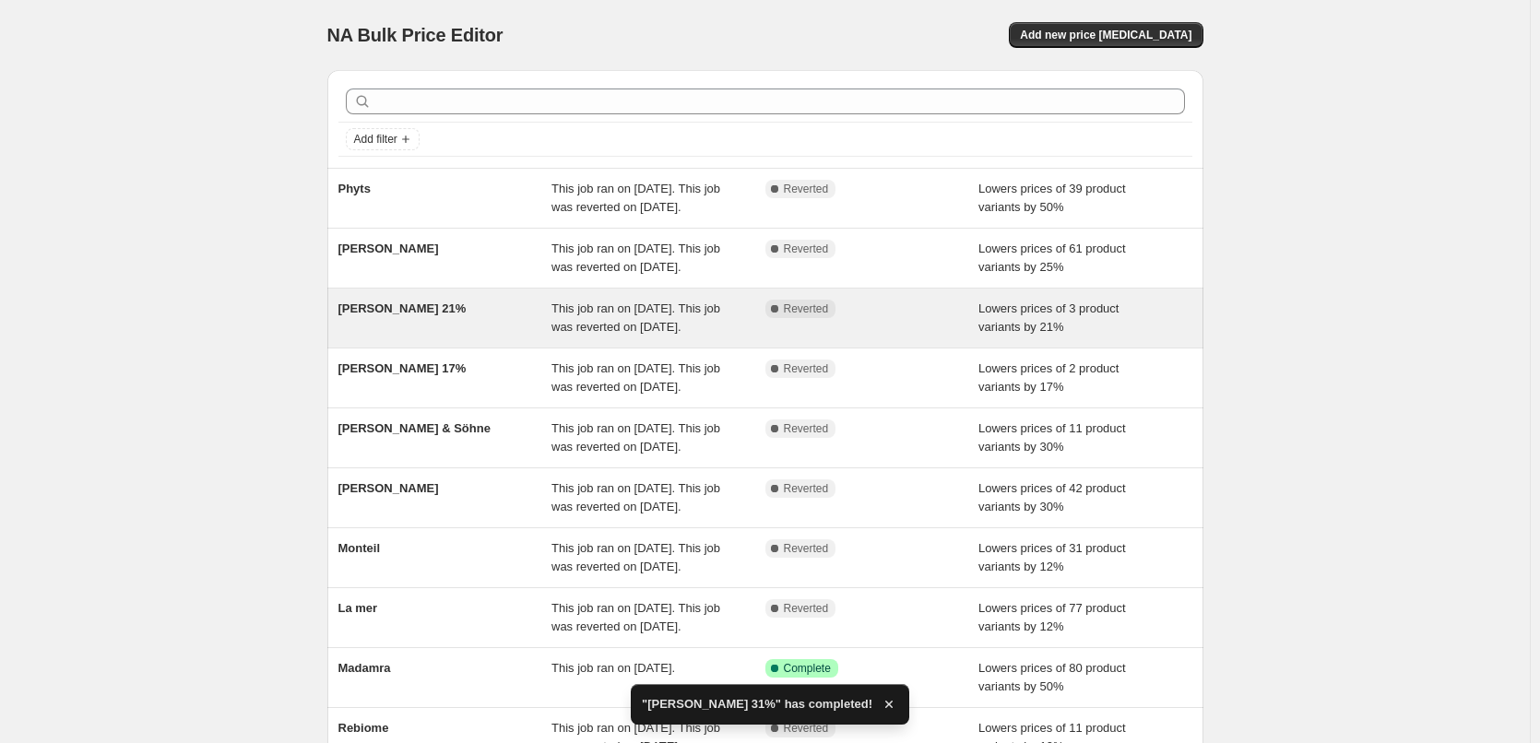
click at [436, 315] on span "[PERSON_NAME] 21%" at bounding box center [403, 309] width 128 height 14
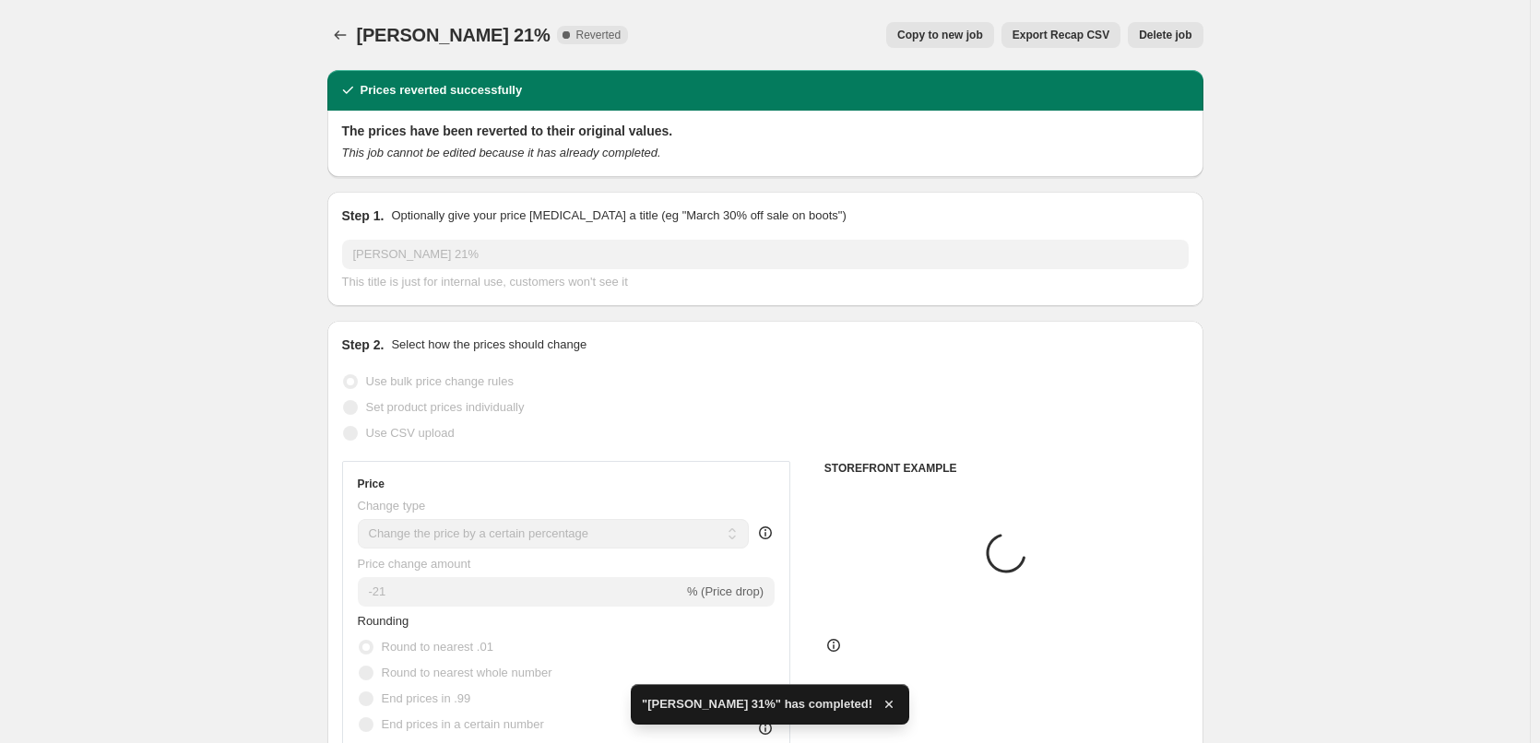
click at [974, 40] on span "Copy to new job" at bounding box center [940, 35] width 86 height 15
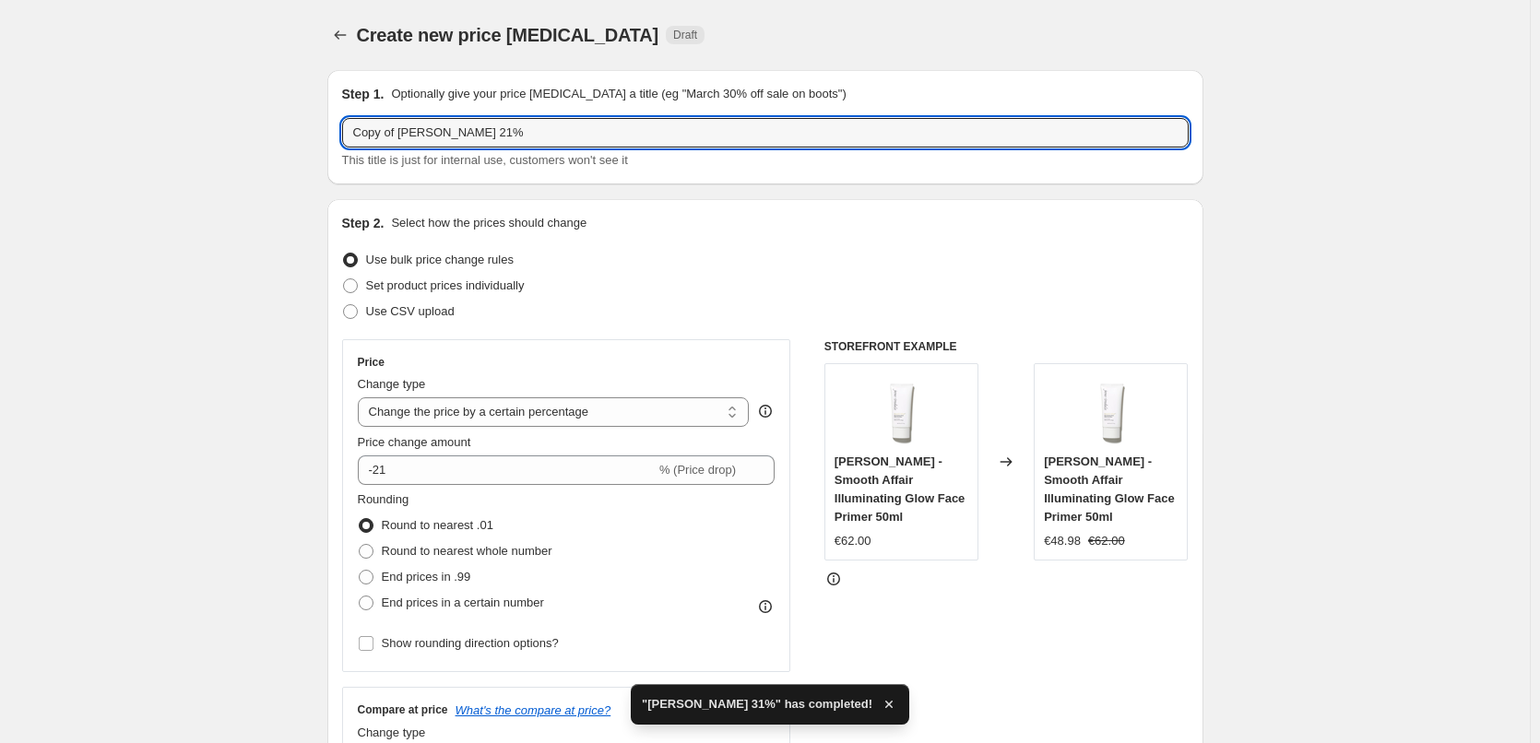
drag, startPoint x: 400, startPoint y: 137, endPoint x: 264, endPoint y: 142, distance: 136.6
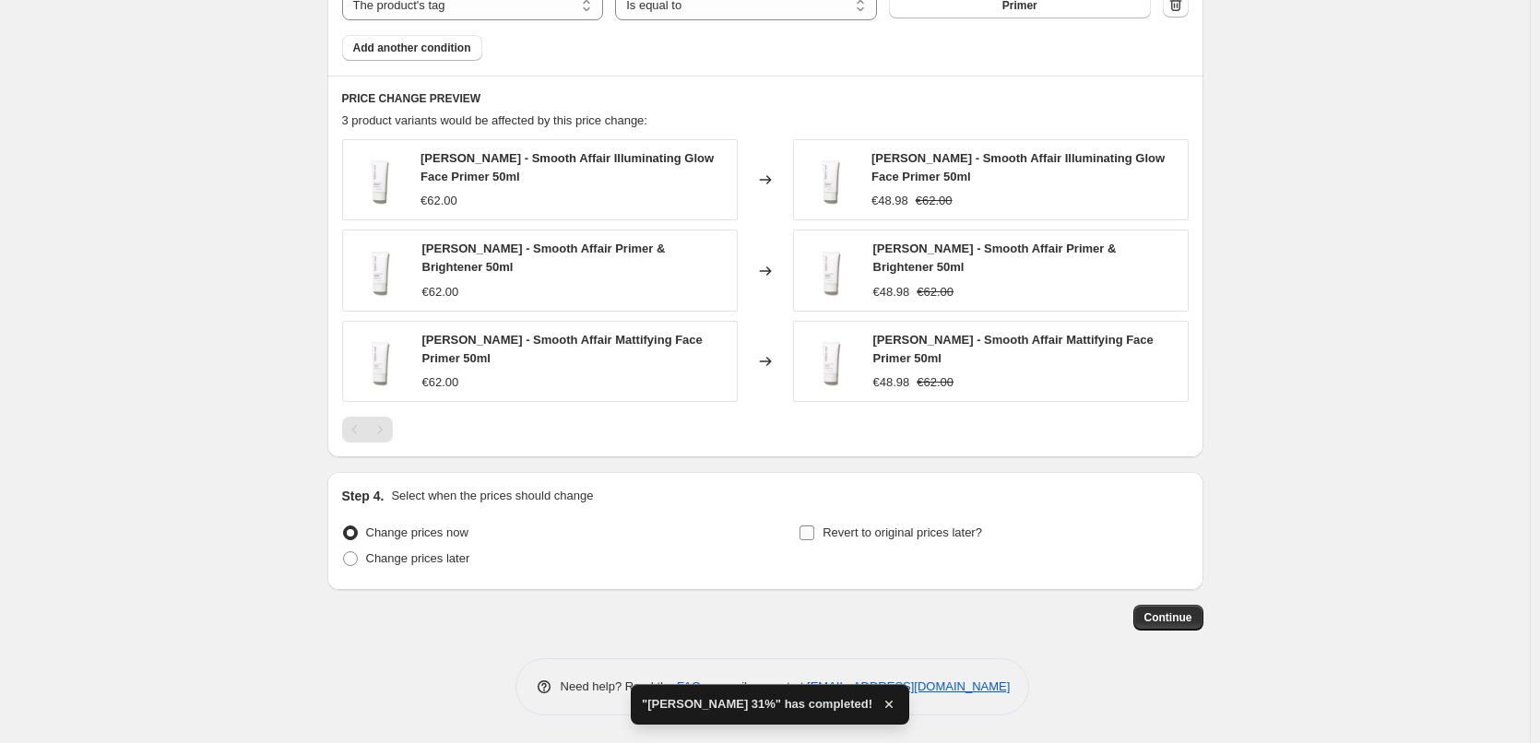
click at [870, 542] on span "Revert to original prices later?" at bounding box center [903, 533] width 160 height 18
click at [814, 541] on input "Revert to original prices later?" at bounding box center [807, 533] width 15 height 15
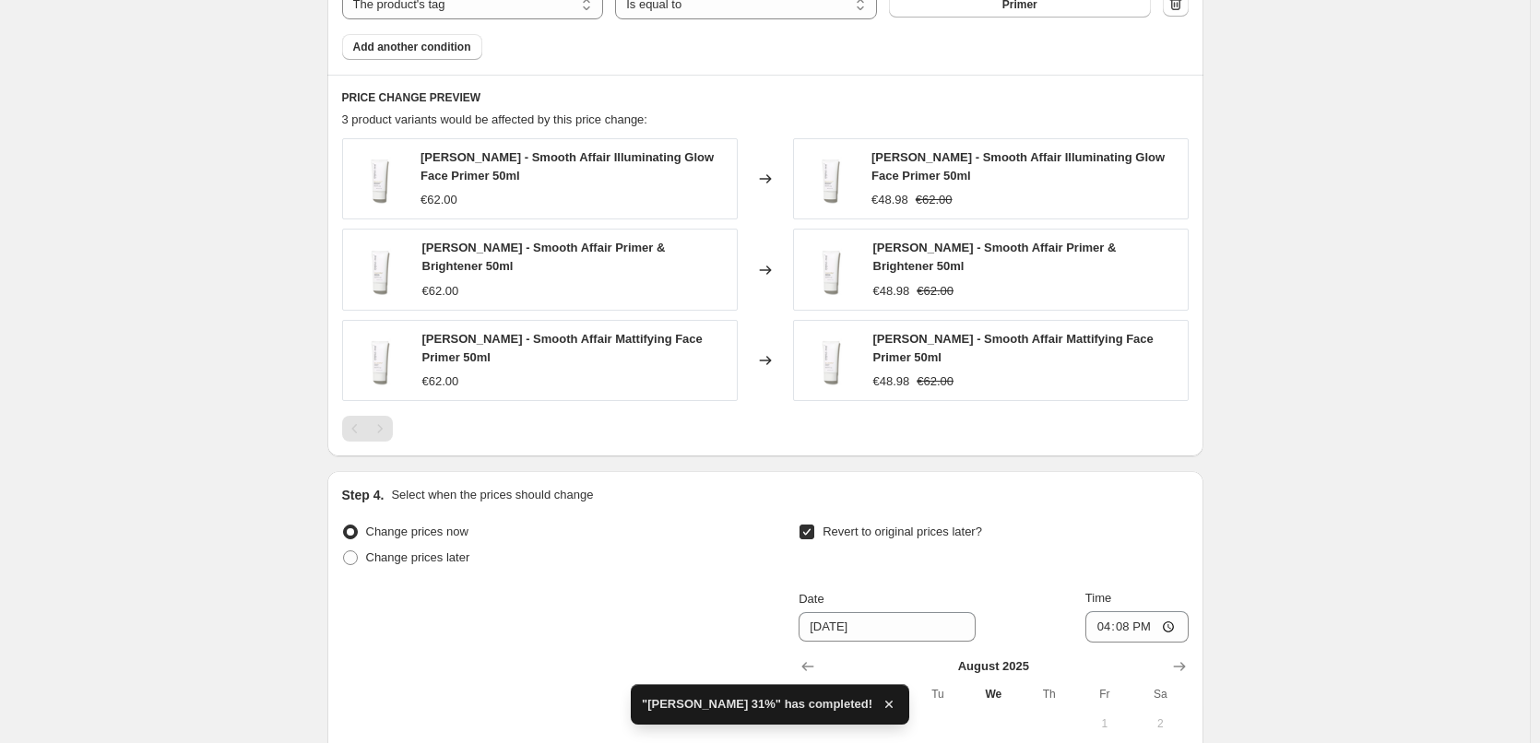
click at [873, 534] on span "Revert to original prices later?" at bounding box center [903, 532] width 160 height 14
click at [814, 534] on input "Revert to original prices later?" at bounding box center [807, 532] width 15 height 15
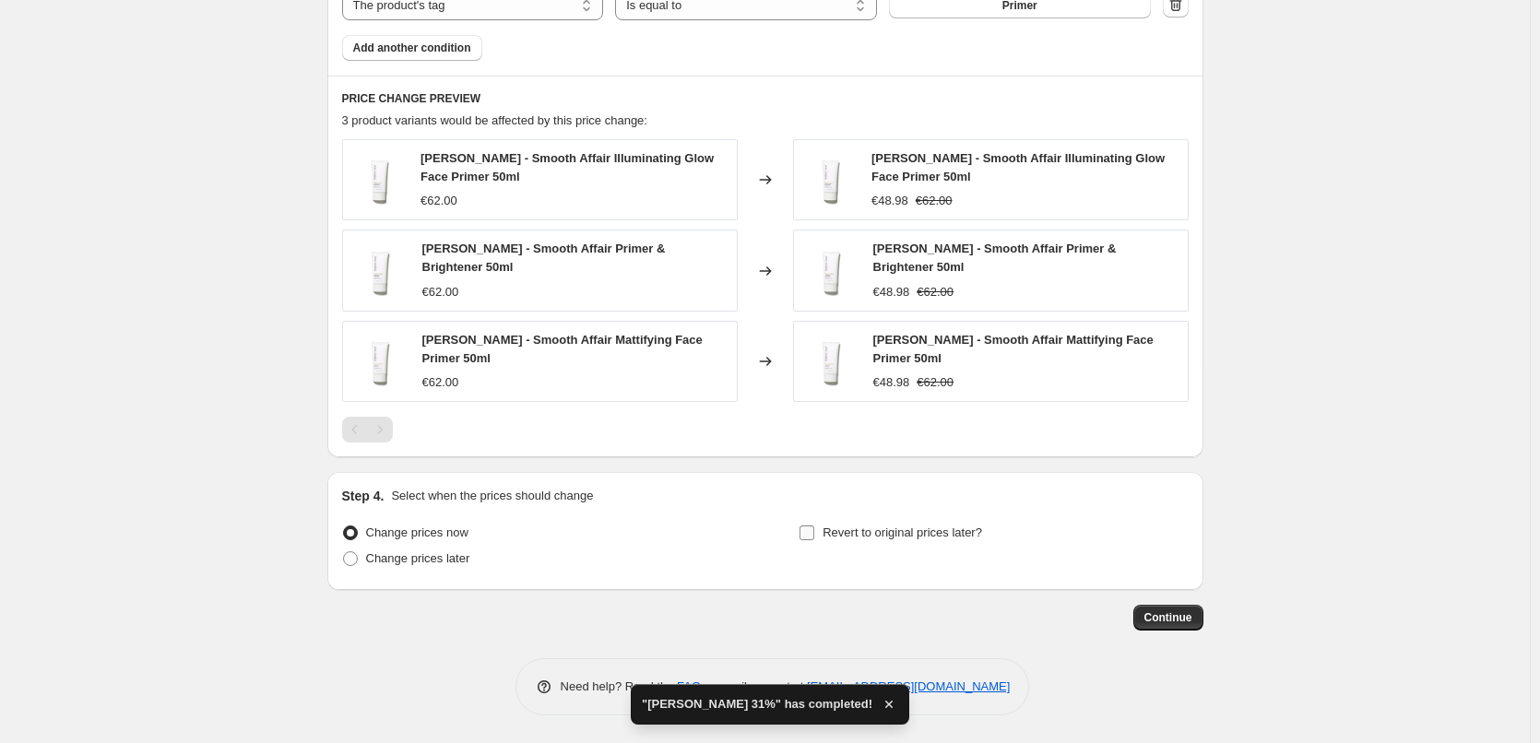
click at [873, 534] on span "Revert to original prices later?" at bounding box center [903, 533] width 160 height 14
click at [814, 534] on input "Revert to original prices later?" at bounding box center [807, 533] width 15 height 15
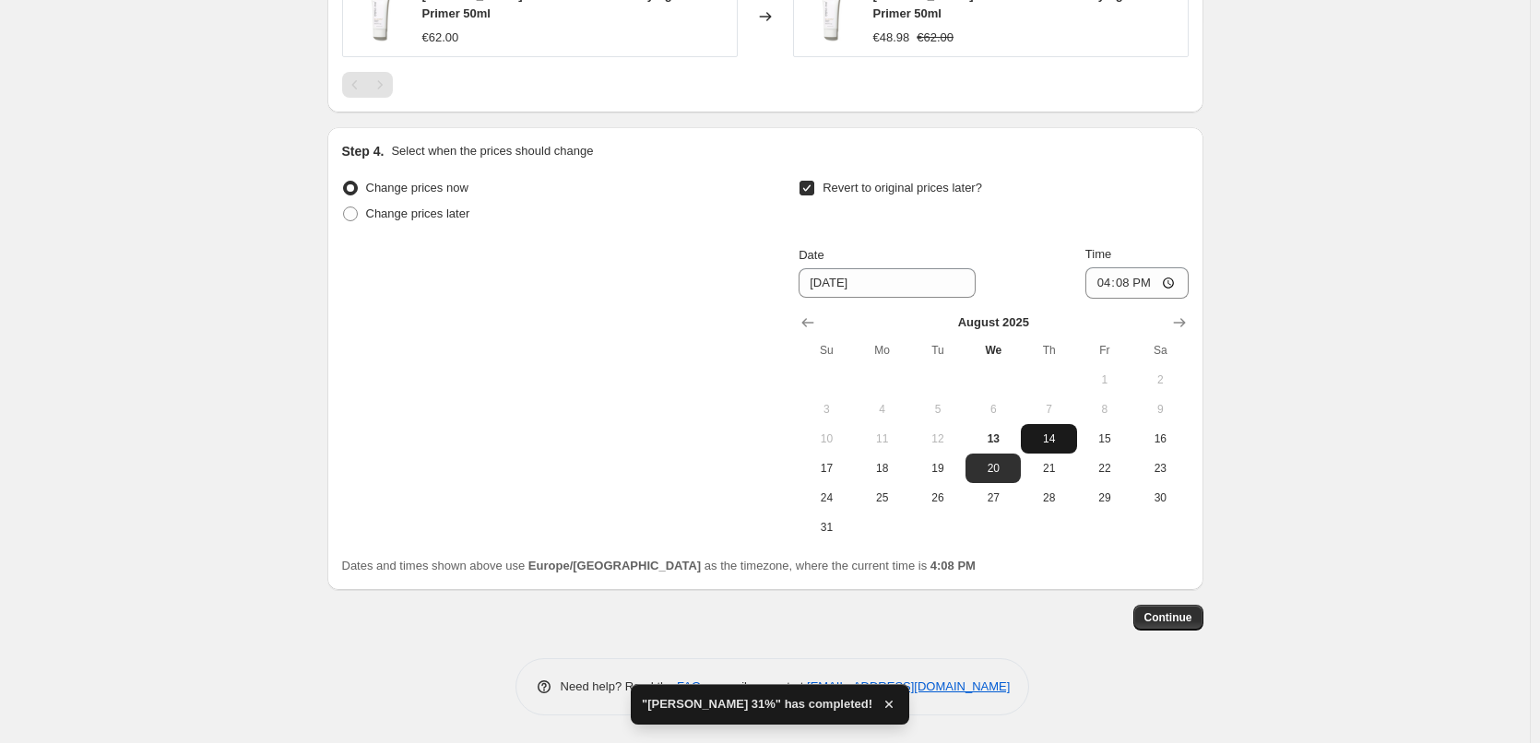
click at [1048, 436] on span "14" at bounding box center [1048, 439] width 41 height 15
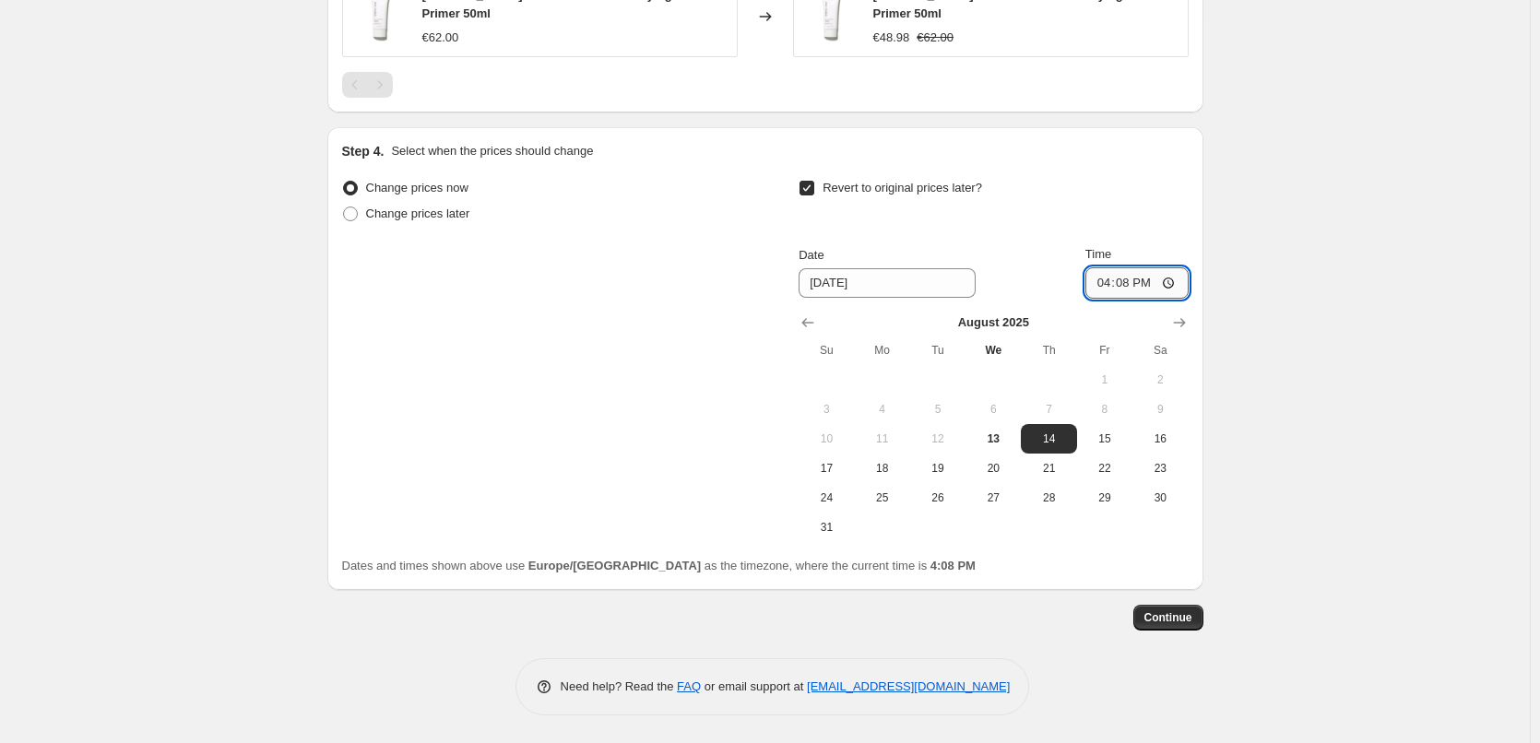
click at [1098, 285] on input "16:08" at bounding box center [1137, 282] width 103 height 31
click at [1159, 615] on span "Continue" at bounding box center [1169, 618] width 48 height 15
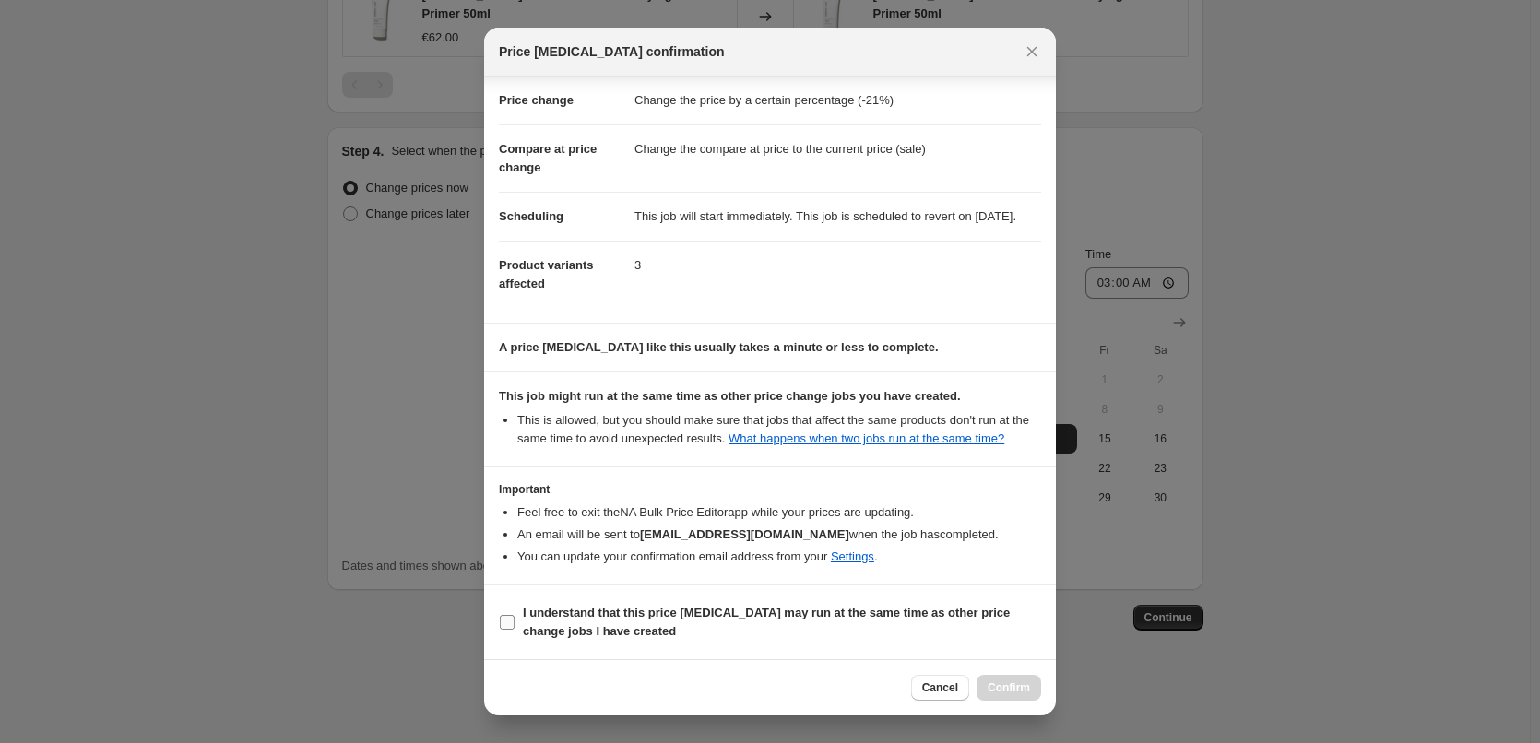
click at [608, 626] on b "I understand that this price change job may run at the same time as other price…" at bounding box center [766, 622] width 487 height 32
click at [515, 626] on input "I understand that this price change job may run at the same time as other price…" at bounding box center [507, 622] width 15 height 15
click at [993, 688] on span "Confirm" at bounding box center [1009, 688] width 42 height 15
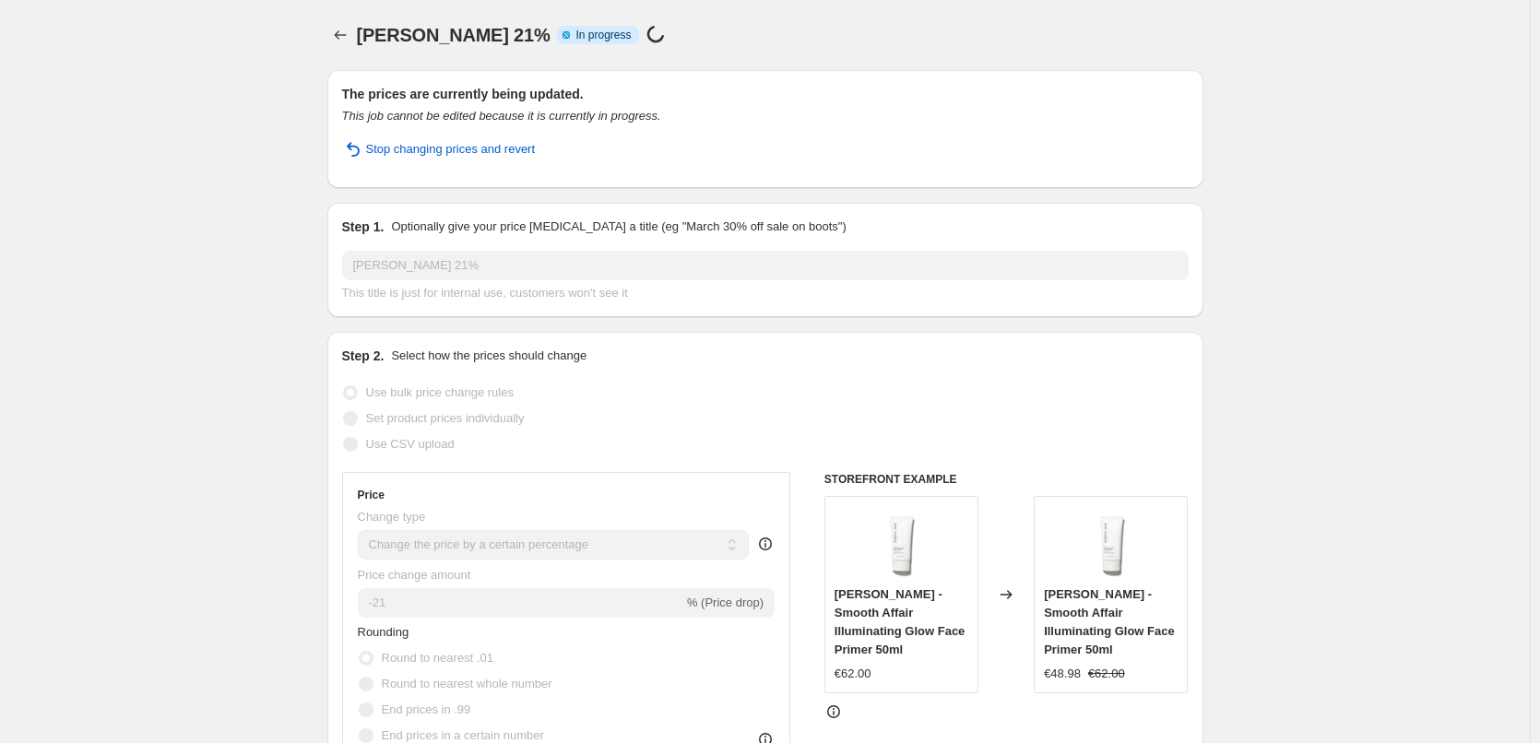
drag, startPoint x: 366, startPoint y: 31, endPoint x: 357, endPoint y: 40, distance: 12.4
click at [365, 31] on span "[PERSON_NAME] 21%" at bounding box center [454, 35] width 194 height 20
click at [353, 41] on button "Price change jobs" at bounding box center [340, 35] width 26 height 26
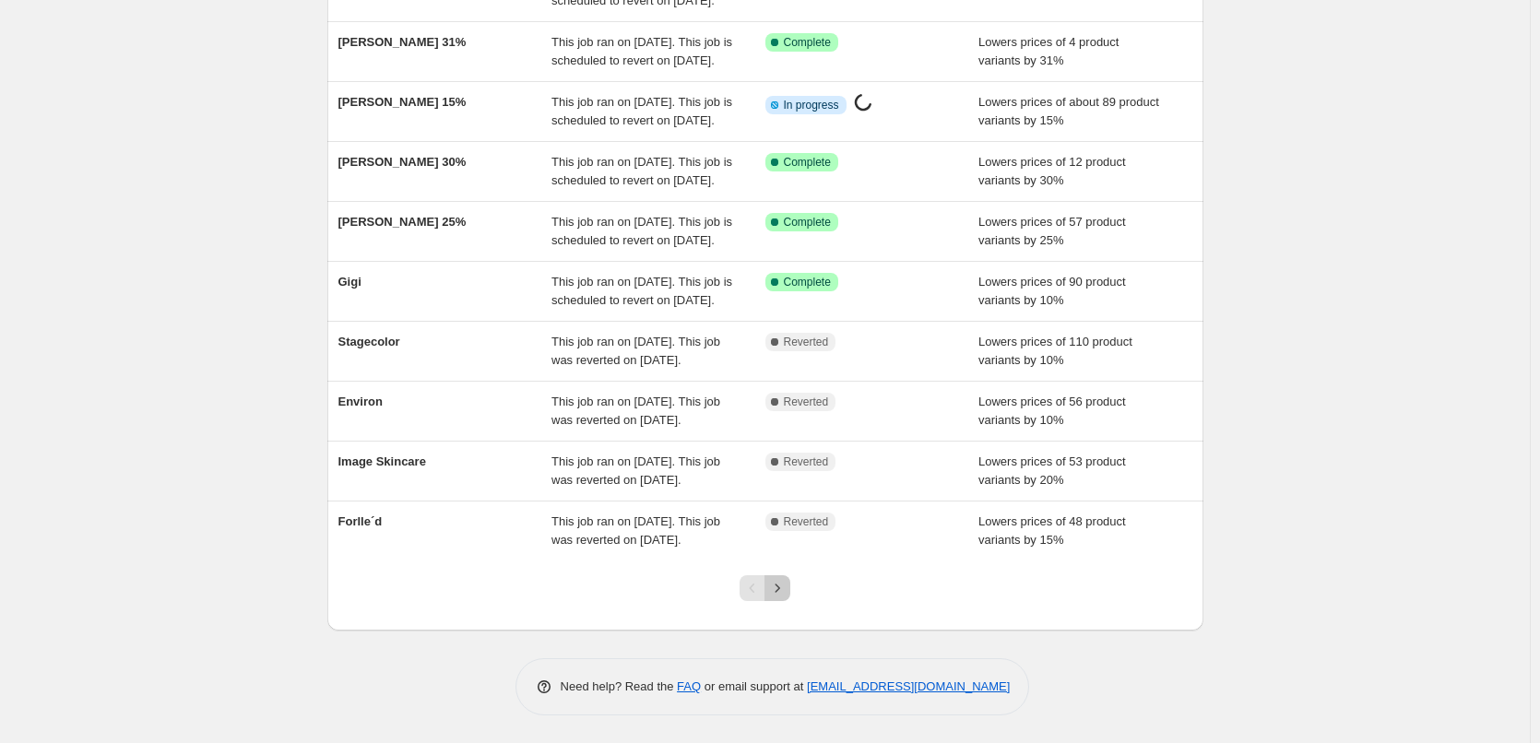
click at [784, 588] on icon "Next" at bounding box center [777, 588] width 18 height 18
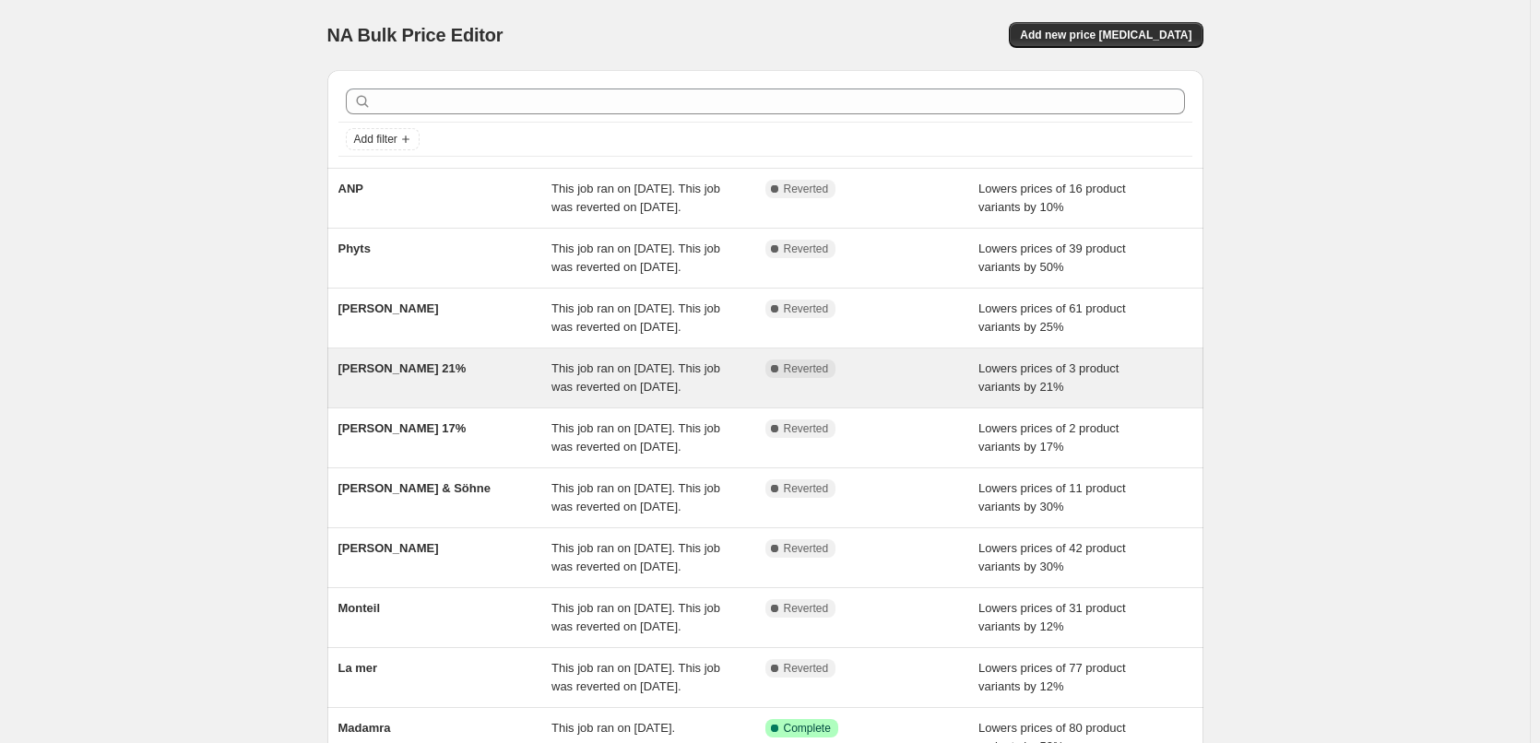
click at [424, 375] on span "[PERSON_NAME] 21%" at bounding box center [403, 369] width 128 height 14
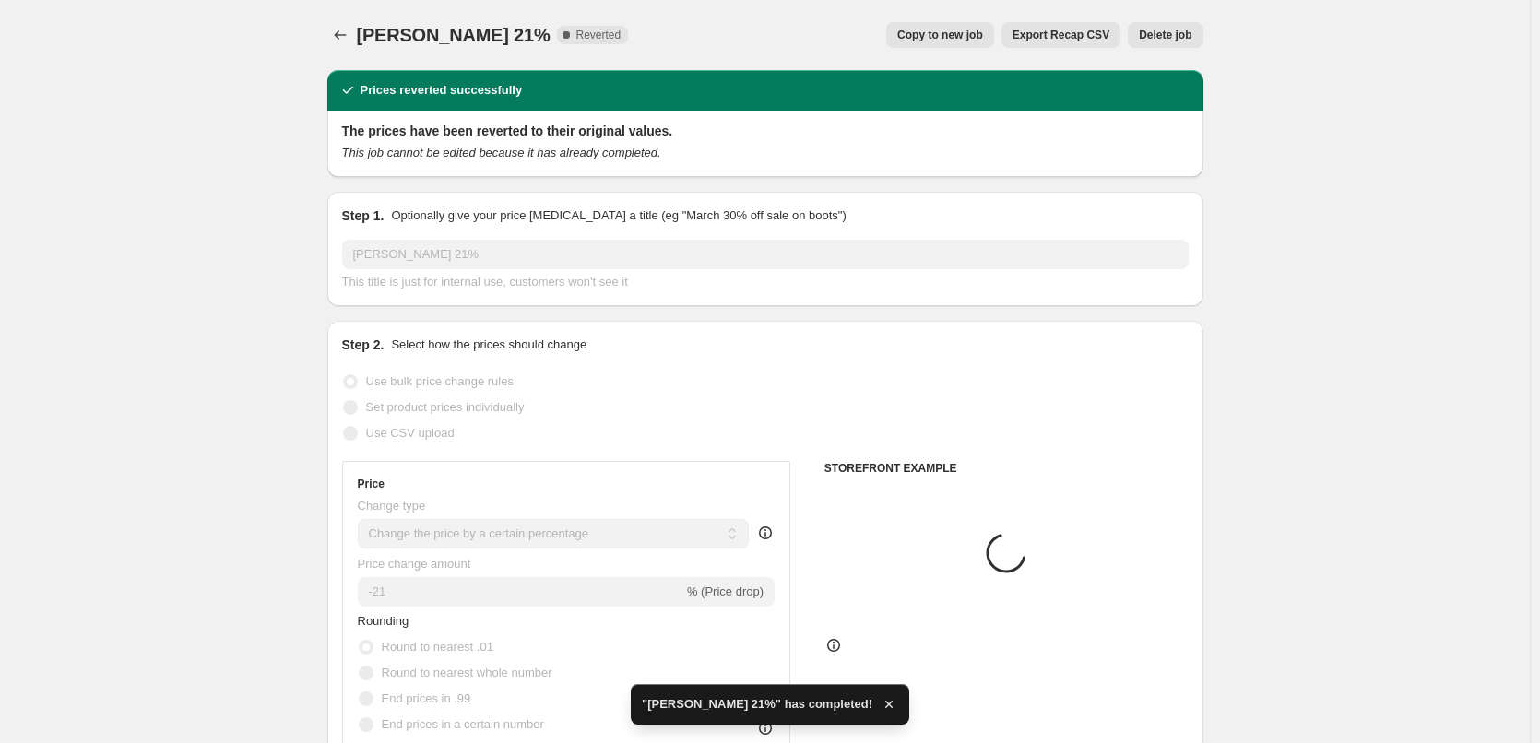
click at [1172, 45] on button "Delete job" at bounding box center [1165, 35] width 75 height 26
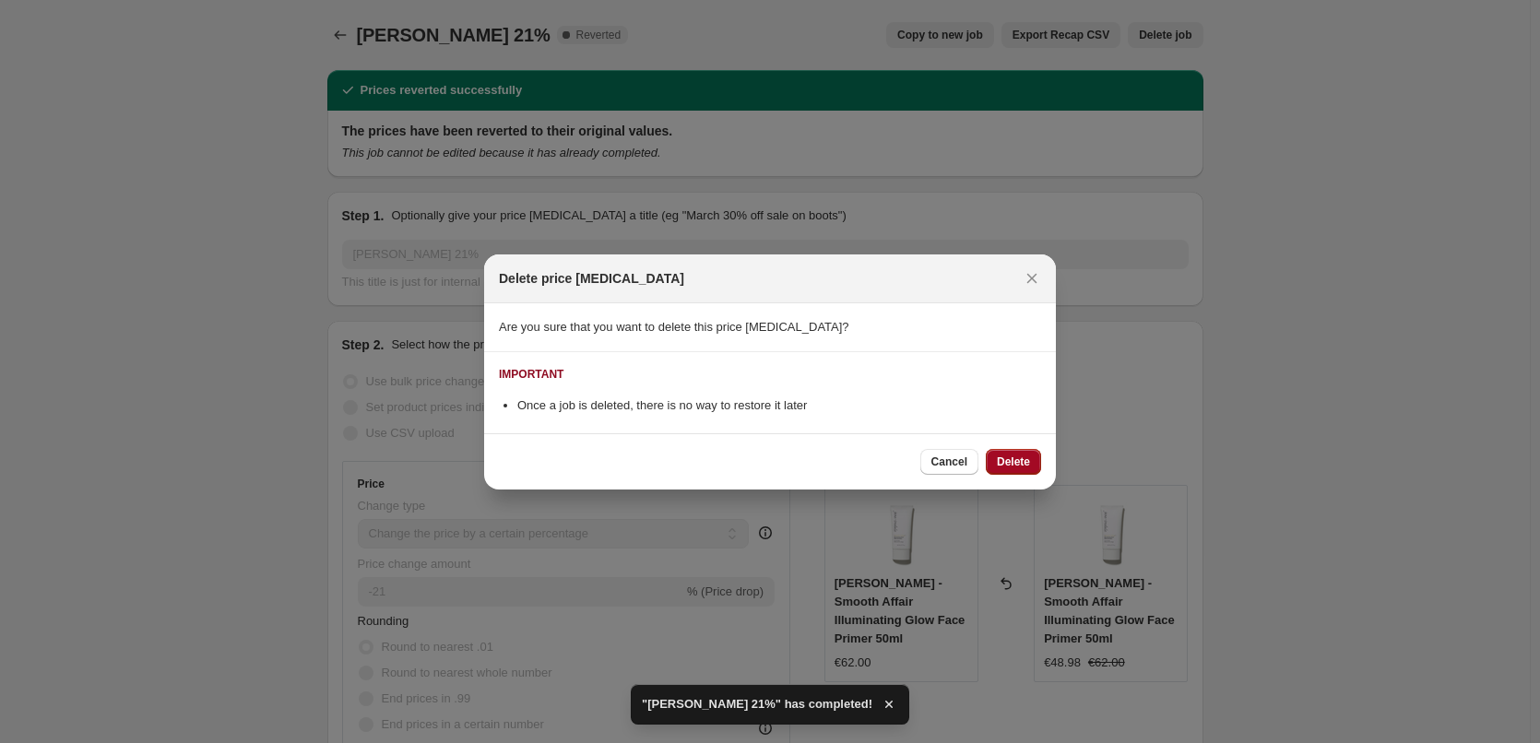
click at [1032, 457] on button "Delete" at bounding box center [1013, 462] width 55 height 26
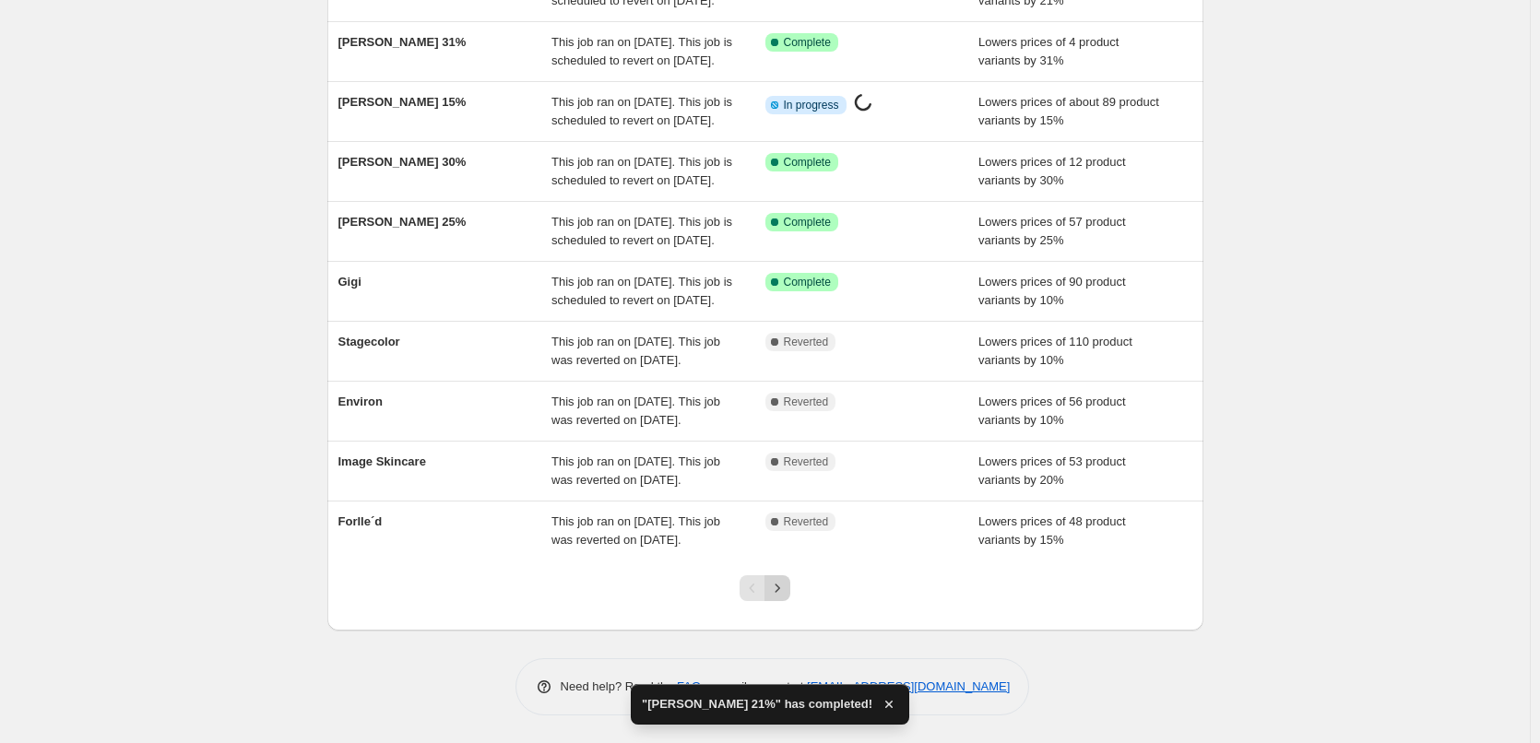
click at [787, 581] on icon "Next" at bounding box center [777, 588] width 18 height 18
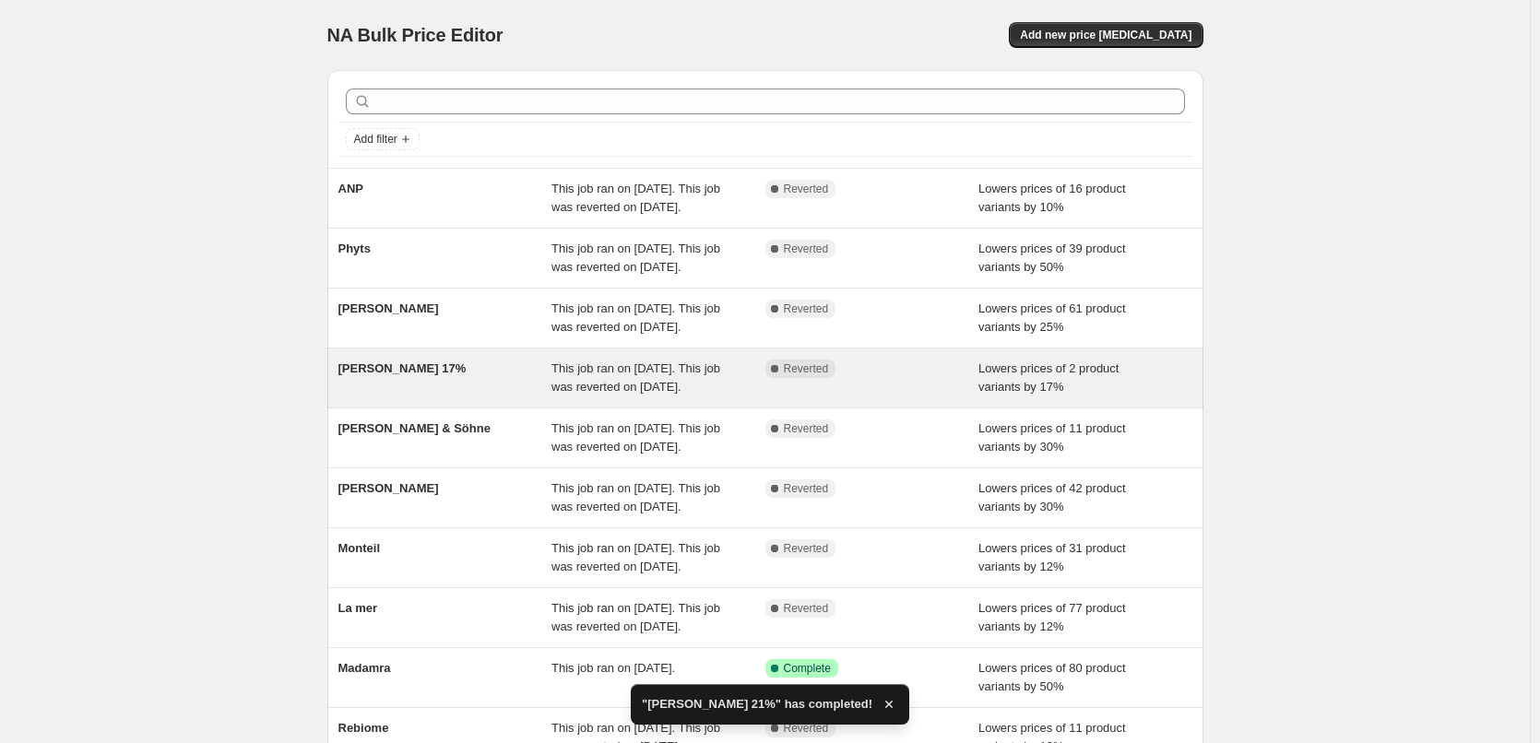
click at [407, 375] on span "[PERSON_NAME] 17%" at bounding box center [403, 369] width 128 height 14
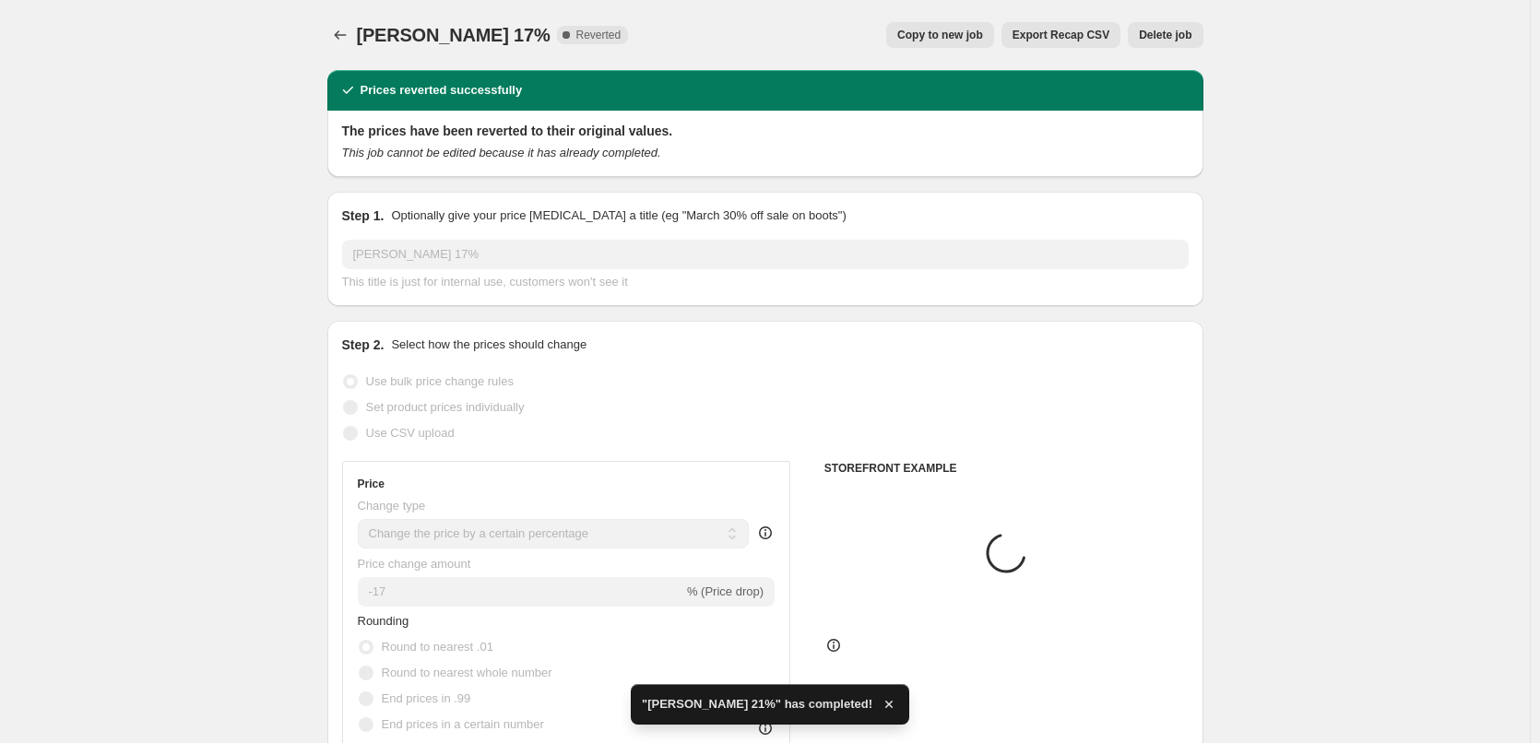
click at [963, 36] on span "Copy to new job" at bounding box center [940, 35] width 86 height 15
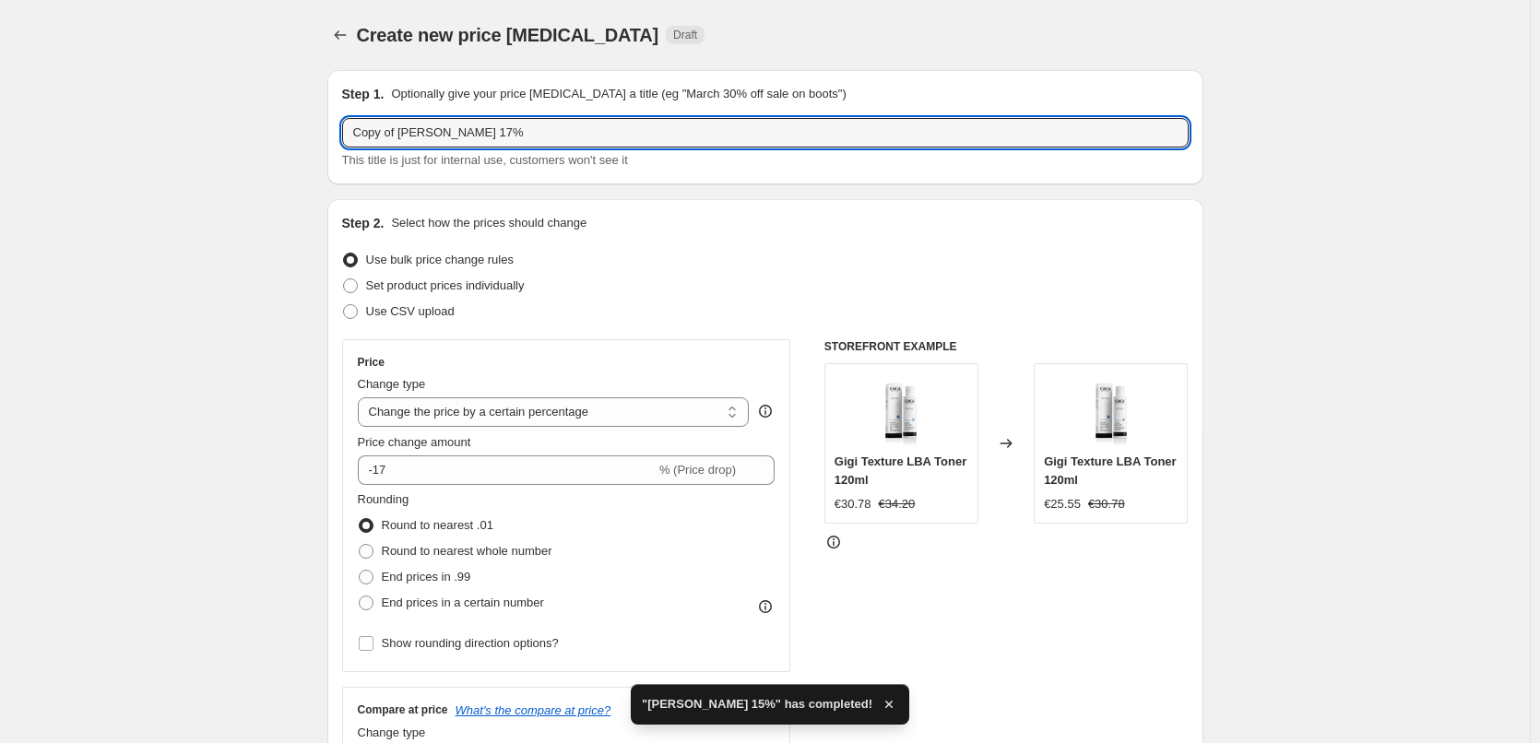
drag, startPoint x: 400, startPoint y: 135, endPoint x: 289, endPoint y: 135, distance: 111.6
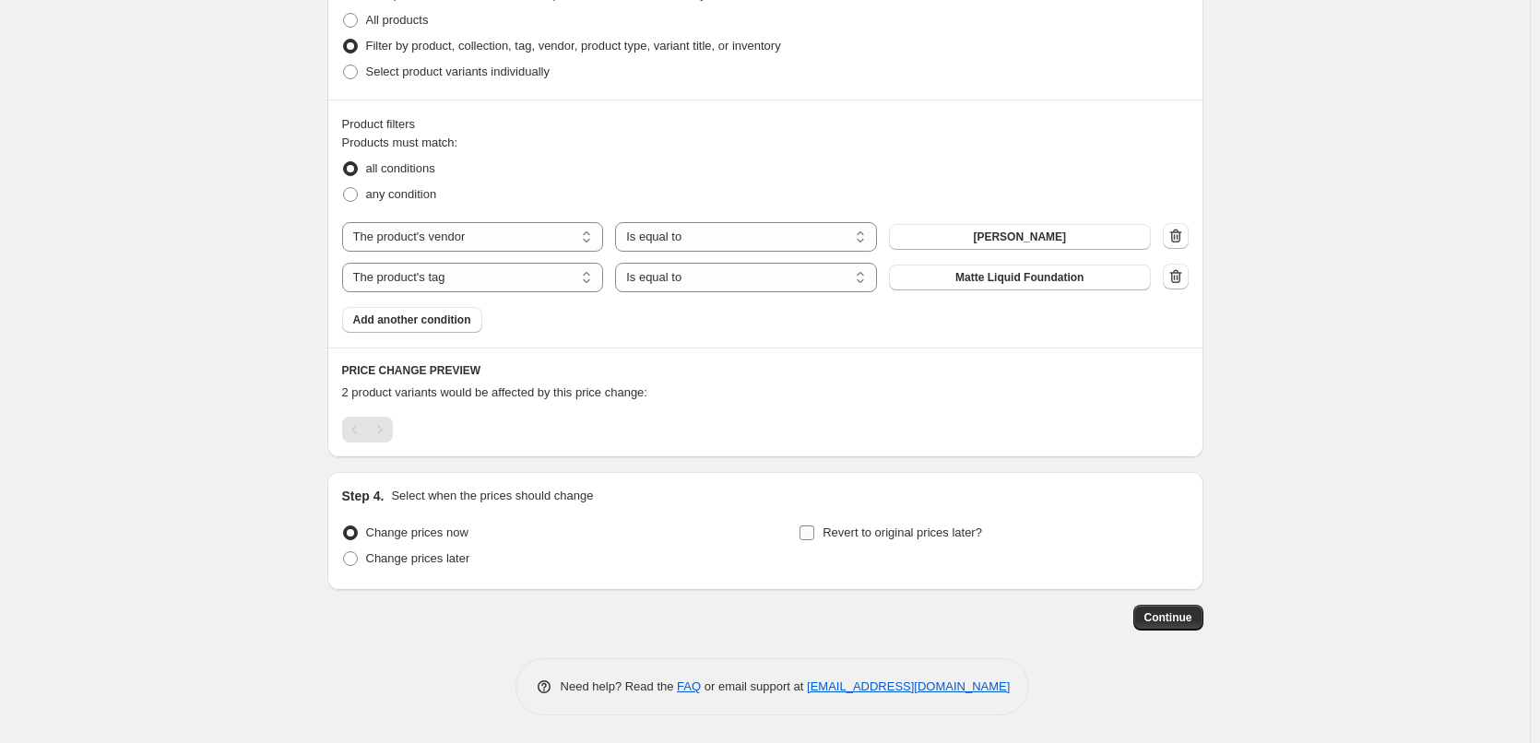
click at [974, 522] on label "Revert to original prices later?" at bounding box center [891, 533] width 184 height 26
click at [814, 526] on input "Revert to original prices later?" at bounding box center [807, 533] width 15 height 15
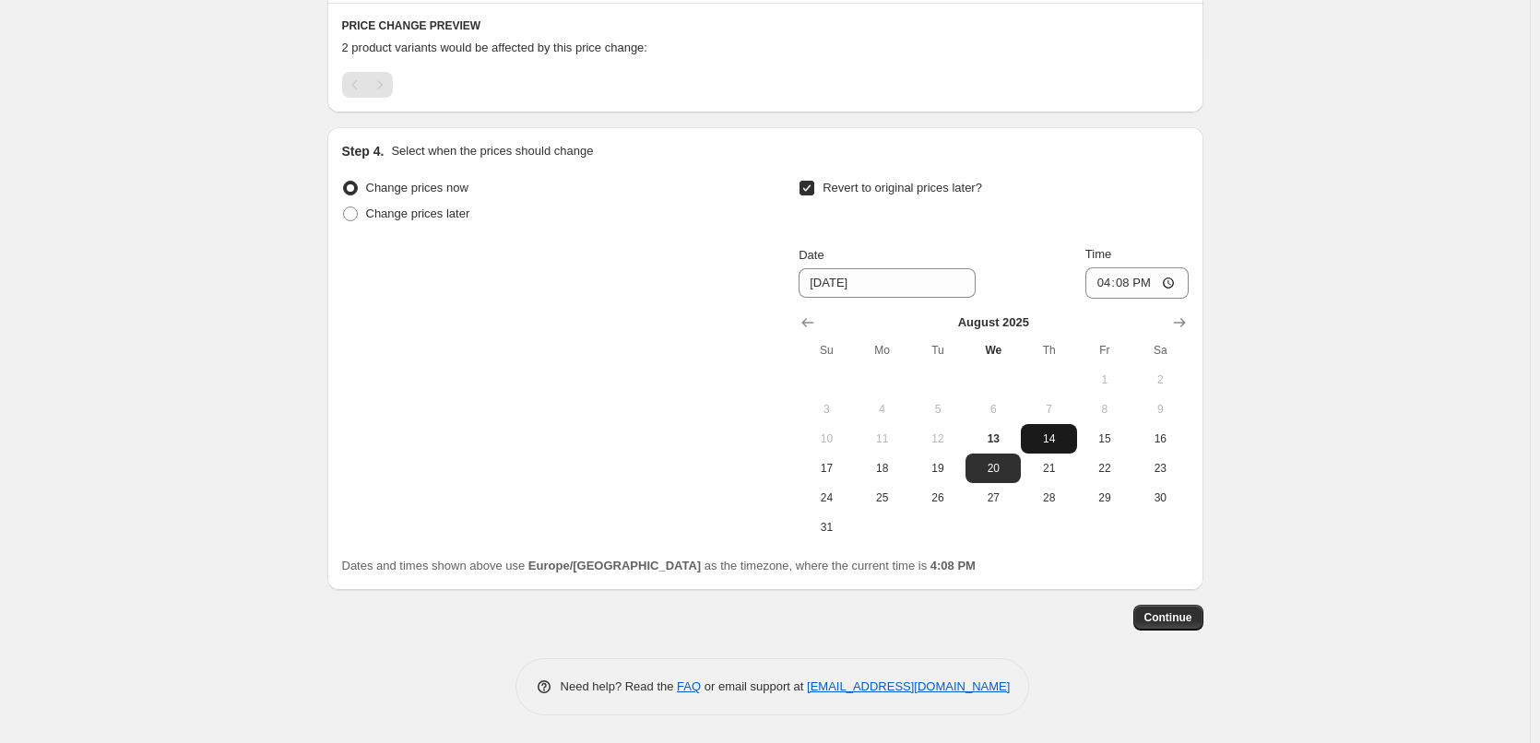
click at [1058, 436] on span "14" at bounding box center [1048, 439] width 41 height 15
click at [1108, 291] on input "16:08" at bounding box center [1137, 282] width 103 height 31
click at [1178, 616] on span "Continue" at bounding box center [1169, 618] width 48 height 15
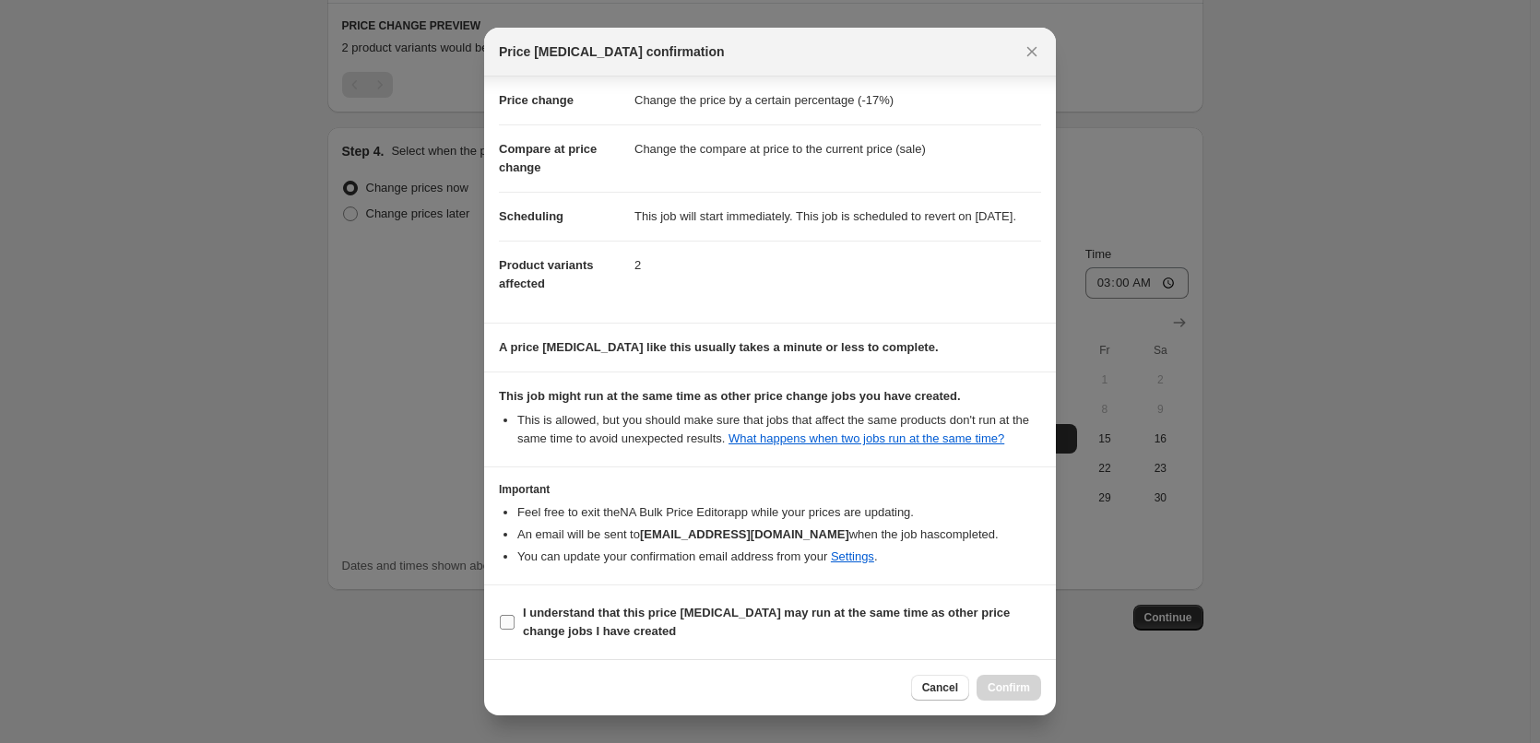
click at [629, 606] on b "I understand that this price change job may run at the same time as other price…" at bounding box center [766, 622] width 487 height 32
click at [515, 615] on input "I understand that this price change job may run at the same time as other price…" at bounding box center [507, 622] width 15 height 15
click at [1030, 686] on span "Confirm" at bounding box center [1009, 688] width 42 height 15
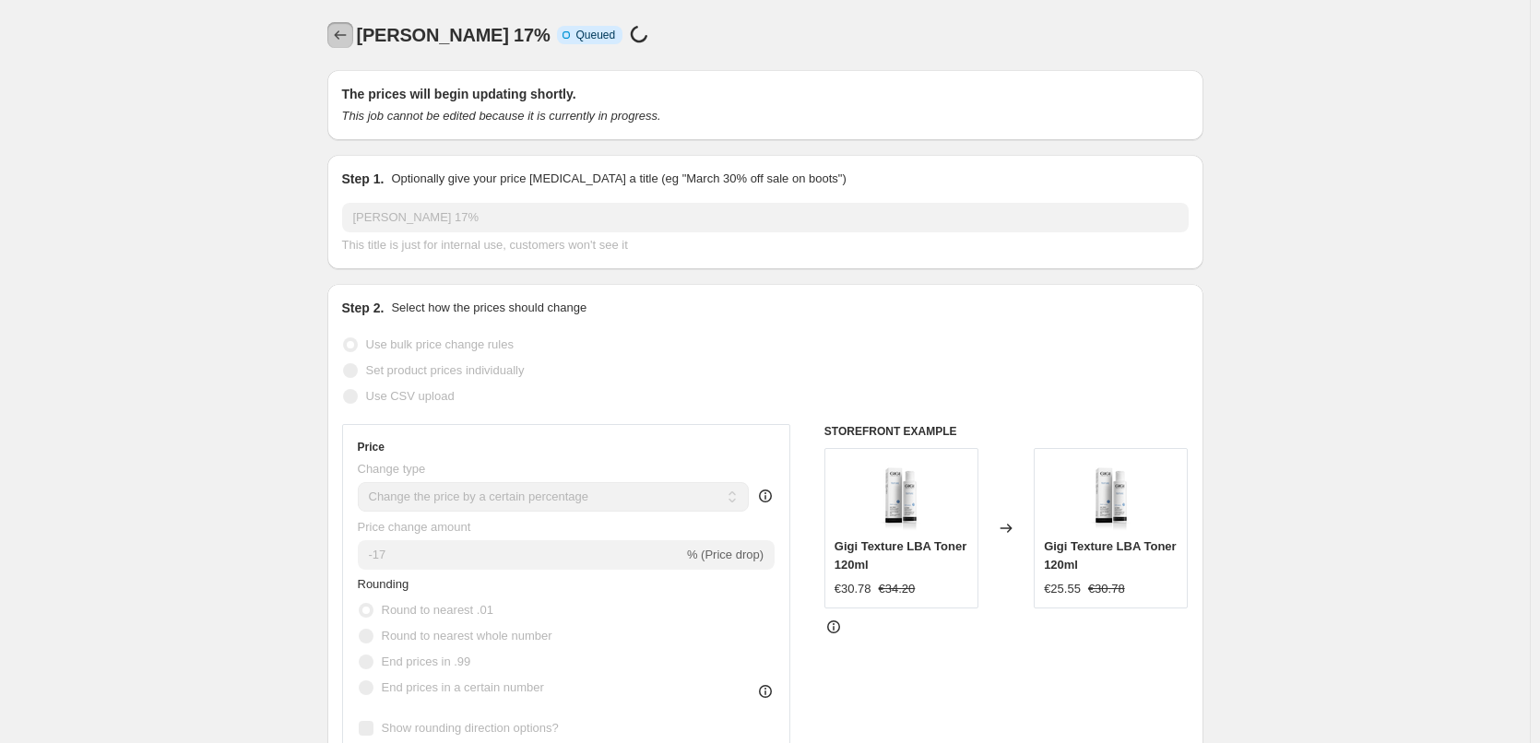
click at [341, 44] on button "Price change jobs" at bounding box center [340, 35] width 26 height 26
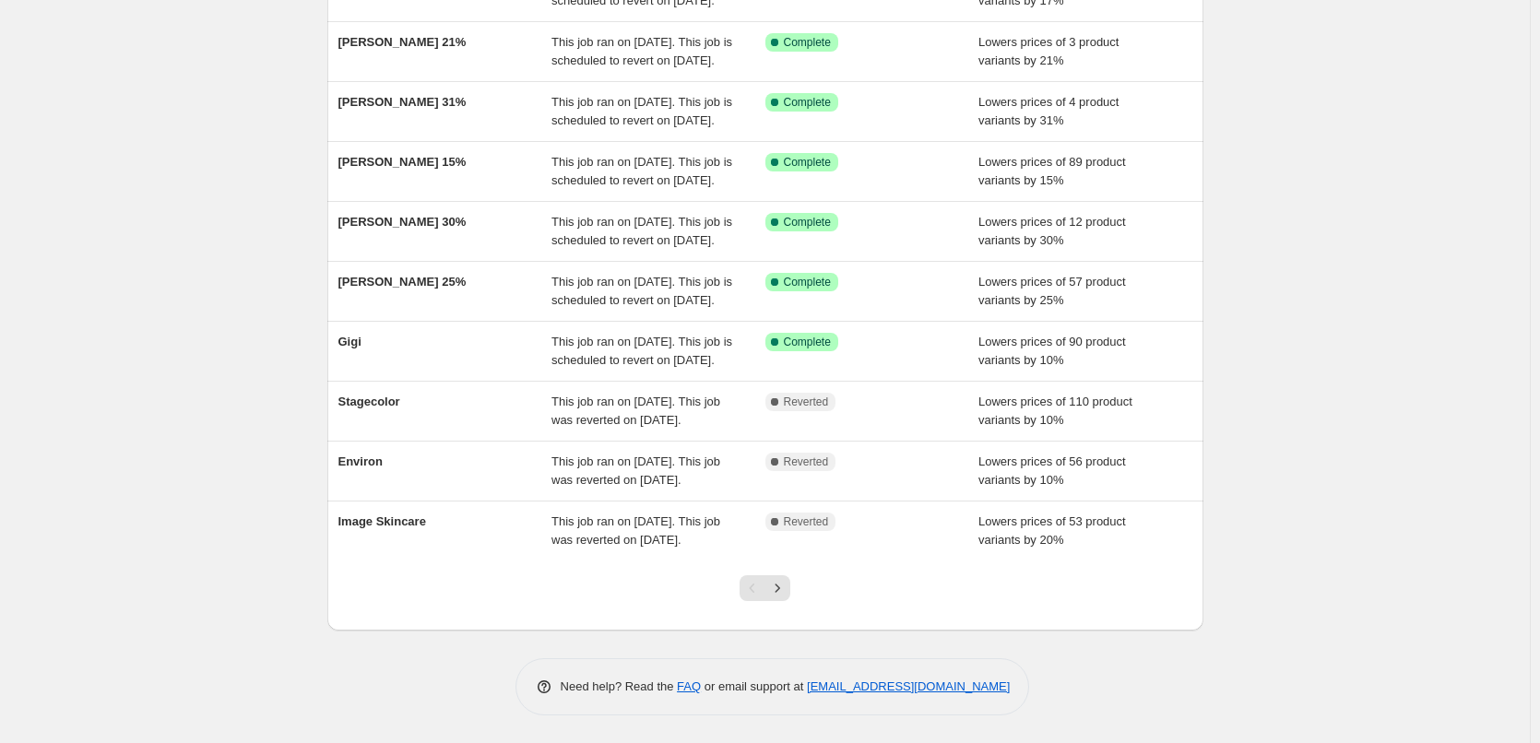
click at [797, 589] on div at bounding box center [765, 596] width 75 height 70
click at [796, 589] on div at bounding box center [765, 596] width 75 height 70
click at [790, 589] on button "Next" at bounding box center [778, 589] width 26 height 26
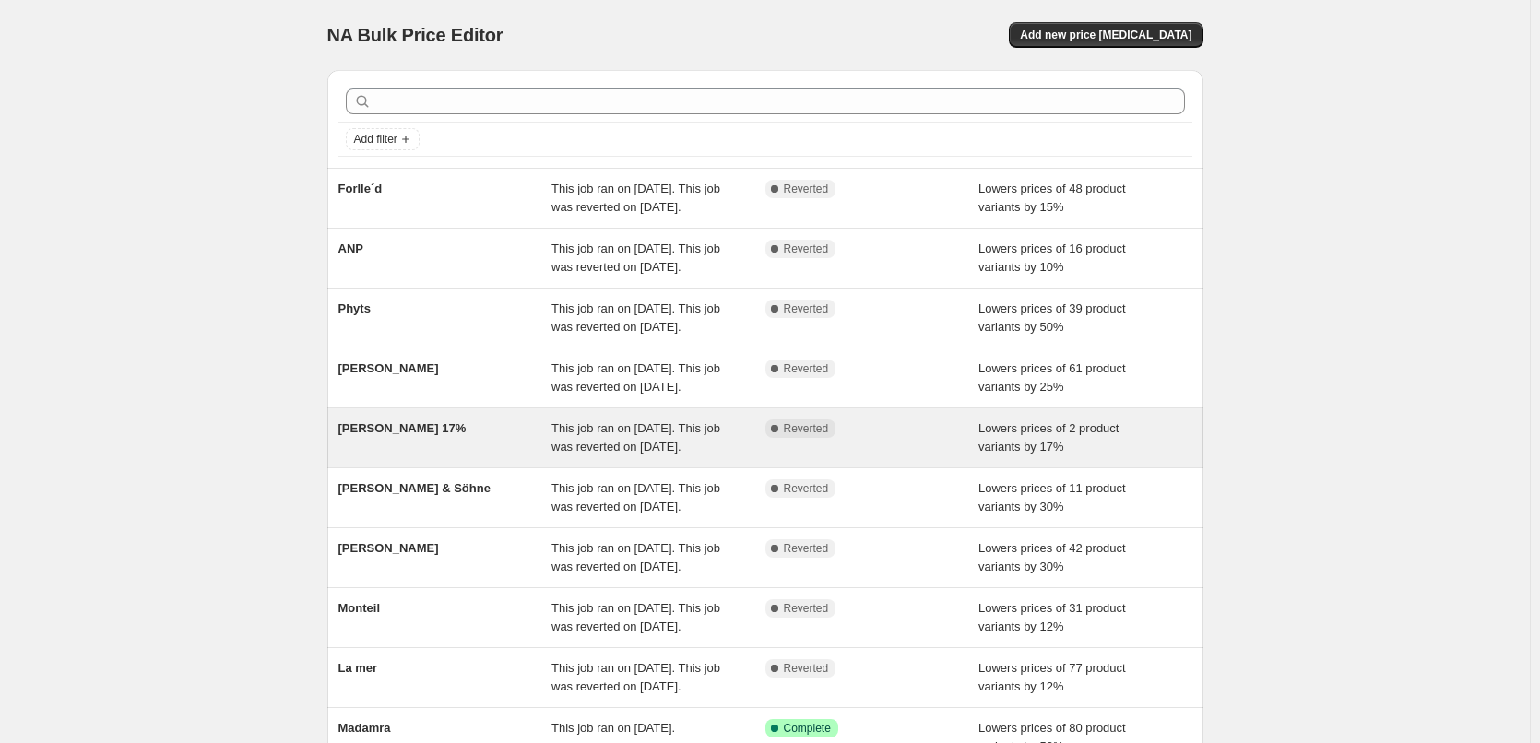
click at [462, 457] on div "[PERSON_NAME] 17%" at bounding box center [446, 438] width 214 height 37
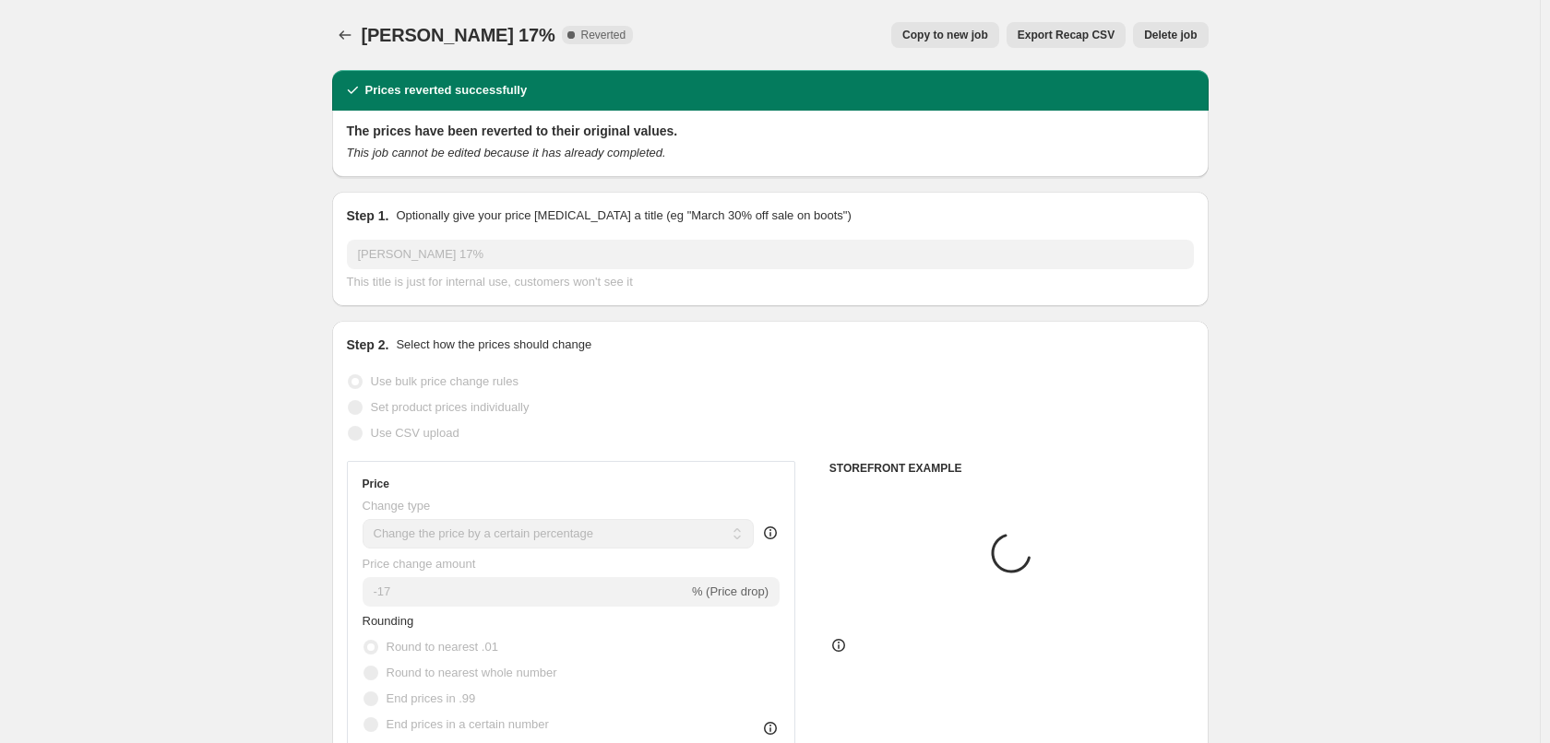
click at [1182, 39] on span "Delete job" at bounding box center [1170, 35] width 53 height 15
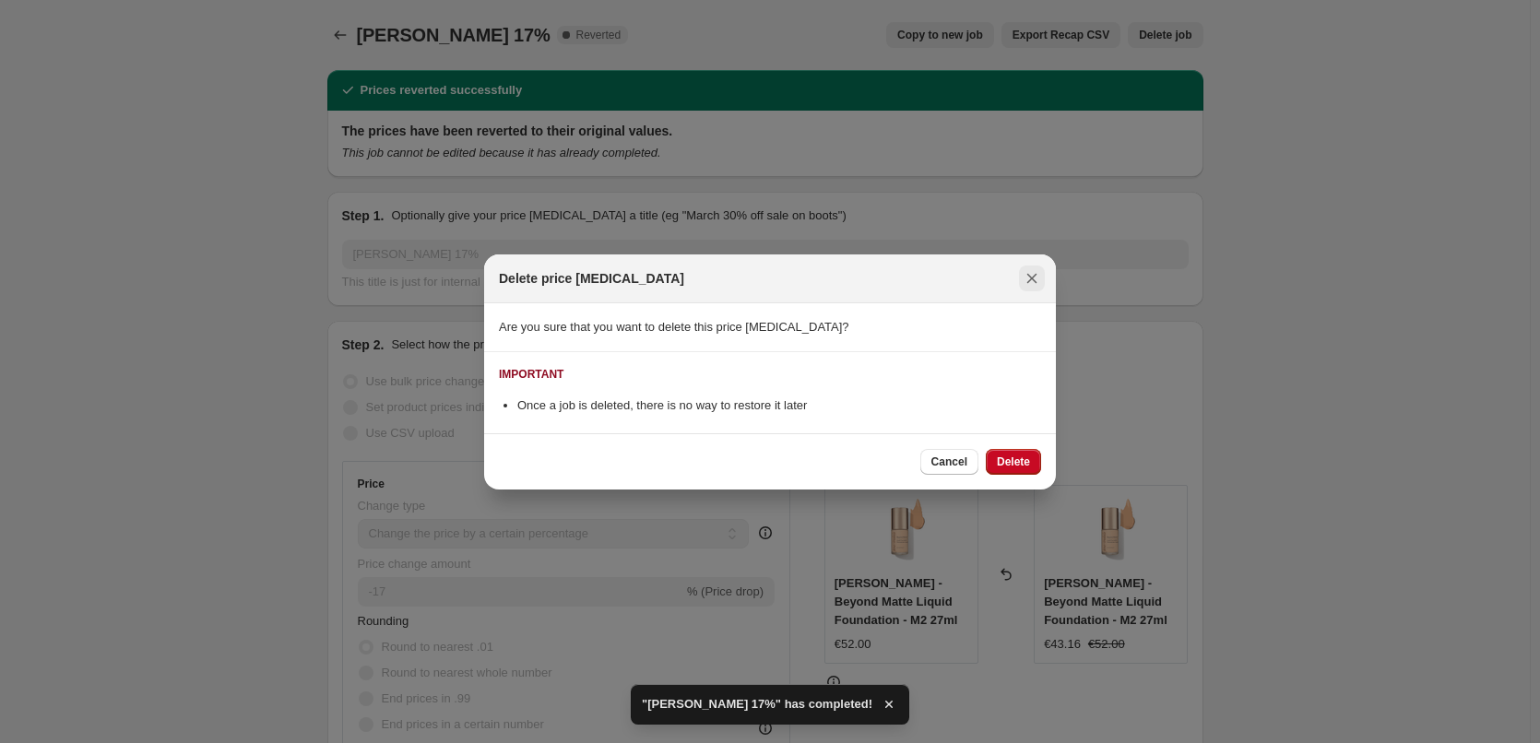
click at [1025, 278] on icon "Close" at bounding box center [1032, 278] width 18 height 18
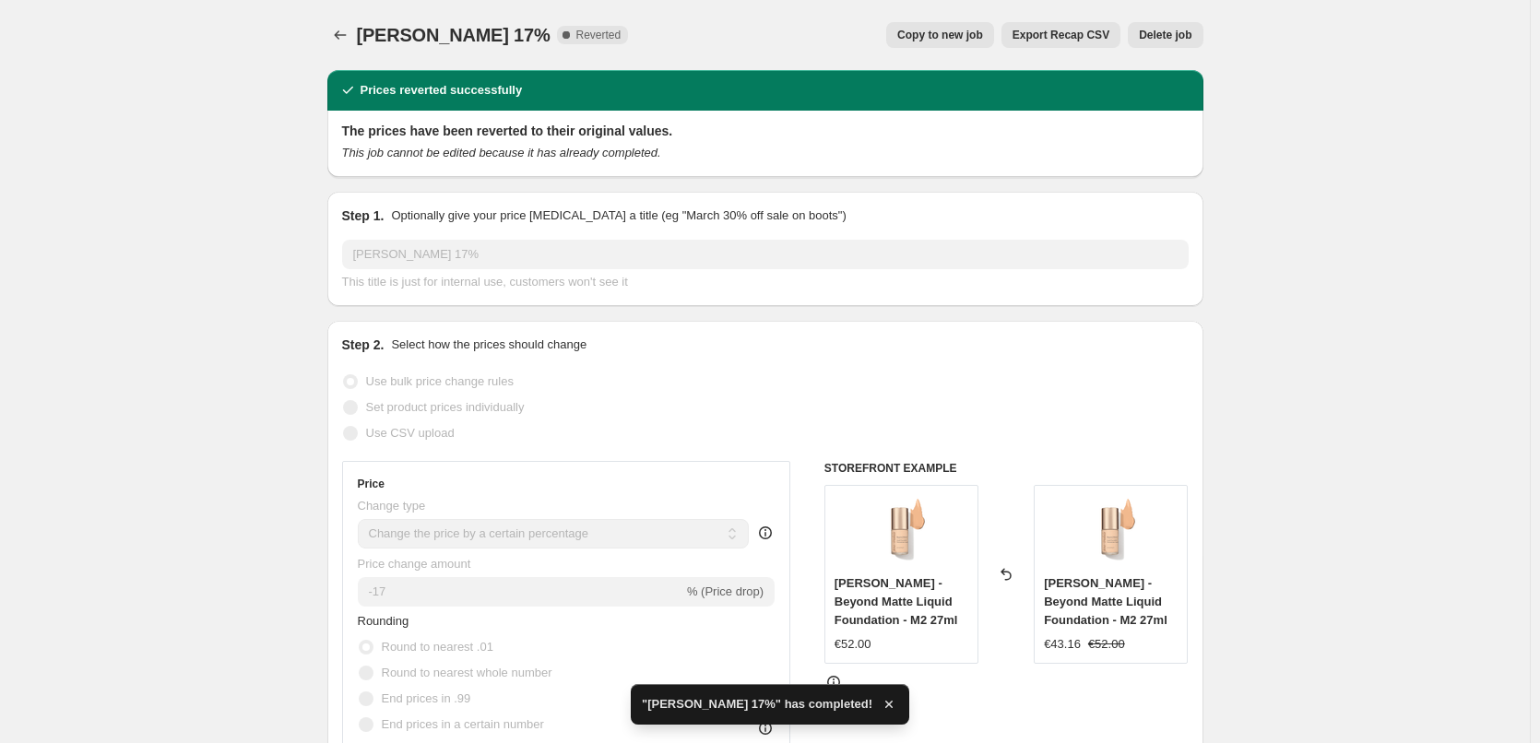
click at [1168, 34] on span "Delete job" at bounding box center [1165, 35] width 53 height 15
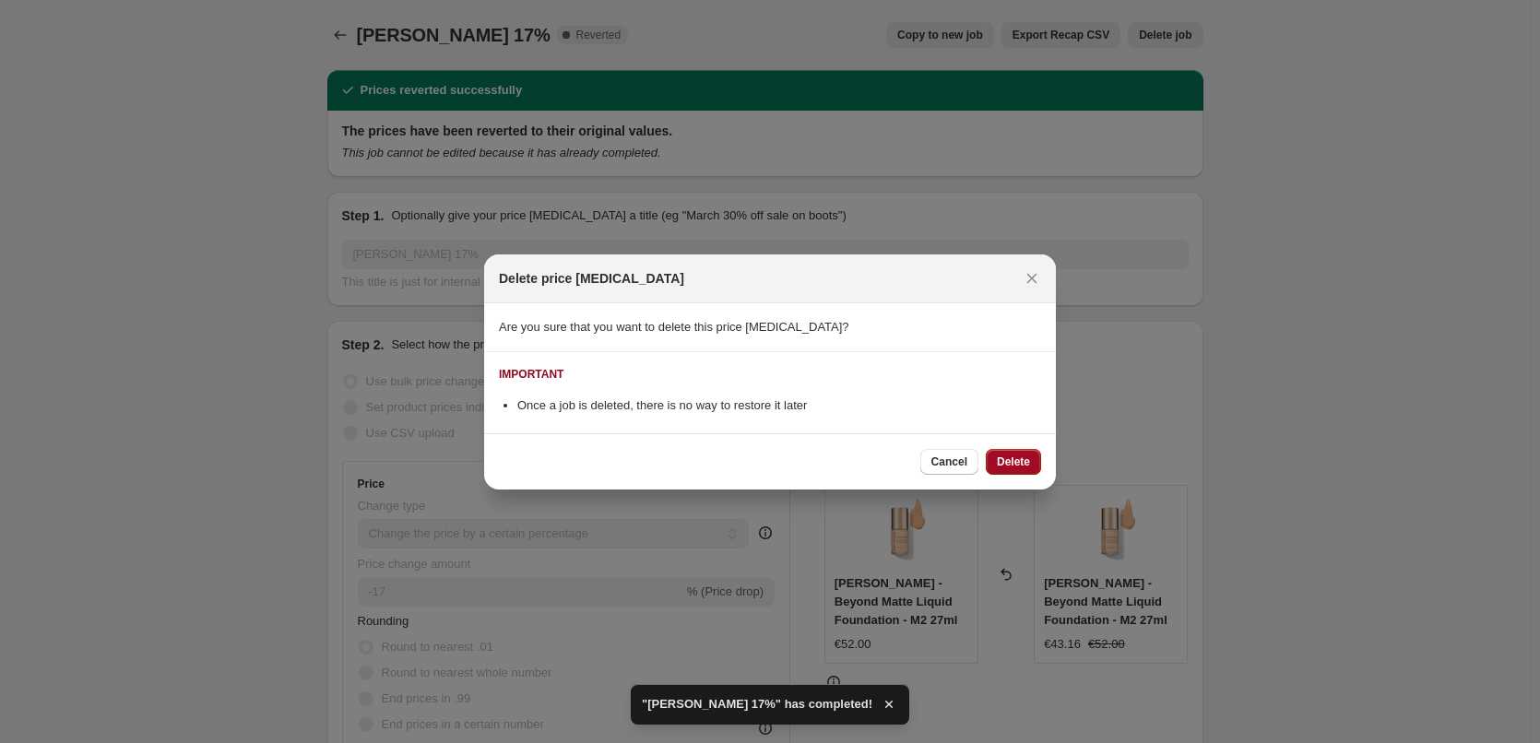
click at [996, 465] on button "Delete" at bounding box center [1013, 462] width 55 height 26
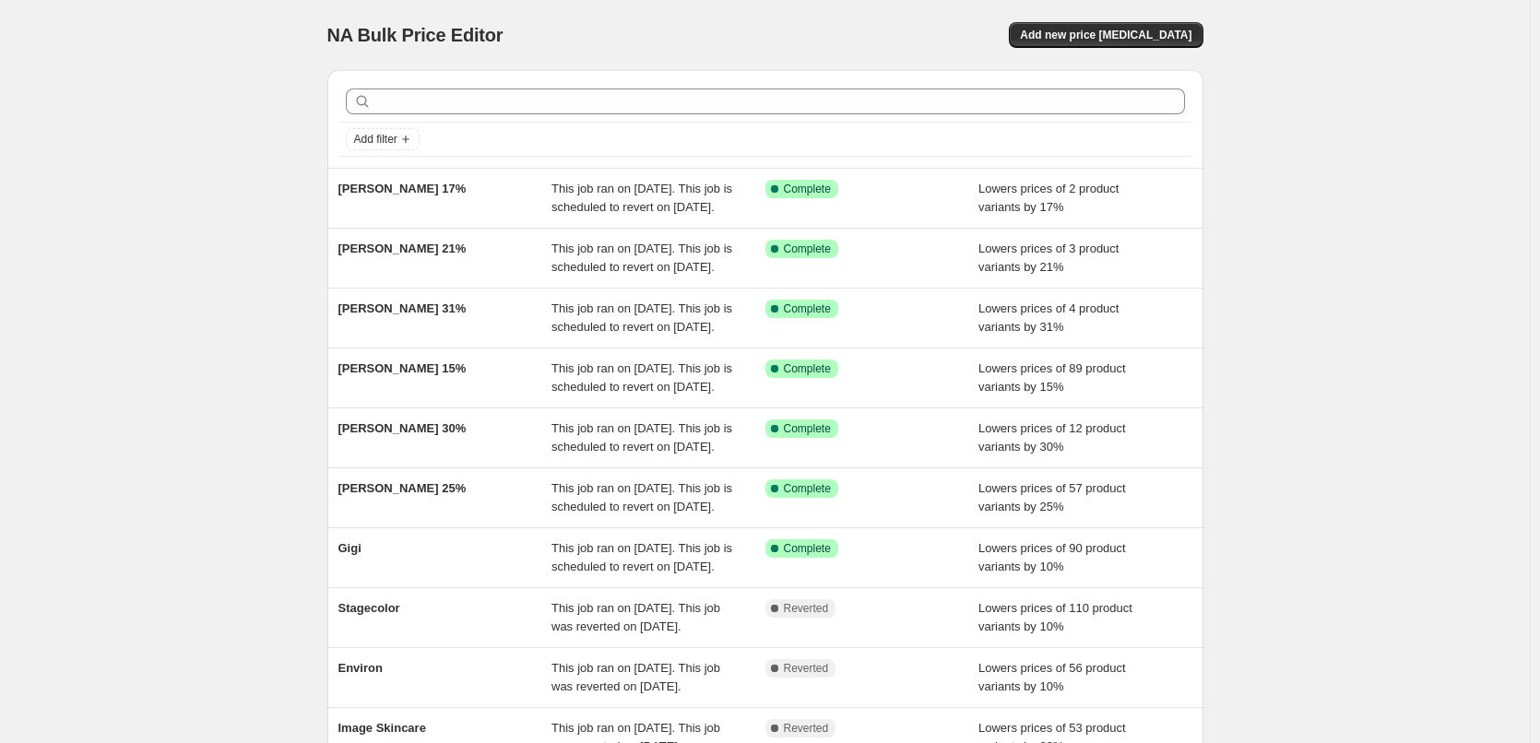
scroll to position [391, 0]
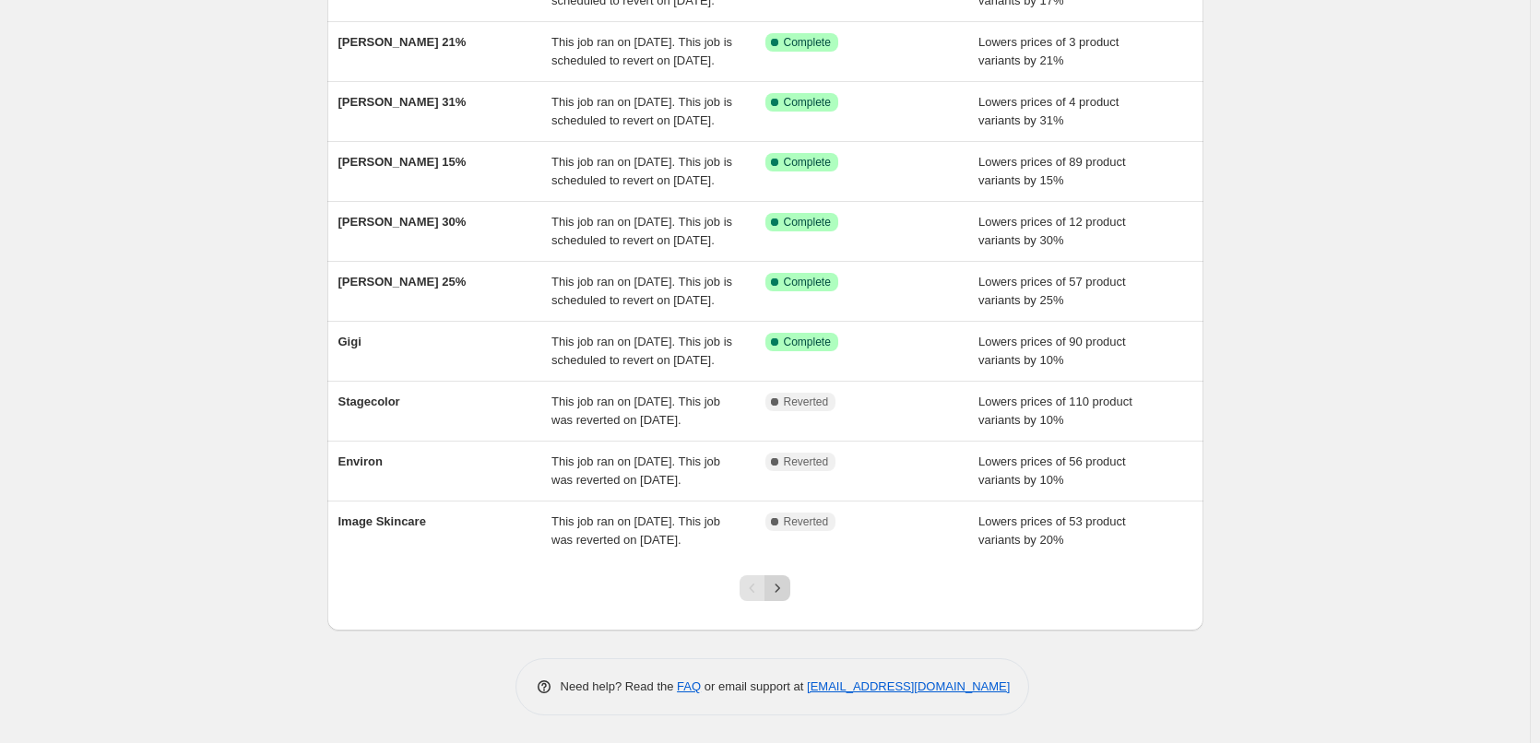
click at [786, 587] on icon "Next" at bounding box center [777, 588] width 18 height 18
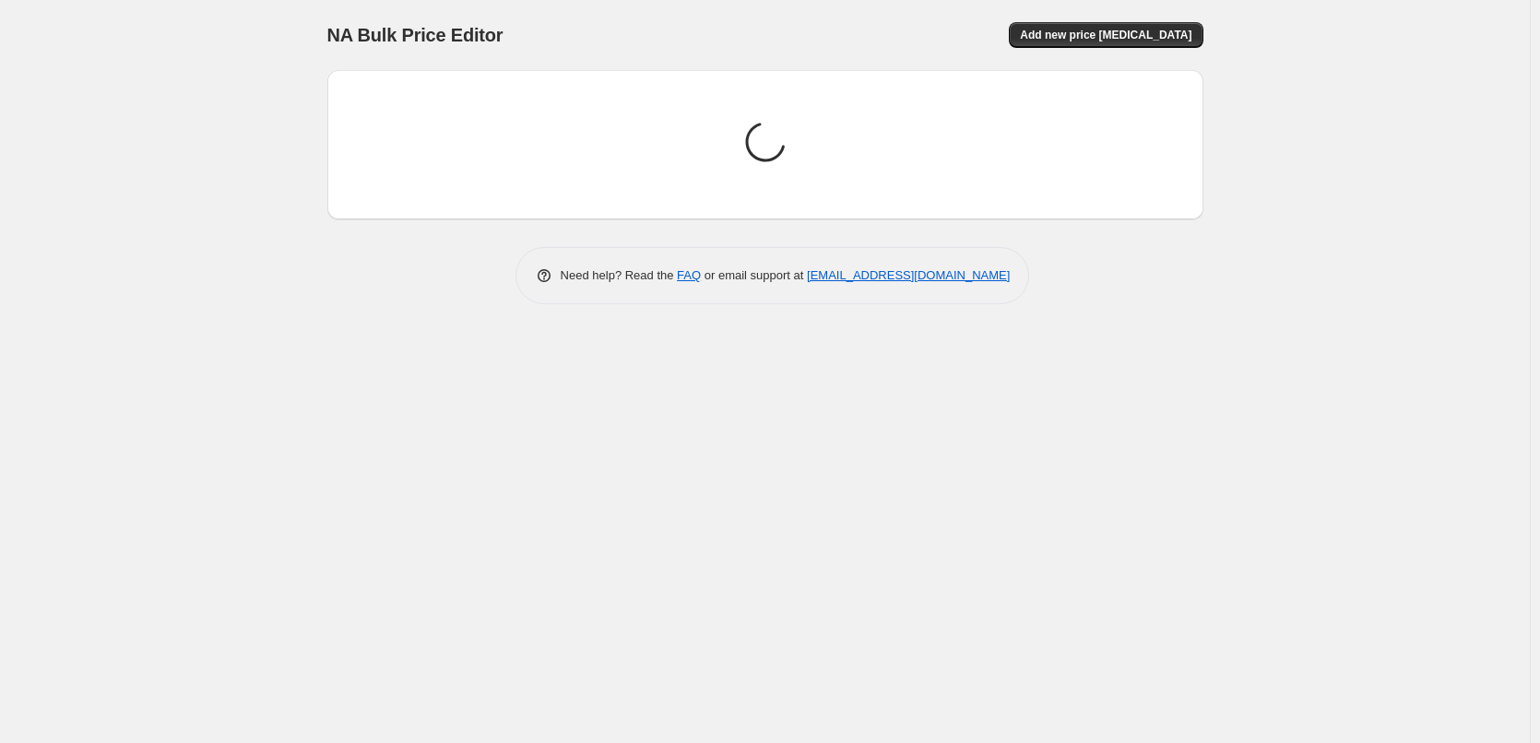
scroll to position [0, 0]
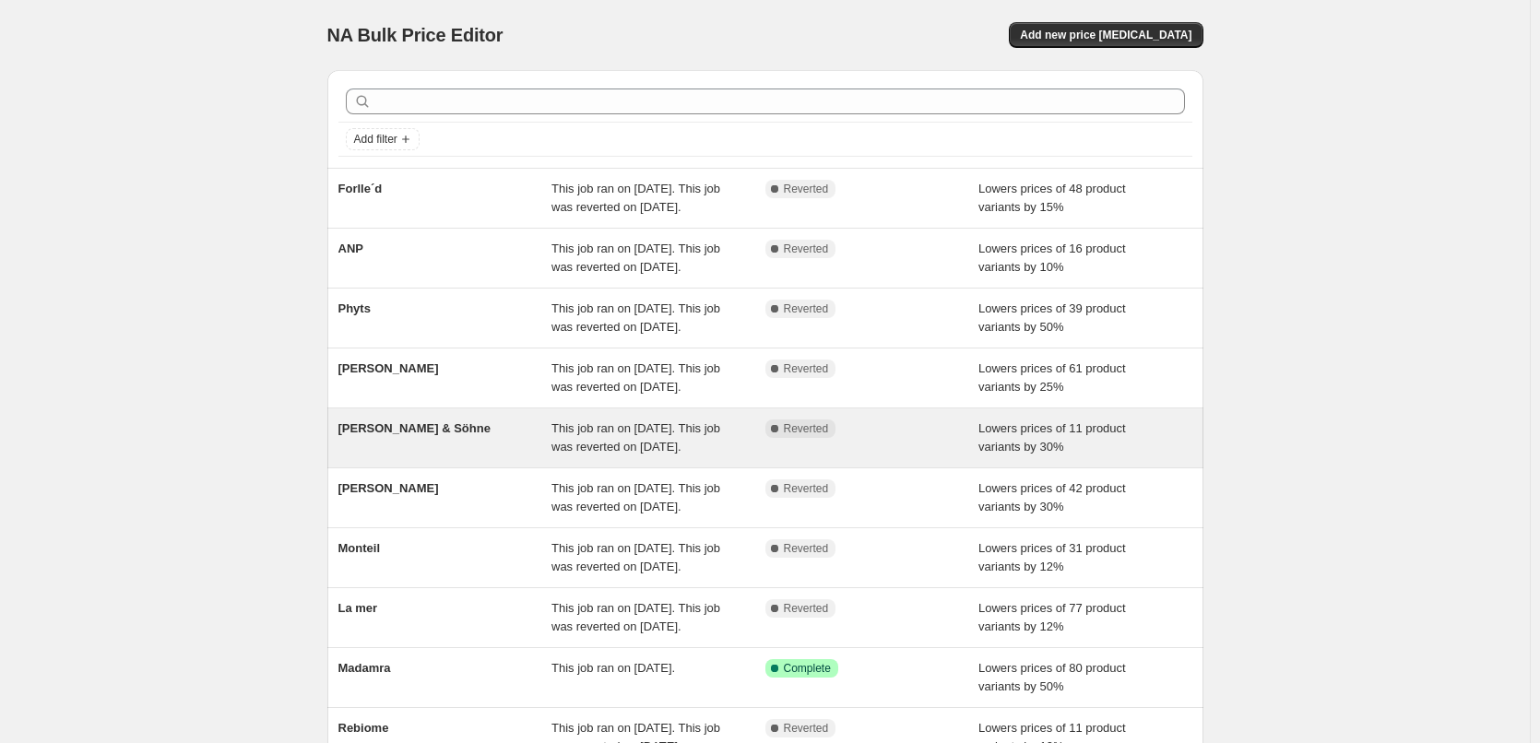
click at [408, 435] on span "[PERSON_NAME] & Söhne" at bounding box center [415, 429] width 152 height 14
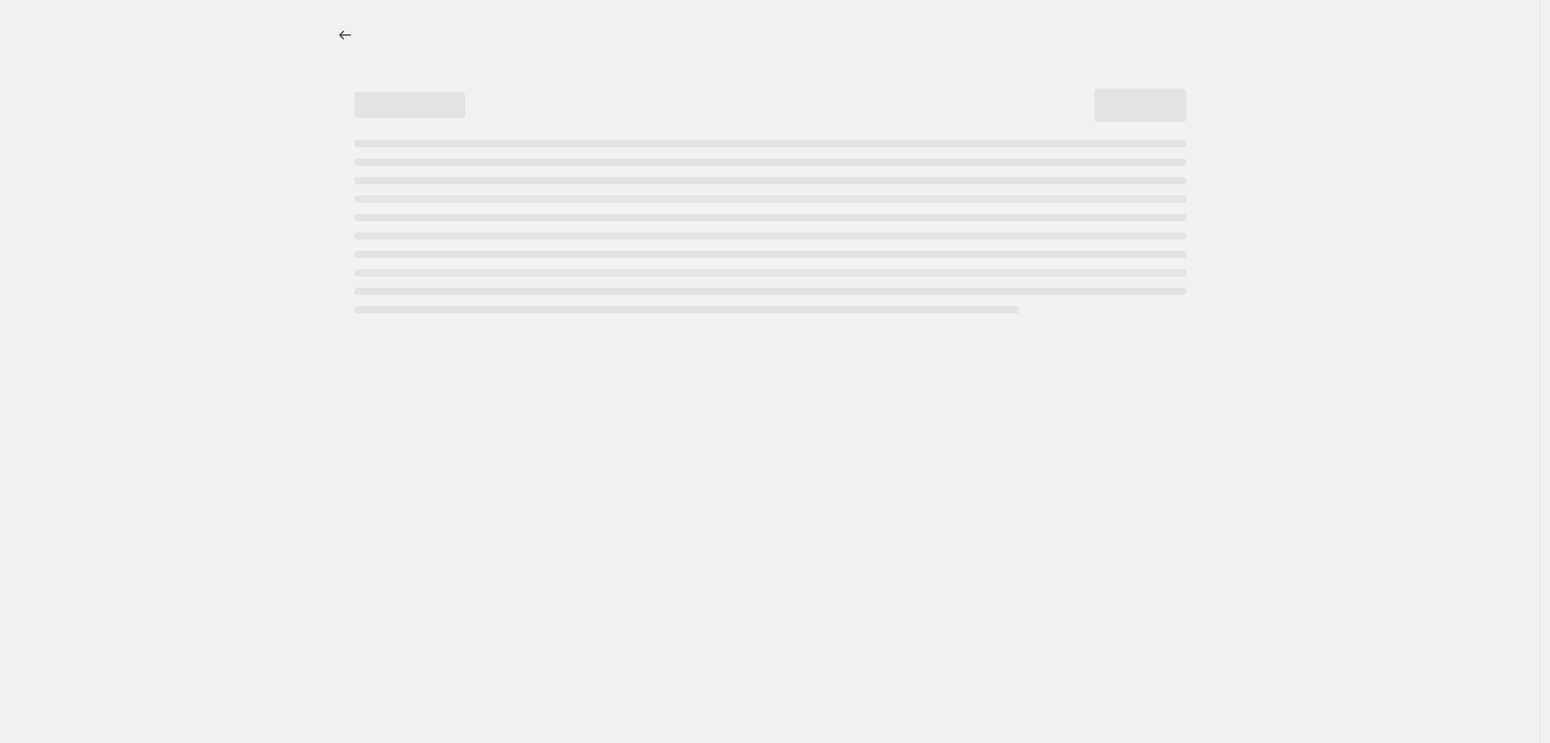
select select "percentage"
select select "vendor"
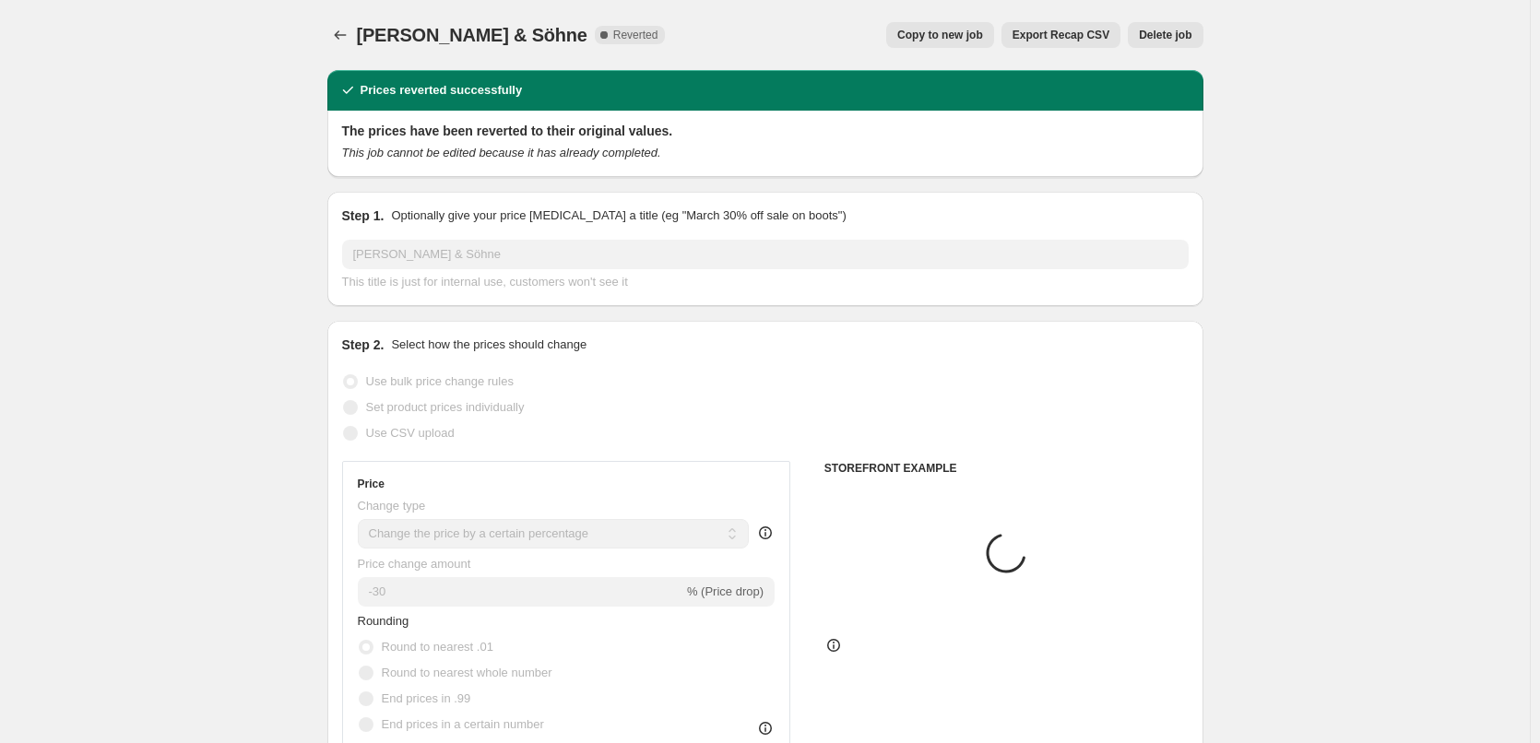
click at [981, 47] on button "Copy to new job" at bounding box center [940, 35] width 108 height 26
select select "percentage"
select select "vendor"
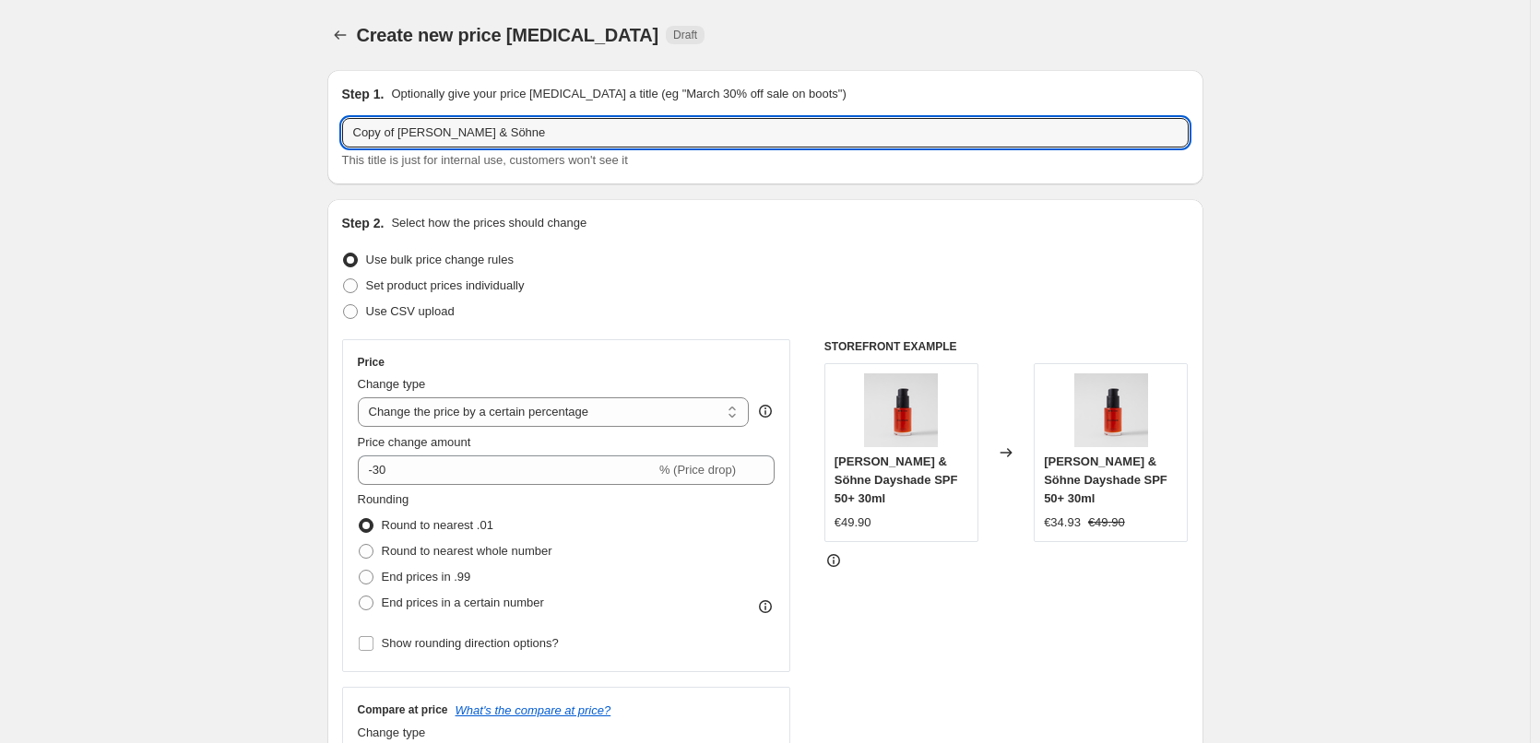
drag, startPoint x: 401, startPoint y: 133, endPoint x: 293, endPoint y: 138, distance: 108.1
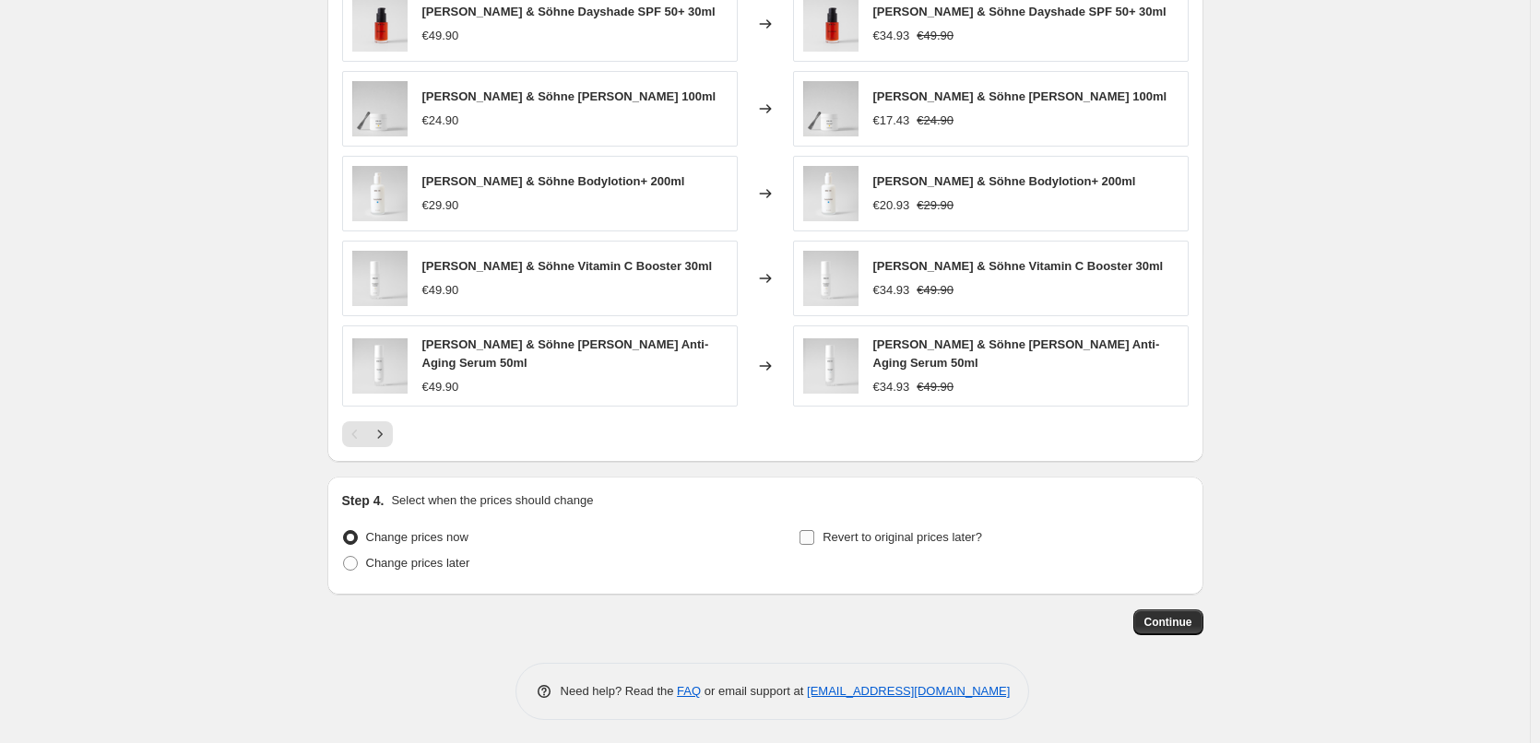
type input "[PERSON_NAME] & Söhne"
click at [853, 530] on span "Revert to original prices later?" at bounding box center [903, 537] width 160 height 14
click at [814, 530] on input "Revert to original prices later?" at bounding box center [807, 537] width 15 height 15
checkbox input "true"
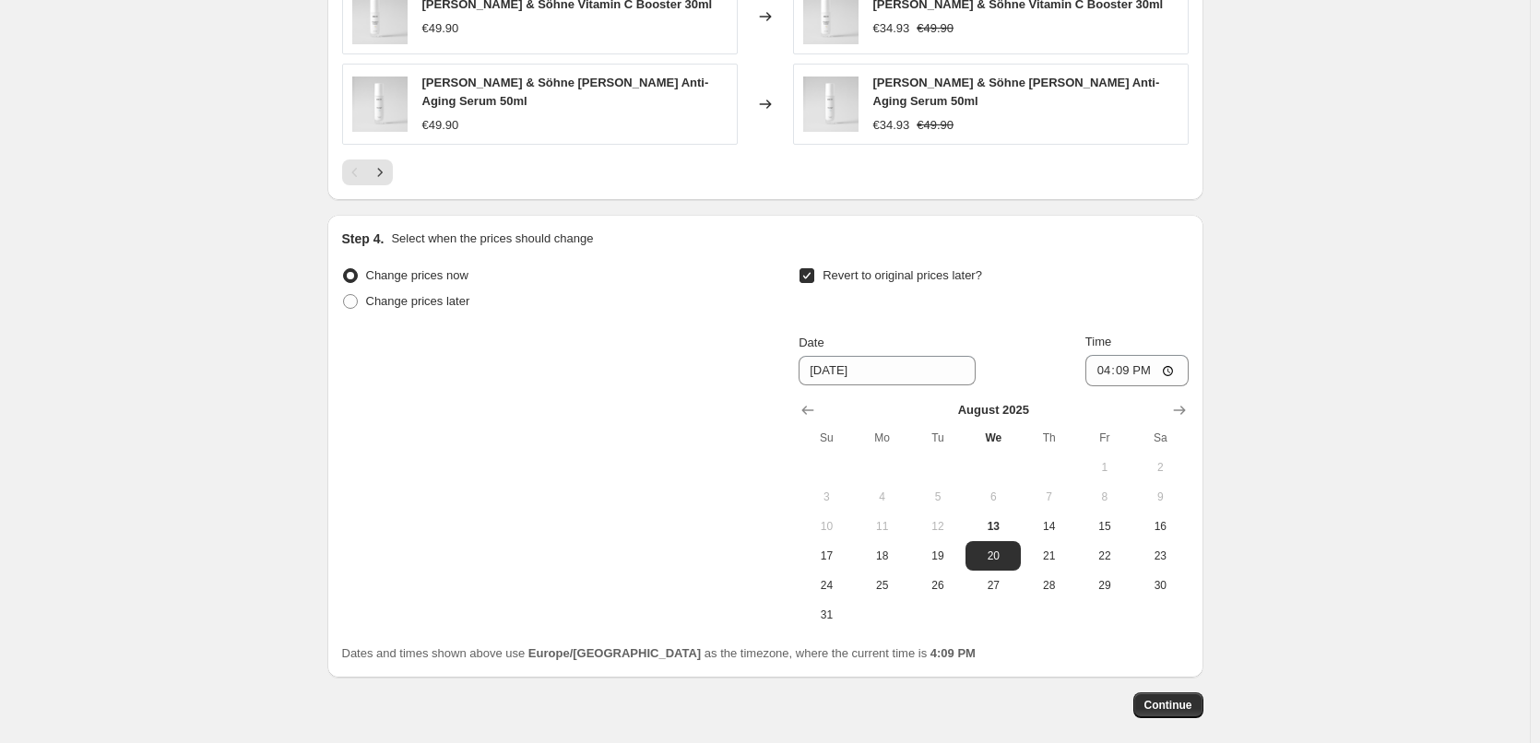
scroll to position [1654, 0]
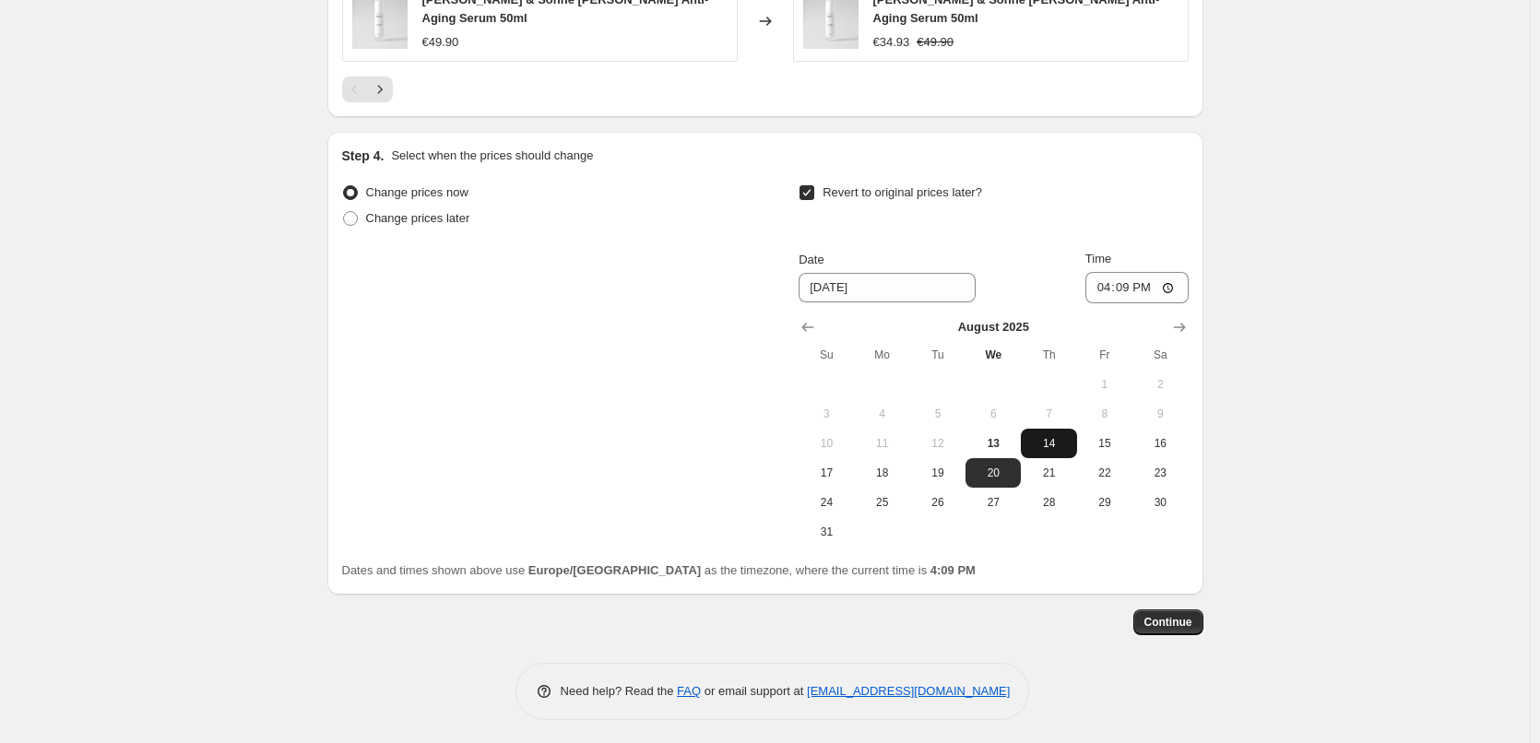
click at [1047, 447] on button "14" at bounding box center [1048, 444] width 55 height 30
type input "8/14/2025"
click at [1100, 282] on input "16:09" at bounding box center [1137, 287] width 103 height 31
type input "03:00"
click at [1170, 625] on button "Continue" at bounding box center [1169, 623] width 70 height 26
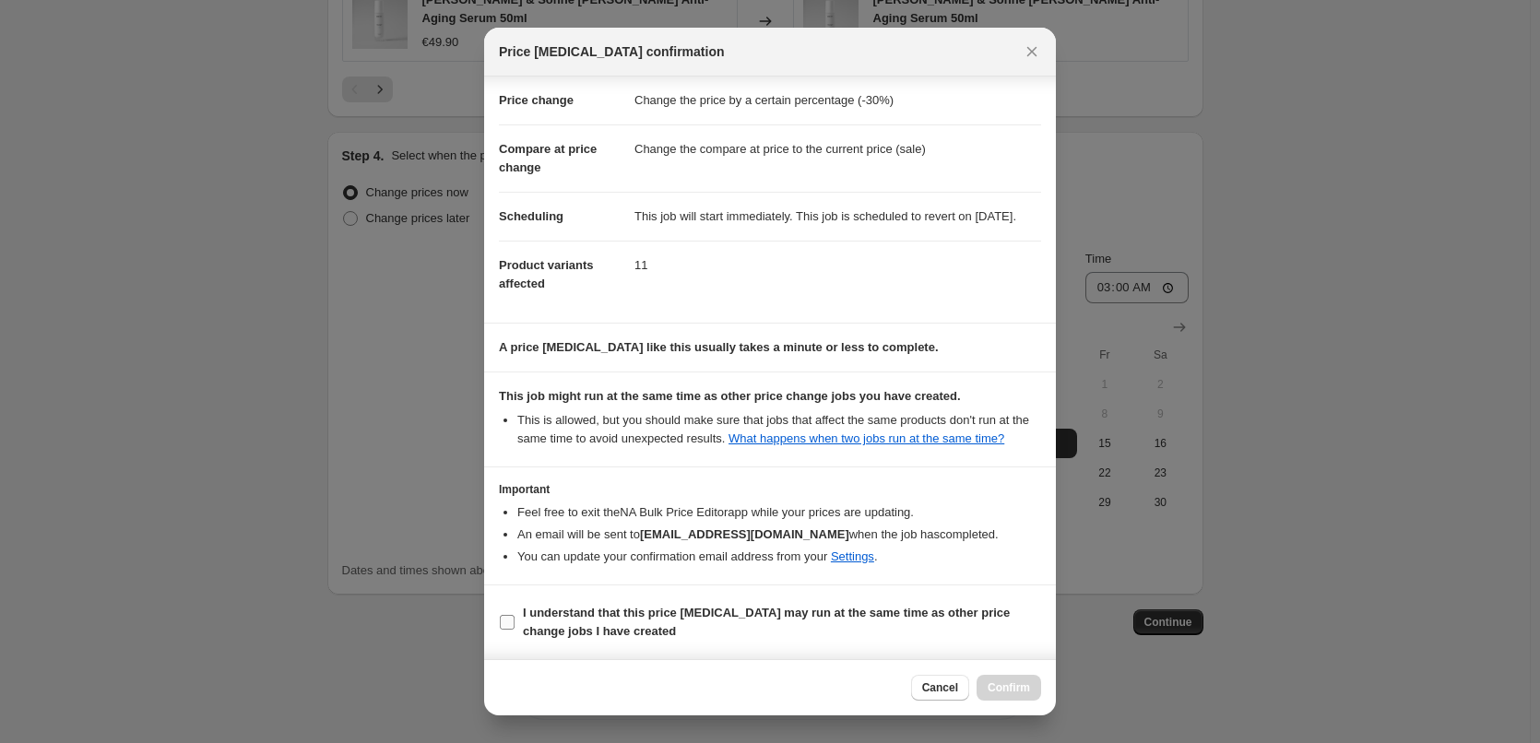
scroll to position [52, 0]
click at [646, 623] on span "I understand that this price change job may run at the same time as other price…" at bounding box center [782, 622] width 518 height 37
click at [515, 623] on input "I understand that this price change job may run at the same time as other price…" at bounding box center [507, 622] width 15 height 15
checkbox input "true"
click at [992, 684] on span "Confirm" at bounding box center [1009, 688] width 42 height 15
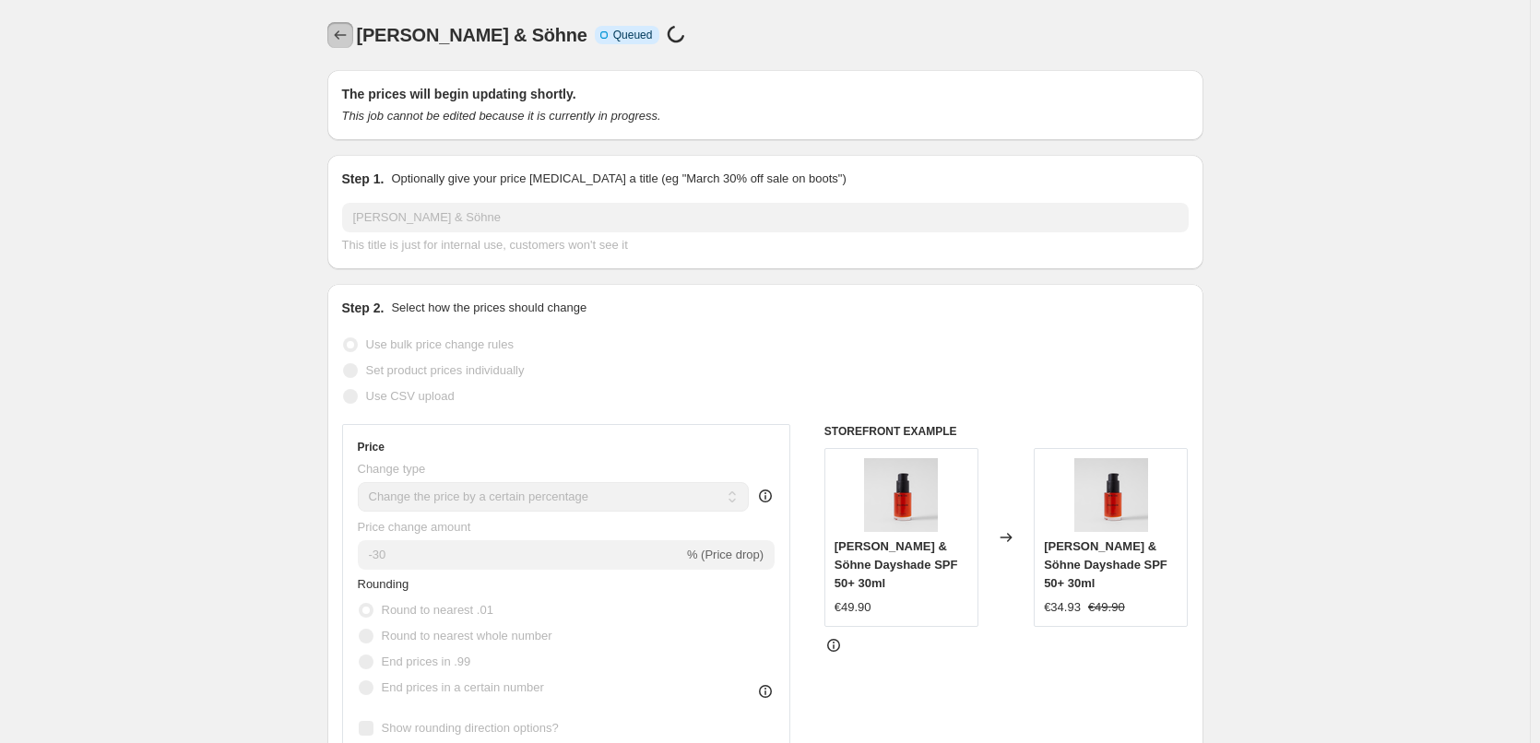
click at [343, 31] on icon "Price change jobs" at bounding box center [340, 35] width 18 height 18
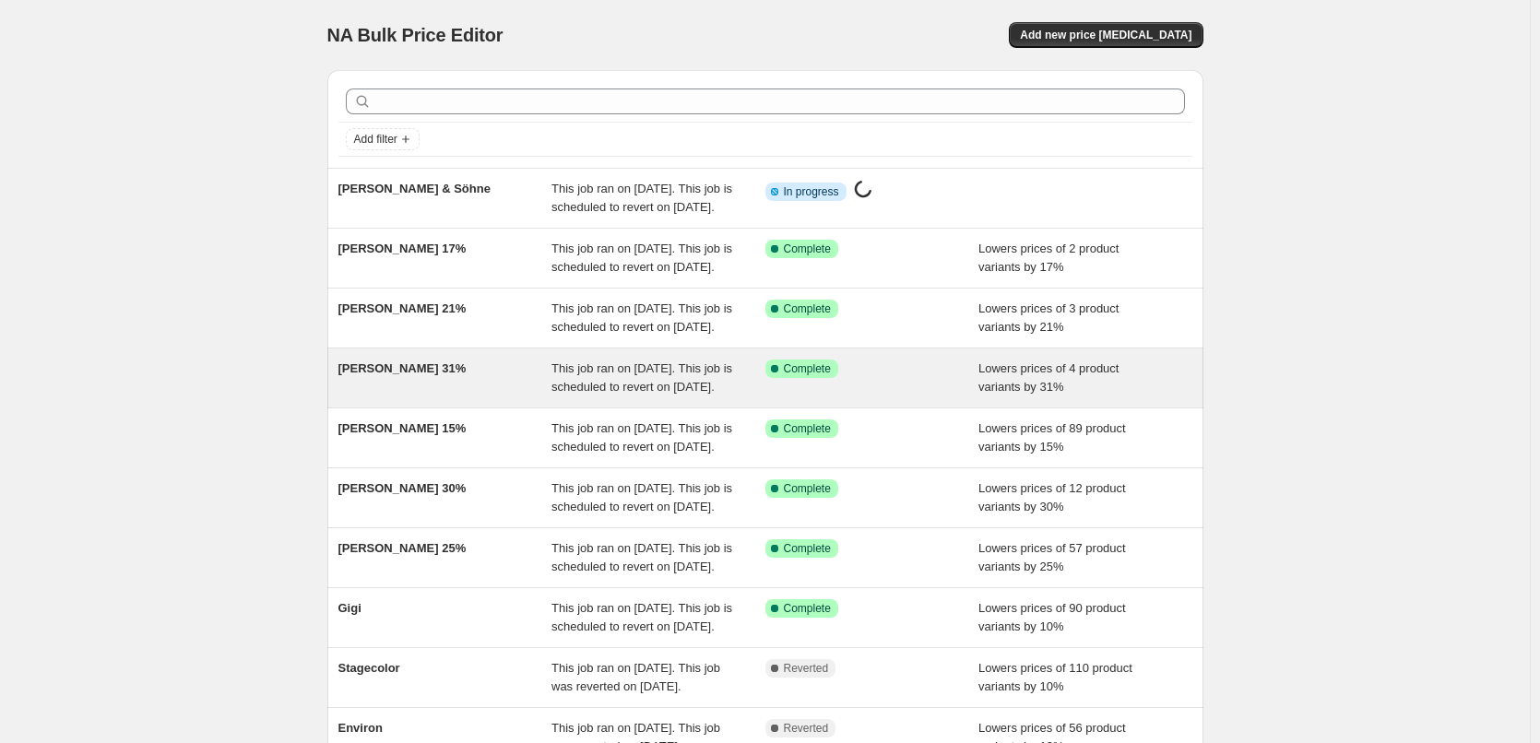
scroll to position [391, 0]
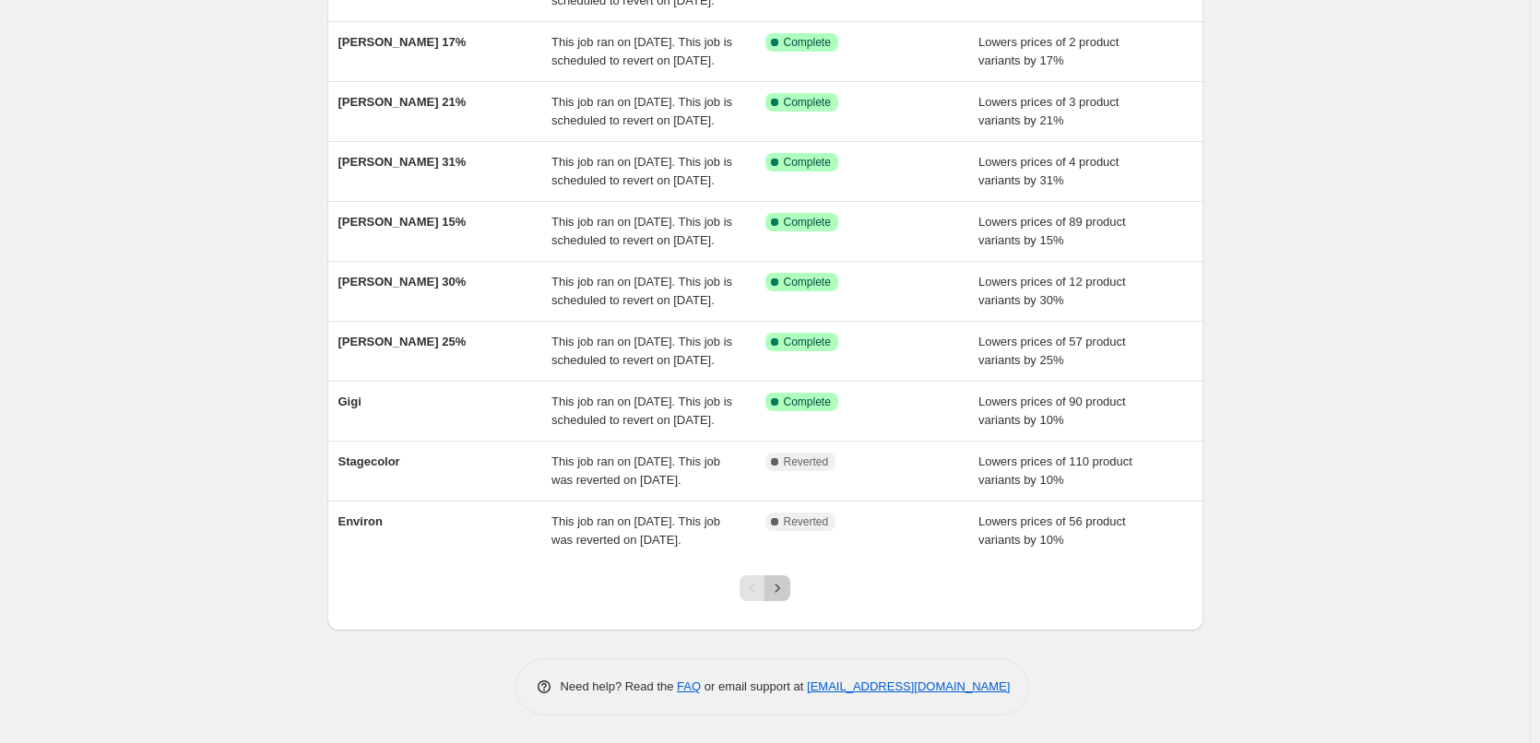
click at [785, 594] on icon "Next" at bounding box center [777, 588] width 18 height 18
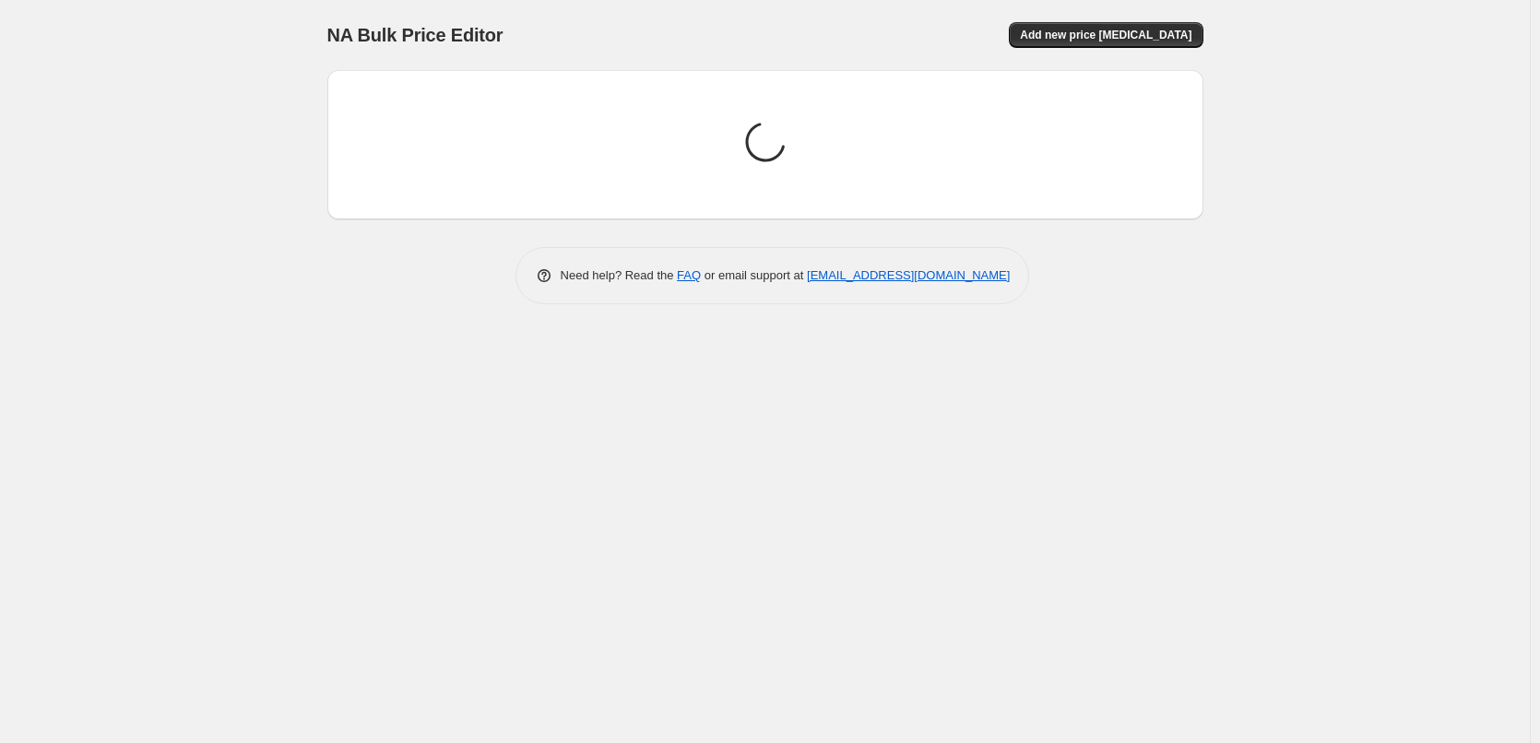
scroll to position [0, 0]
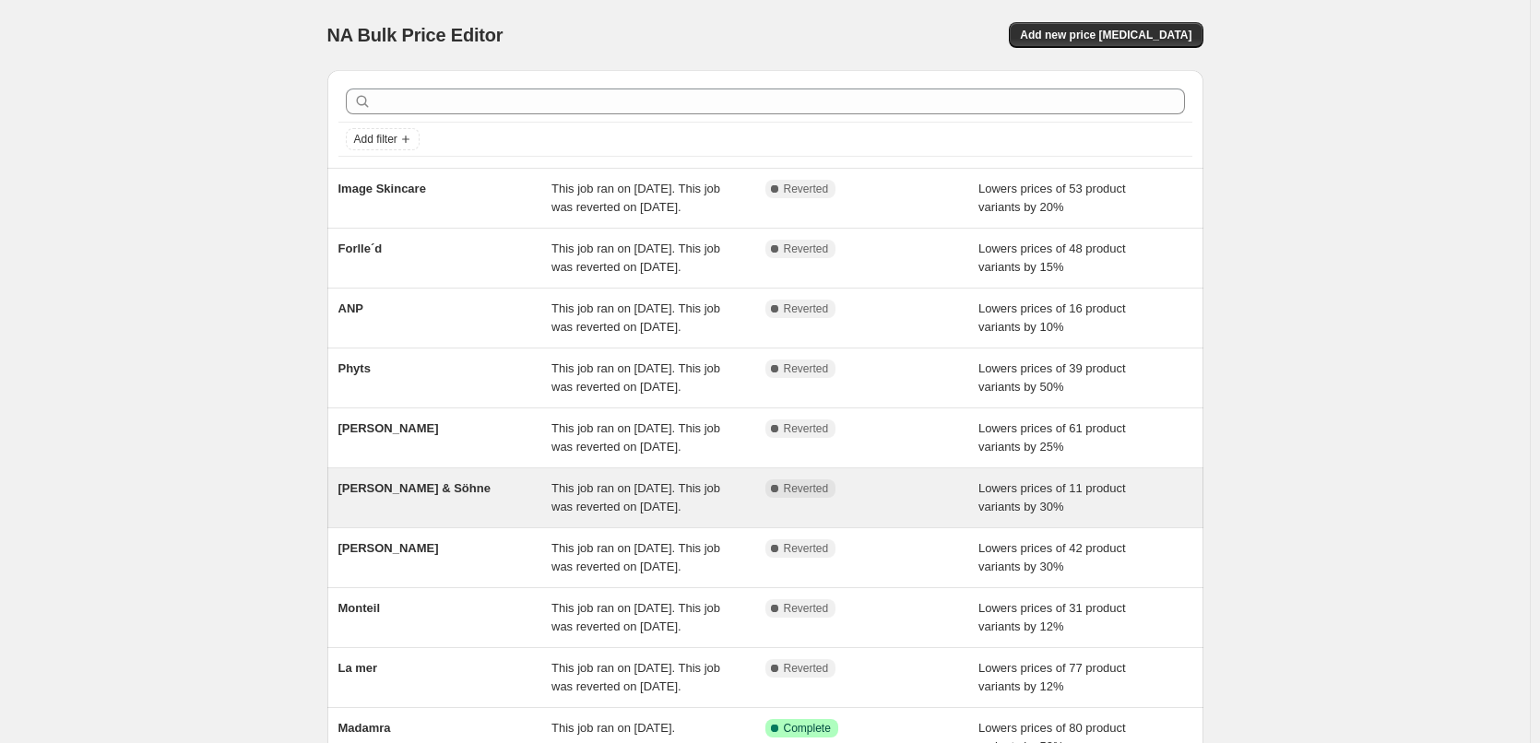
click at [407, 495] on span "[PERSON_NAME] & Söhne" at bounding box center [415, 488] width 152 height 14
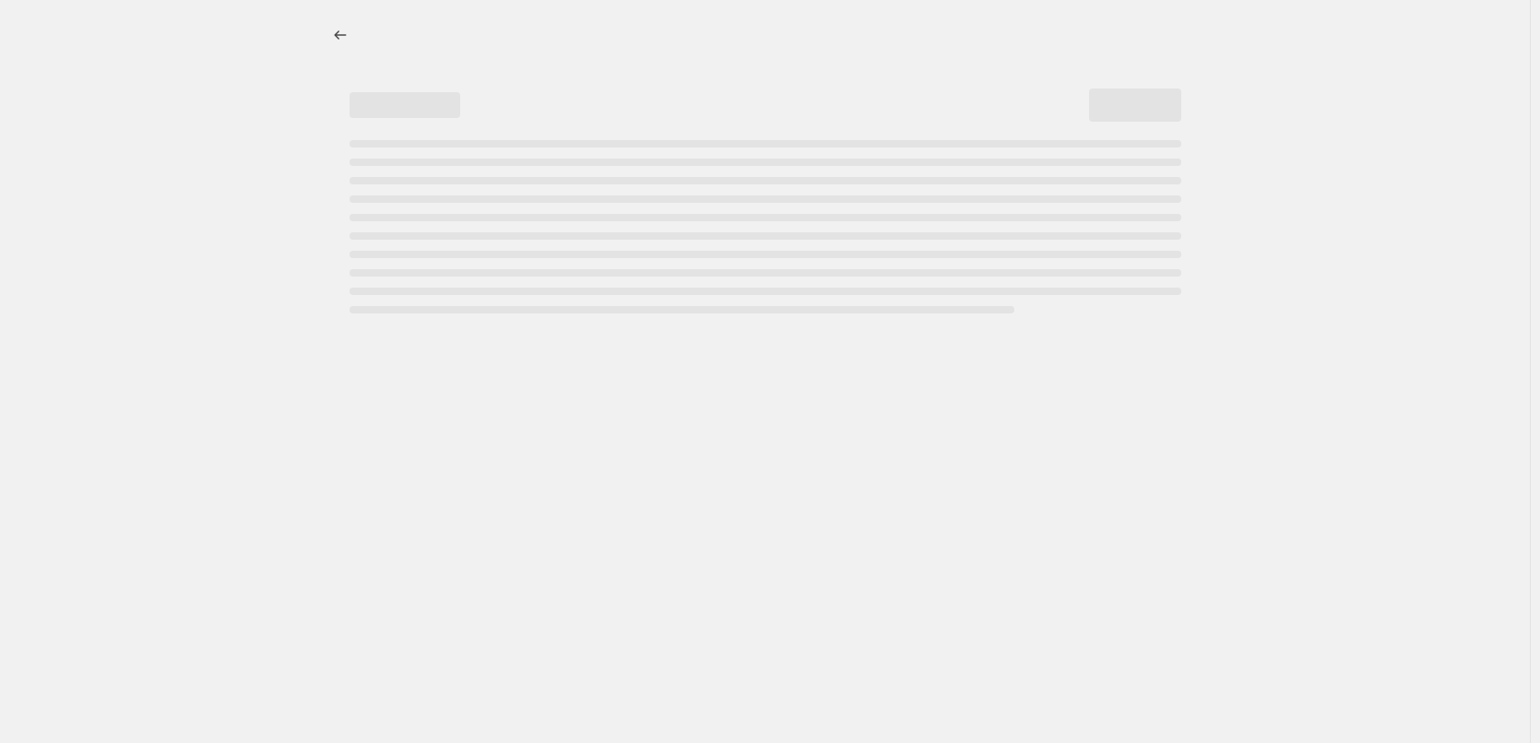
select select "percentage"
select select "vendor"
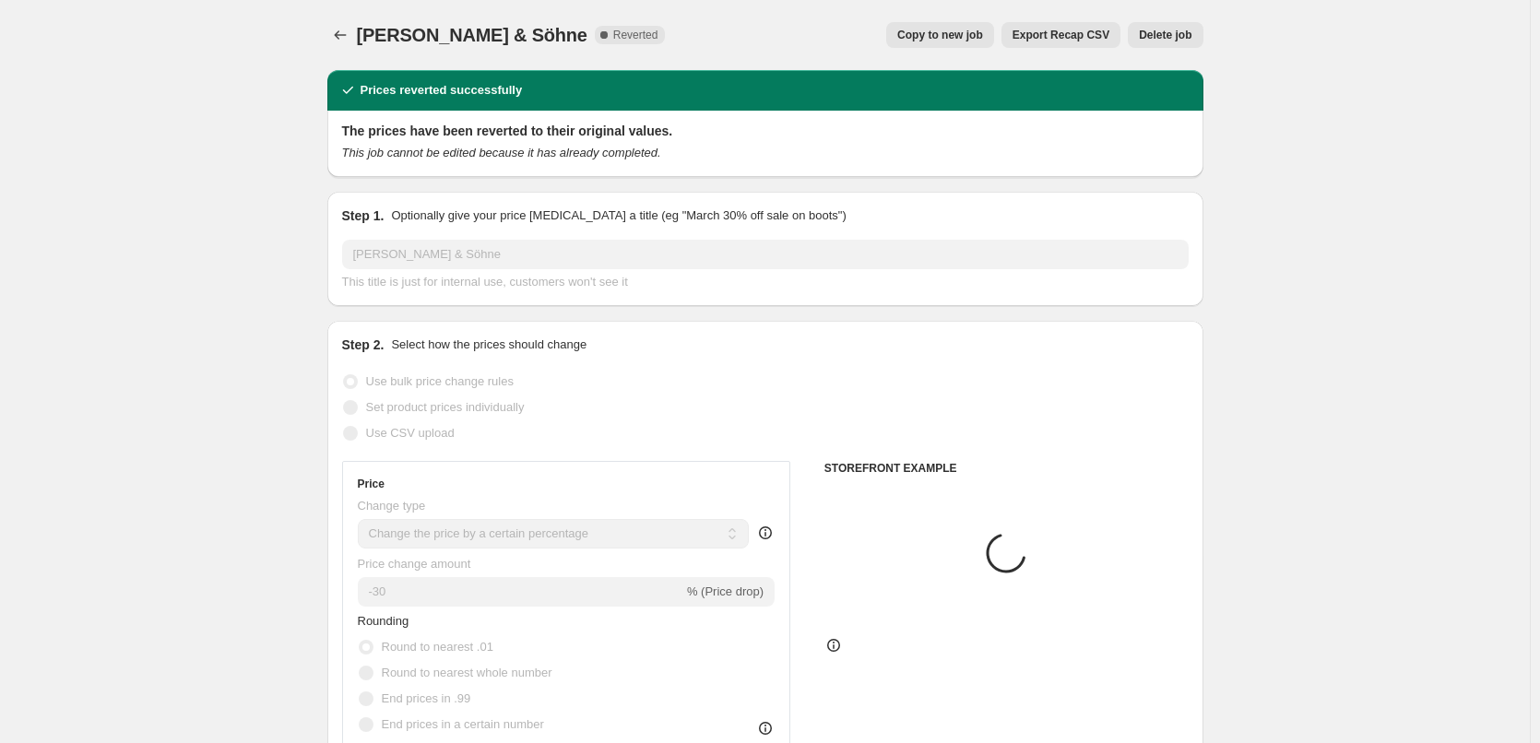
click at [1184, 39] on span "Delete job" at bounding box center [1165, 35] width 53 height 15
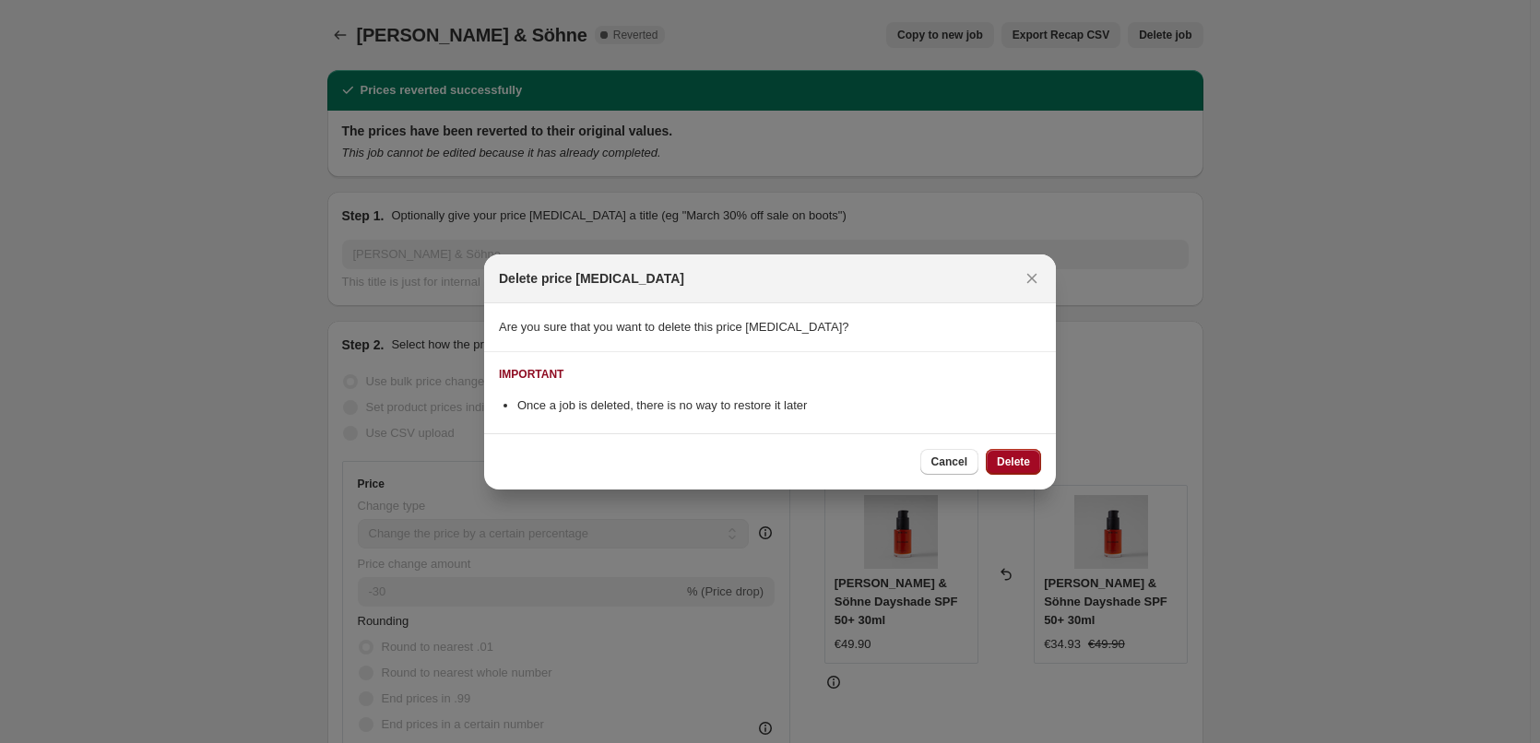
click at [1024, 472] on button "Delete" at bounding box center [1013, 462] width 55 height 26
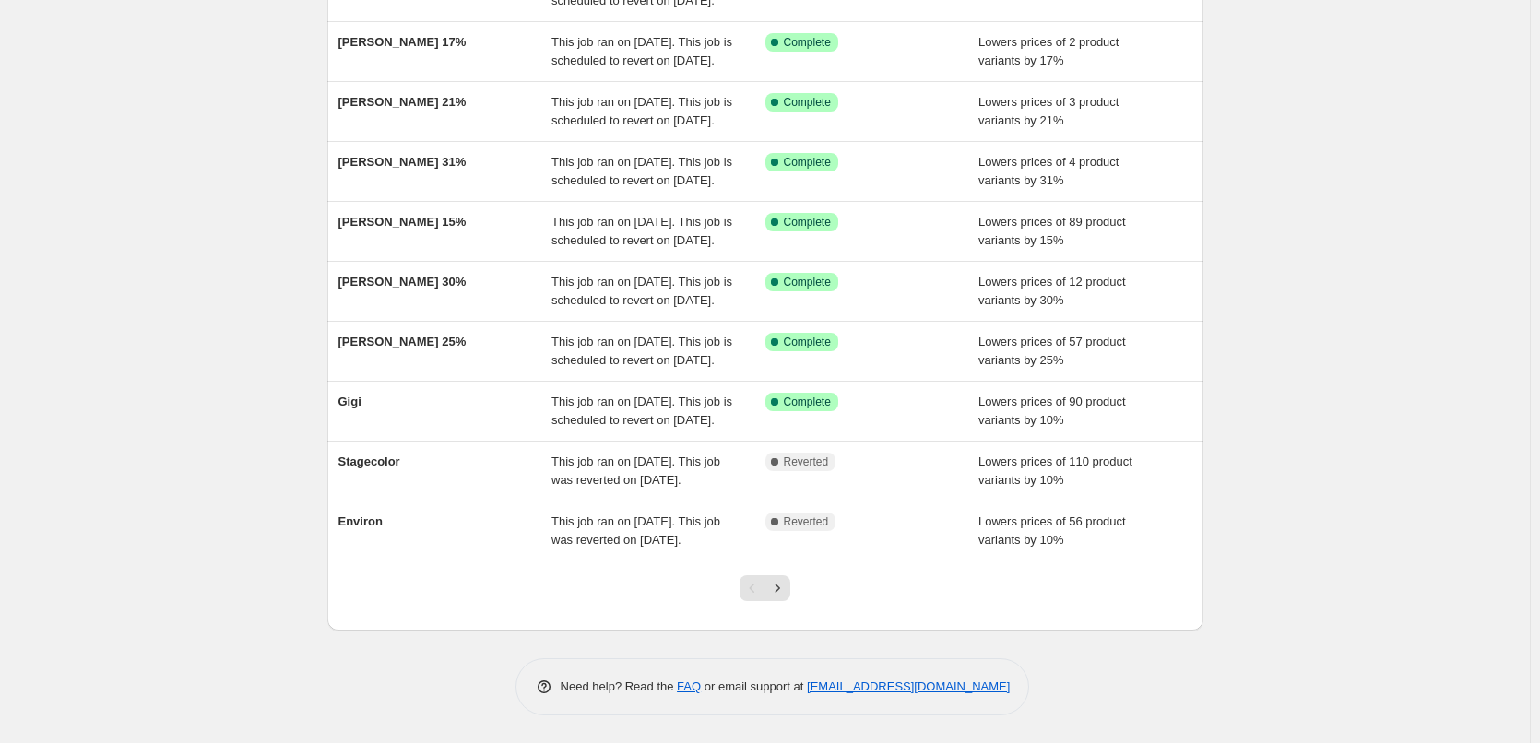
scroll to position [391, 0]
click at [776, 590] on icon "Next" at bounding box center [777, 588] width 18 height 18
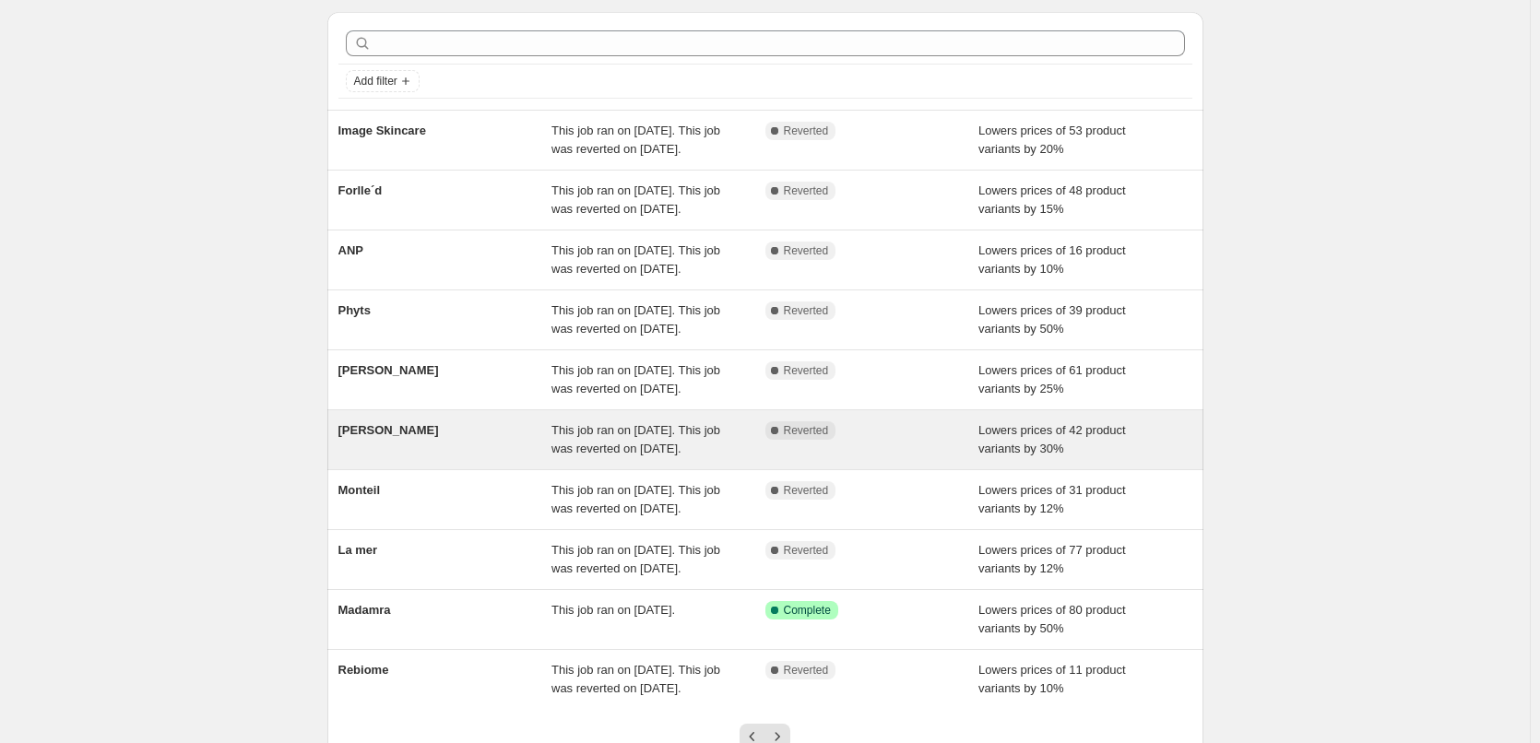
scroll to position [0, 0]
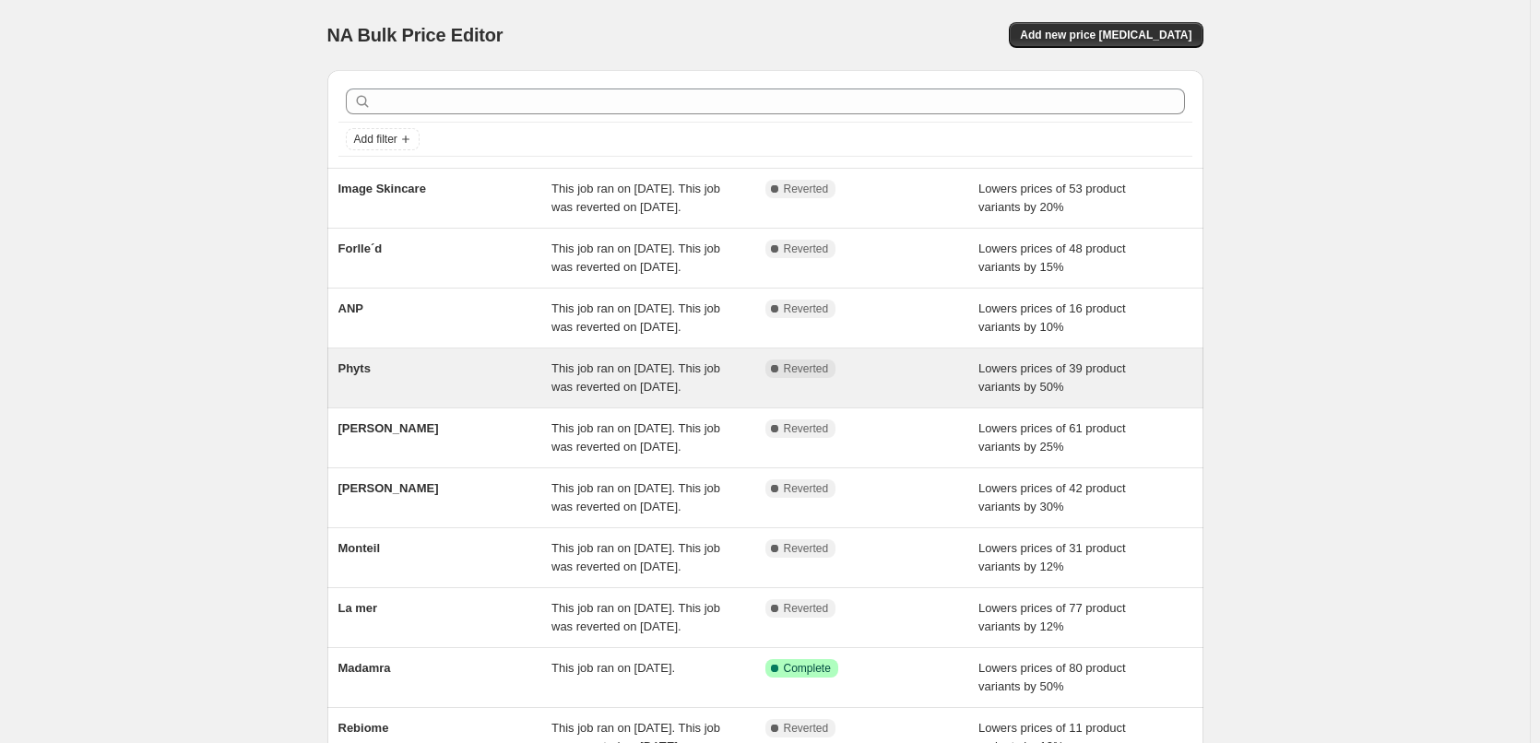
click at [417, 397] on div "Phyts" at bounding box center [446, 378] width 214 height 37
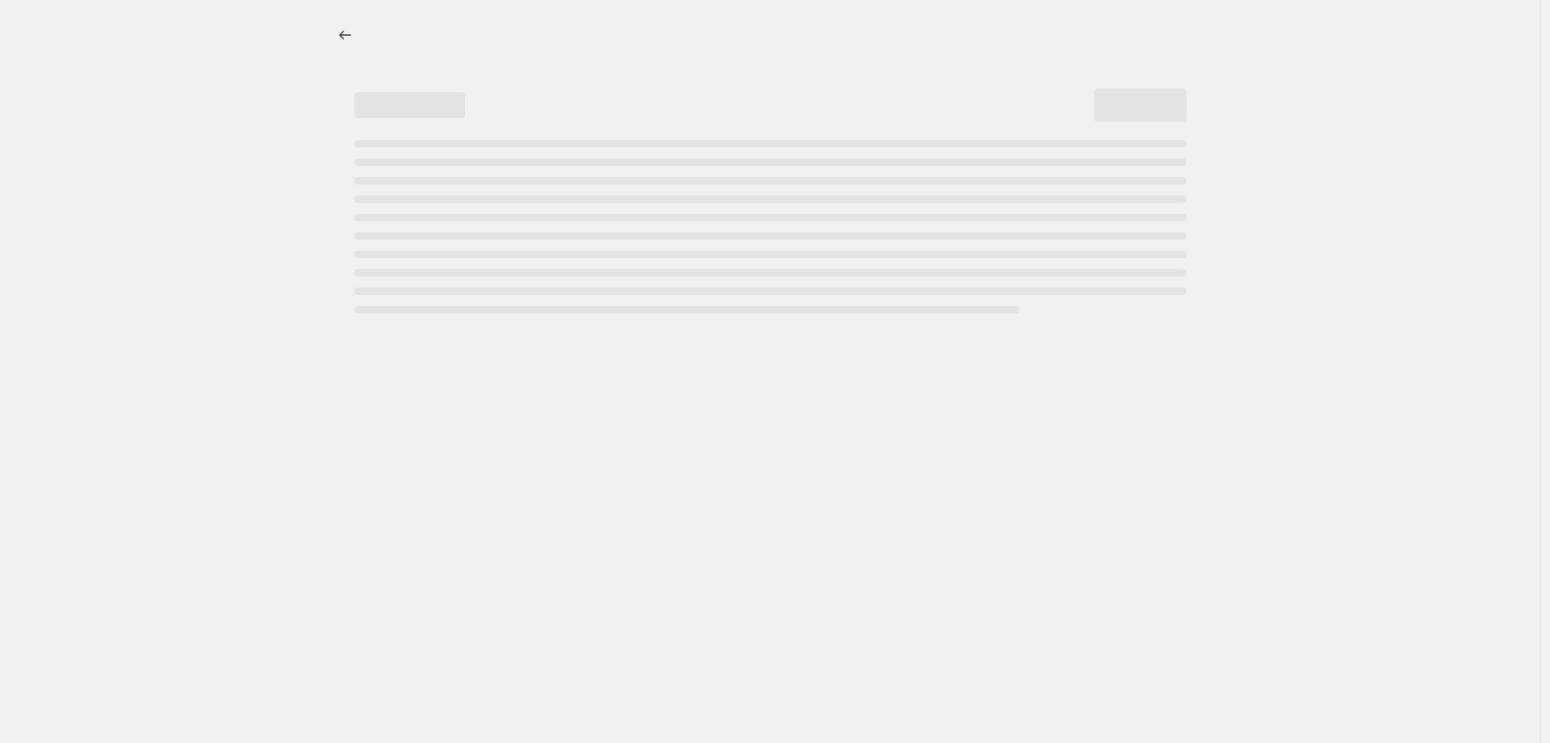
select select "percentage"
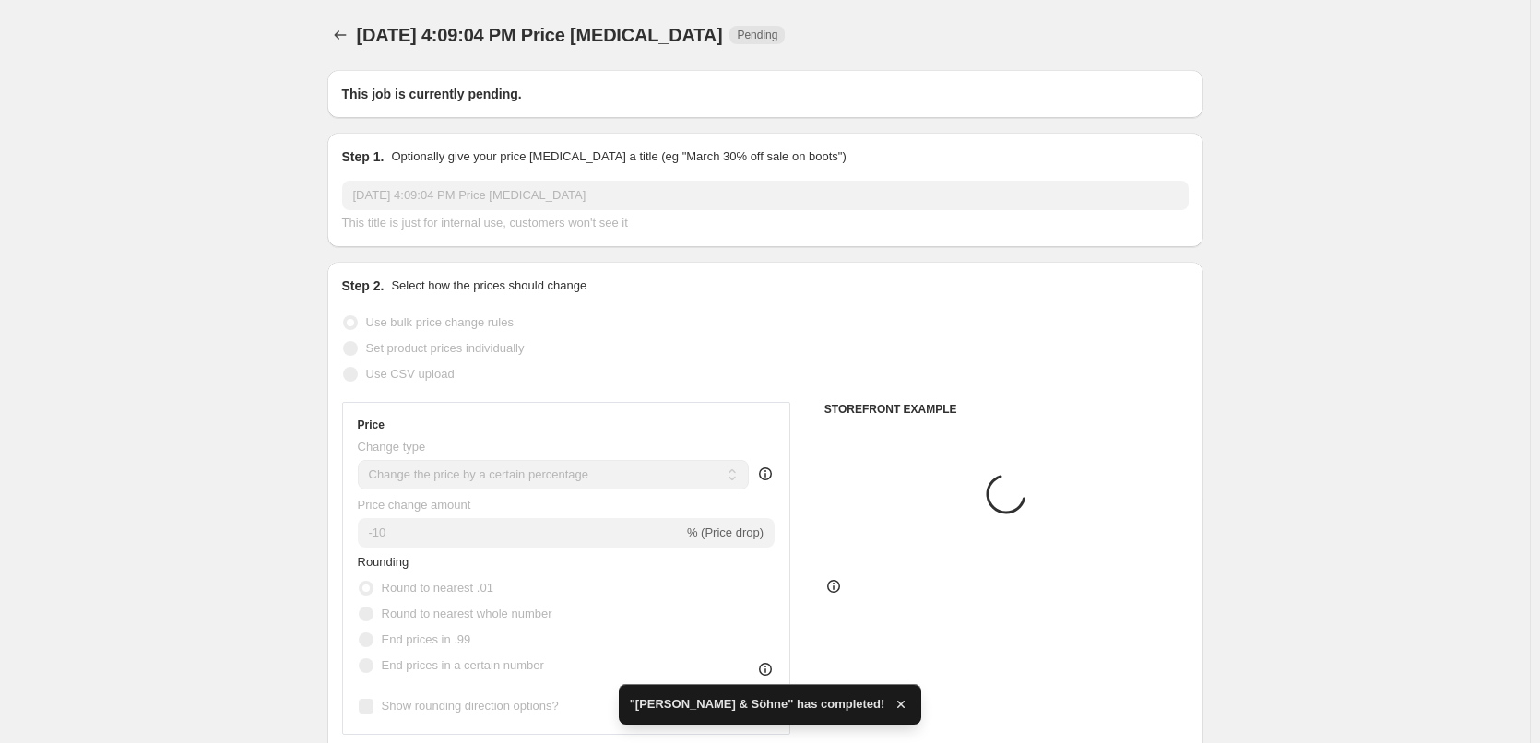
type input "Phyts"
radio input "false"
radio input "true"
checkbox input "true"
select select "vendor"
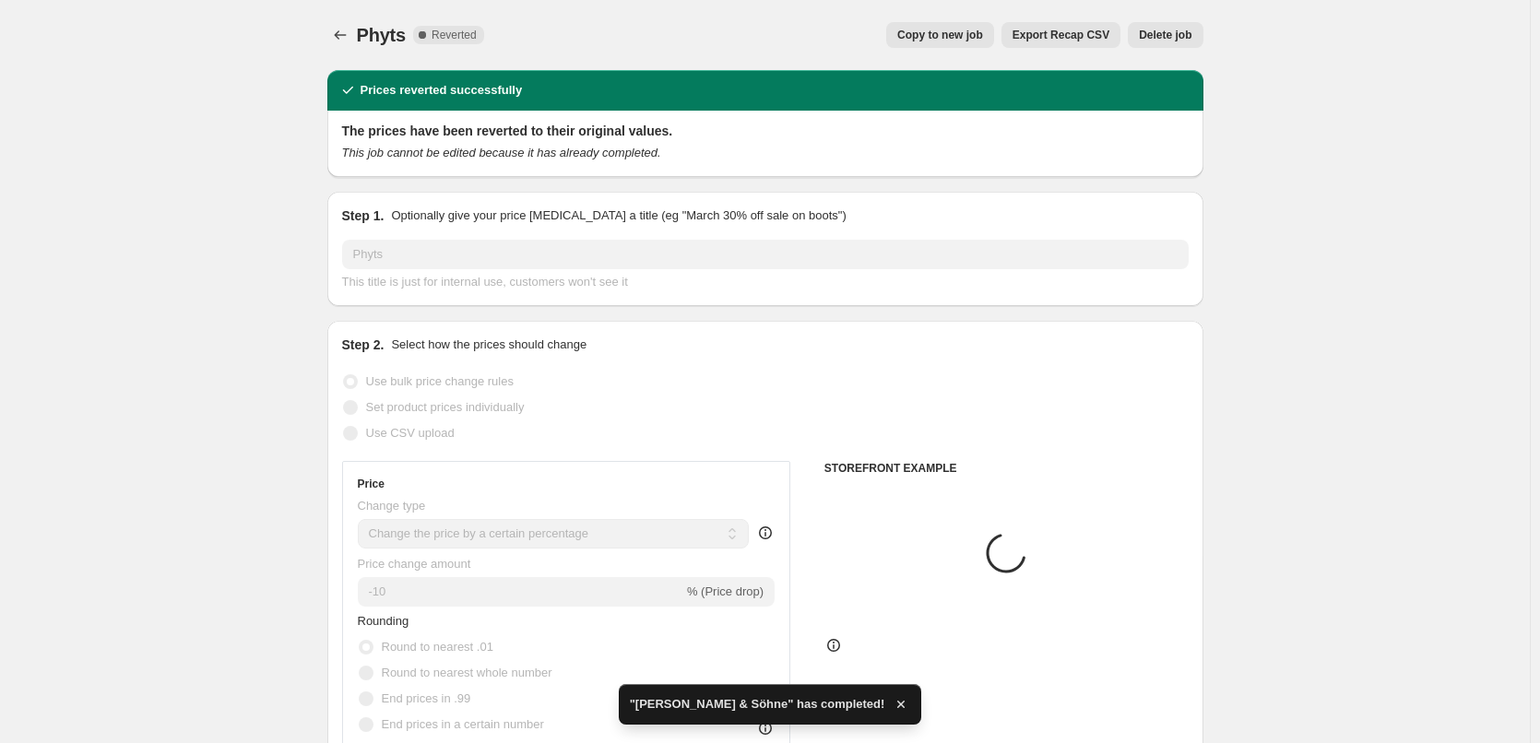
click at [976, 28] on button "Copy to new job" at bounding box center [940, 35] width 108 height 26
select select "percentage"
select select "vendor"
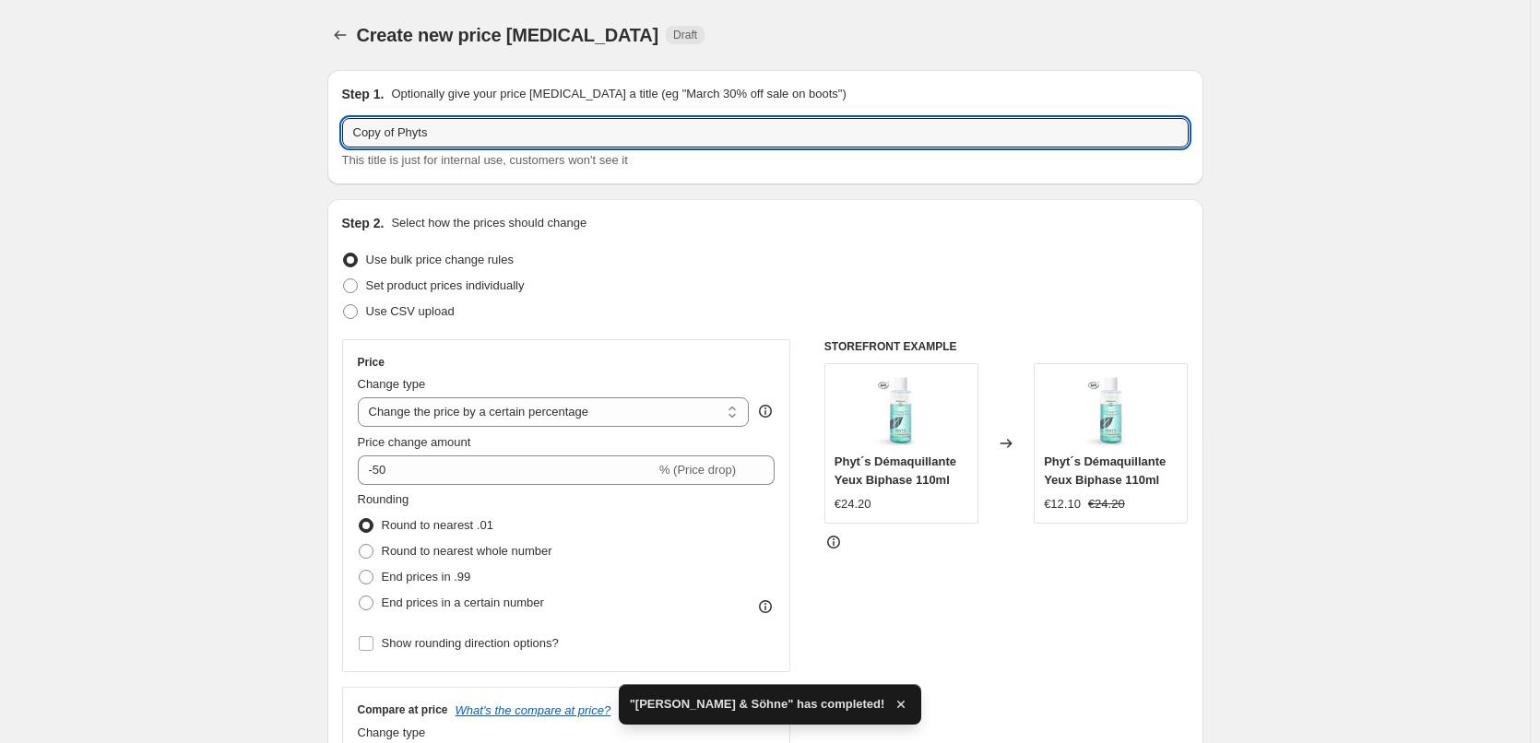
drag, startPoint x: 404, startPoint y: 134, endPoint x: 173, endPoint y: 132, distance: 230.6
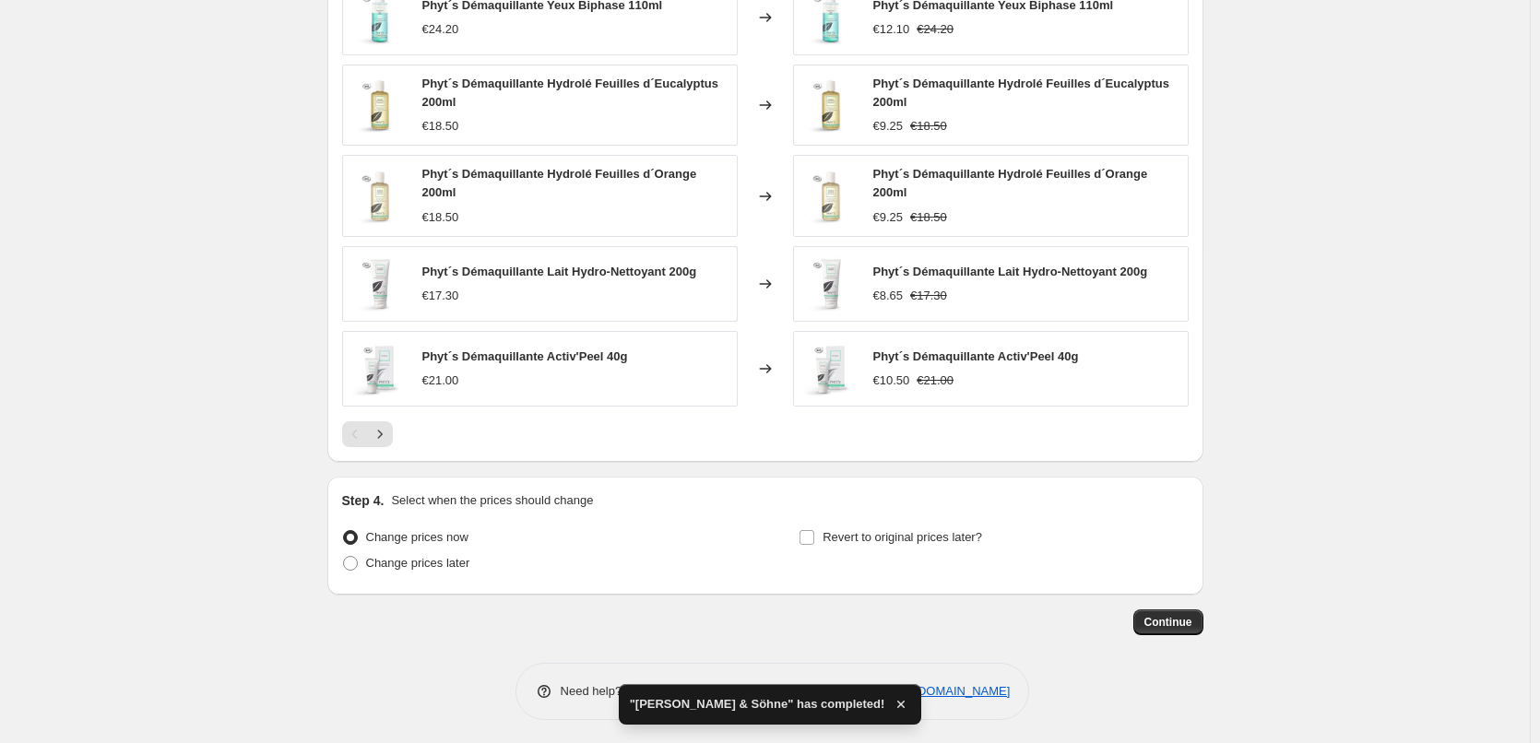
scroll to position [1321, 0]
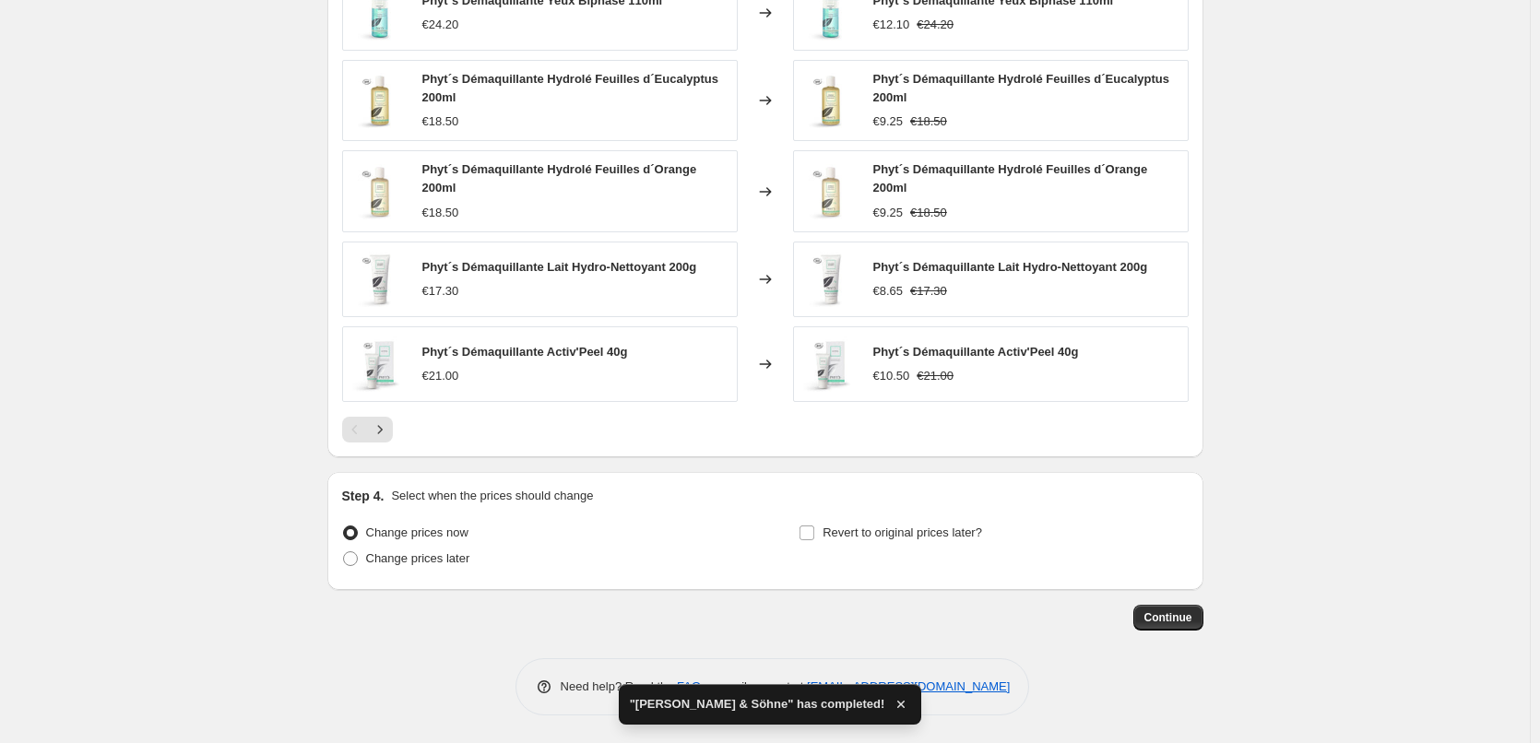
type input "Phyts"
click at [862, 517] on div "Step 4. Select when the prices should change Change prices now Change prices la…" at bounding box center [765, 531] width 847 height 89
click at [856, 521] on label "Revert to original prices later?" at bounding box center [891, 533] width 184 height 26
click at [814, 526] on input "Revert to original prices later?" at bounding box center [807, 533] width 15 height 15
checkbox input "true"
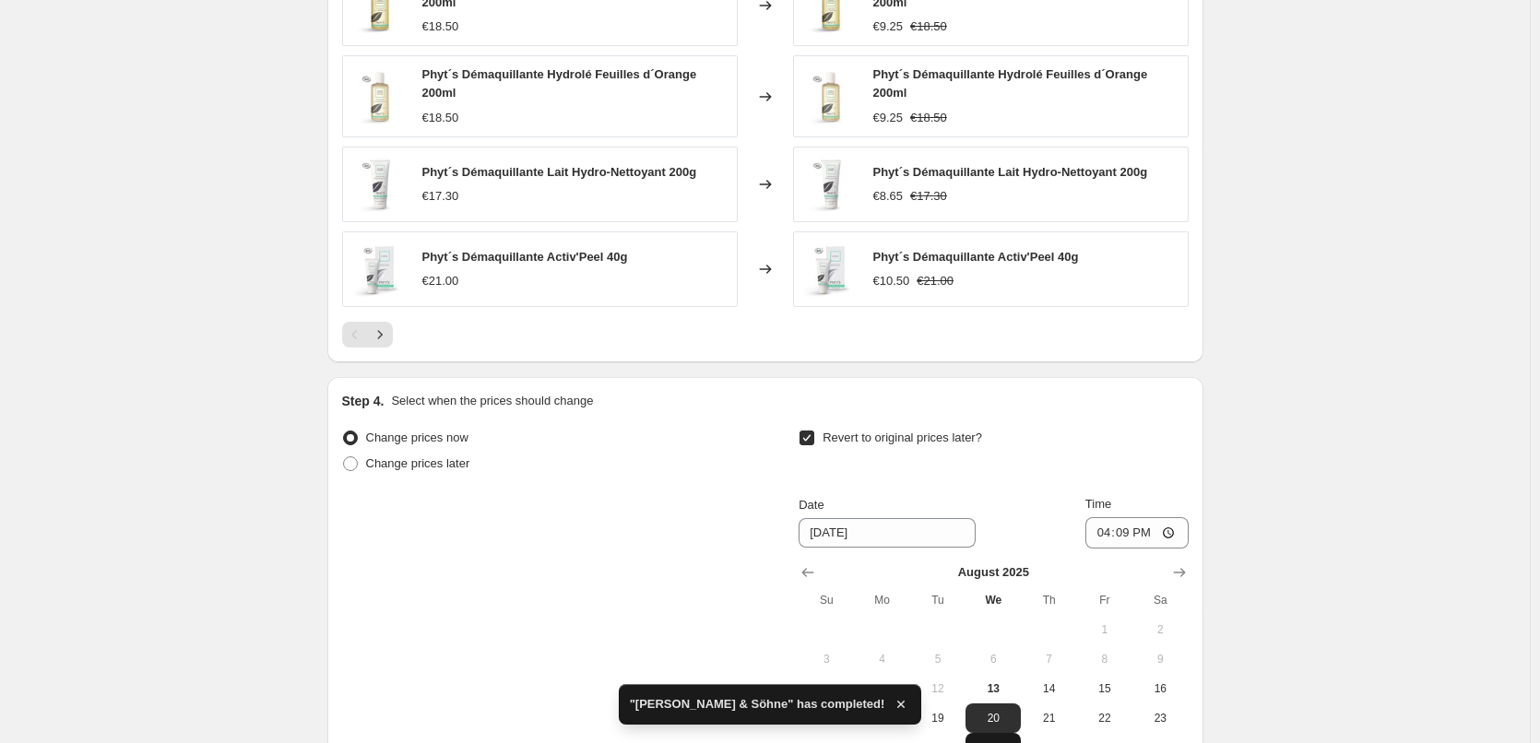
scroll to position [1666, 0]
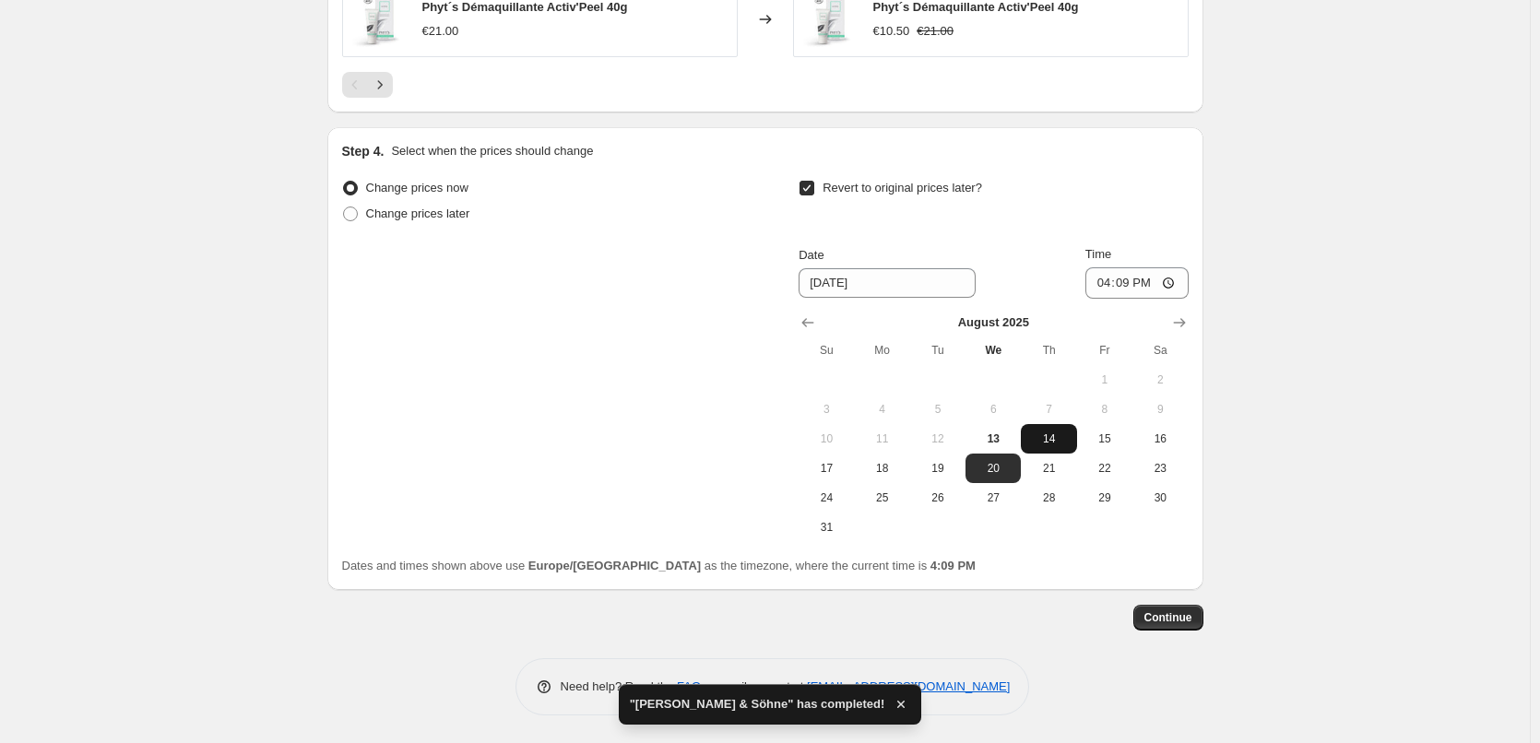
click at [1040, 444] on span "14" at bounding box center [1048, 439] width 41 height 15
type input "8/14/2025"
click at [1105, 280] on input "16:09" at bounding box center [1137, 282] width 103 height 31
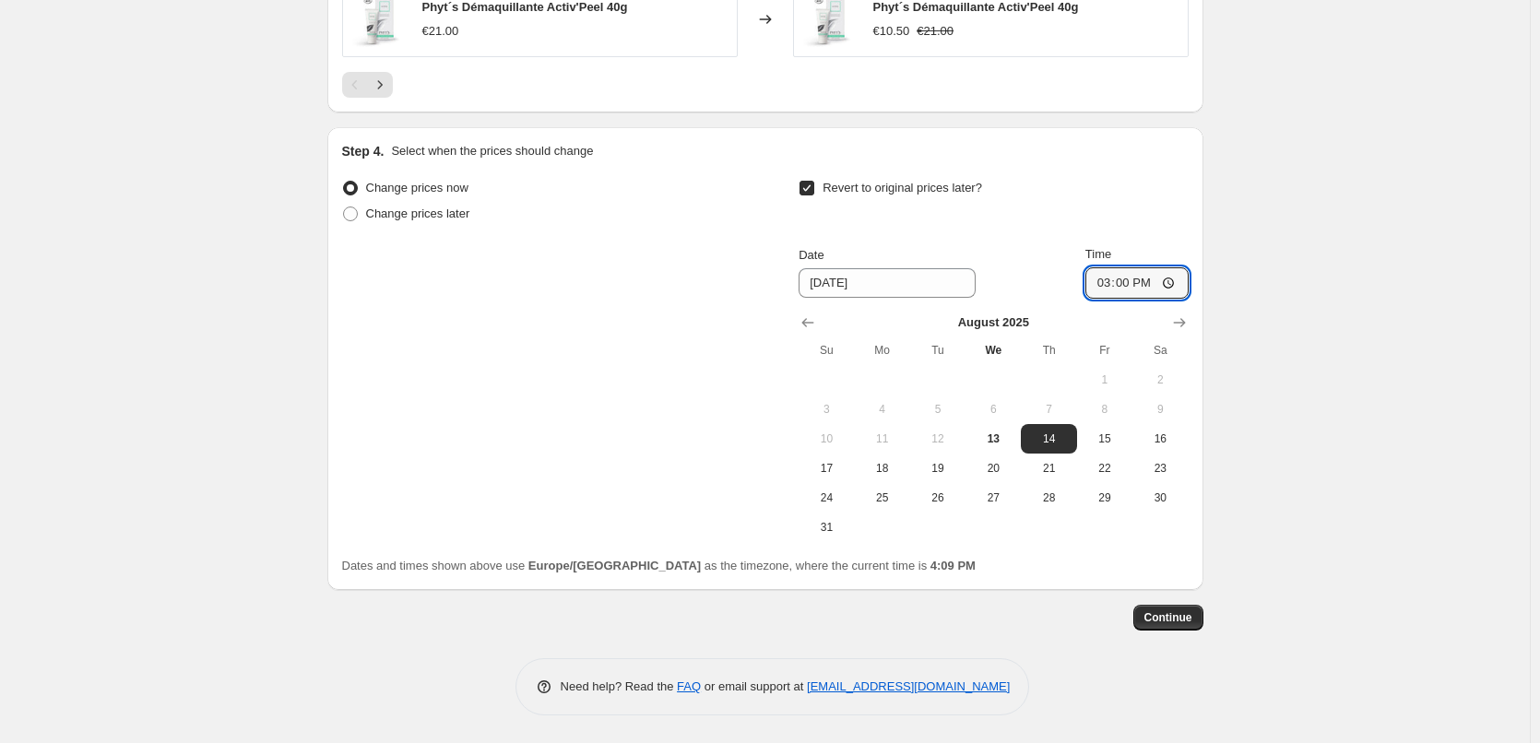
type input "03:00"
click at [1175, 612] on span "Continue" at bounding box center [1169, 618] width 48 height 15
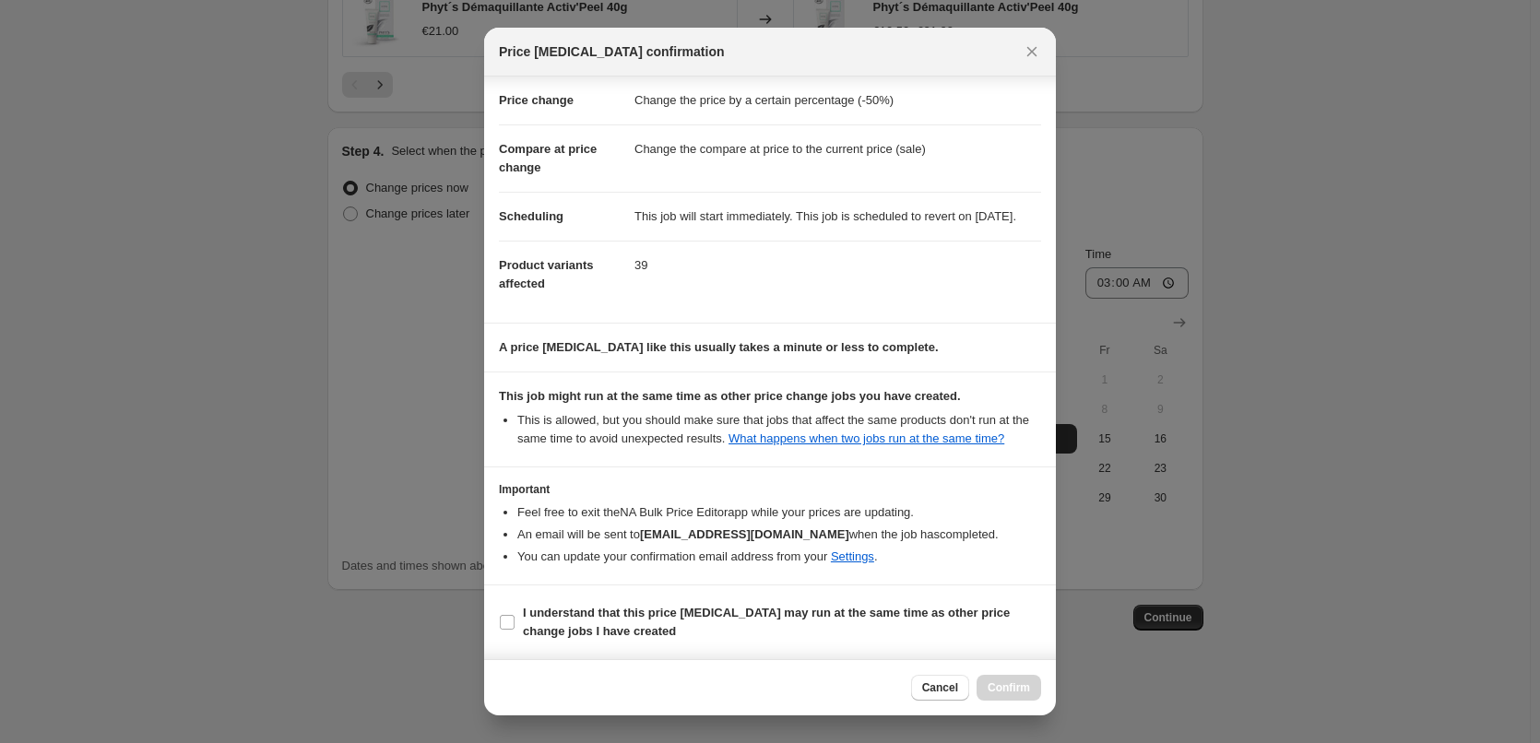
scroll to position [52, 0]
click at [614, 618] on b "I understand that this price change job may run at the same time as other price…" at bounding box center [766, 622] width 487 height 32
click at [515, 618] on input "I understand that this price change job may run at the same time as other price…" at bounding box center [507, 622] width 15 height 15
checkbox input "true"
click at [1013, 694] on span "Confirm" at bounding box center [1009, 688] width 42 height 15
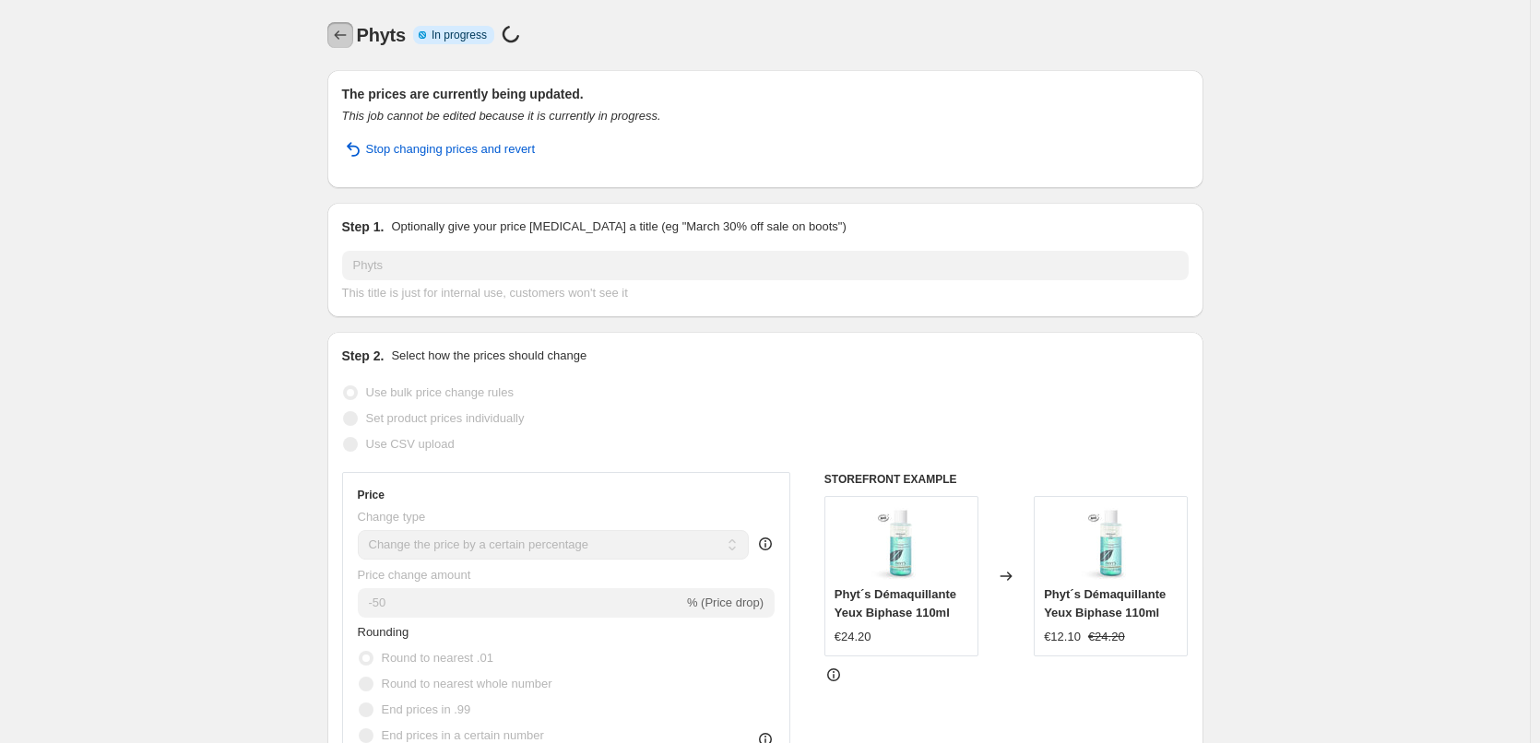
click at [348, 41] on icon "Price change jobs" at bounding box center [340, 35] width 18 height 18
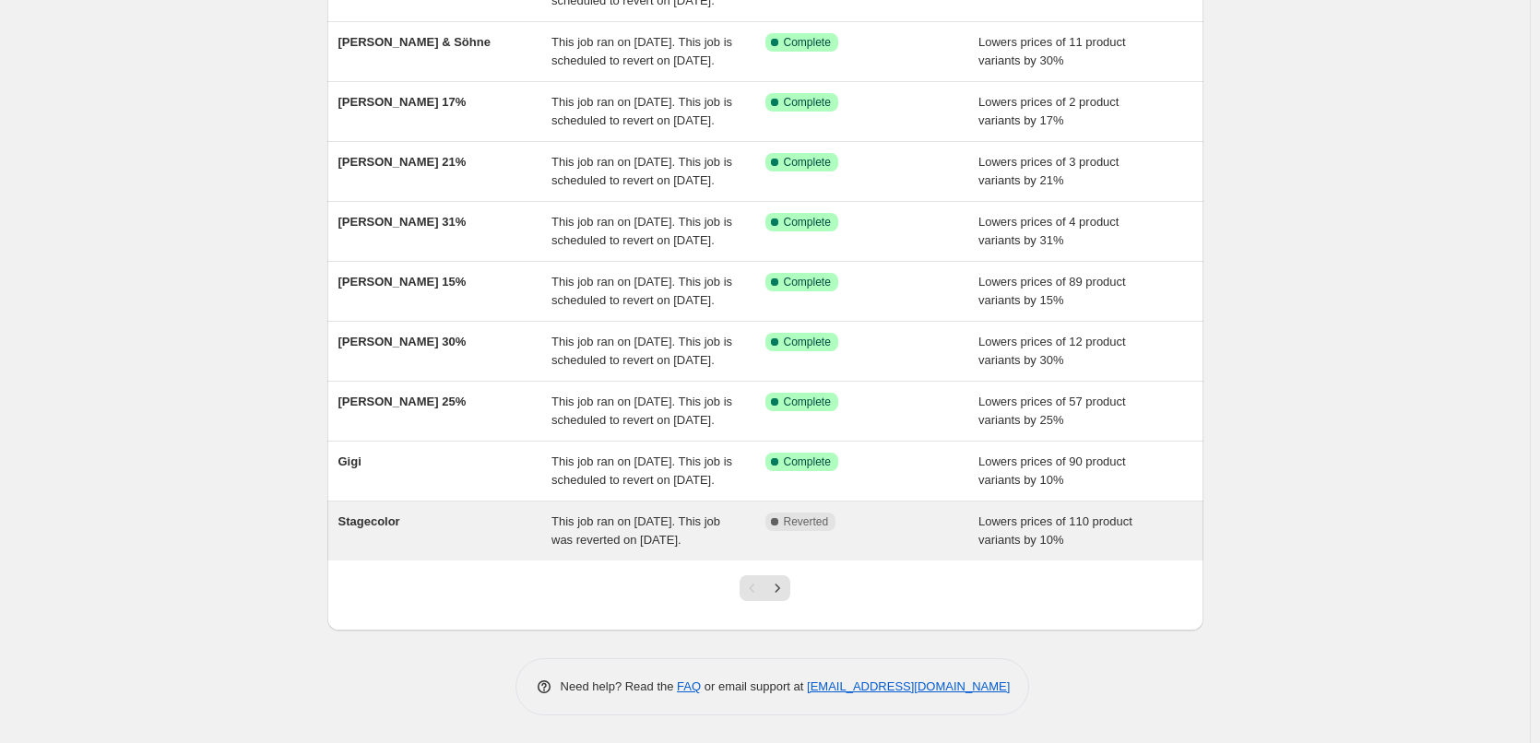
scroll to position [391, 0]
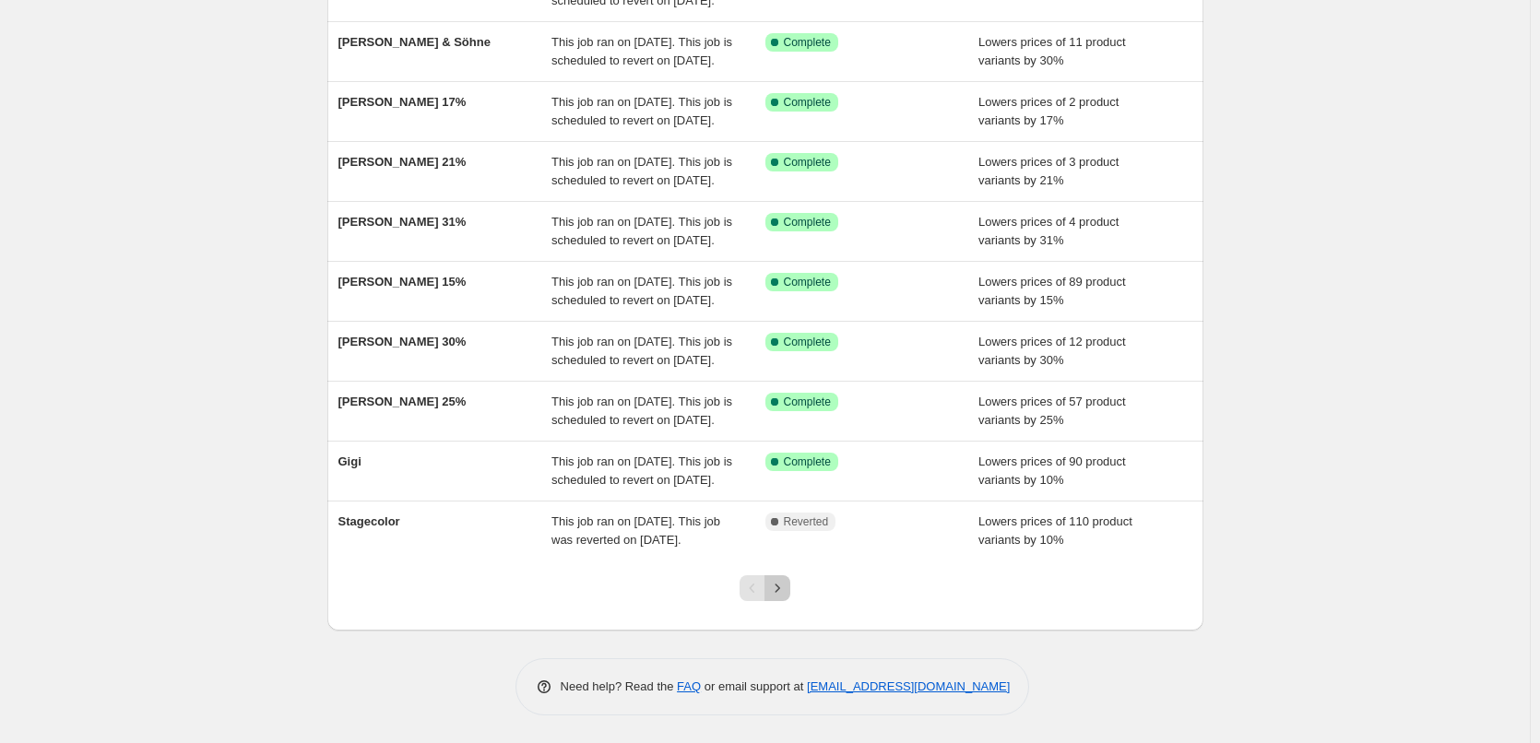
click at [780, 588] on icon "Next" at bounding box center [777, 588] width 18 height 18
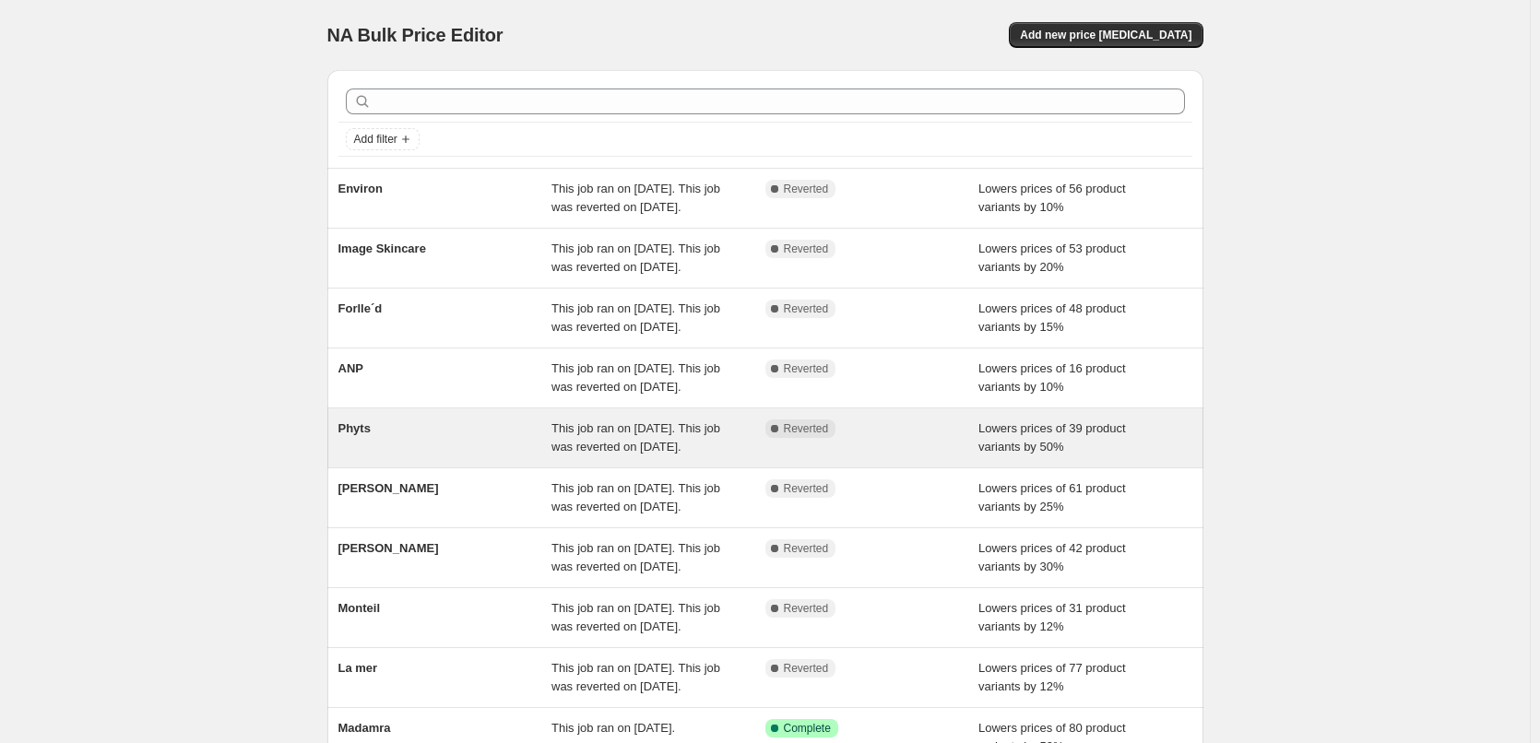
click at [392, 457] on div "Phyts" at bounding box center [446, 438] width 214 height 37
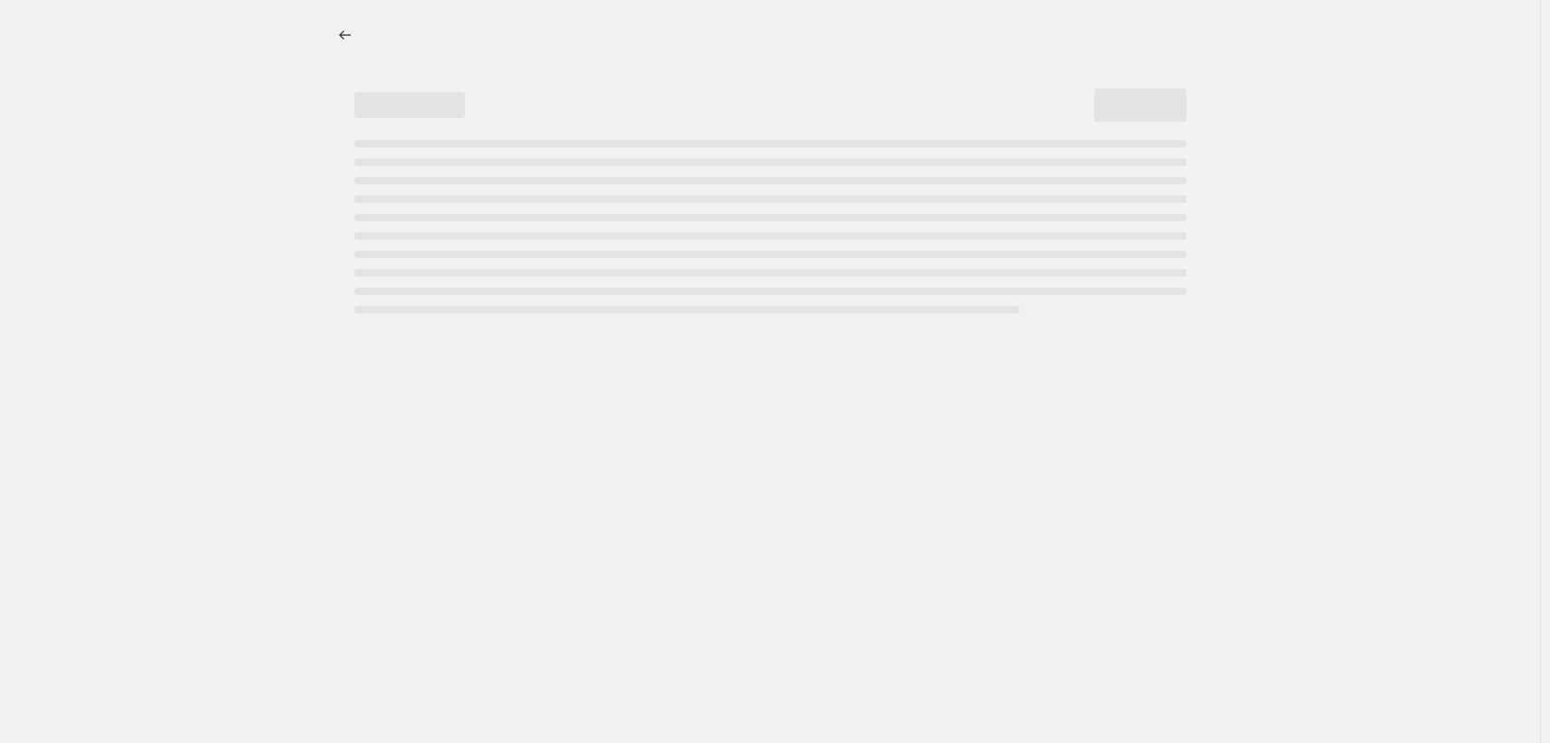
select select "percentage"
select select "vendor"
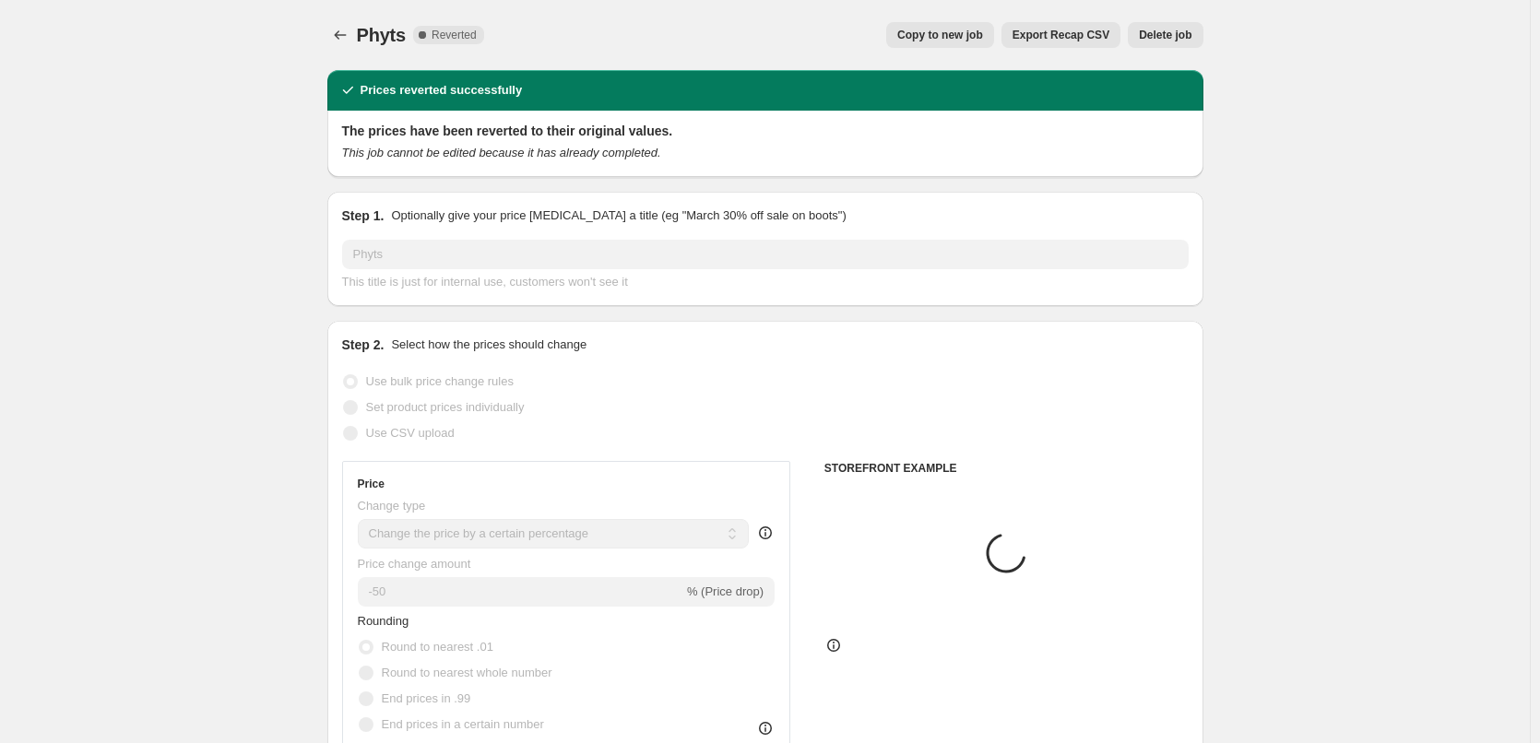
click at [1183, 28] on button "Delete job" at bounding box center [1165, 35] width 75 height 26
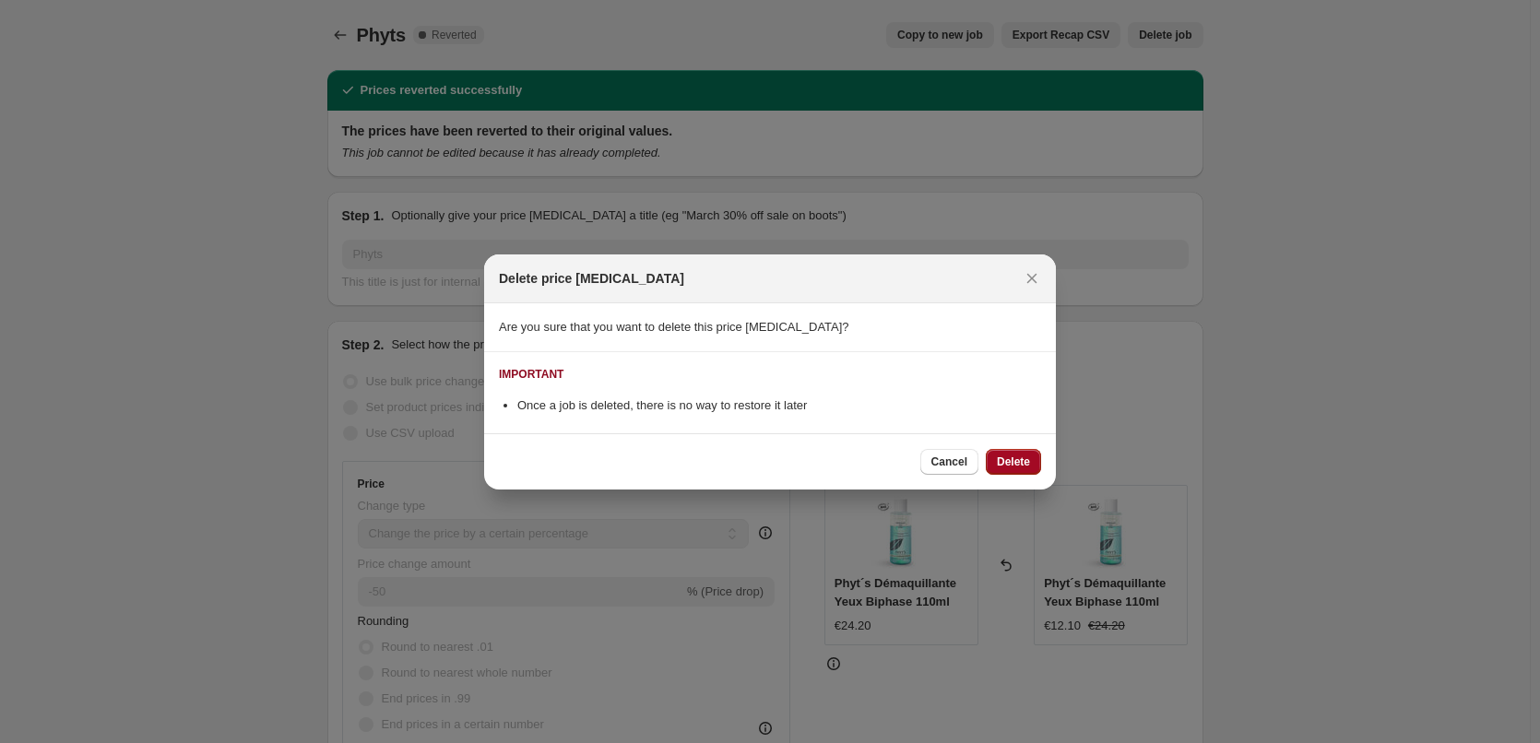
click at [1009, 451] on button "Delete" at bounding box center [1013, 462] width 55 height 26
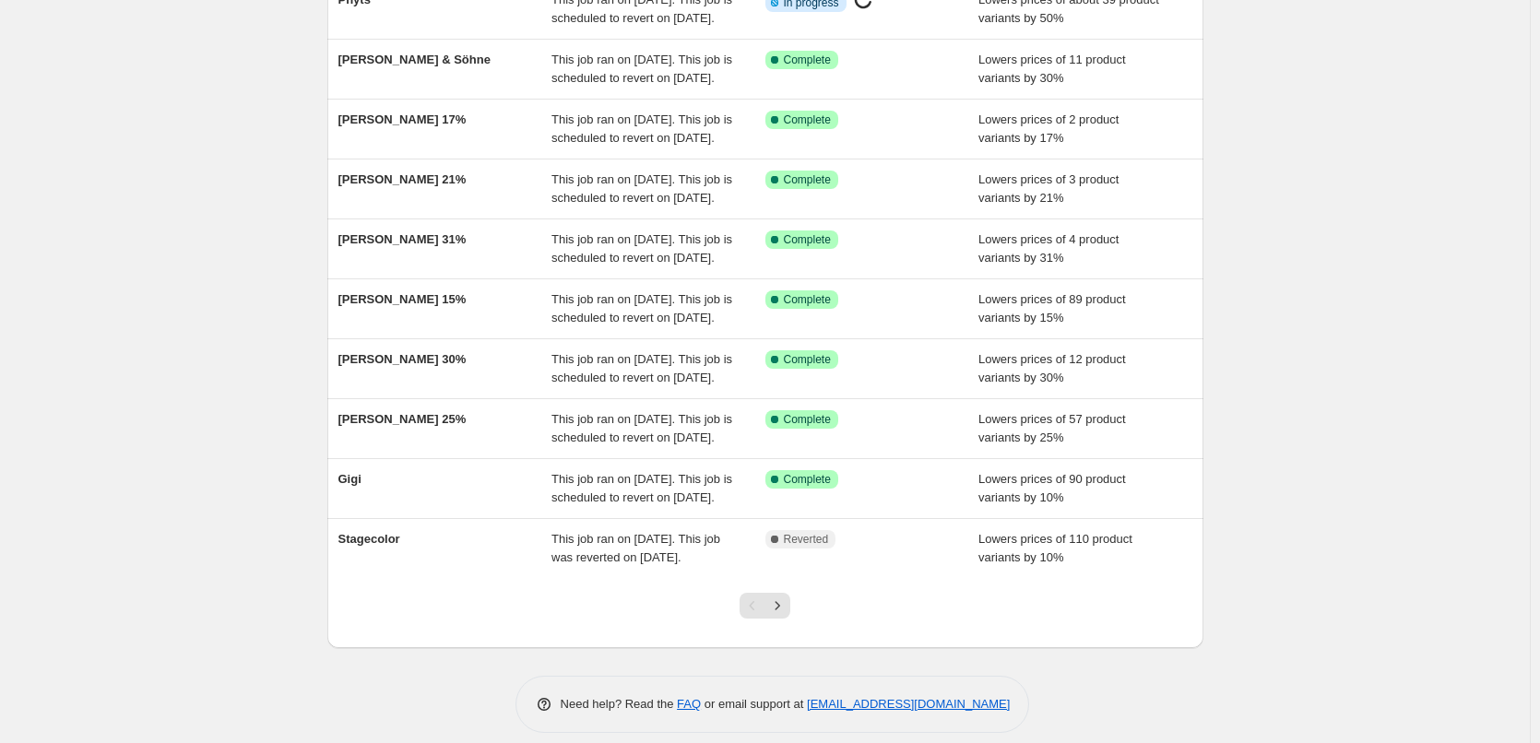
scroll to position [391, 0]
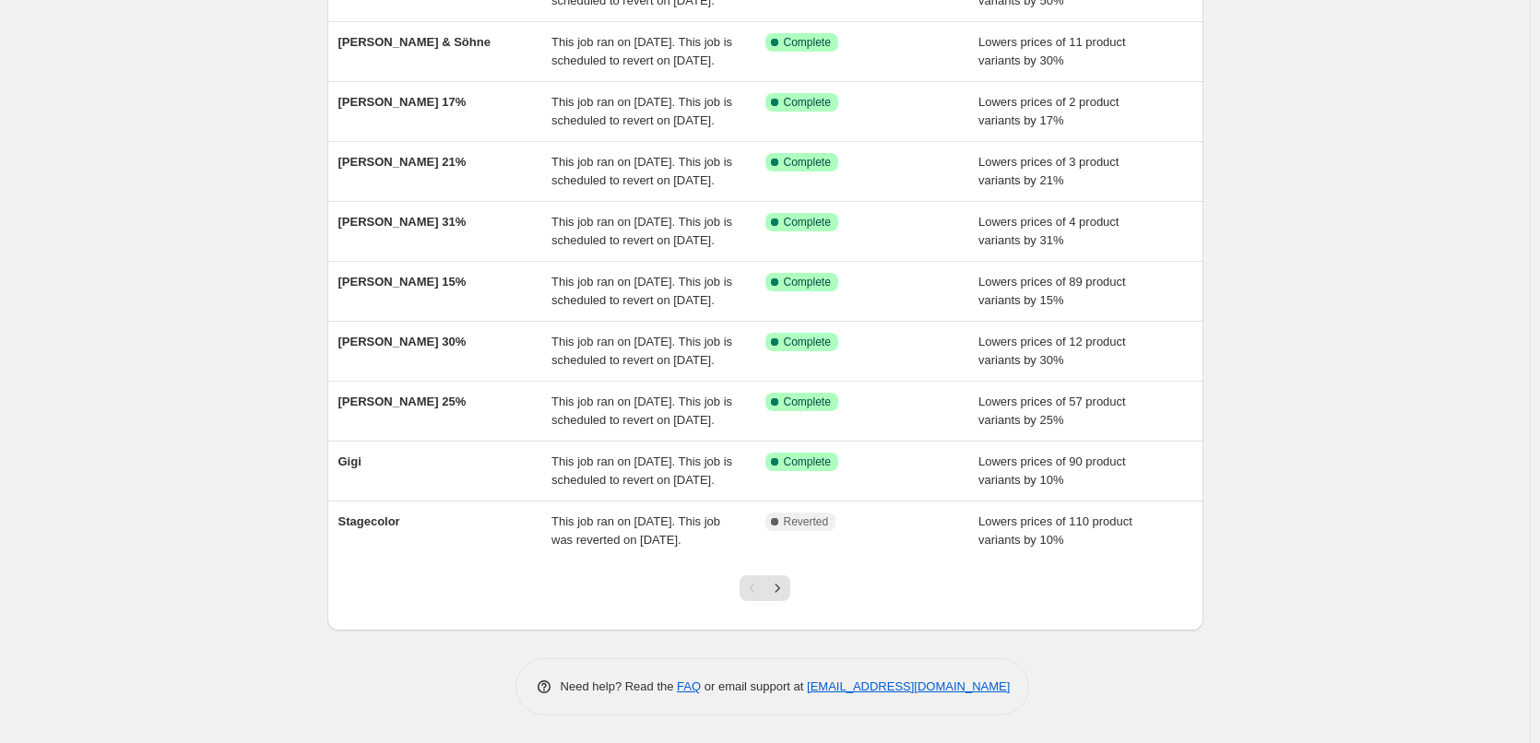
click at [778, 605] on div at bounding box center [765, 596] width 75 height 70
click at [780, 592] on icon "Next" at bounding box center [778, 588] width 5 height 8
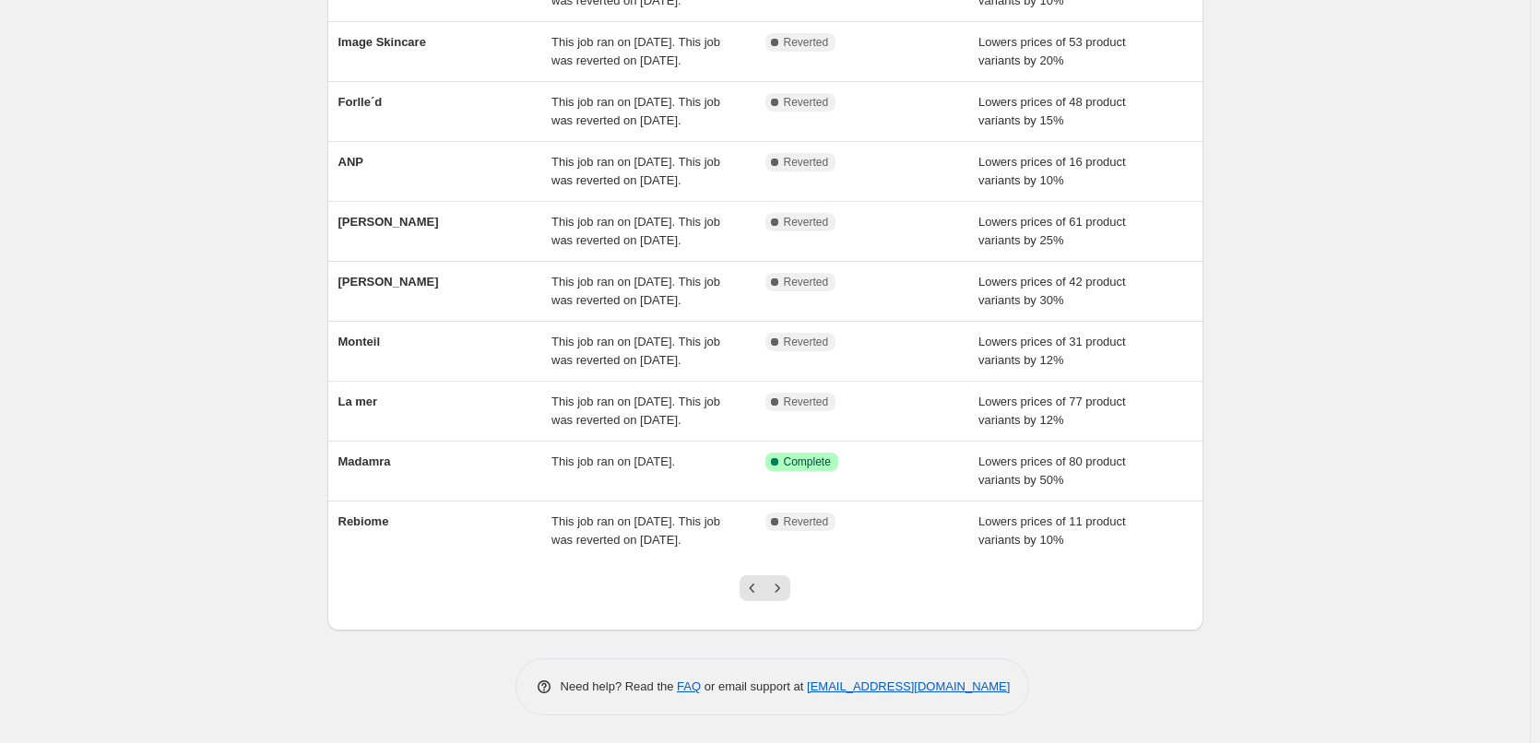
scroll to position [0, 0]
click at [790, 579] on button "Next" at bounding box center [778, 589] width 26 height 26
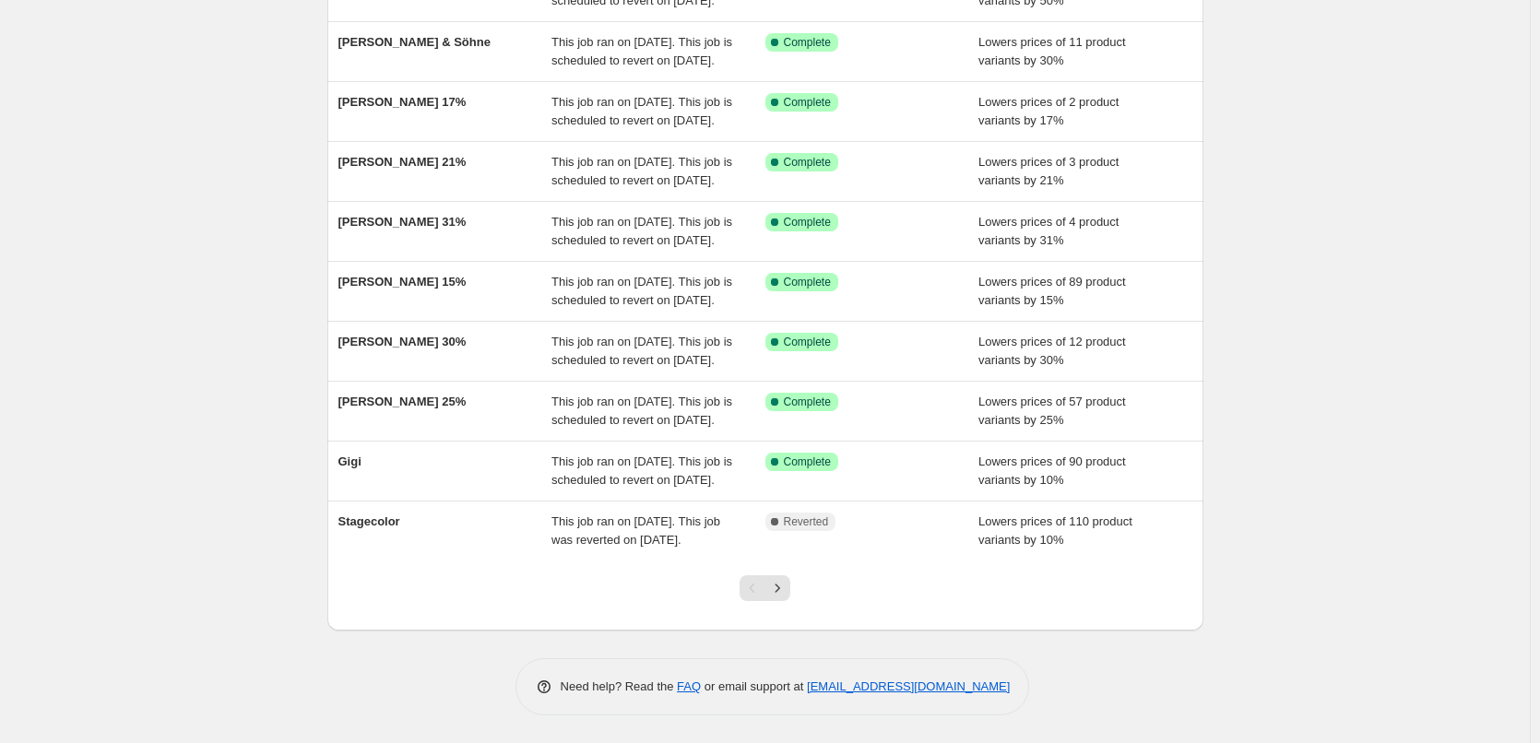
scroll to position [391, 0]
click at [790, 588] on button "Next" at bounding box center [778, 589] width 26 height 26
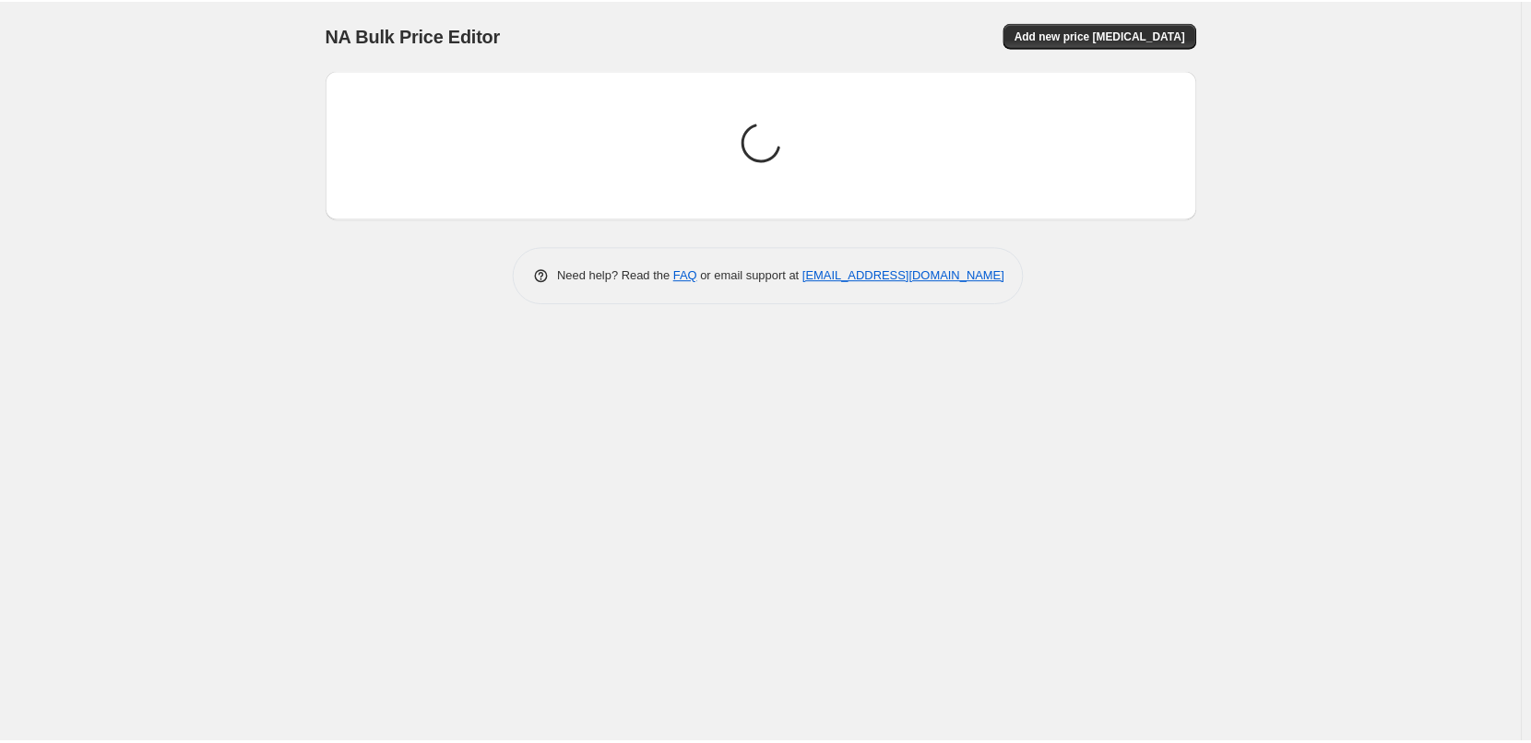
scroll to position [0, 0]
